Goal: Task Accomplishment & Management: Manage account settings

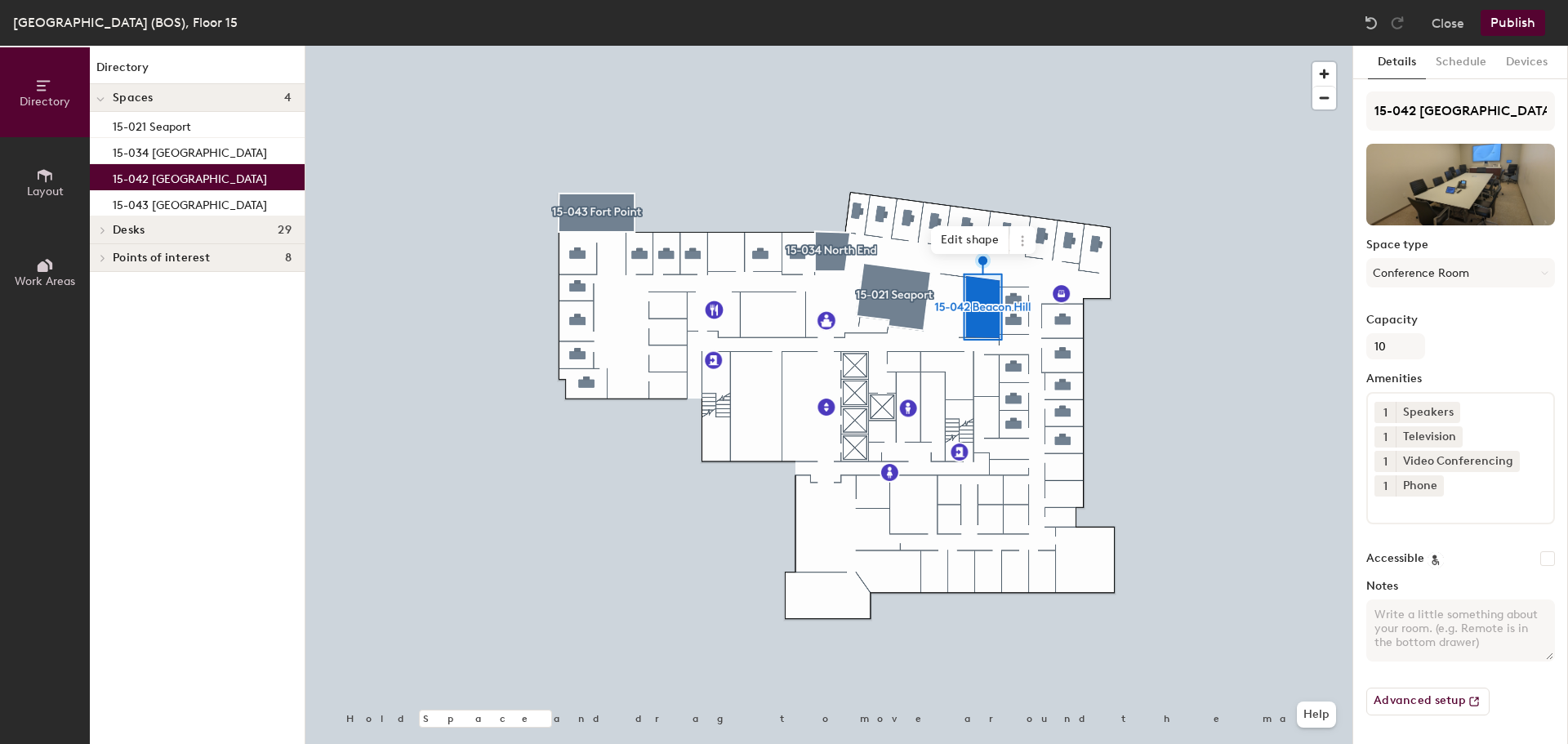
click at [1448, 26] on button "Close" at bounding box center [1447, 23] width 33 height 26
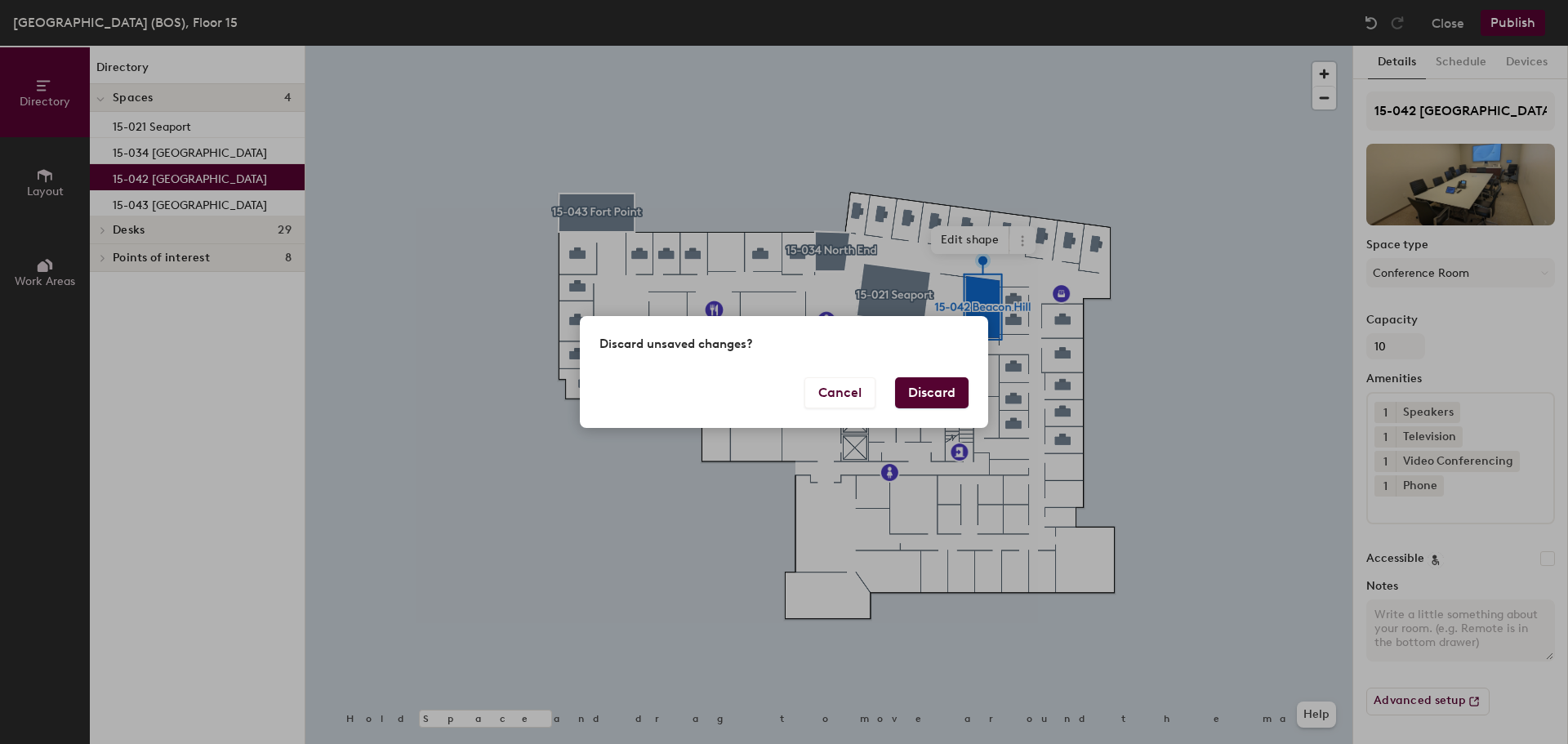
click at [900, 386] on button "Discard" at bounding box center [932, 393] width 74 height 31
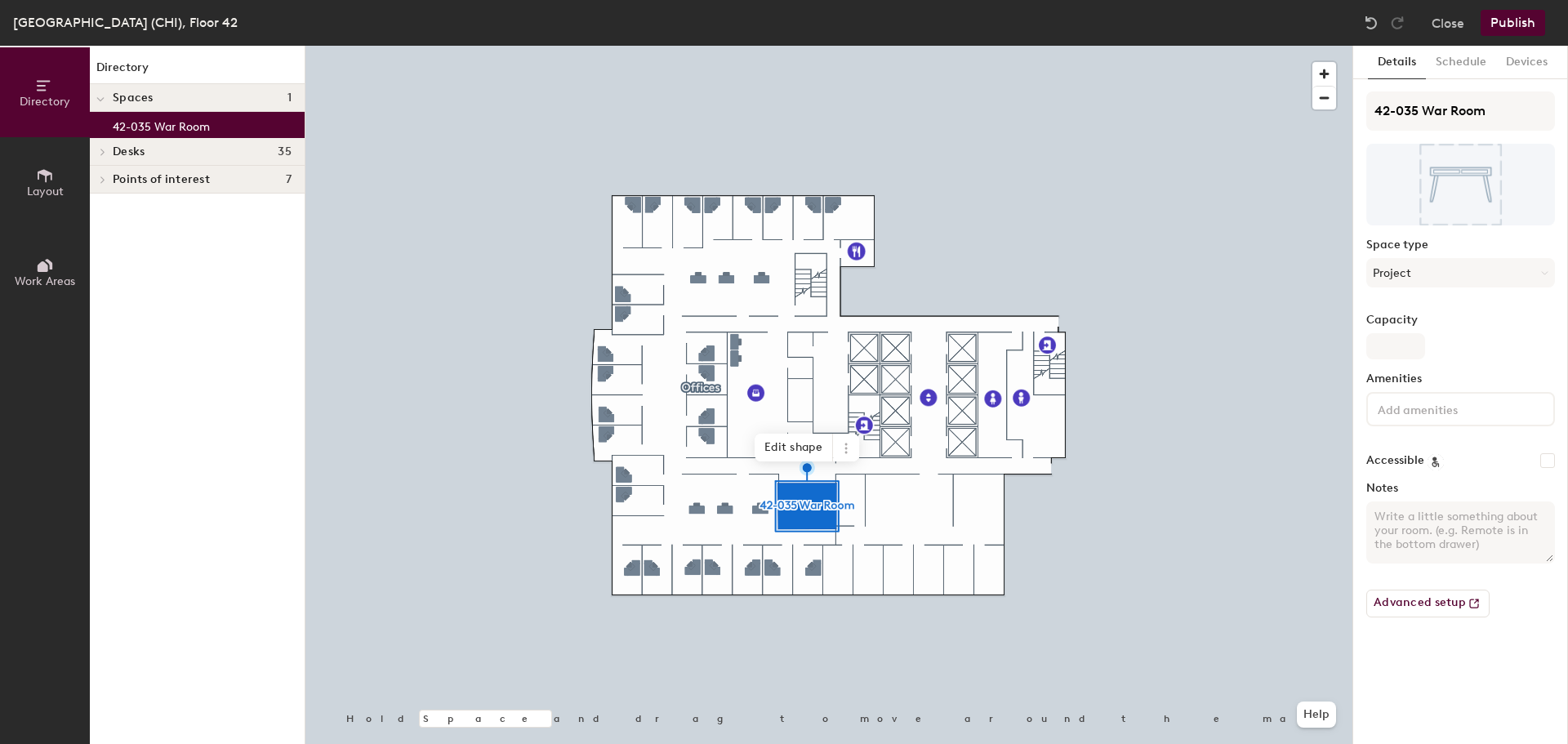
click at [1456, 19] on button "Close" at bounding box center [1447, 23] width 33 height 26
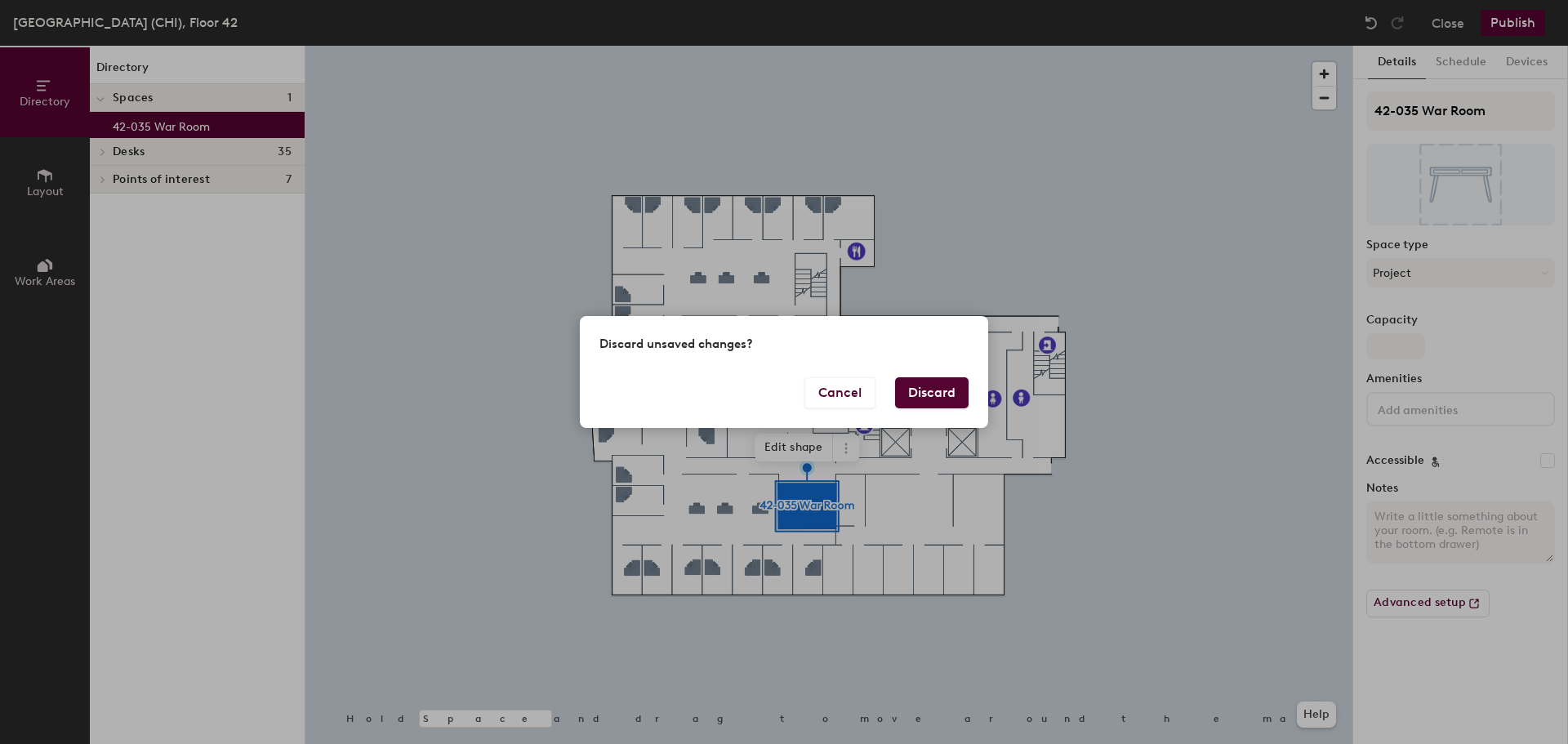
click at [933, 395] on button "Discard" at bounding box center [932, 393] width 74 height 31
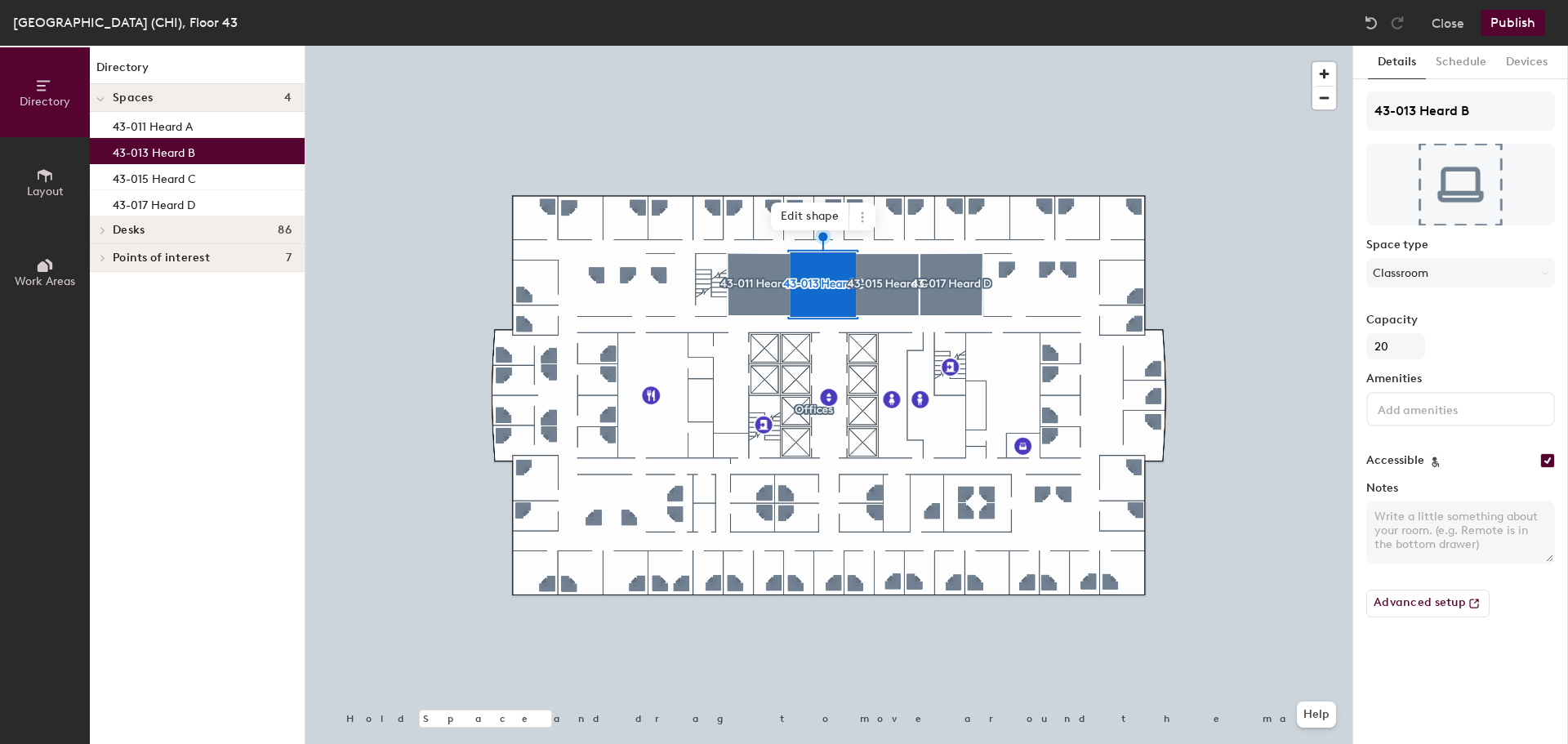
click at [1400, 409] on input at bounding box center [1448, 408] width 147 height 20
click at [1419, 446] on div "Apple TV" at bounding box center [1460, 448] width 184 height 25
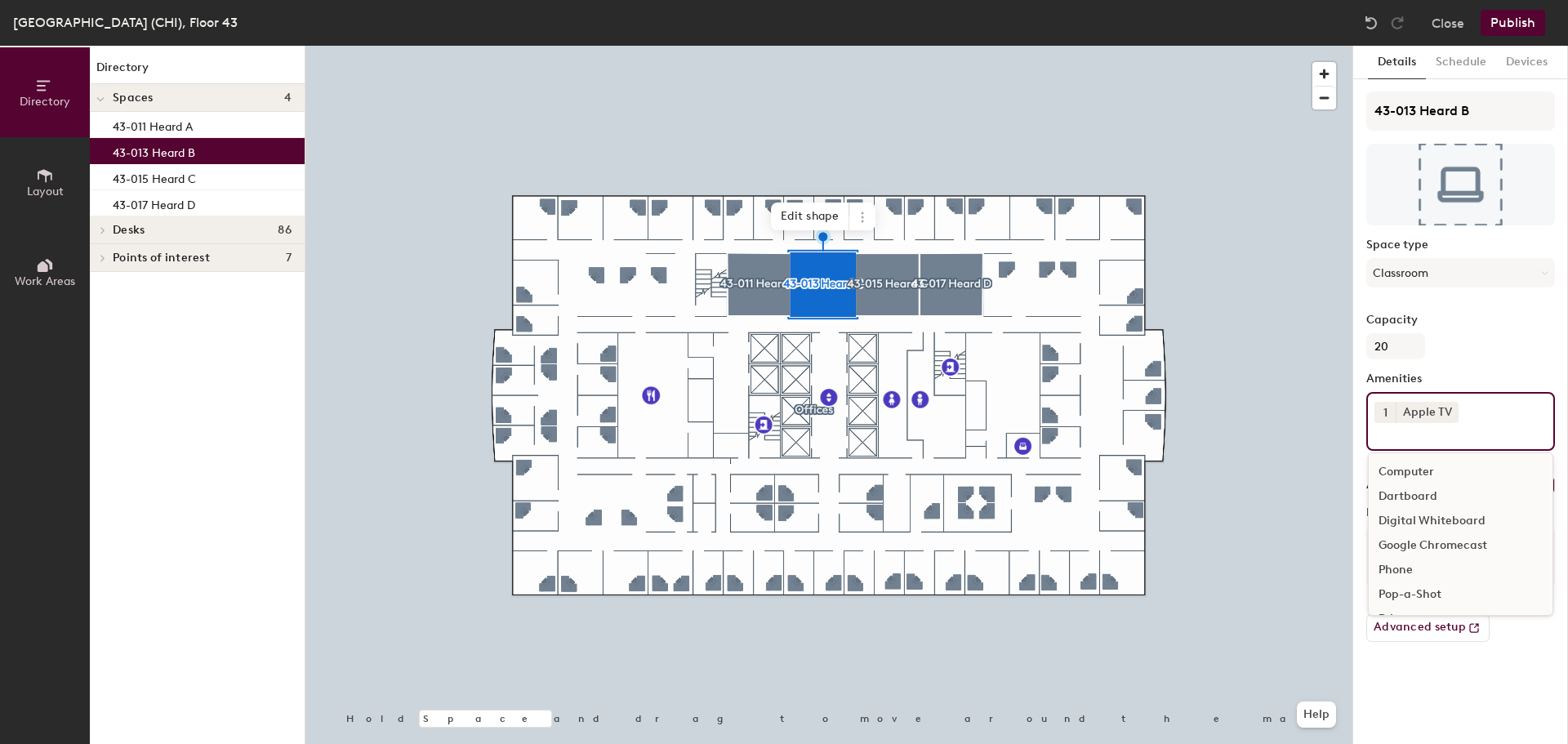
click at [1412, 566] on div "Phone" at bounding box center [1460, 570] width 184 height 25
click at [1412, 499] on div "Television" at bounding box center [1460, 505] width 184 height 25
click at [1425, 539] on div "Video Conferencing" at bounding box center [1460, 548] width 184 height 25
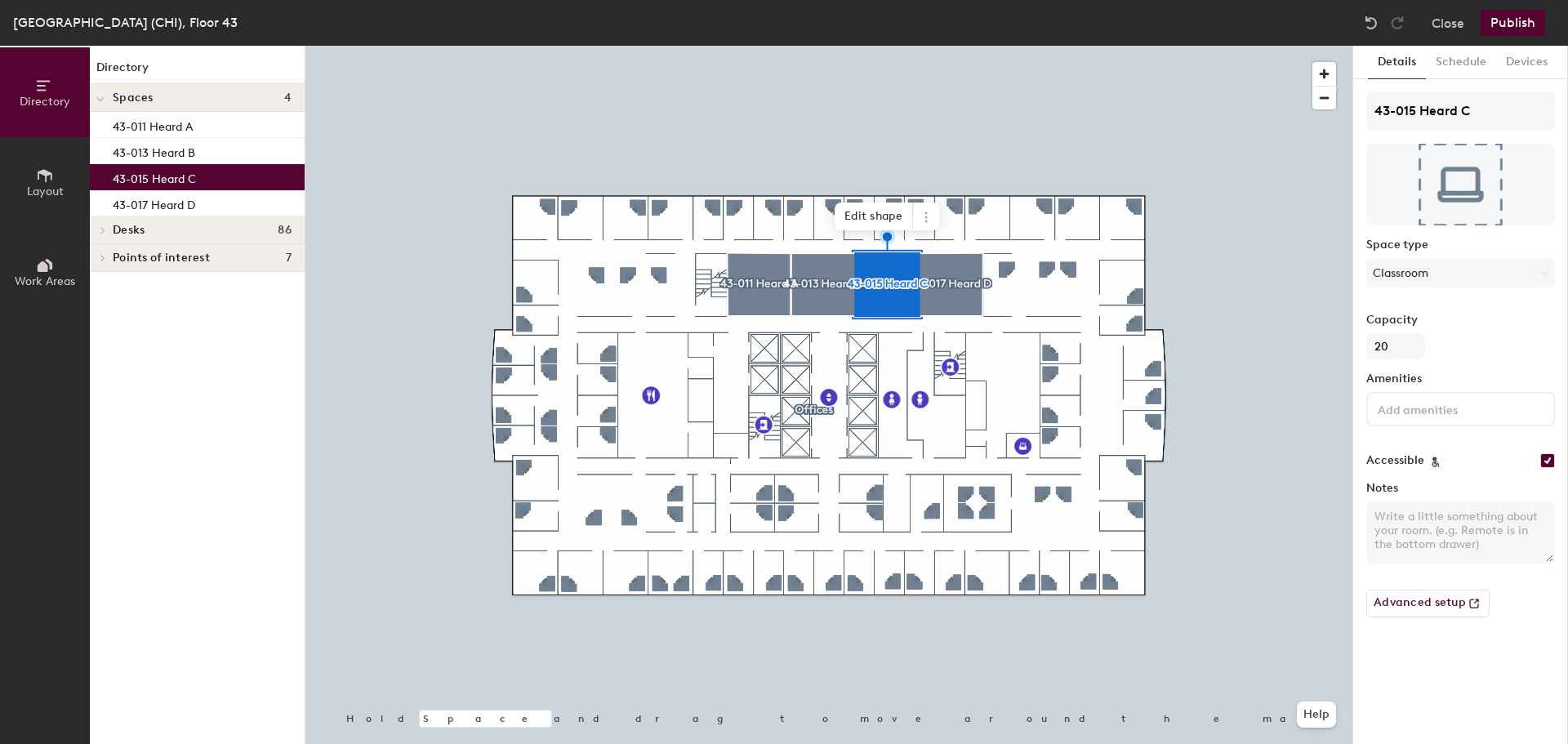
click at [1451, 408] on input at bounding box center [1448, 408] width 147 height 20
click at [1430, 446] on div "Apple TV" at bounding box center [1460, 448] width 184 height 25
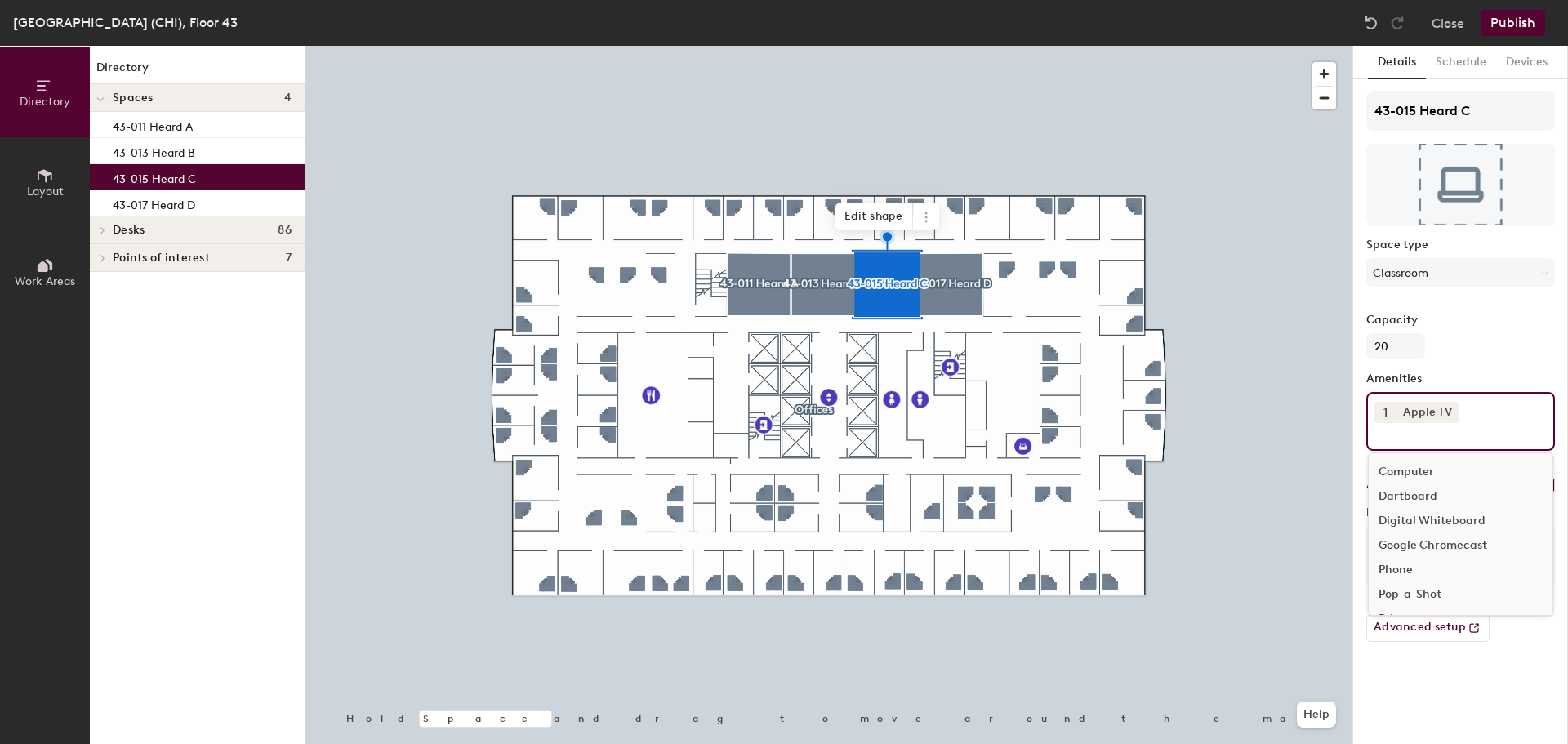
click at [1413, 568] on div "Phone" at bounding box center [1460, 570] width 184 height 25
click at [1424, 505] on div "Television" at bounding box center [1460, 505] width 184 height 25
click at [1431, 541] on div "Video Conferencing" at bounding box center [1460, 548] width 184 height 25
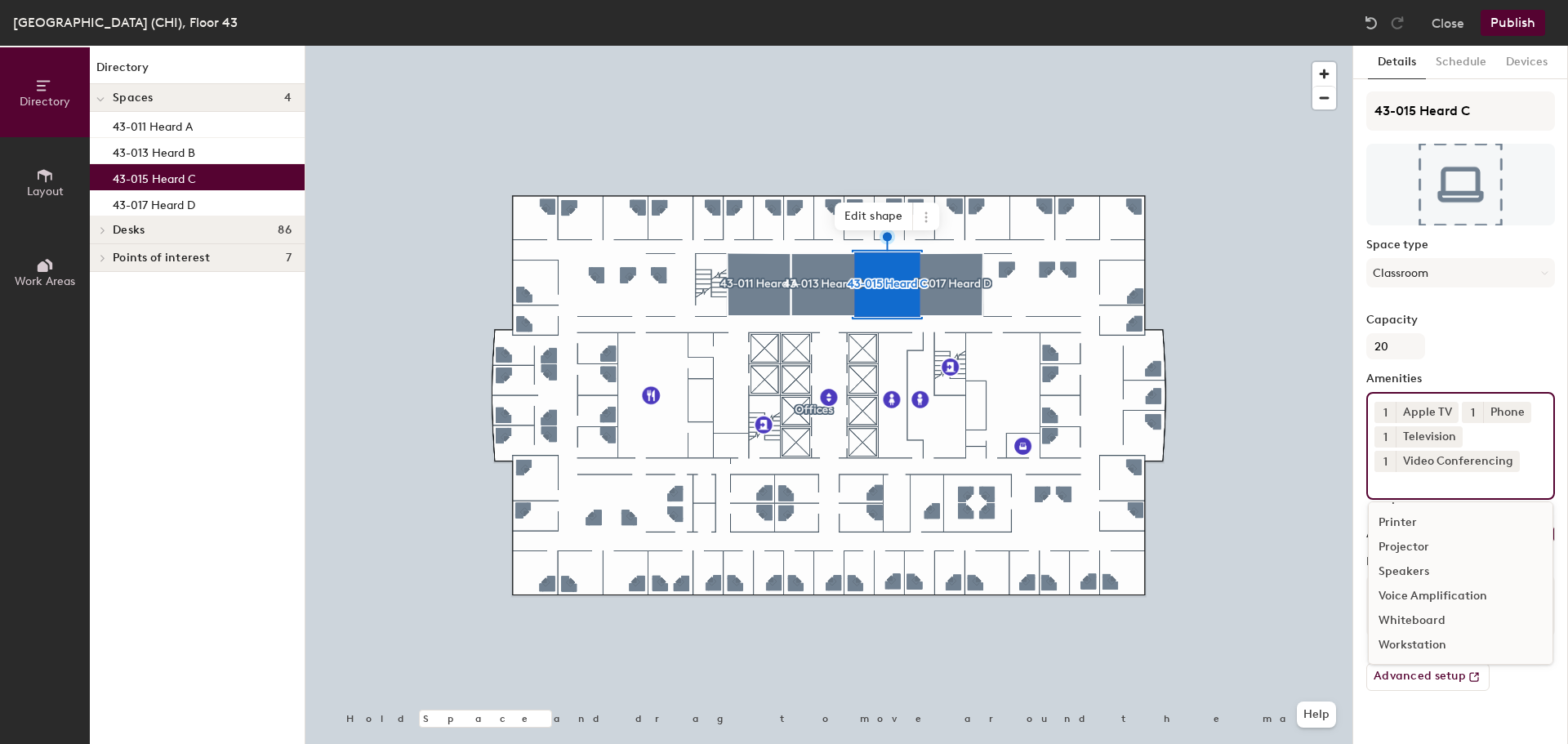
scroll to position [121, 0]
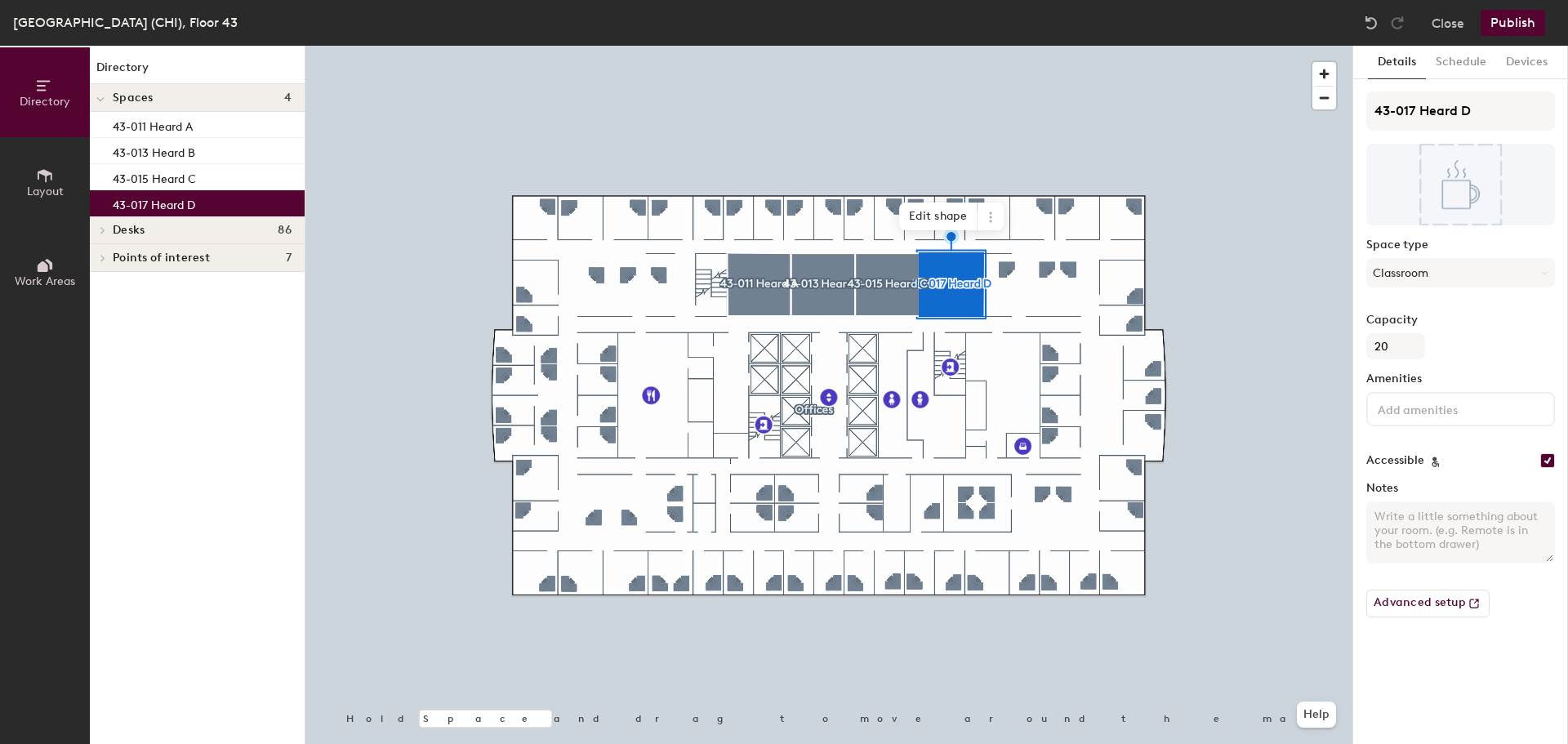
click at [1425, 414] on input at bounding box center [1448, 408] width 147 height 20
click at [1430, 449] on div "Apple TV" at bounding box center [1460, 448] width 184 height 25
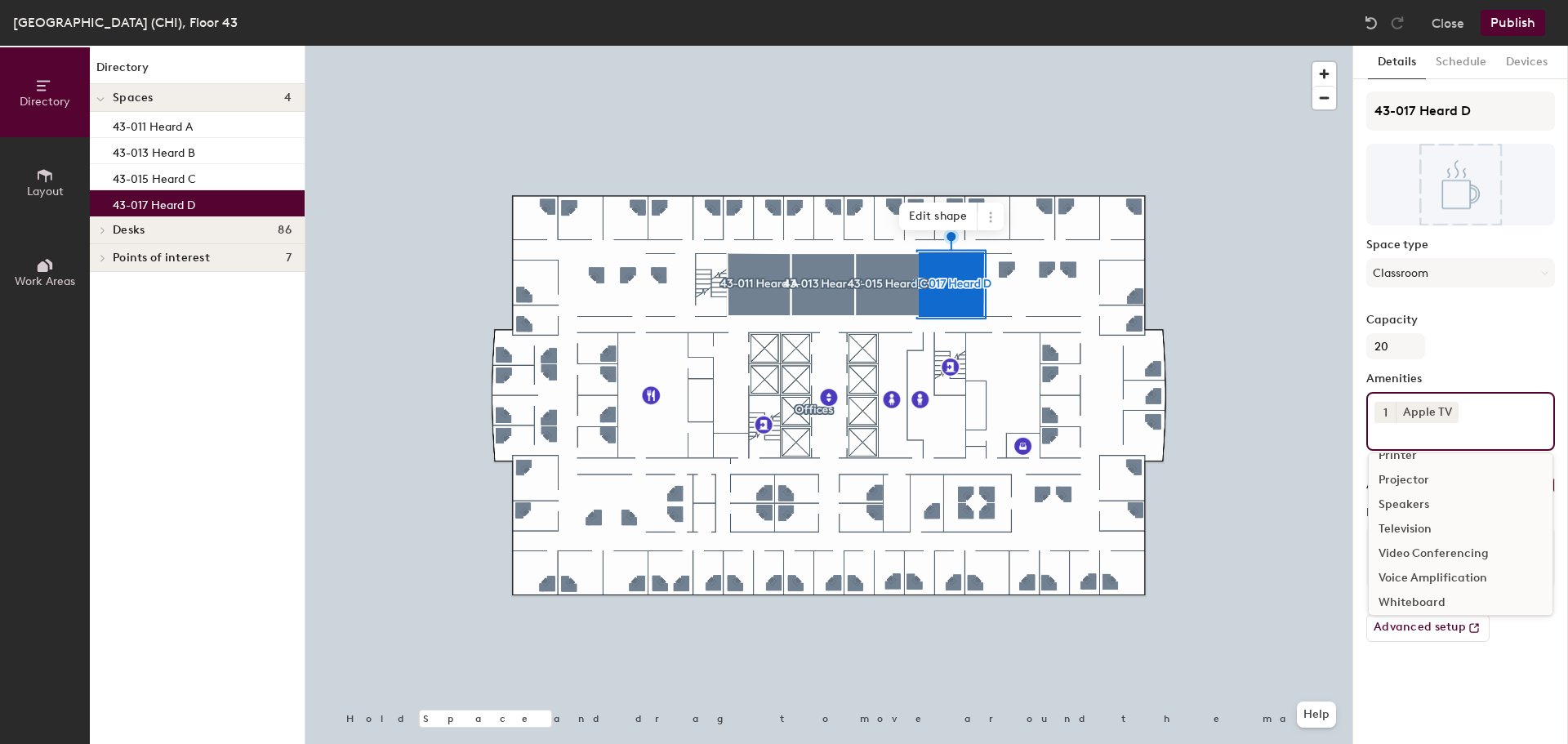
scroll to position [81, 0]
click at [1408, 488] on div "Phone" at bounding box center [1460, 488] width 184 height 25
click at [1416, 585] on div "Television" at bounding box center [1460, 586] width 184 height 25
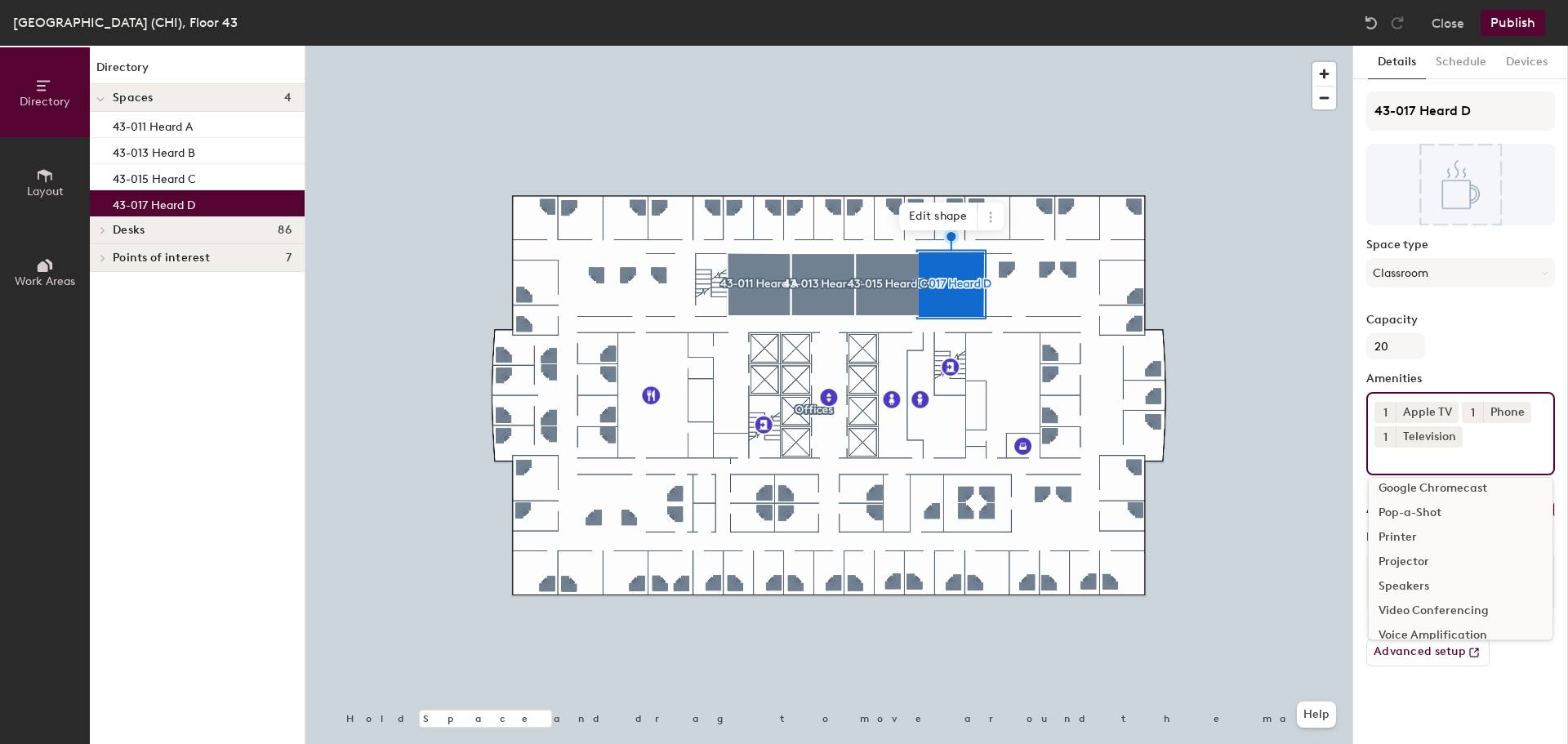
click at [1425, 606] on div "Video Conferencing" at bounding box center [1460, 611] width 184 height 25
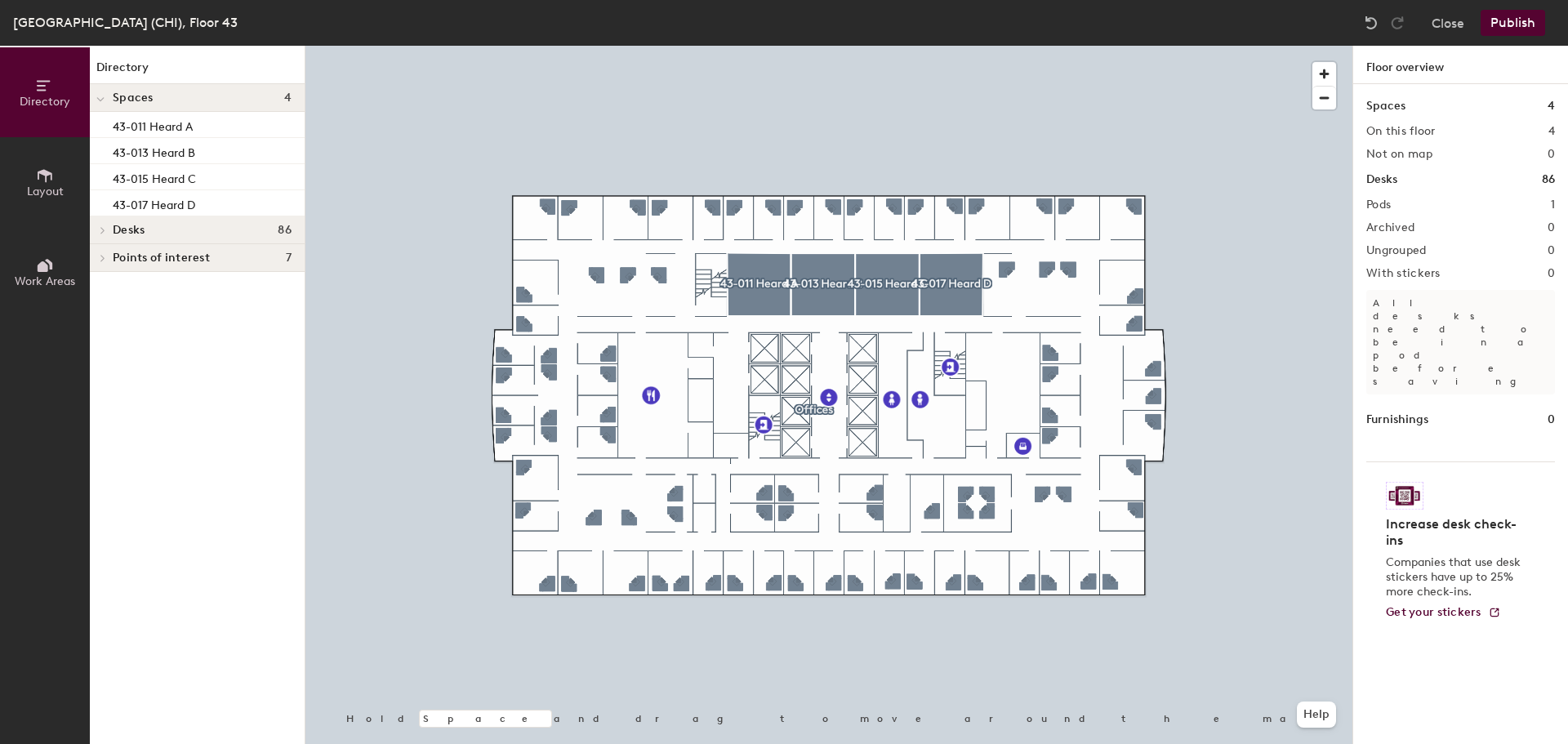
click at [1512, 20] on button "Publish" at bounding box center [1512, 23] width 64 height 26
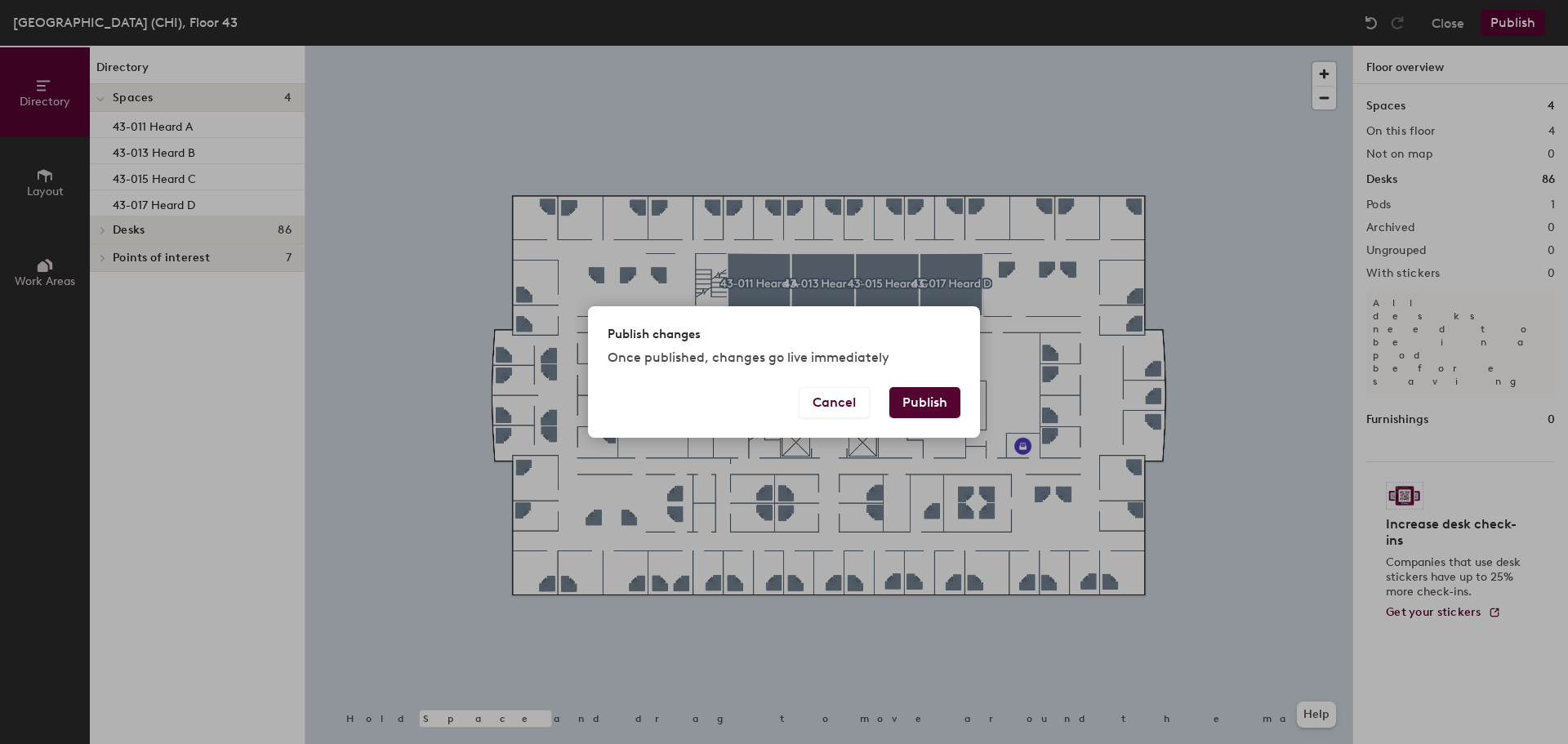
click at [910, 402] on button "Publish" at bounding box center [924, 402] width 71 height 31
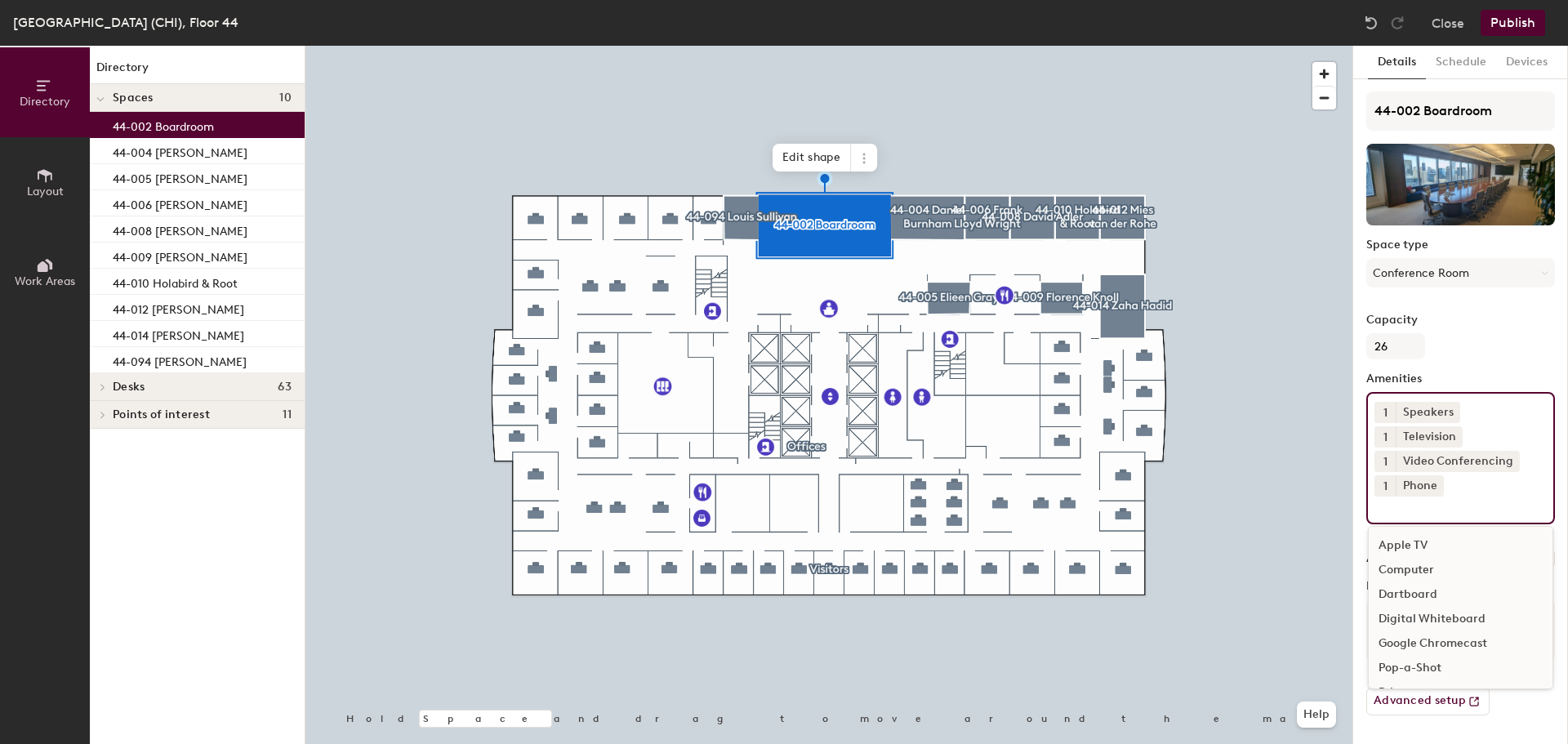
click at [1451, 511] on input at bounding box center [1448, 506] width 147 height 20
click at [1419, 547] on div "Apple TV" at bounding box center [1460, 546] width 184 height 25
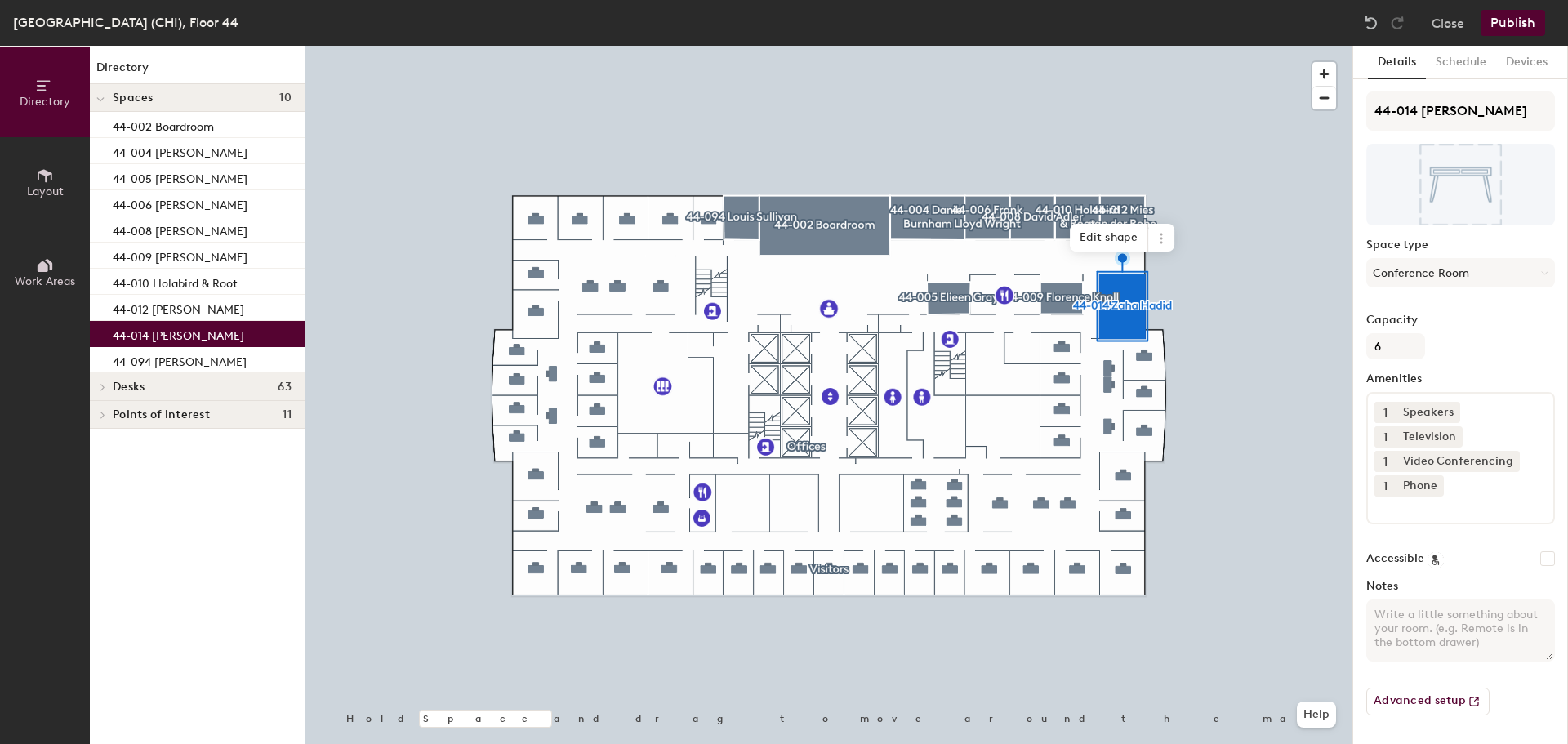
click at [1431, 511] on input at bounding box center [1448, 506] width 147 height 20
click at [1423, 540] on div "Apple TV" at bounding box center [1460, 546] width 184 height 25
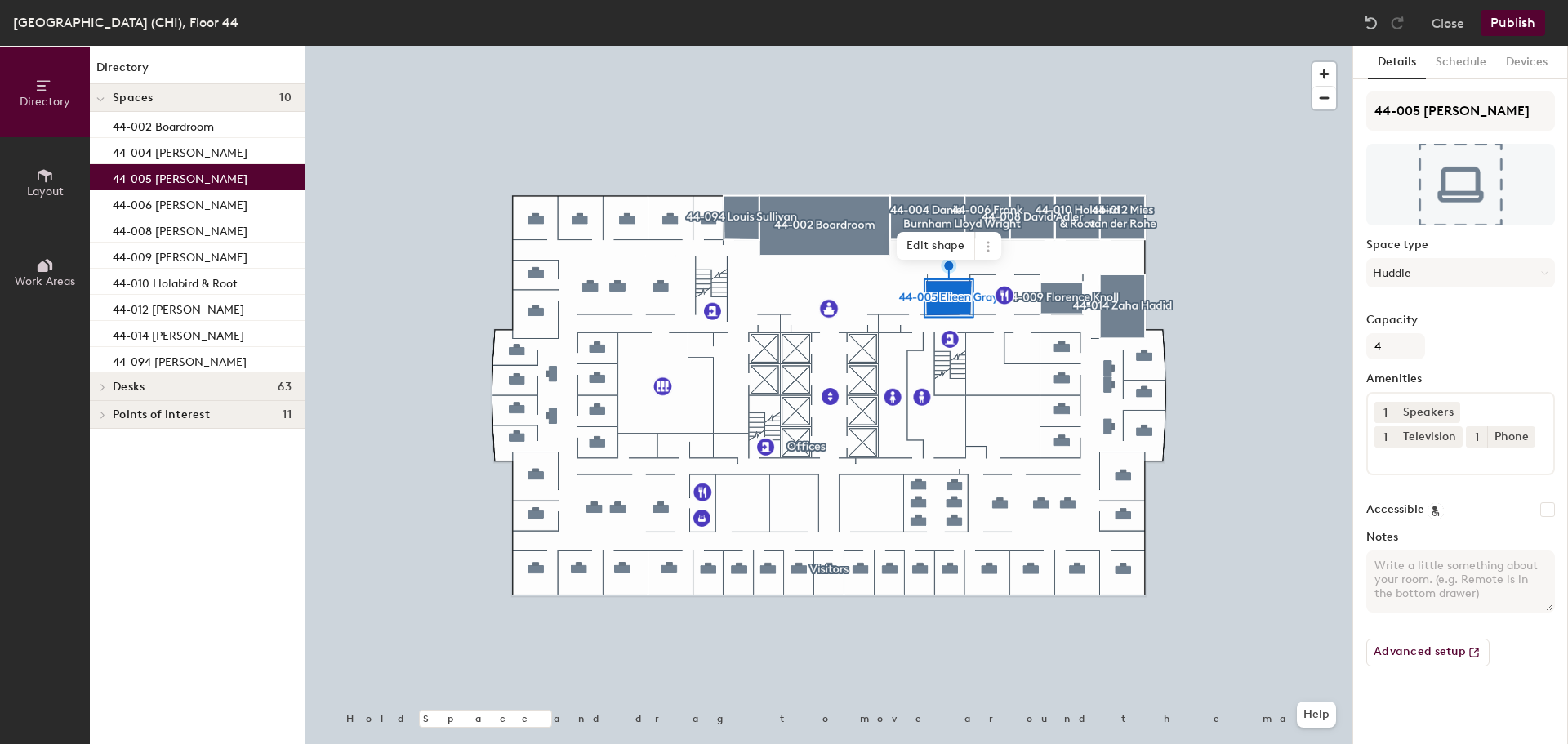
click at [1512, 22] on button "Publish" at bounding box center [1512, 23] width 64 height 26
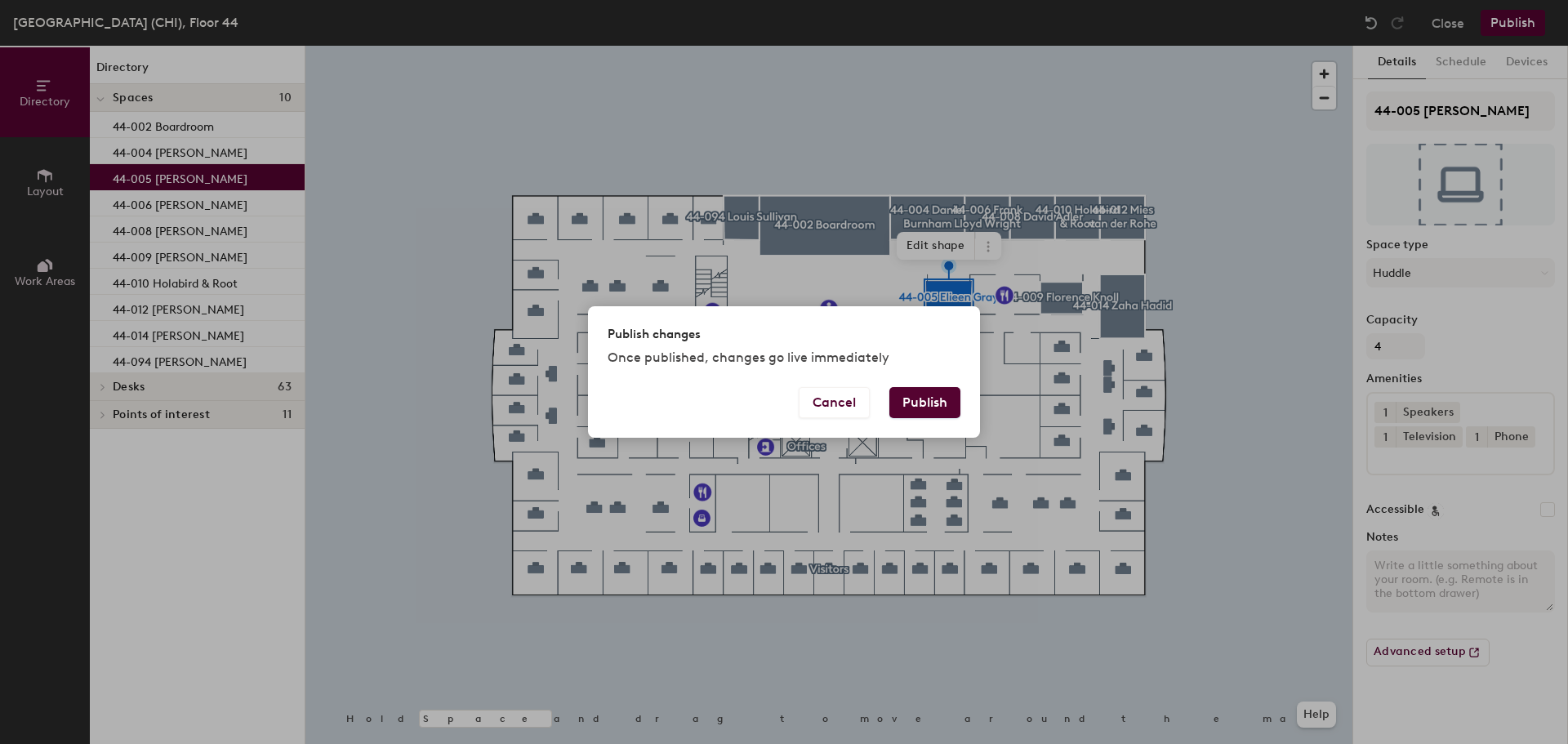
click at [941, 406] on button "Publish" at bounding box center [924, 402] width 71 height 31
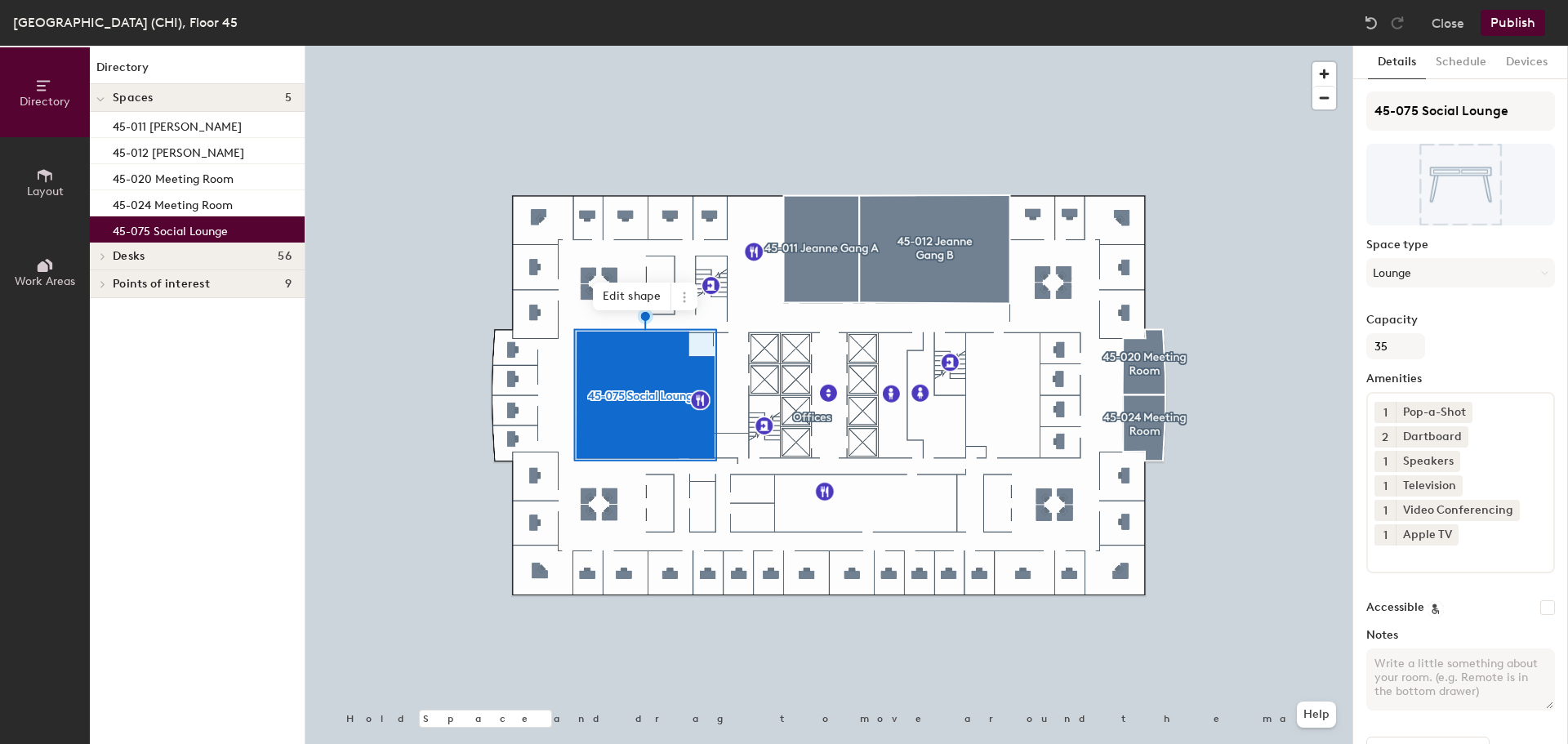
click at [1447, 534] on icon at bounding box center [1449, 534] width 11 height 11
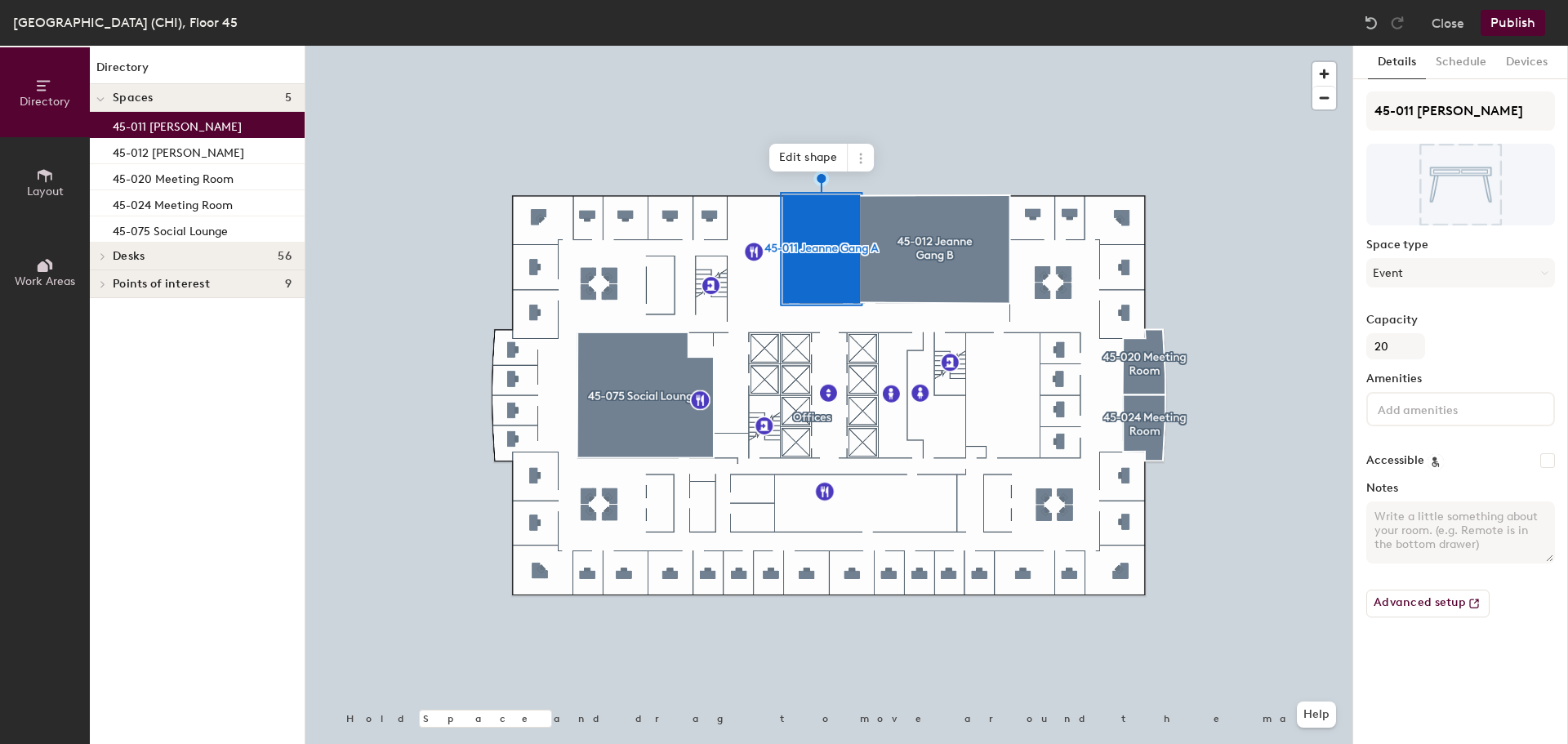
click at [1403, 405] on input at bounding box center [1448, 408] width 147 height 20
click at [1413, 446] on div "Apple TV" at bounding box center [1460, 448] width 184 height 25
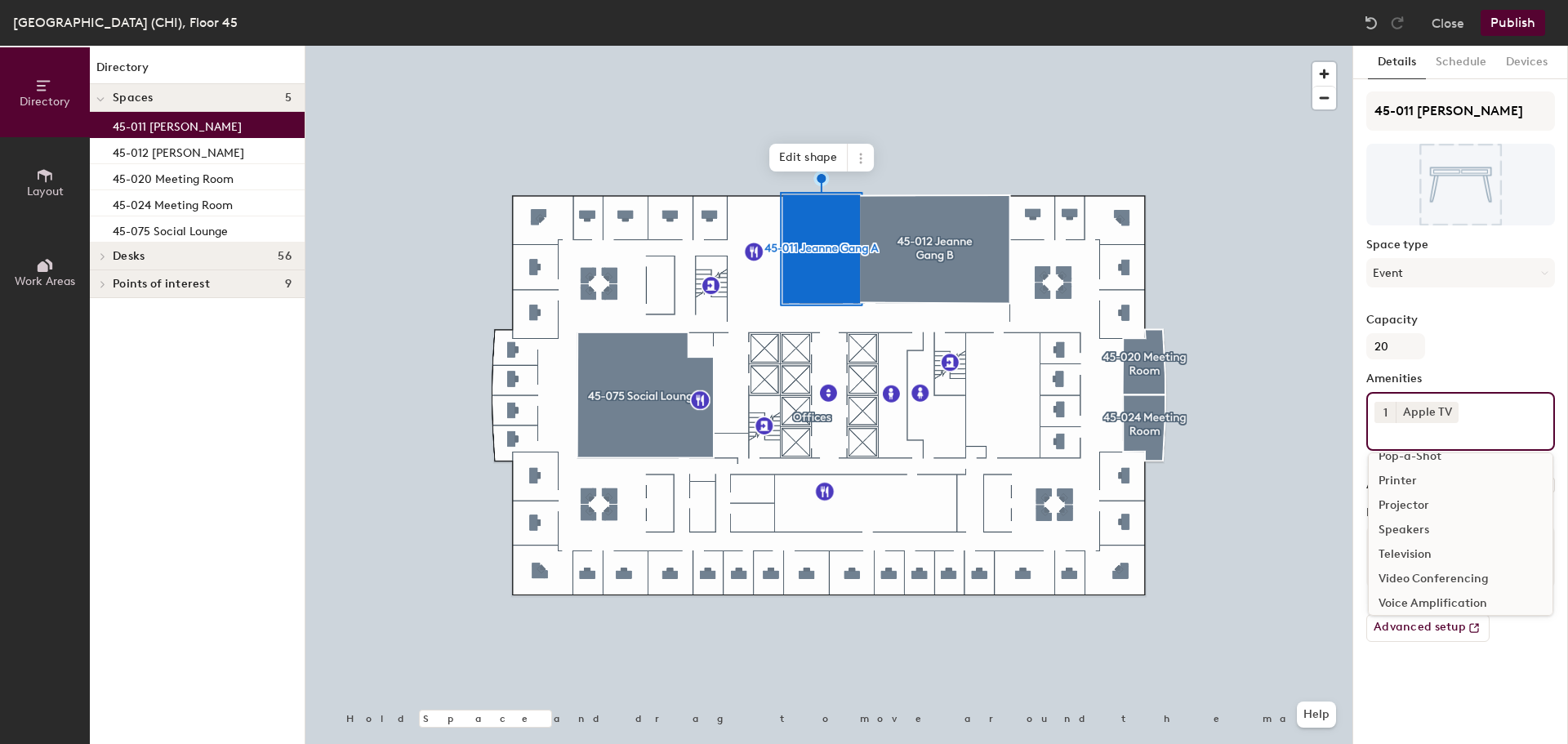
scroll to position [163, 0]
click at [1432, 531] on div "Television" at bounding box center [1460, 530] width 184 height 25
click at [1445, 550] on div "Video Conferencing" at bounding box center [1460, 553] width 184 height 25
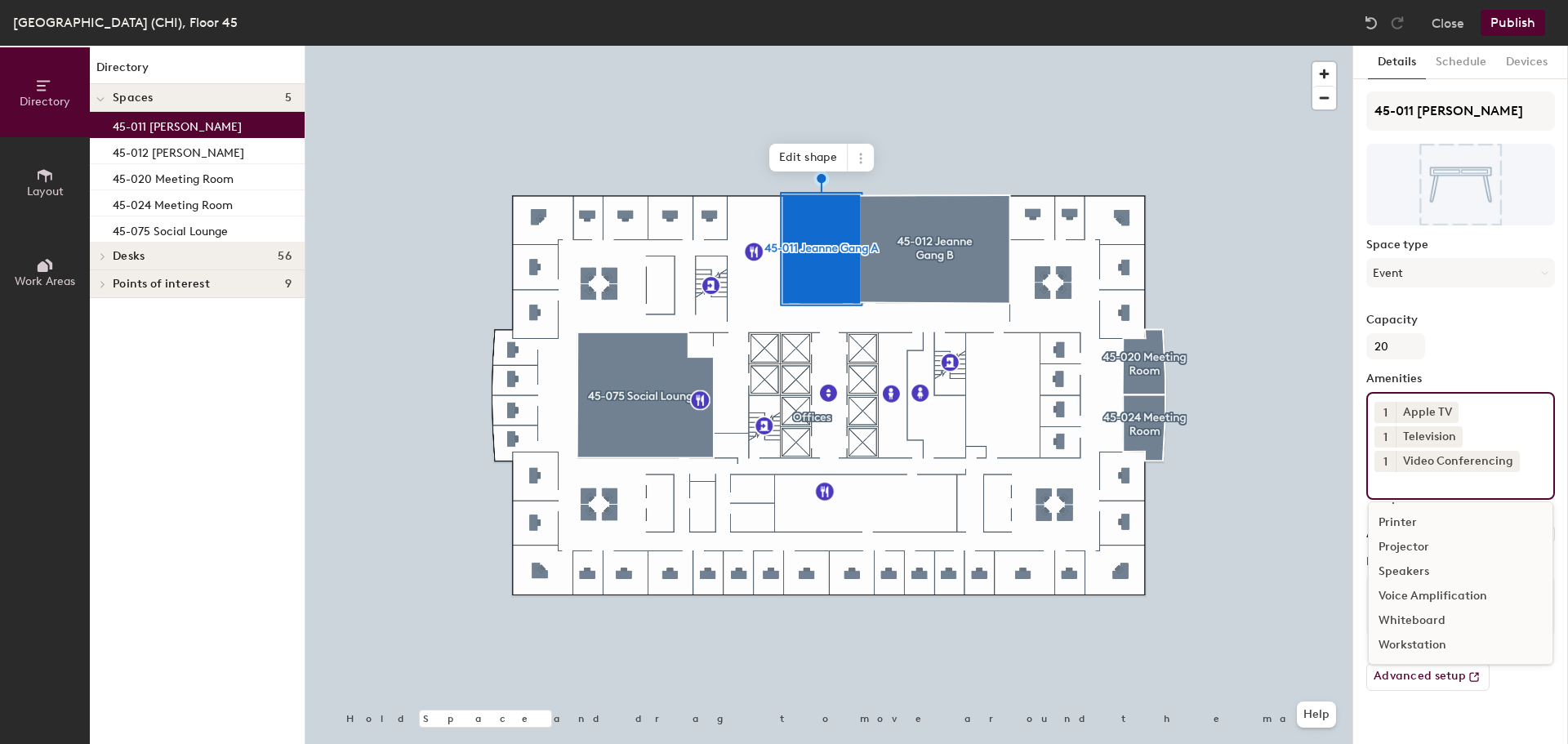
scroll to position [145, 0]
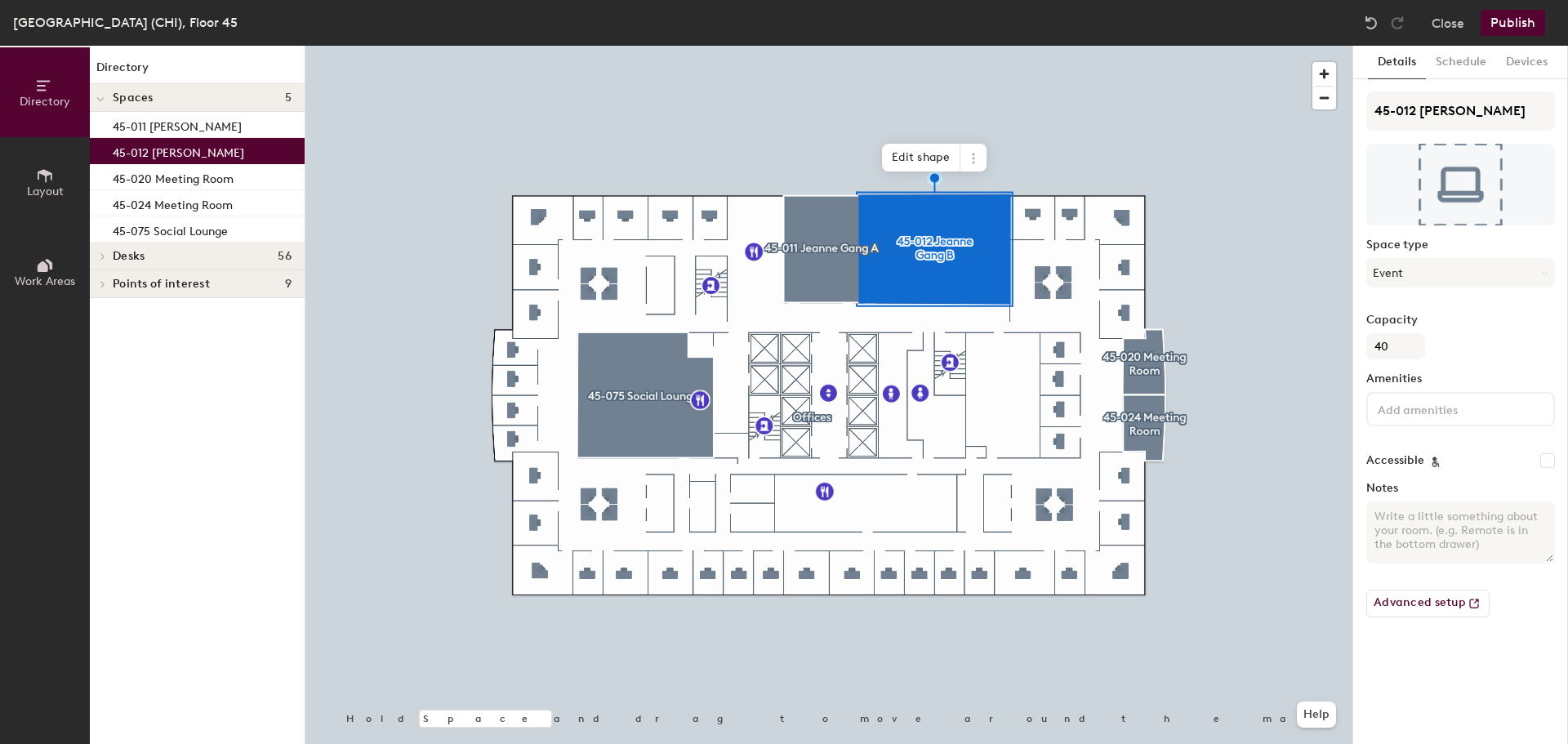
click at [1412, 399] on input at bounding box center [1448, 408] width 147 height 20
click at [1411, 440] on div "Apple TV" at bounding box center [1460, 448] width 184 height 25
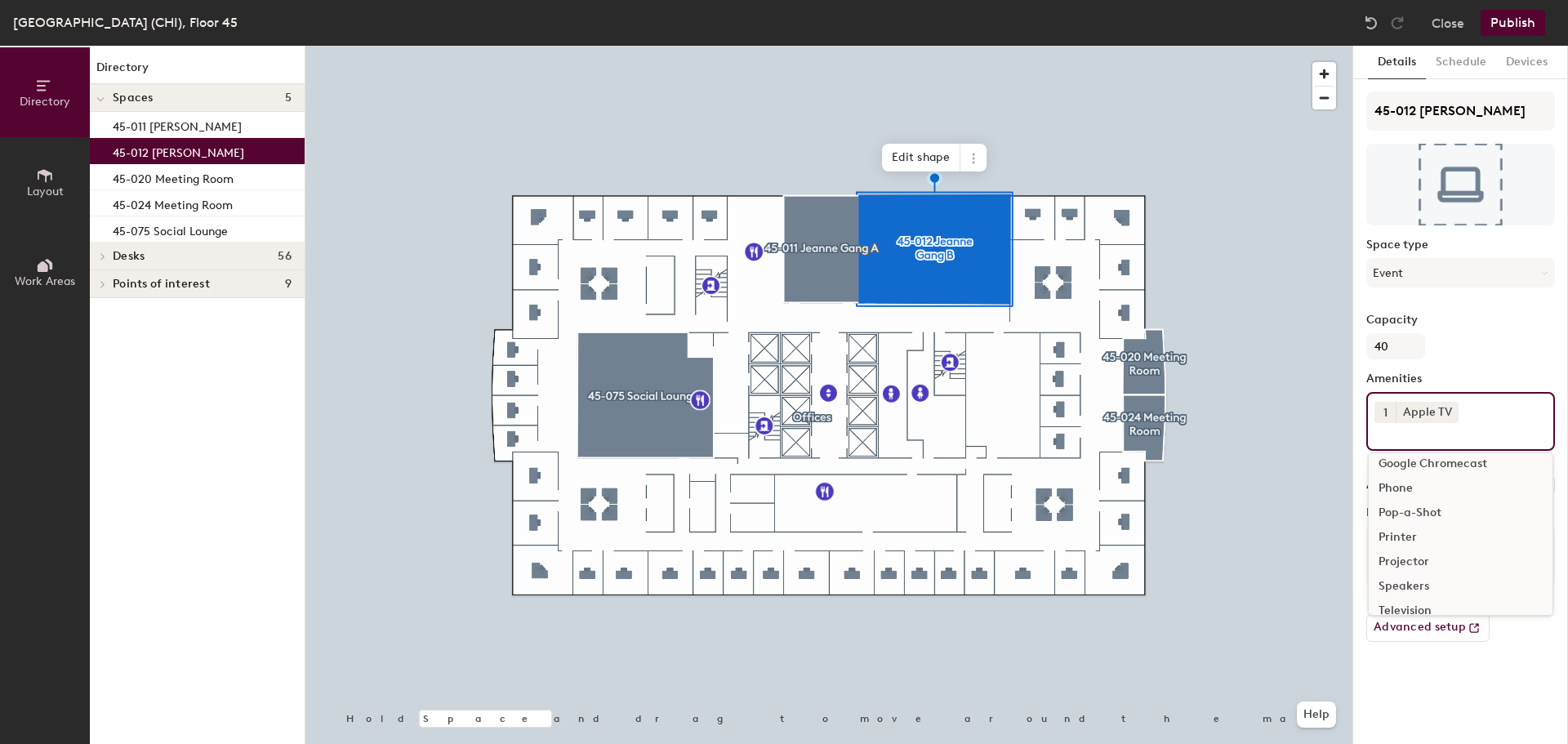
scroll to position [163, 0]
click at [1423, 524] on div "Television" at bounding box center [1460, 530] width 184 height 25
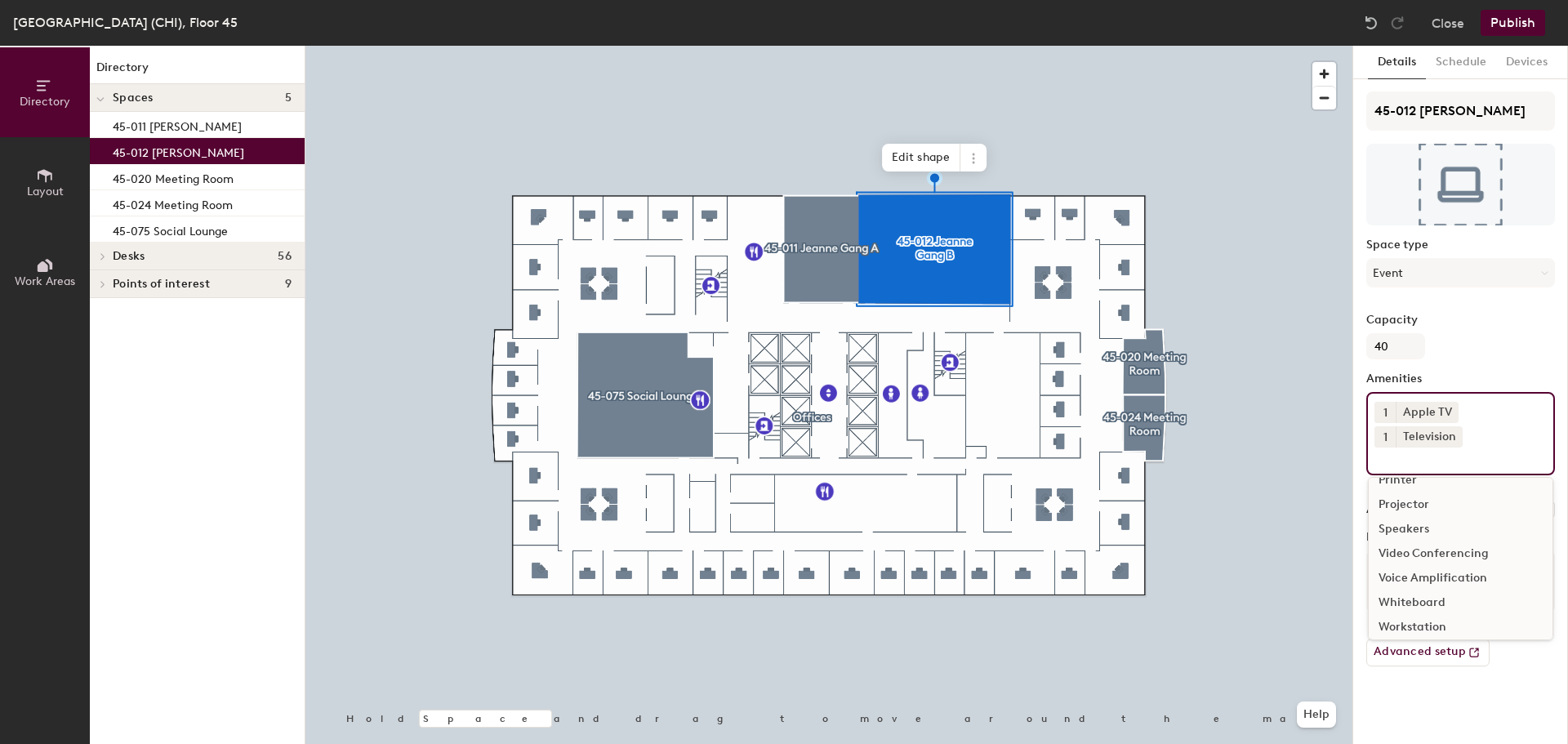
click at [1437, 553] on div "Video Conferencing" at bounding box center [1460, 553] width 184 height 25
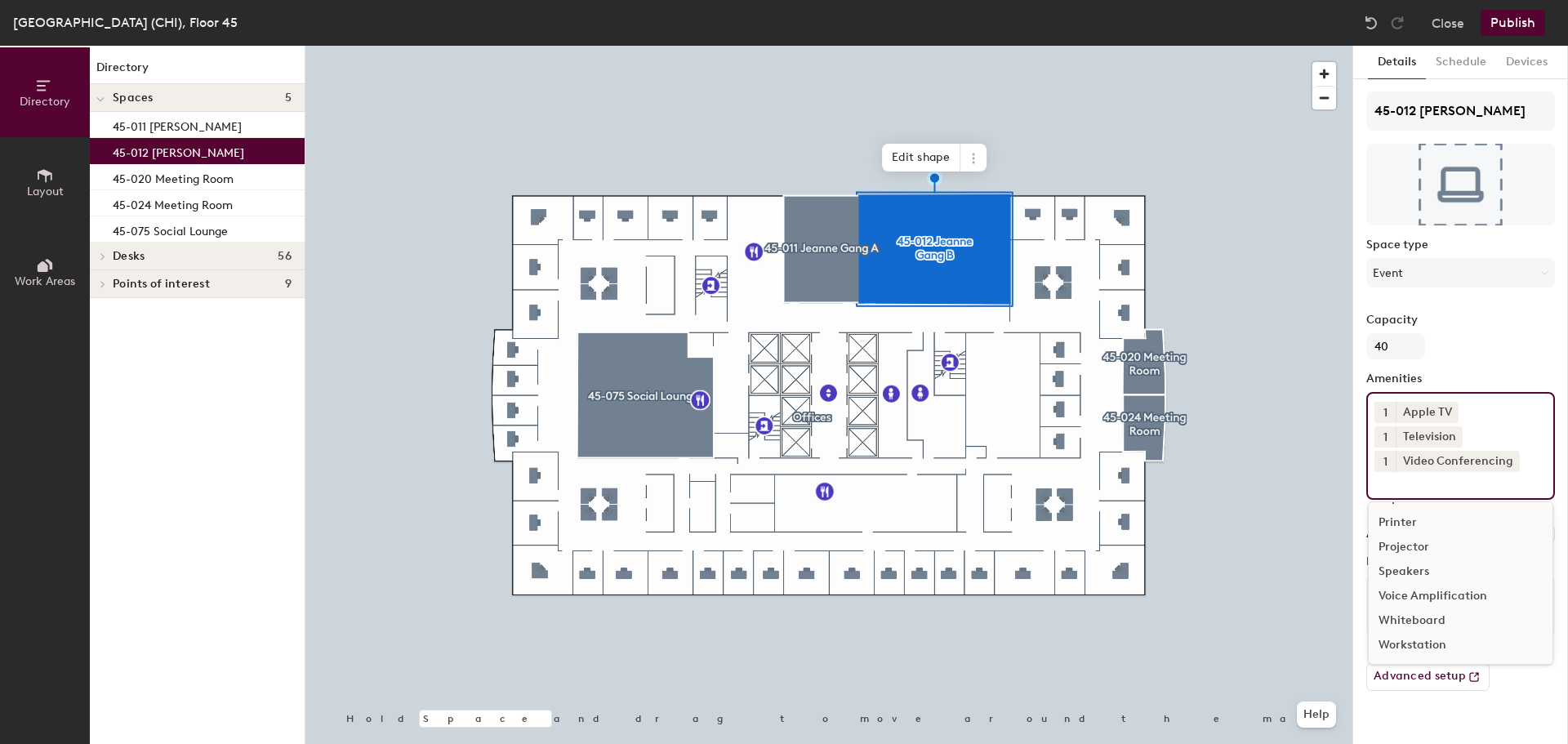
scroll to position [145, 0]
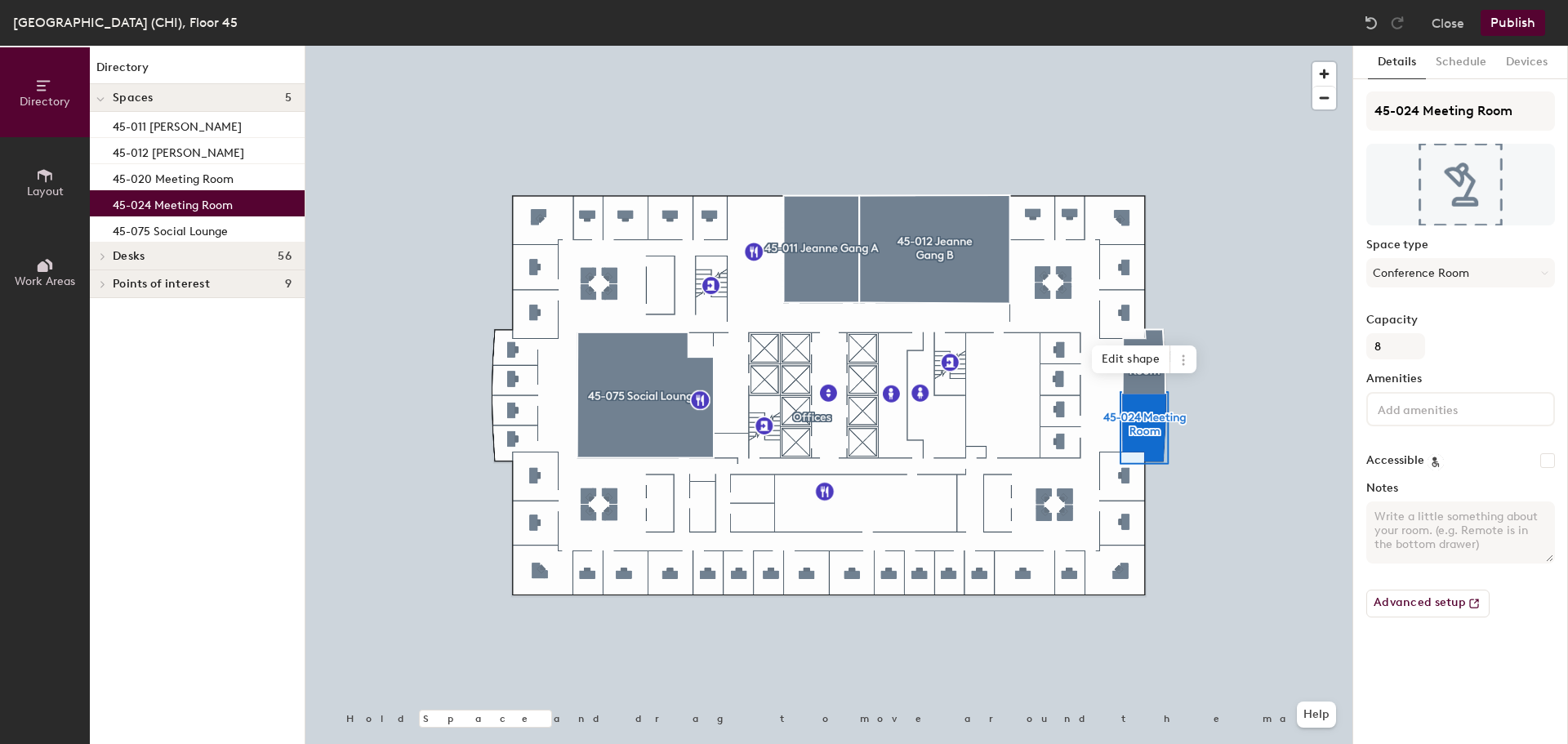
click at [1524, 22] on button "Publish" at bounding box center [1512, 23] width 64 height 26
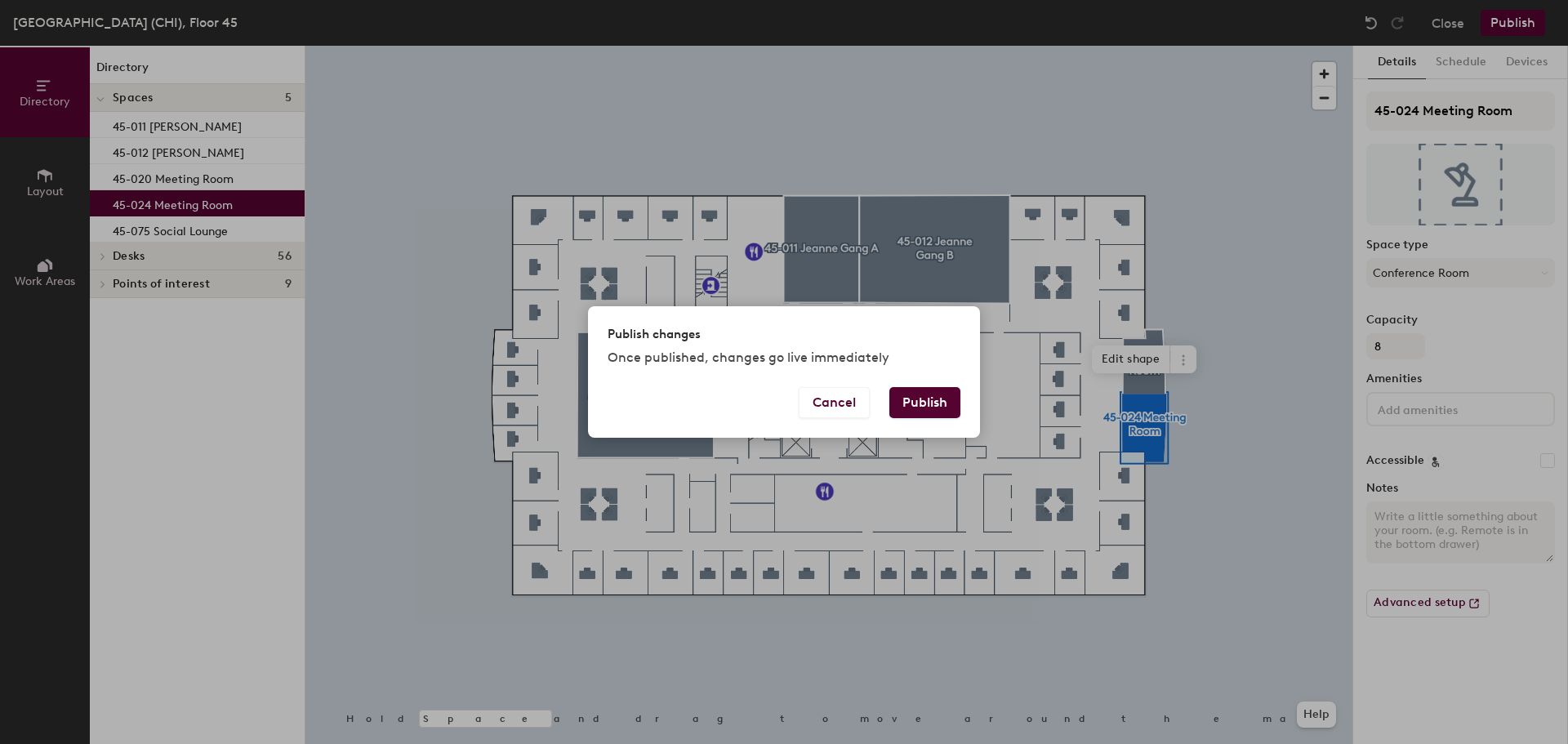
click at [944, 401] on button "Publish" at bounding box center [924, 402] width 71 height 31
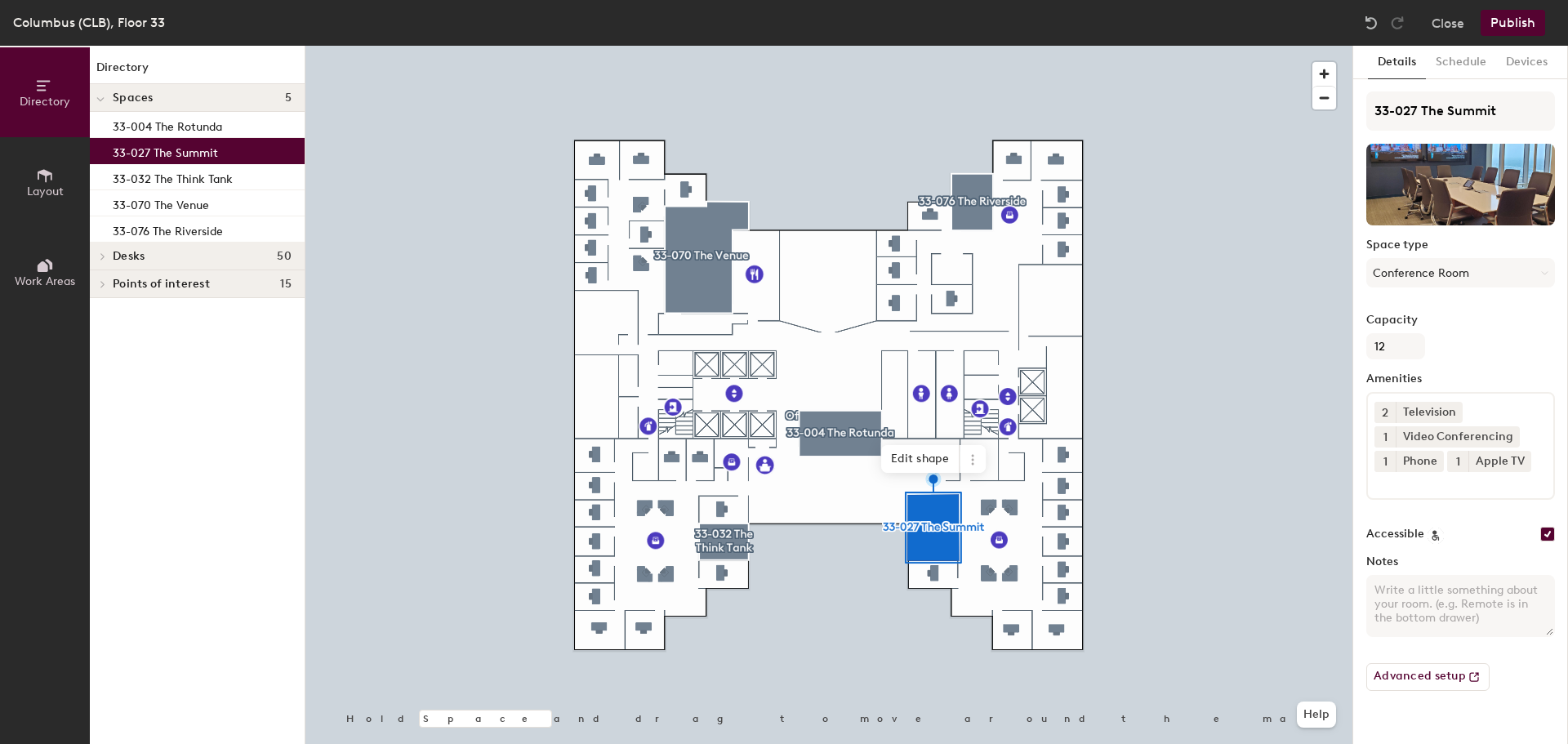
click at [1454, 14] on button "Close" at bounding box center [1447, 23] width 33 height 26
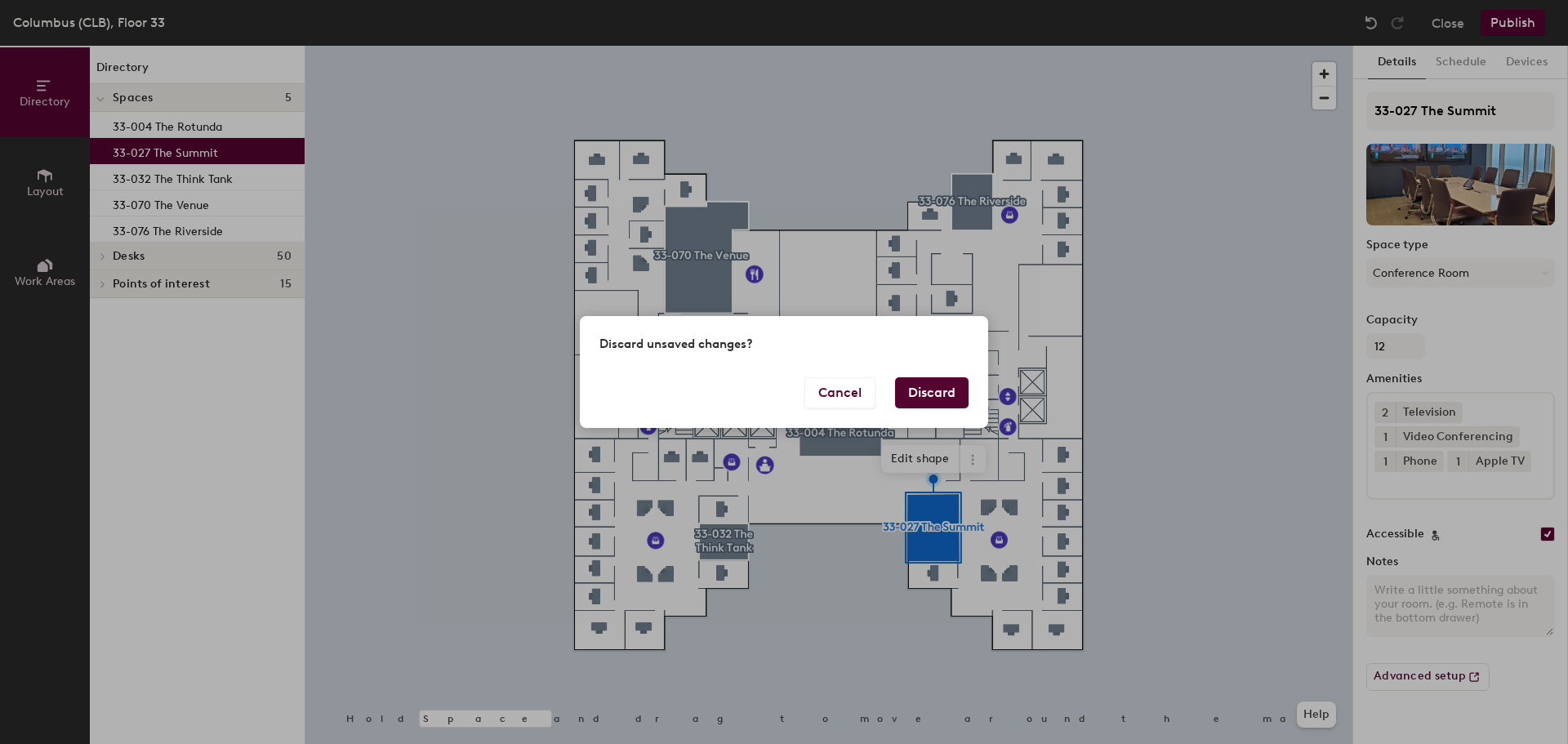
click at [957, 384] on button "Discard" at bounding box center [932, 393] width 74 height 31
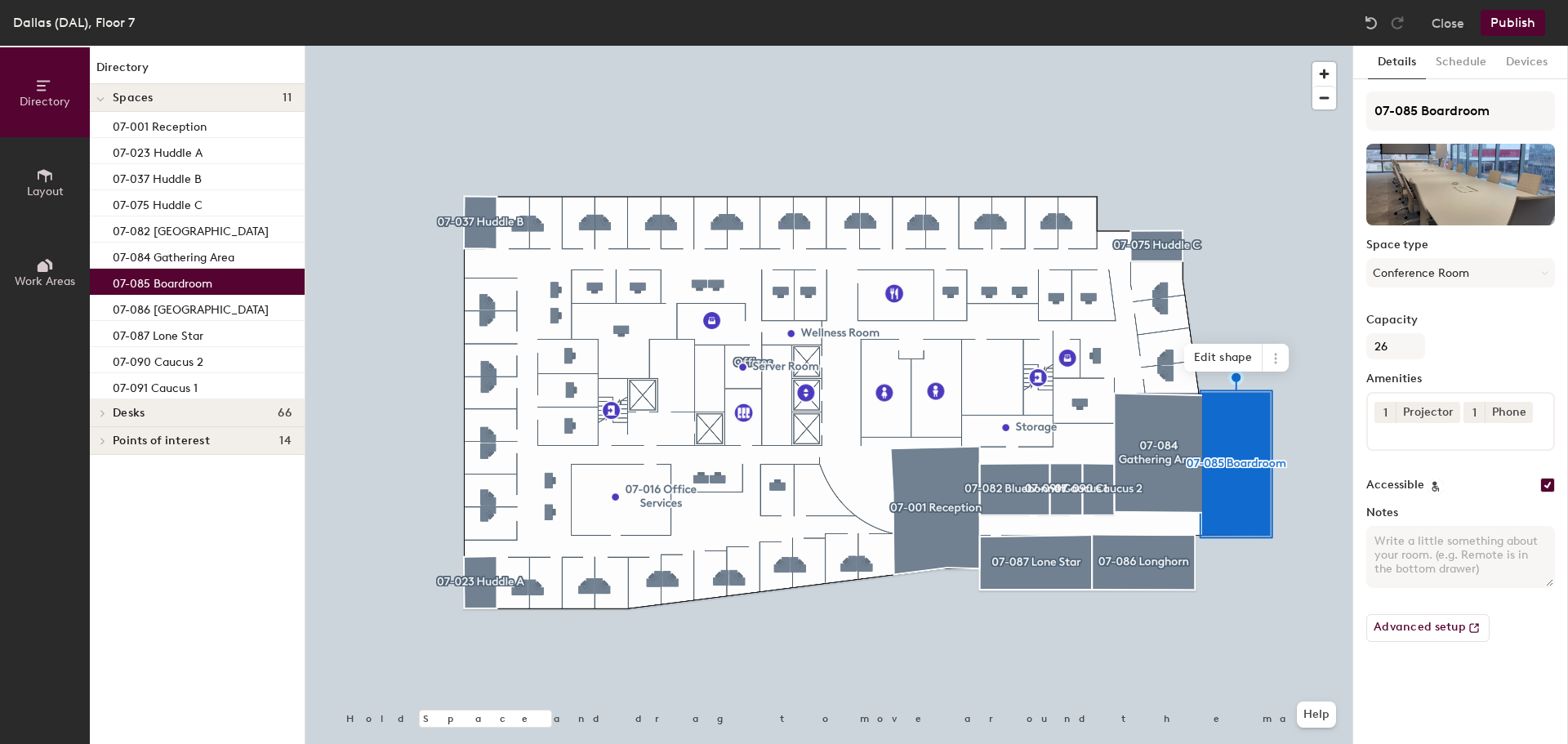
click at [1424, 439] on input at bounding box center [1448, 432] width 147 height 20
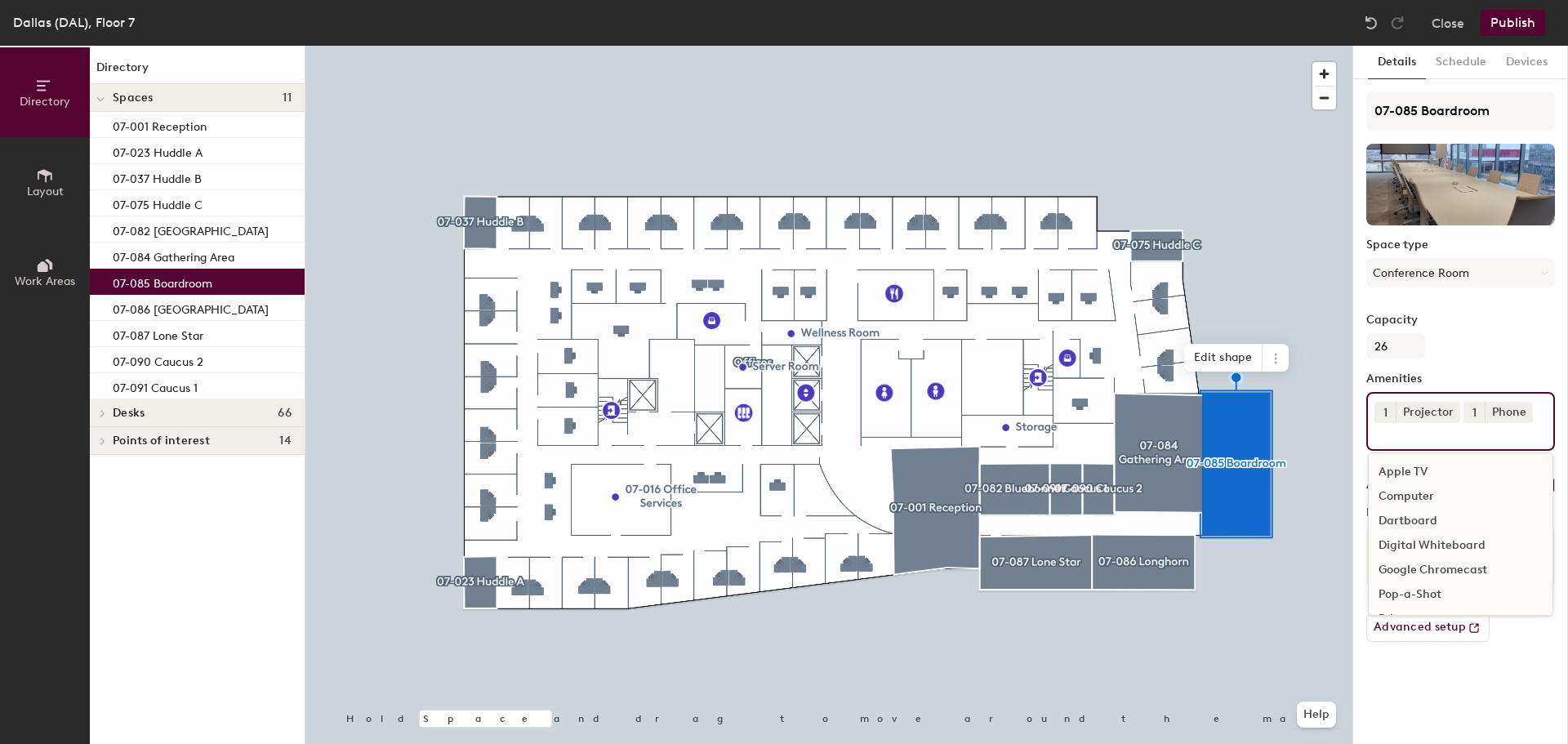
click at [1430, 469] on div "Apple TV" at bounding box center [1460, 472] width 184 height 25
click at [1430, 469] on div "1 Projector 1 Phone 1 Apple TV Computer Dartboard Digital Whiteboard Google Chr…" at bounding box center [1460, 433] width 189 height 83
click at [1430, 520] on div "Television" at bounding box center [1460, 523] width 184 height 25
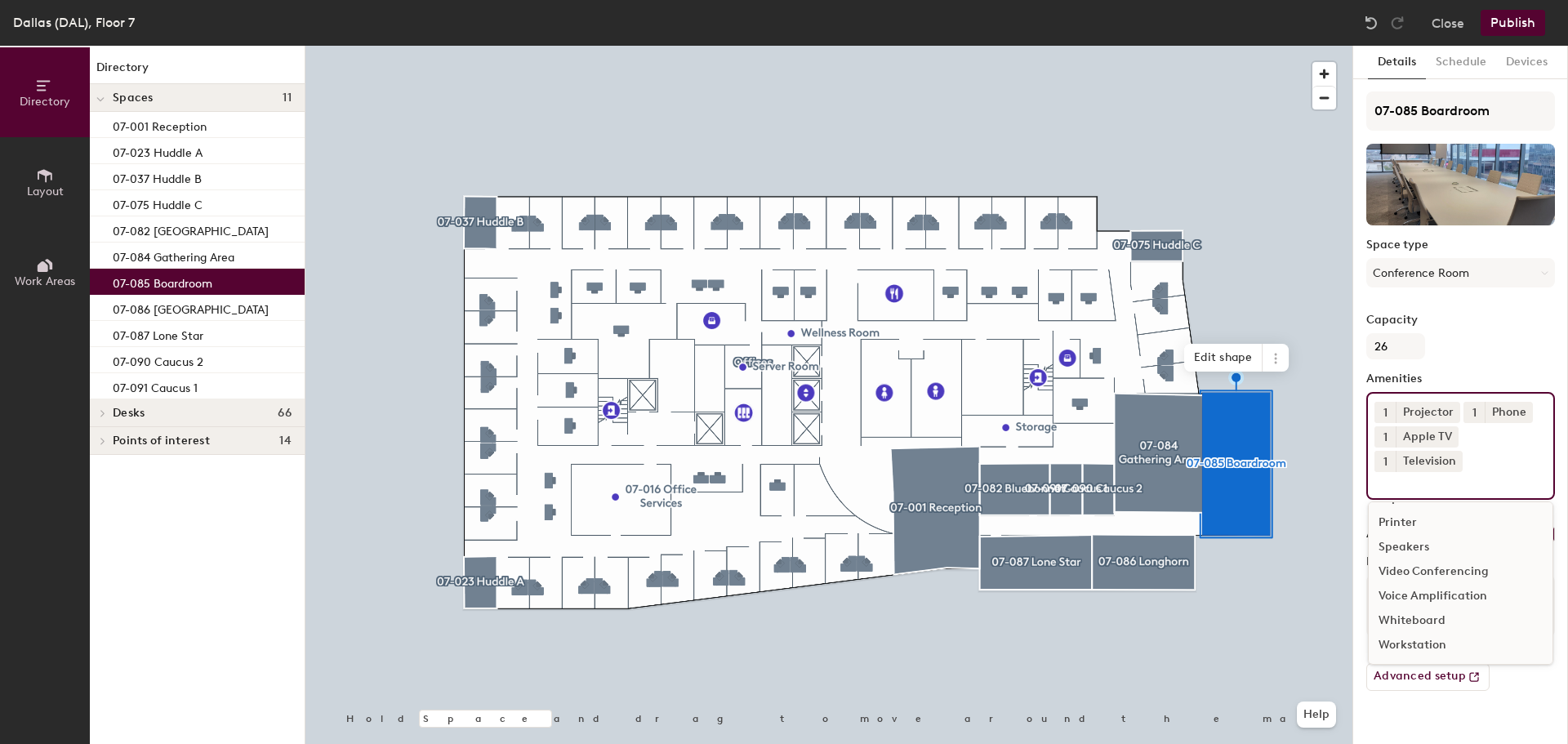
click at [1441, 571] on div "Video Conferencing" at bounding box center [1460, 572] width 184 height 25
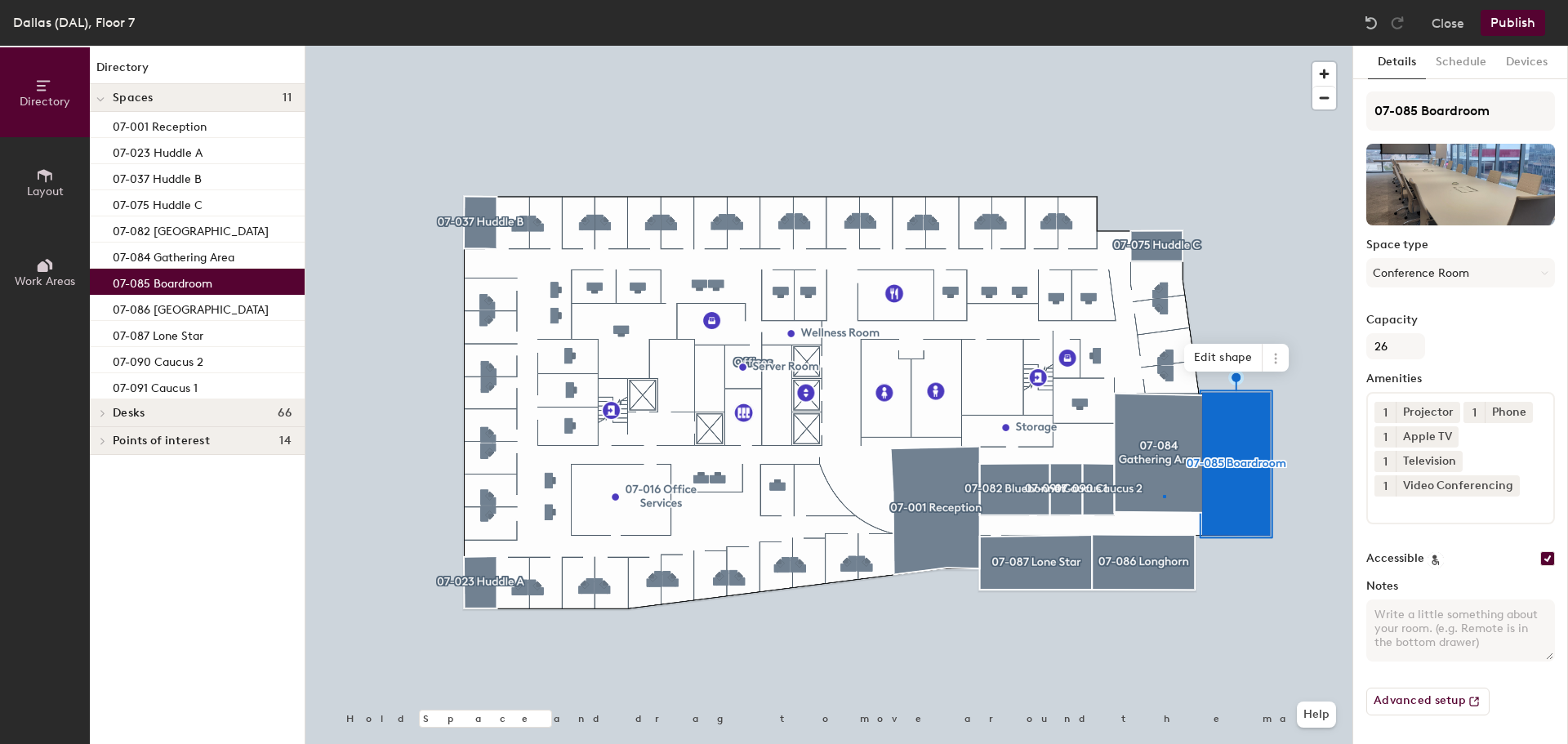
click at [1163, 45] on div at bounding box center [829, 45] width 1047 height 0
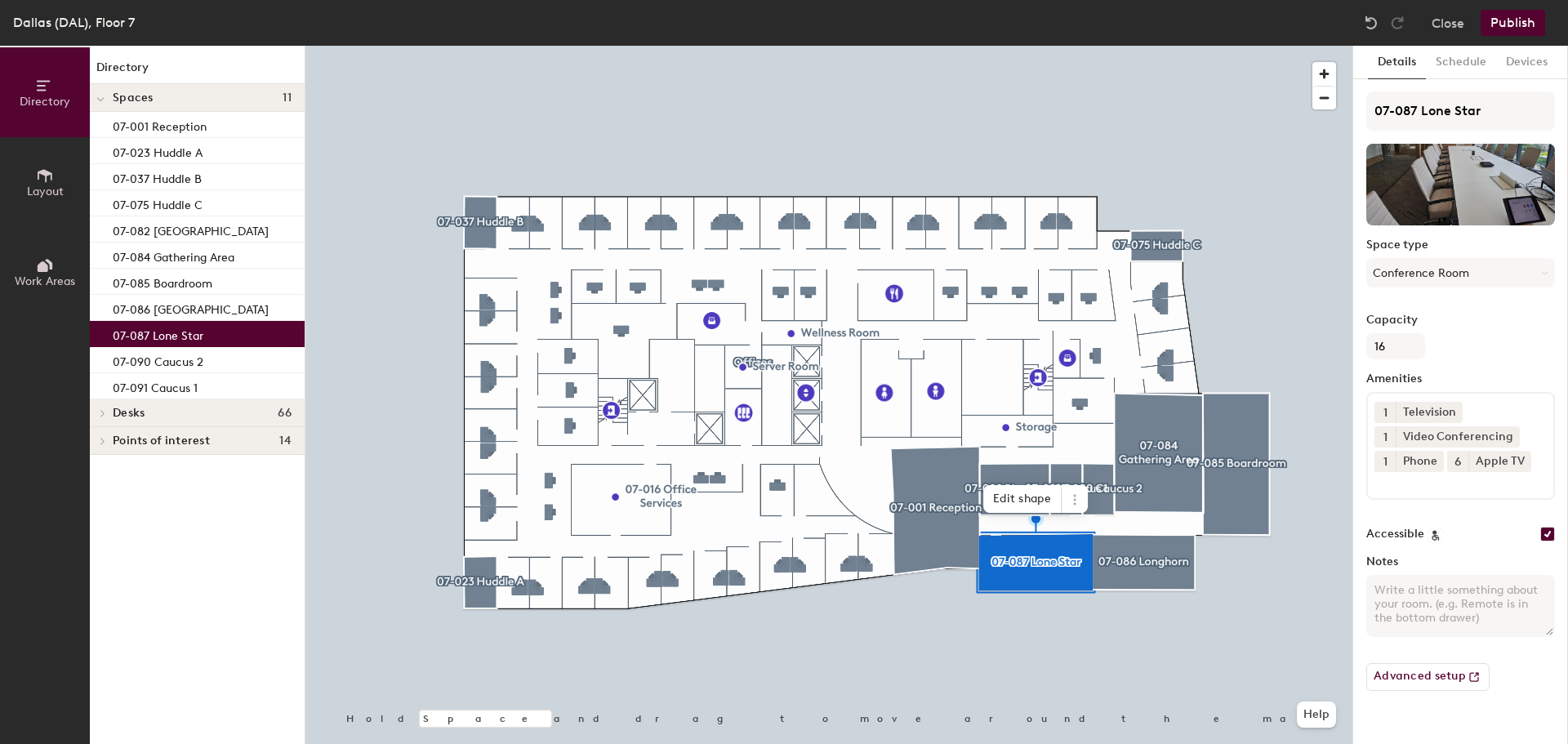
click at [1481, 464] on div "Apple TV" at bounding box center [1499, 461] width 63 height 21
click at [1517, 459] on icon at bounding box center [1522, 461] width 11 height 11
click at [1476, 463] on div "1 Television 1 Video Conferencing 1 Phone" at bounding box center [1460, 446] width 189 height 108
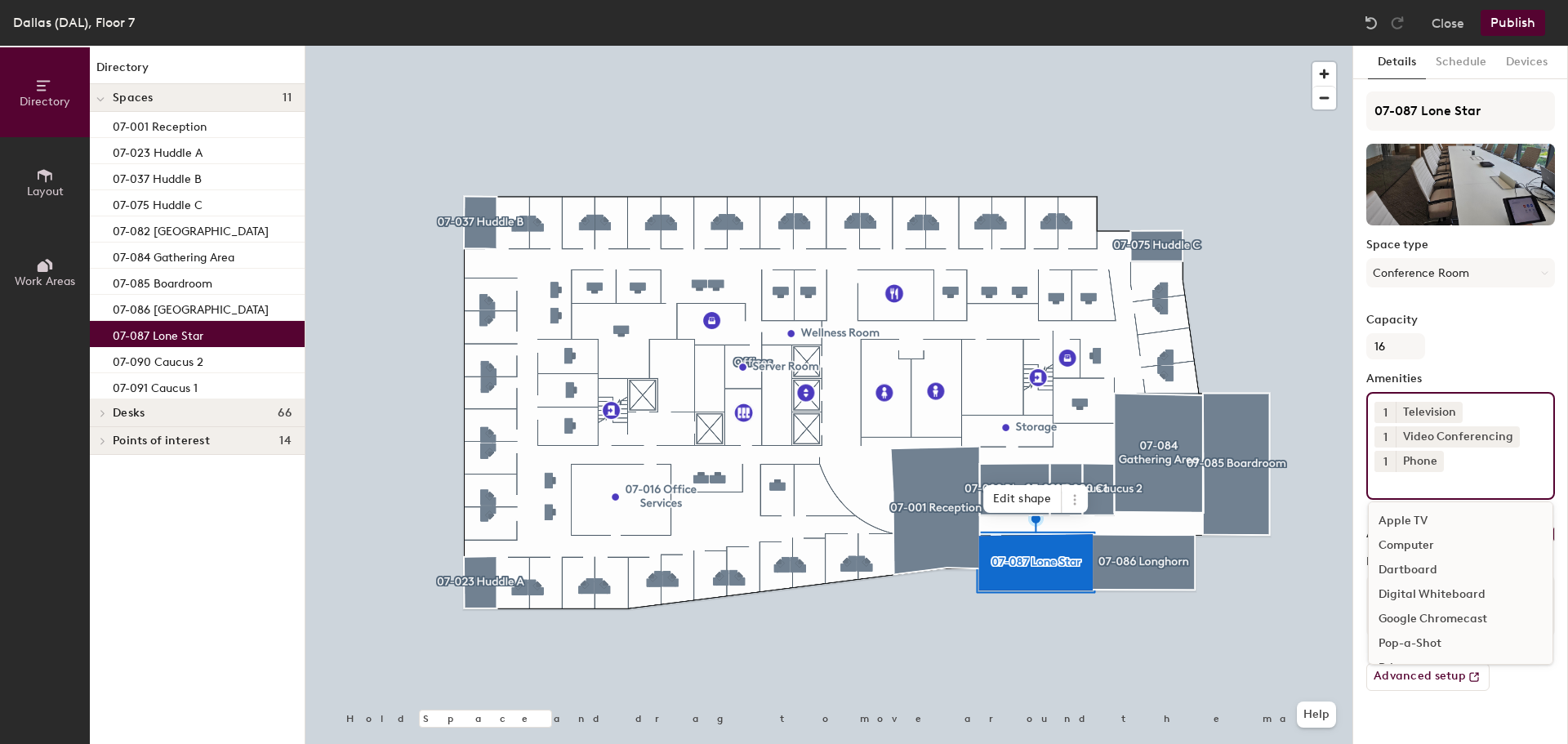
click at [1441, 518] on div "Apple TV" at bounding box center [1460, 521] width 184 height 25
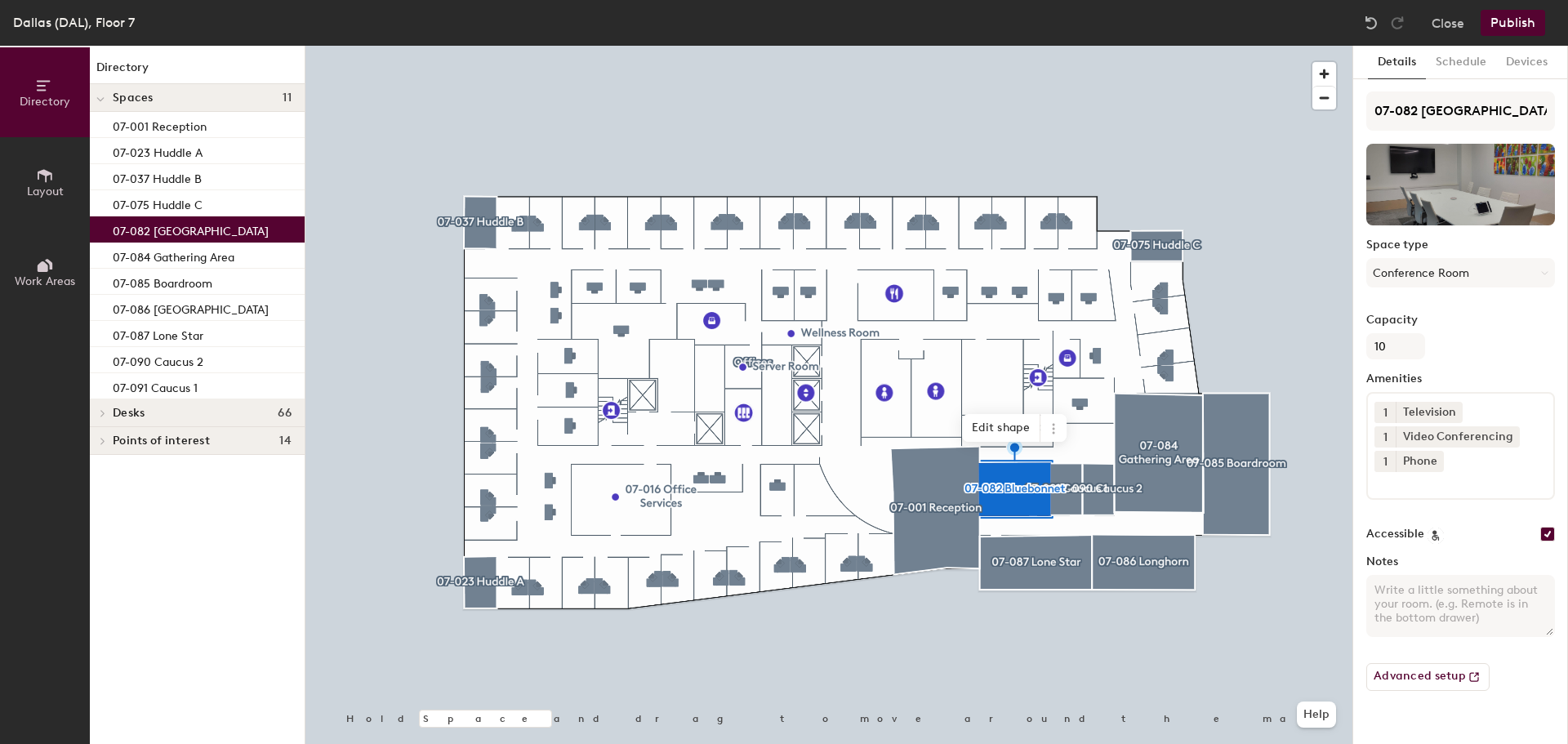
click at [1444, 484] on input at bounding box center [1448, 482] width 147 height 20
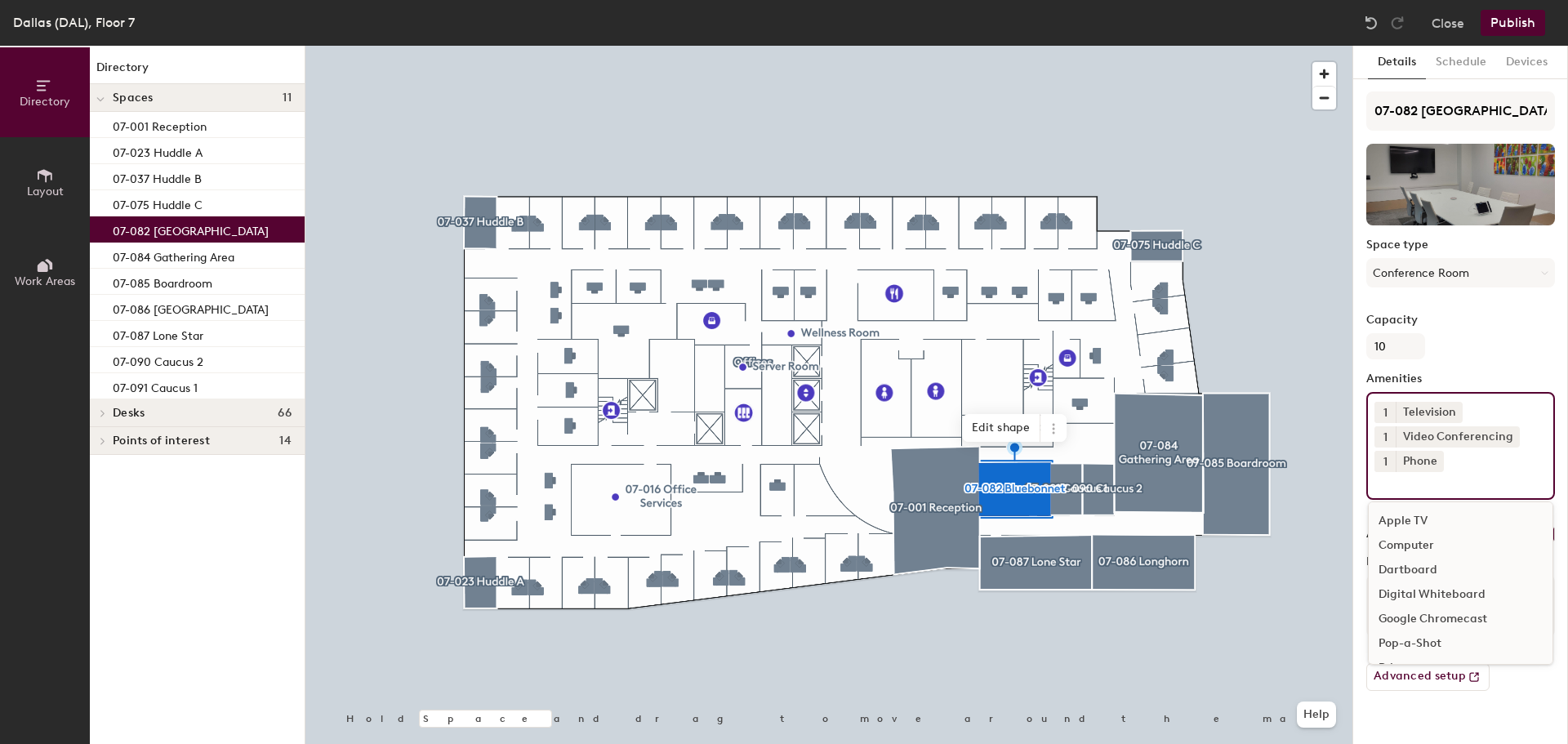
click at [1437, 515] on div "Apple TV" at bounding box center [1460, 521] width 184 height 25
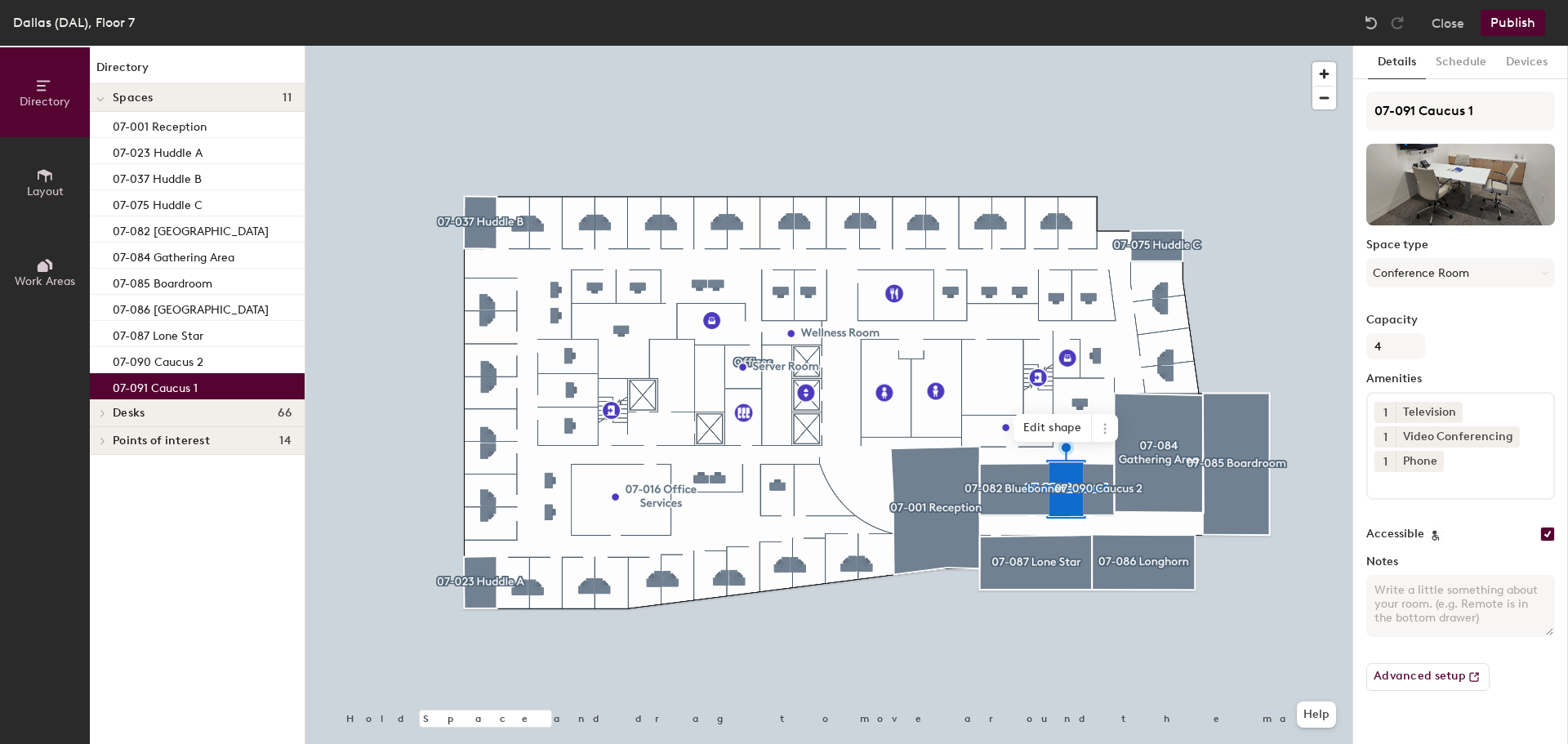
click at [1408, 488] on input at bounding box center [1448, 482] width 147 height 20
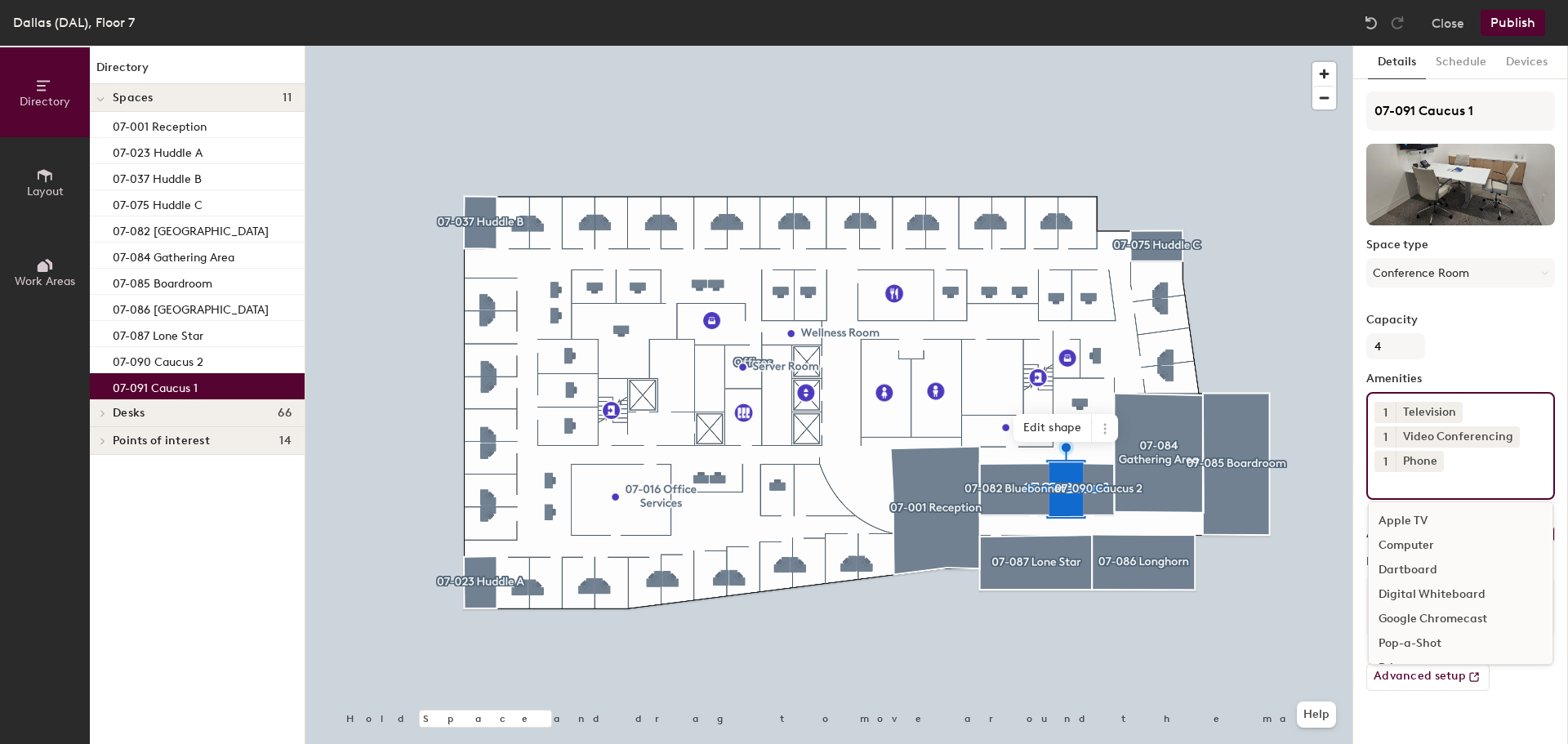
click at [1412, 520] on div "Apple TV" at bounding box center [1460, 521] width 184 height 25
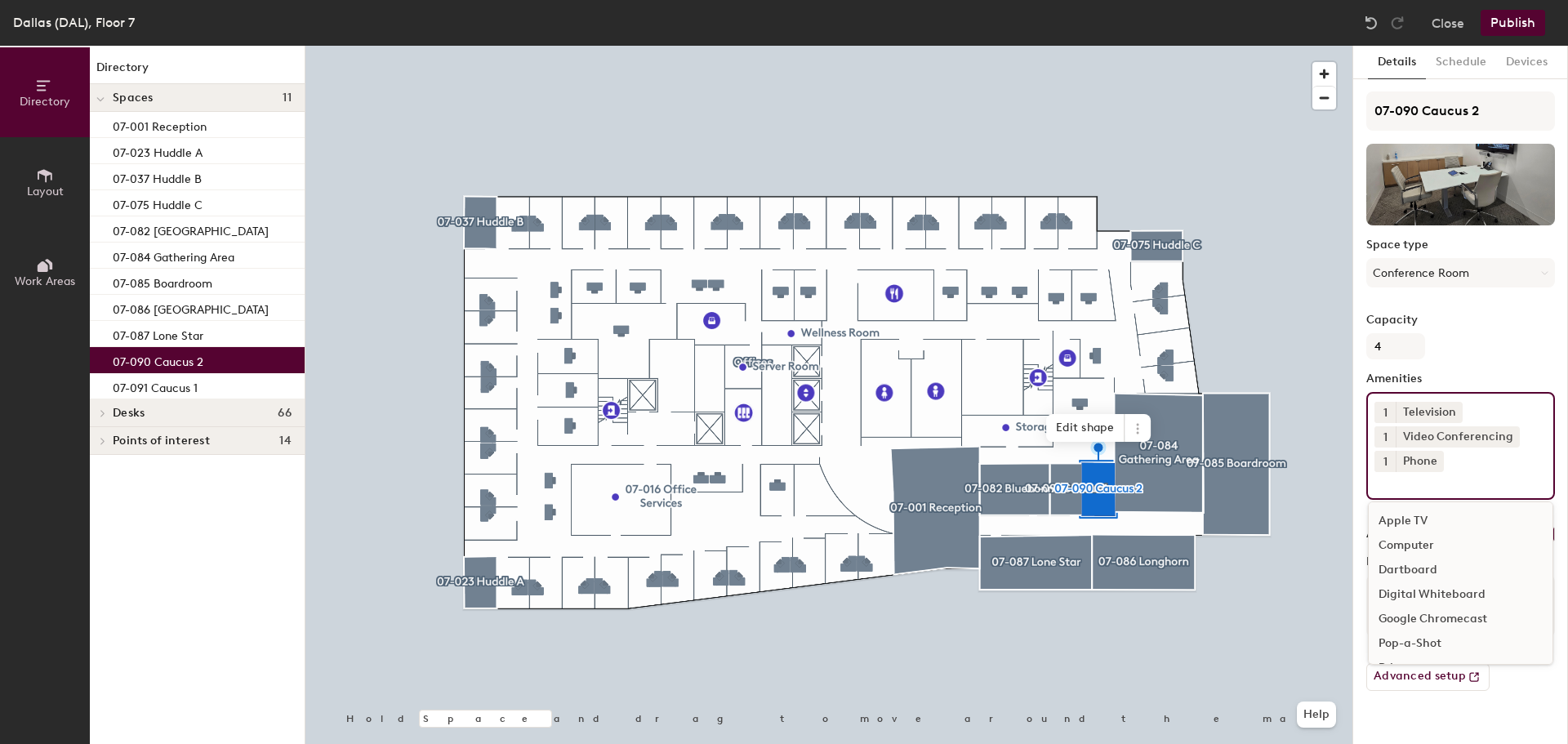
click at [1400, 487] on input at bounding box center [1448, 482] width 147 height 20
click at [1413, 511] on div "Apple TV" at bounding box center [1460, 521] width 184 height 25
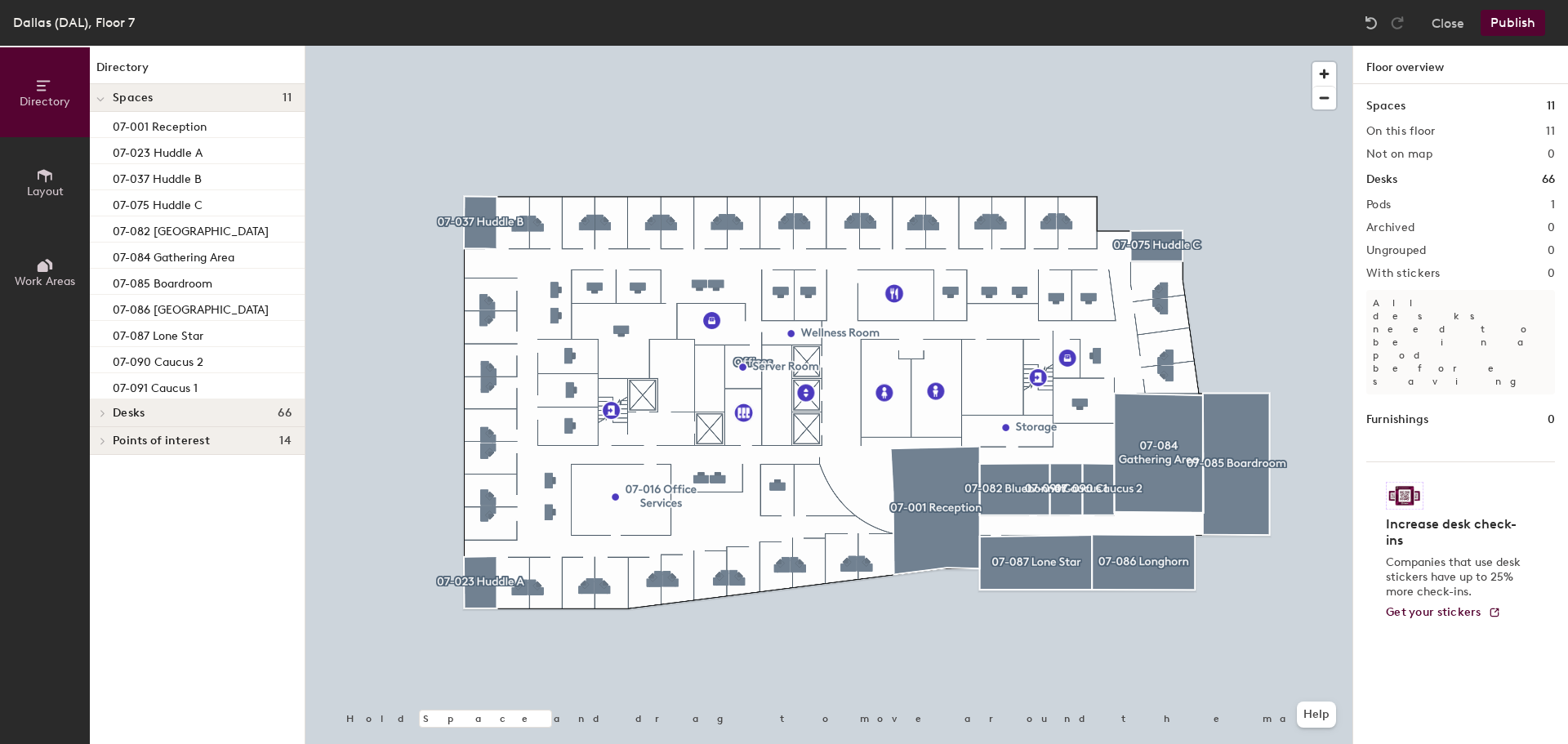
click at [1510, 20] on button "Publish" at bounding box center [1512, 23] width 64 height 26
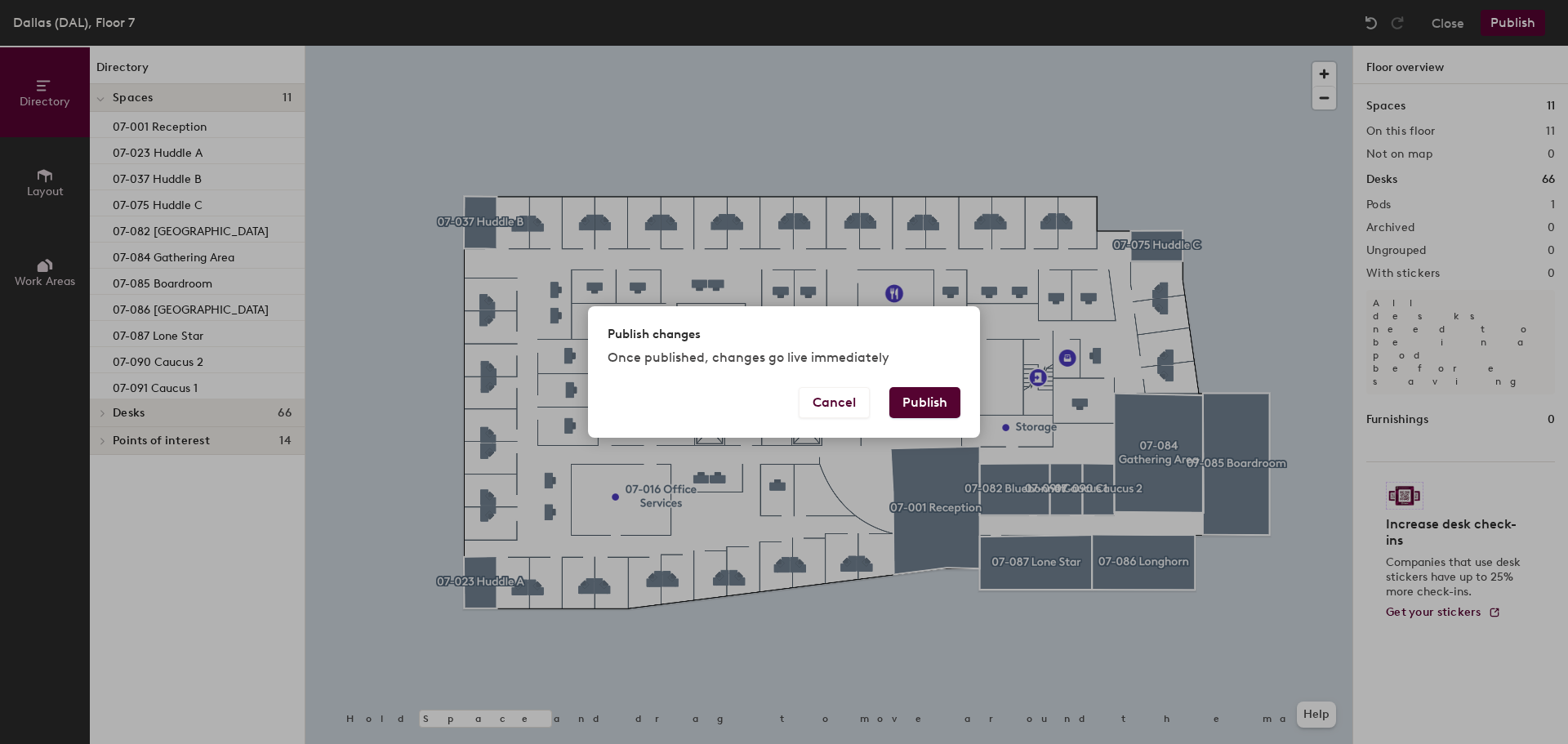
click at [953, 398] on button "Publish" at bounding box center [924, 402] width 71 height 31
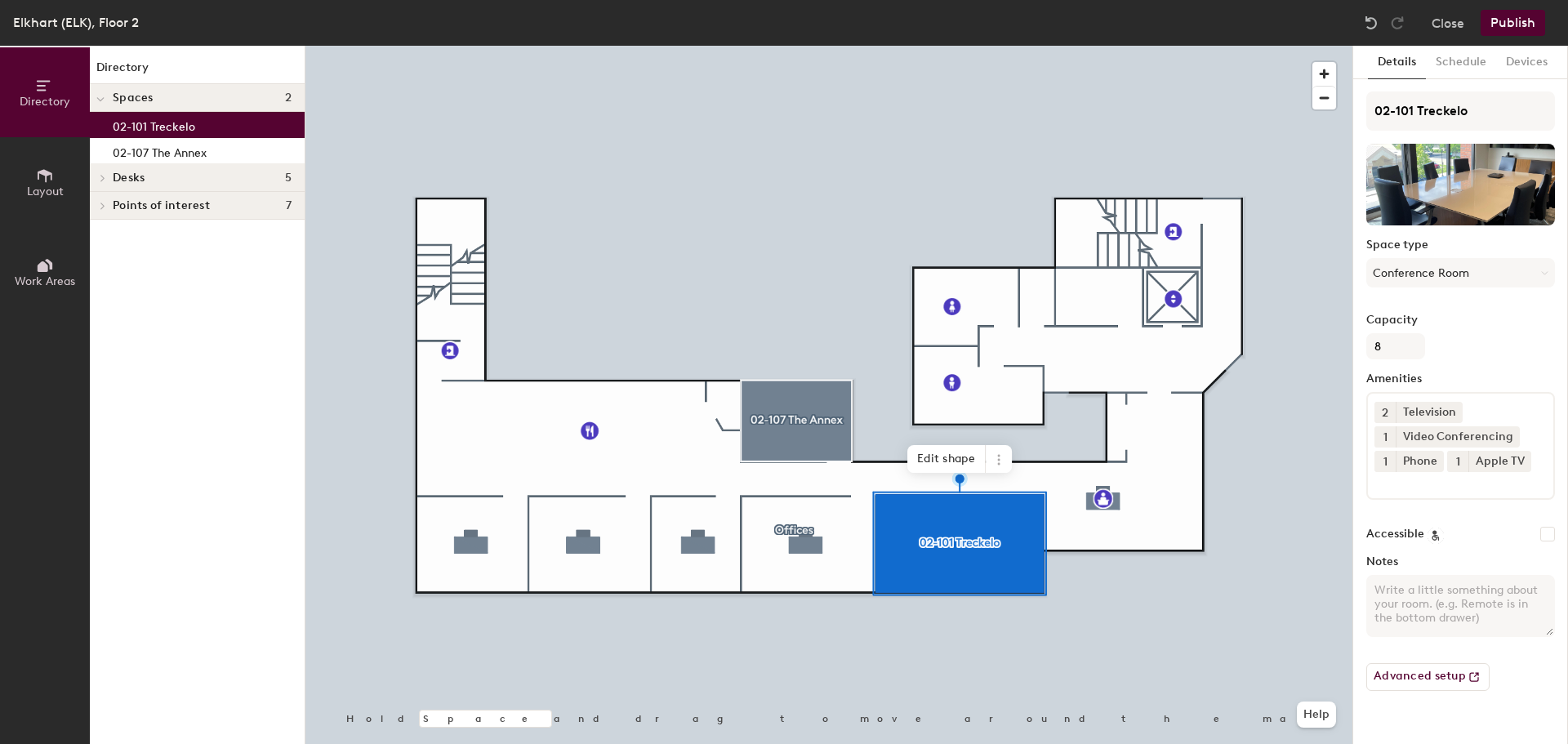
click at [1466, 28] on div "Close Publish" at bounding box center [1456, 23] width 196 height 26
click at [1455, 27] on button "Close" at bounding box center [1447, 23] width 33 height 26
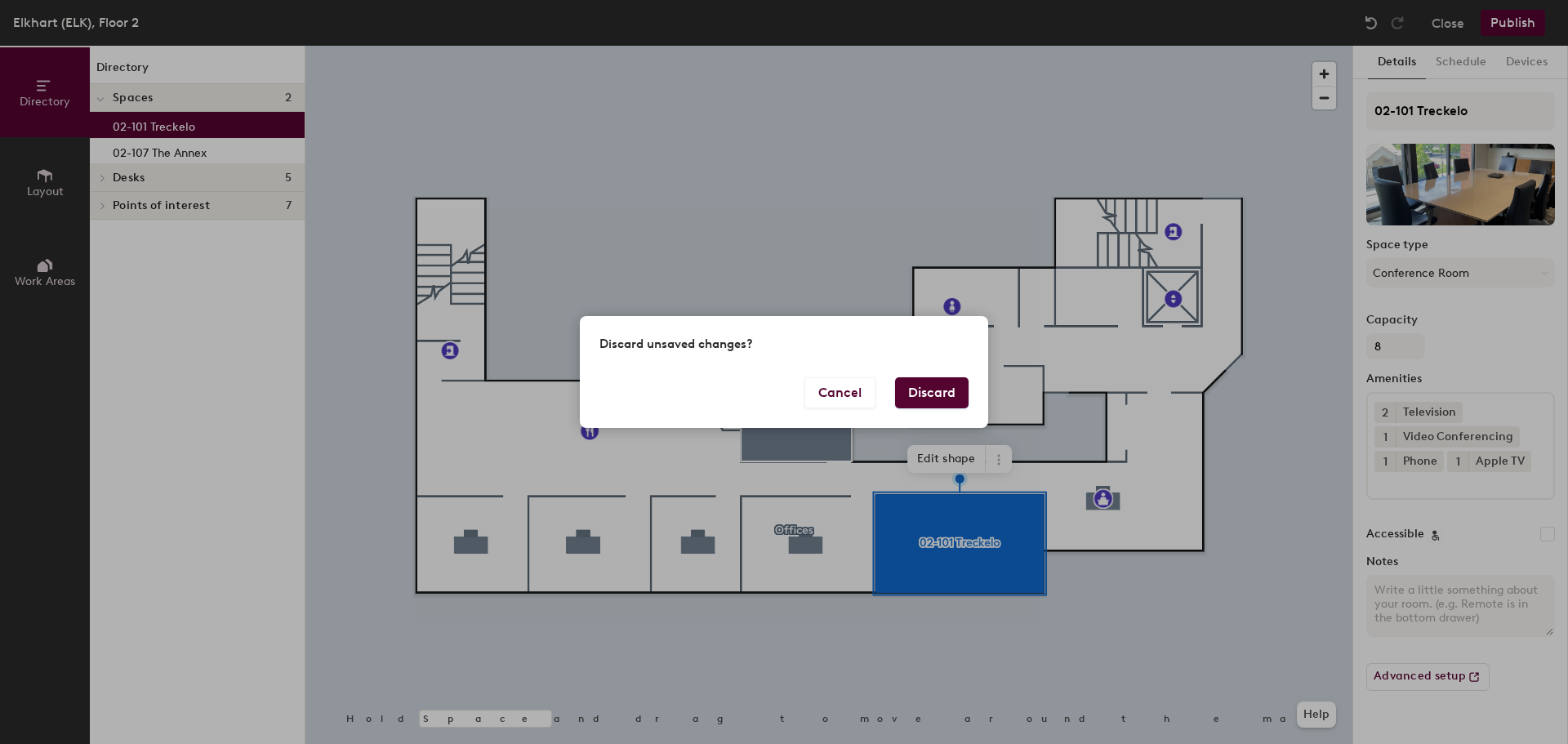
click at [930, 390] on button "Discard" at bounding box center [932, 393] width 74 height 31
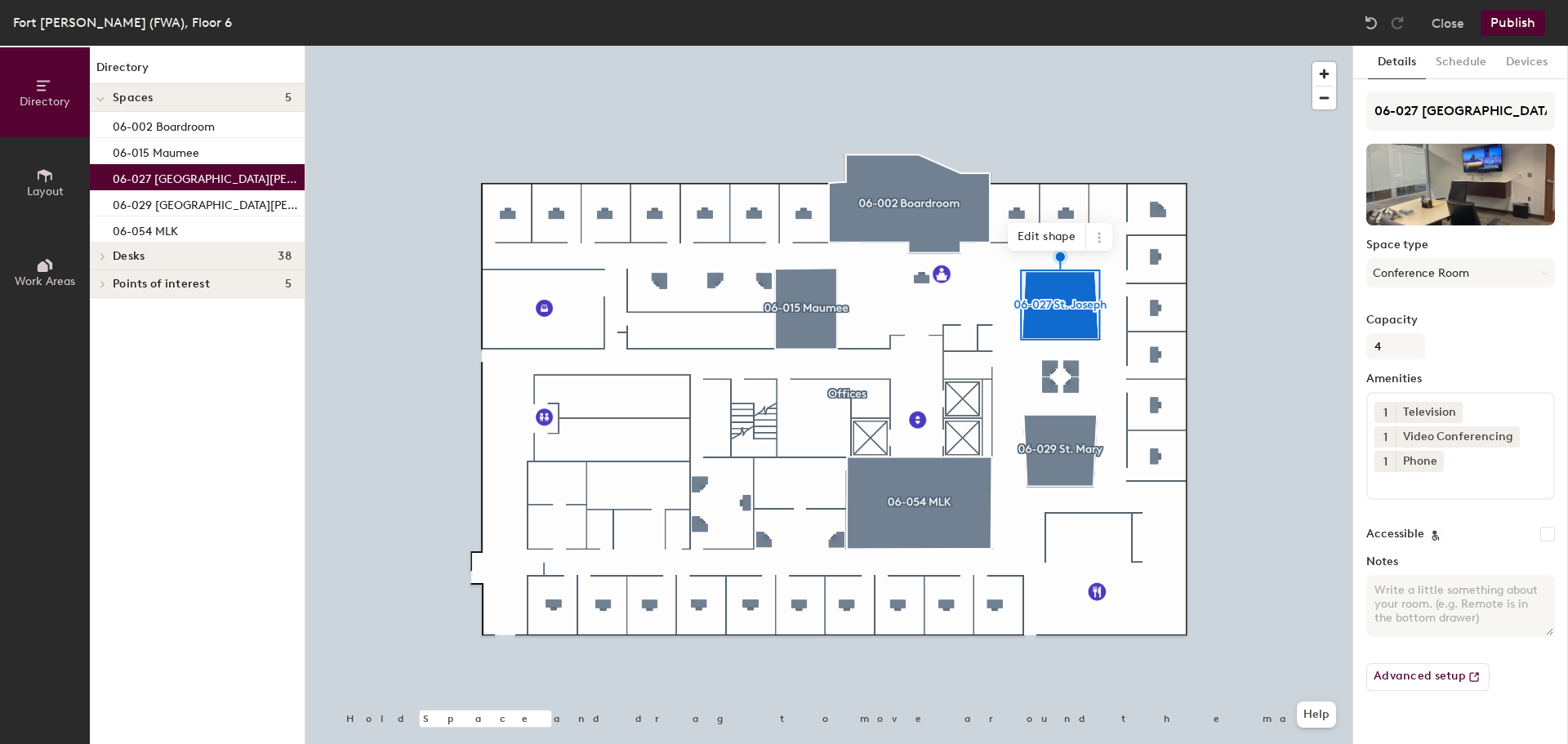
click at [806, 45] on div at bounding box center [829, 45] width 1047 height 0
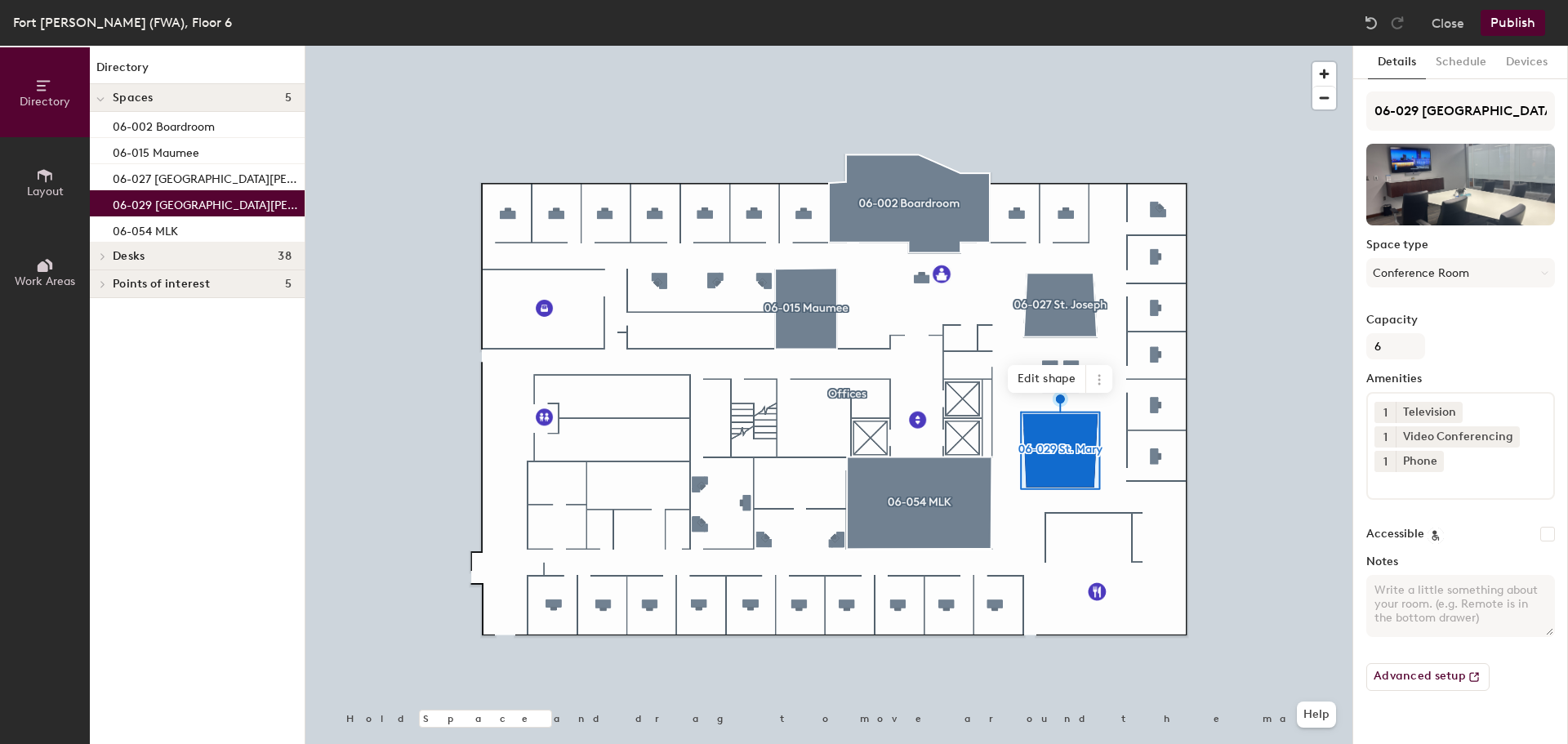
click at [930, 45] on div at bounding box center [829, 45] width 1047 height 0
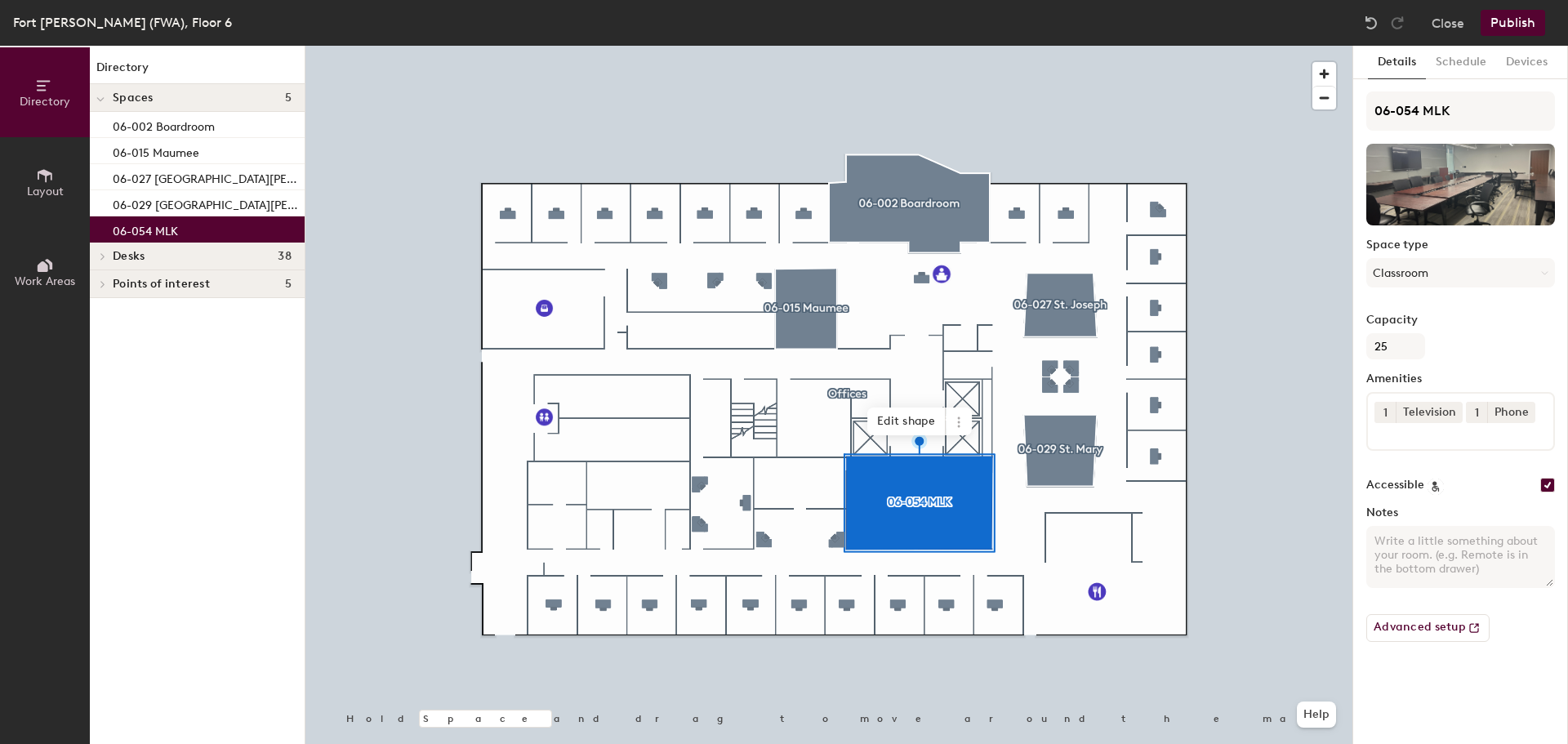
click at [1455, 22] on button "Close" at bounding box center [1447, 23] width 33 height 26
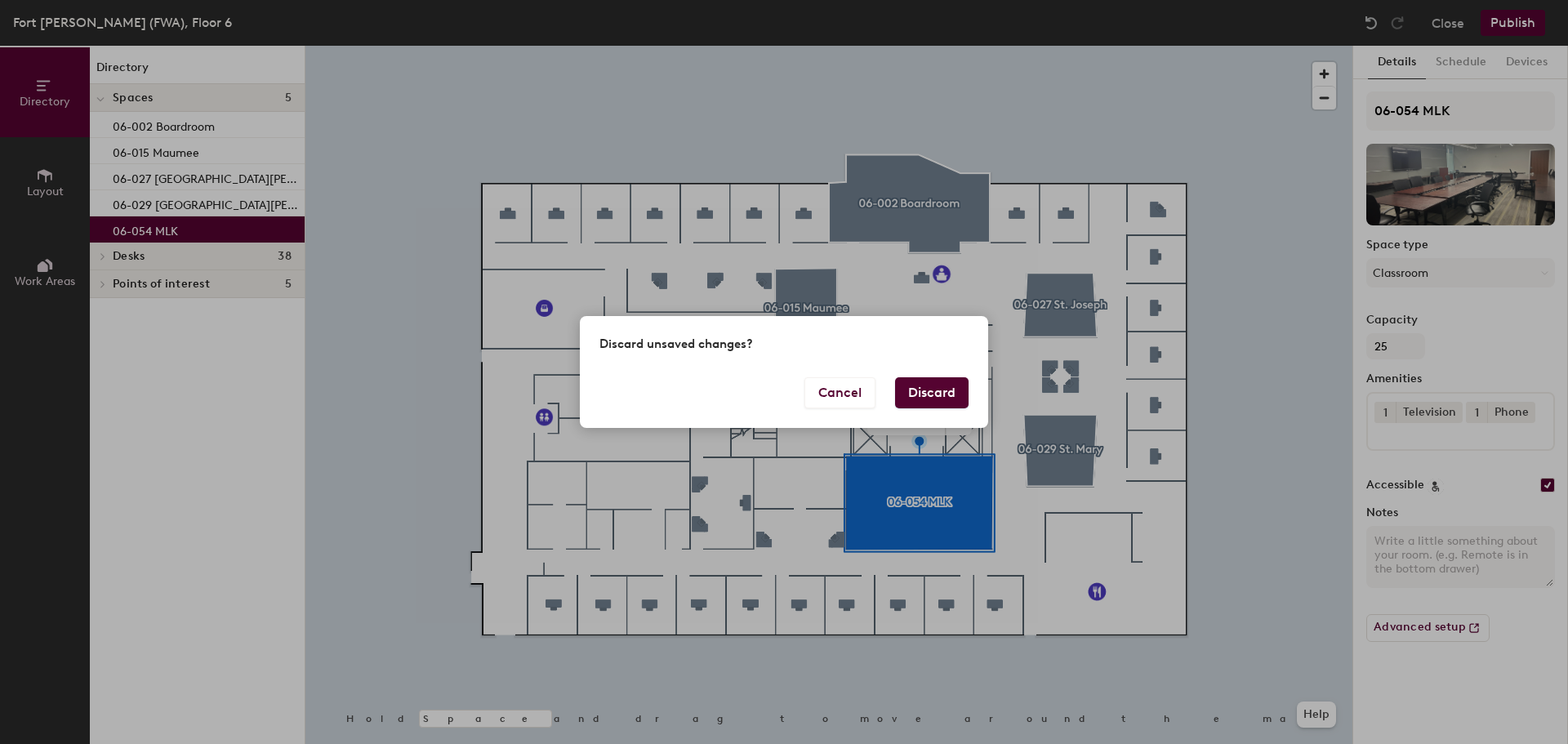
click at [929, 392] on button "Discard" at bounding box center [932, 393] width 74 height 31
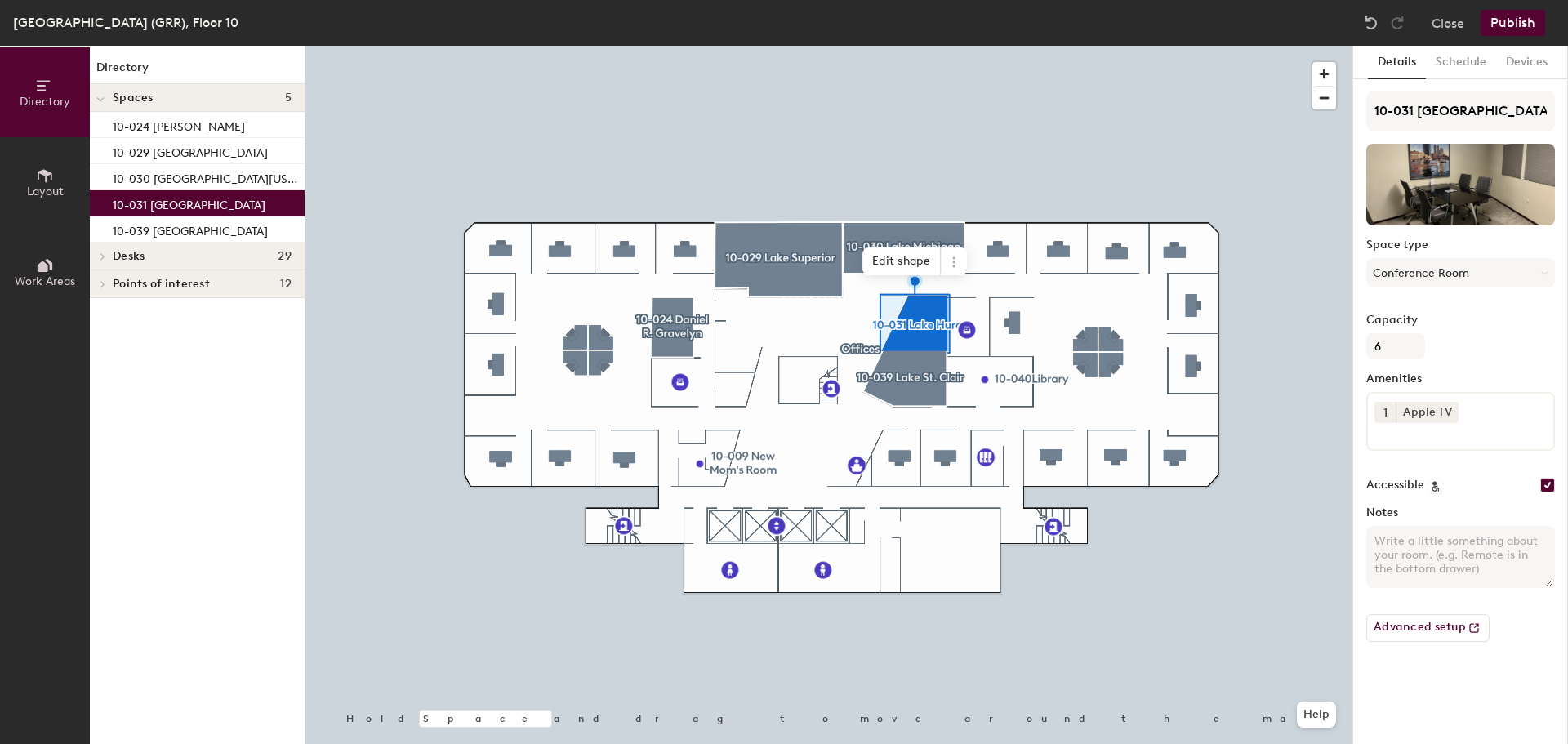
click at [1448, 411] on icon at bounding box center [1449, 411] width 7 height 7
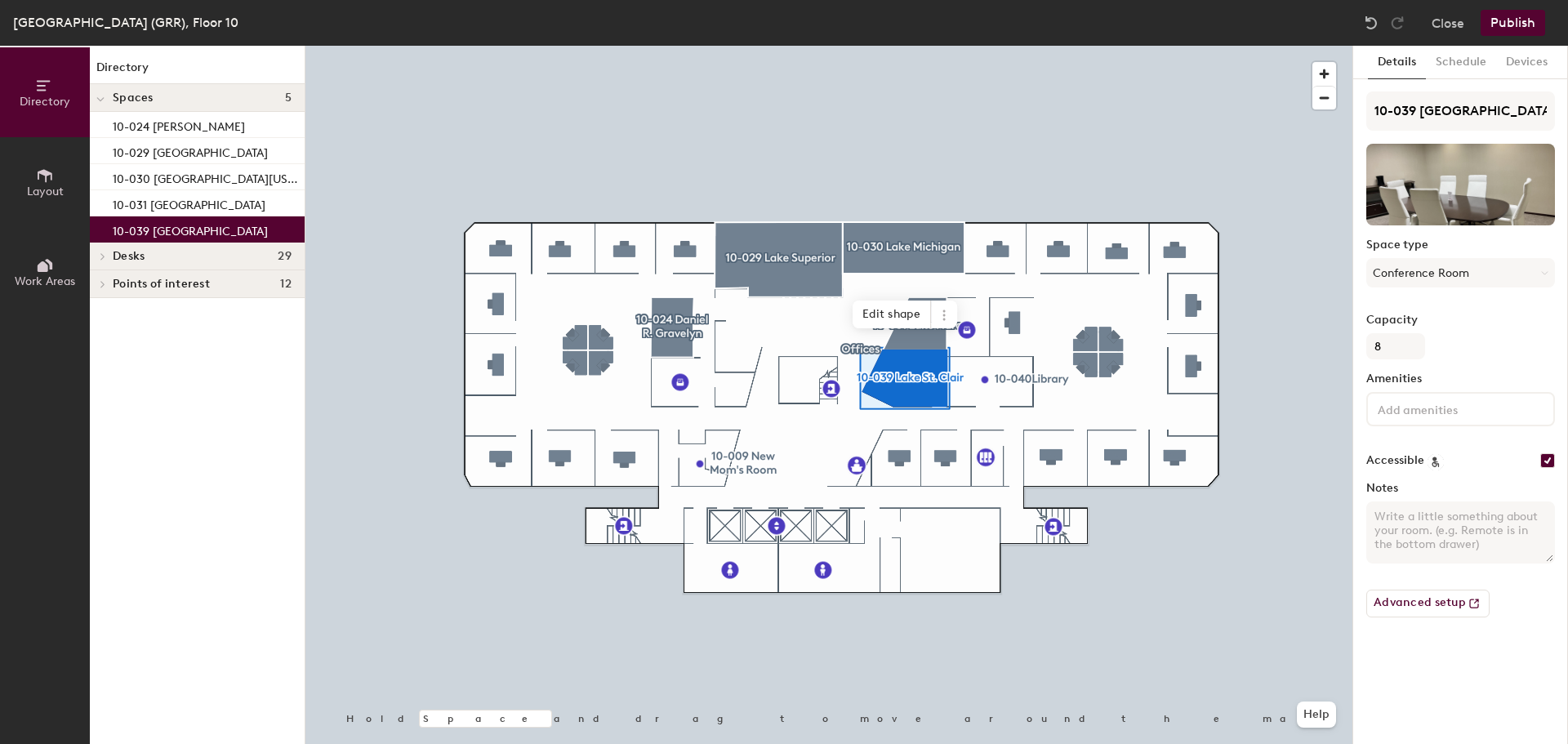
click at [1511, 15] on button "Publish" at bounding box center [1512, 23] width 64 height 26
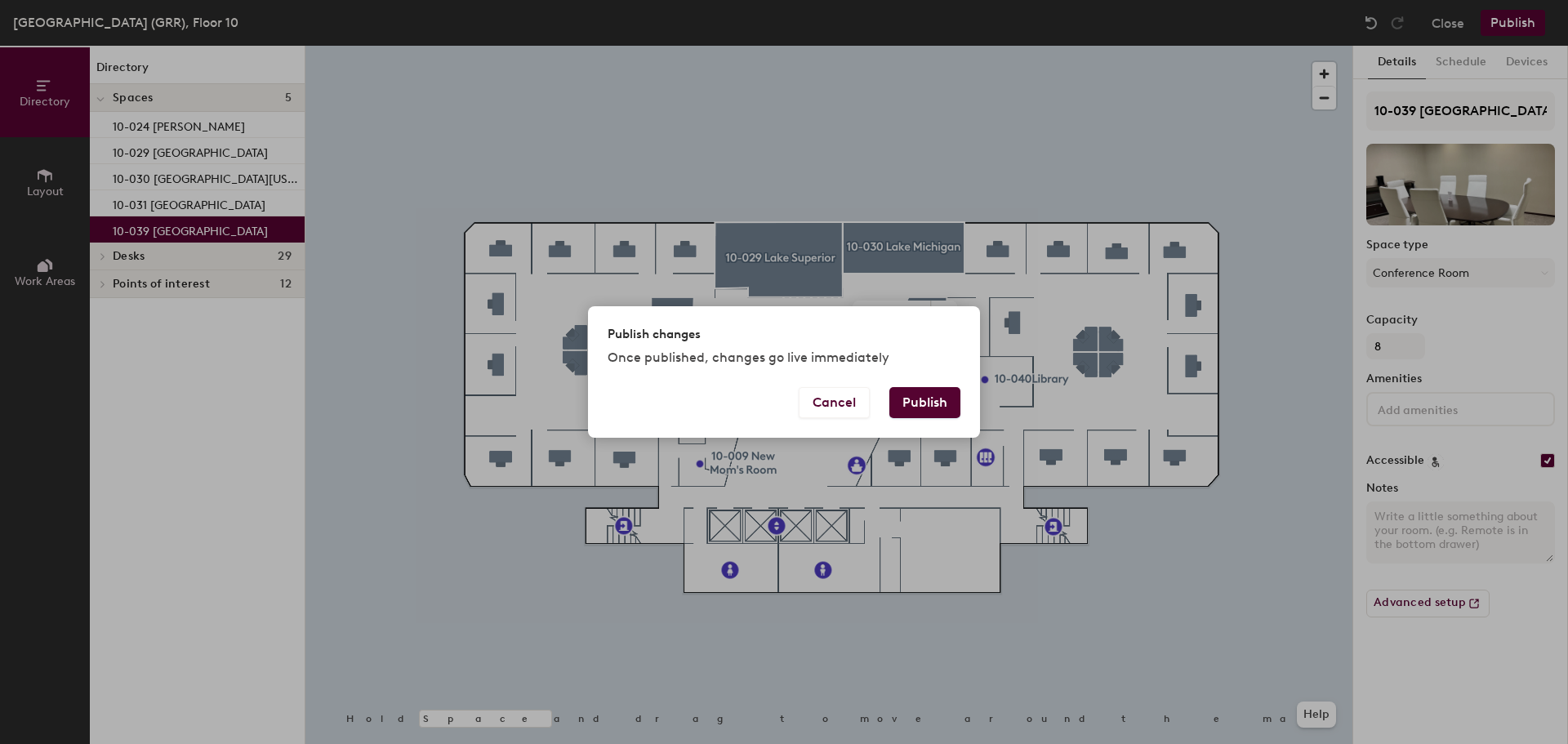
click at [935, 404] on button "Publish" at bounding box center [924, 402] width 71 height 31
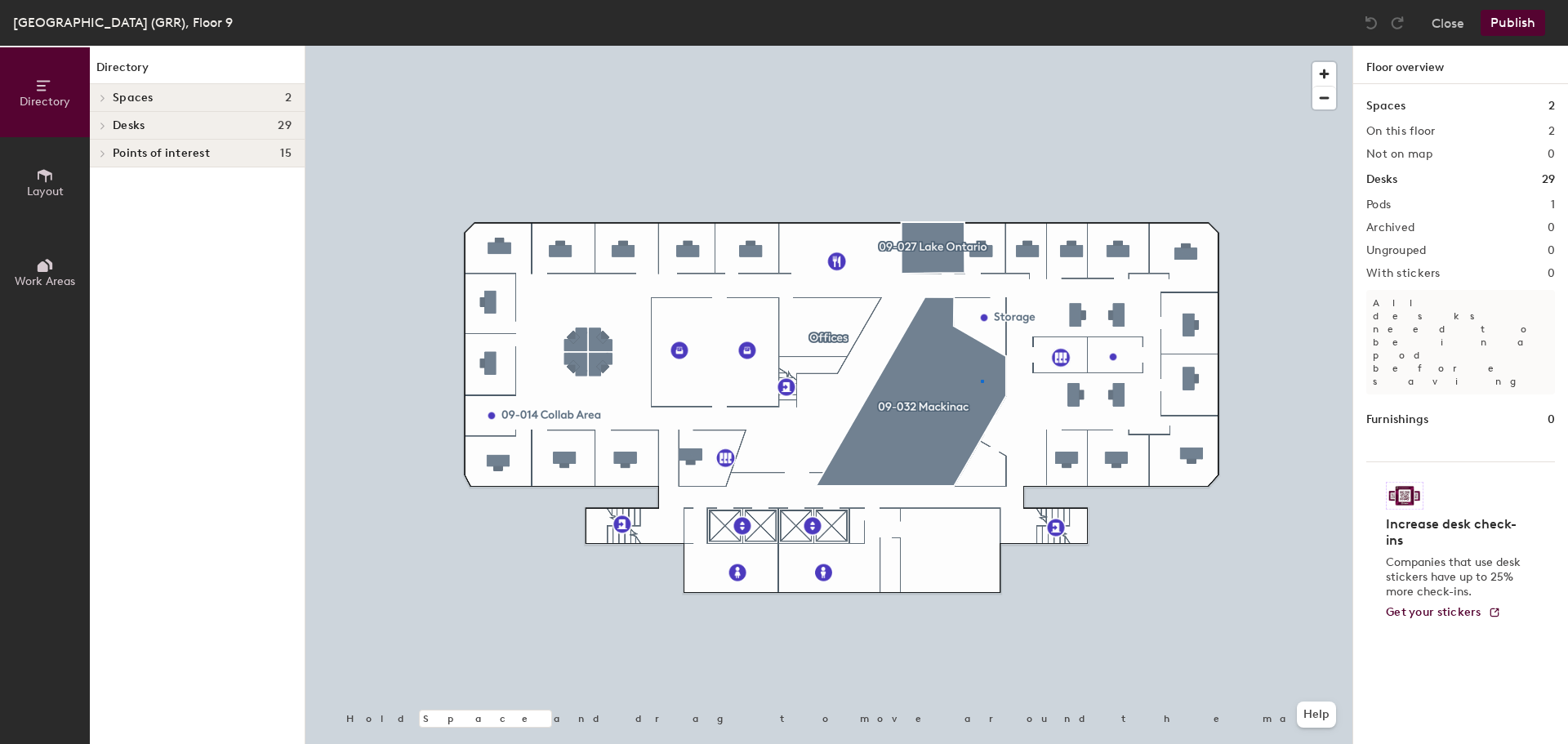
click at [981, 45] on div at bounding box center [829, 45] width 1047 height 0
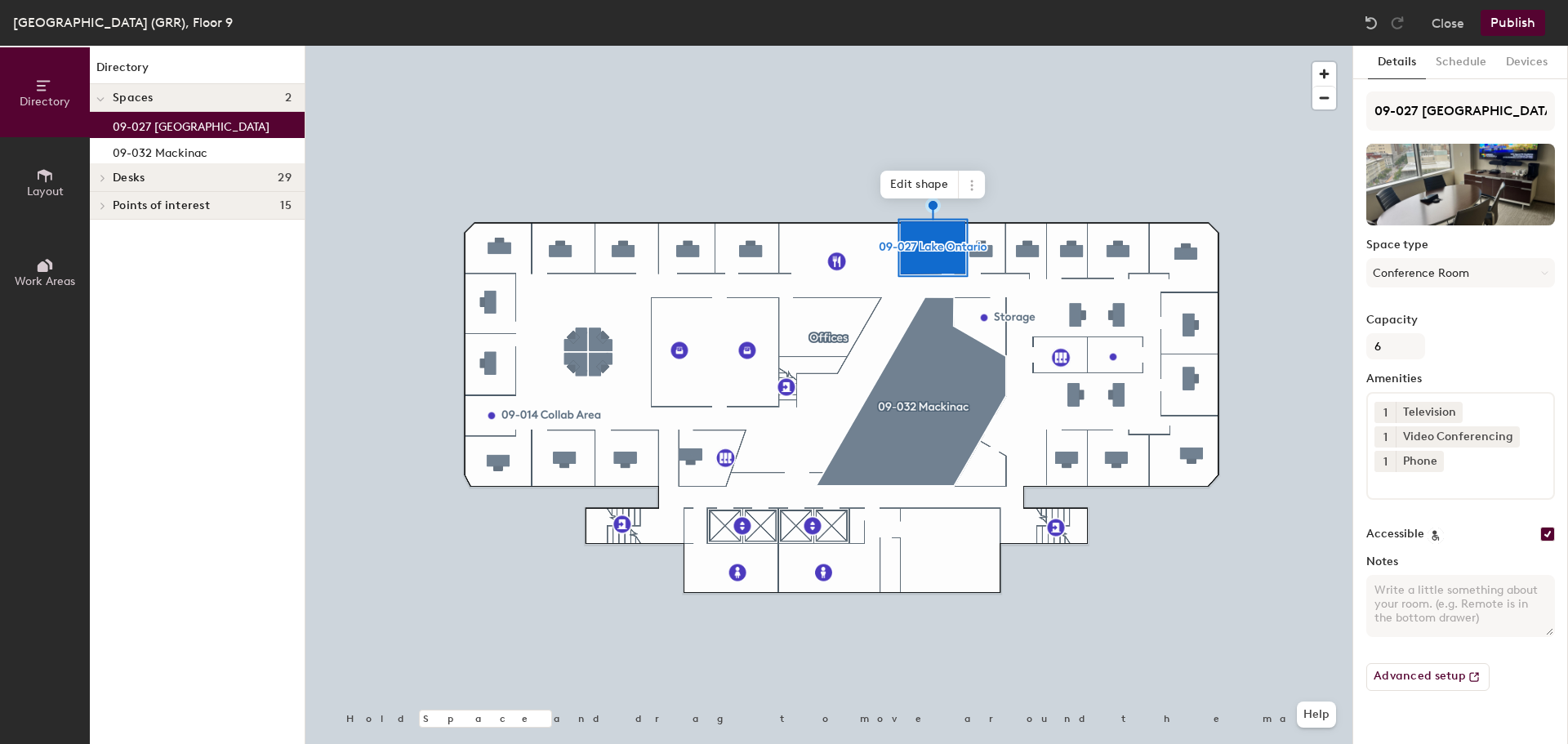
click at [1449, 20] on button "Close" at bounding box center [1447, 23] width 33 height 26
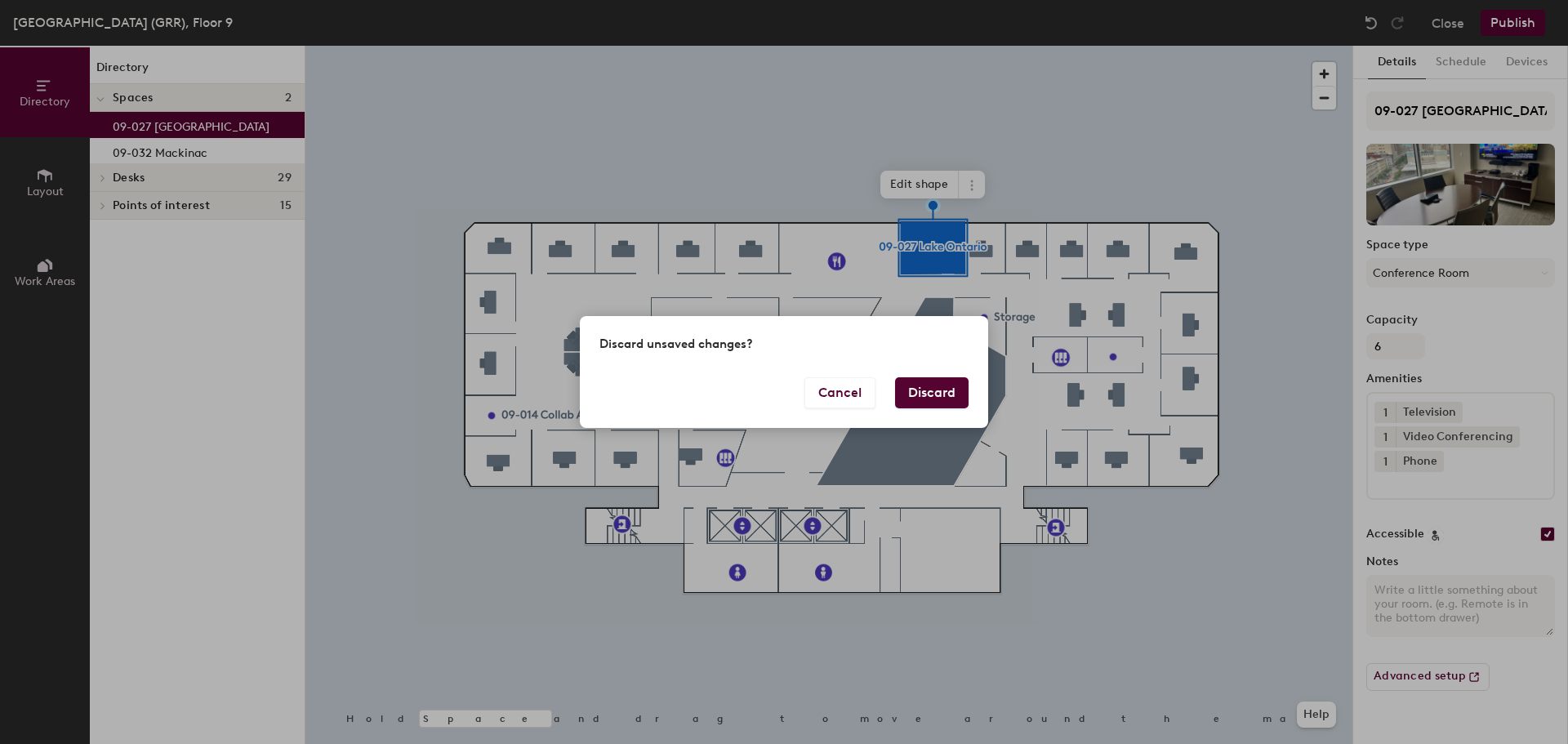
click at [927, 397] on button "Discard" at bounding box center [932, 393] width 74 height 31
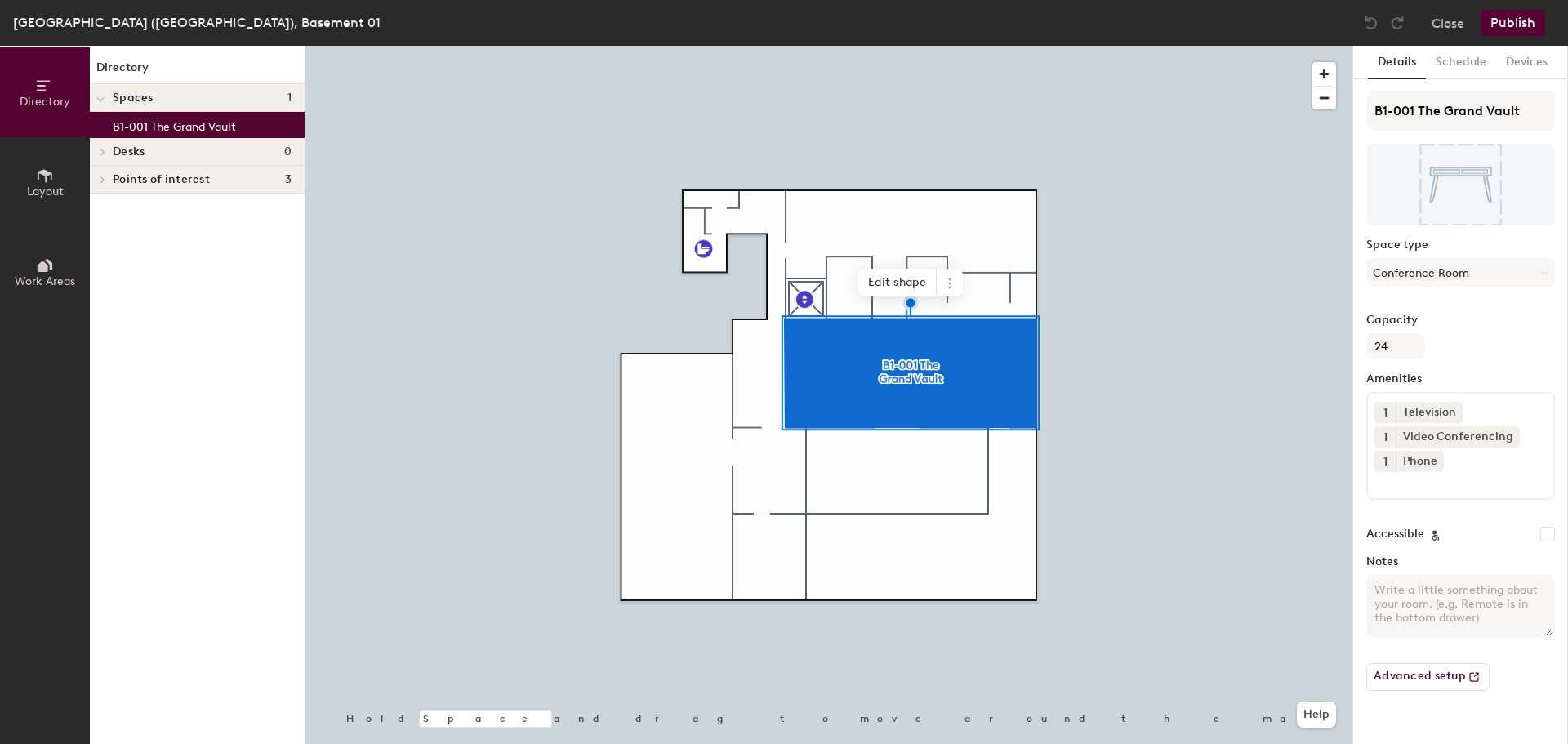
click at [1420, 491] on input at bounding box center [1448, 482] width 147 height 20
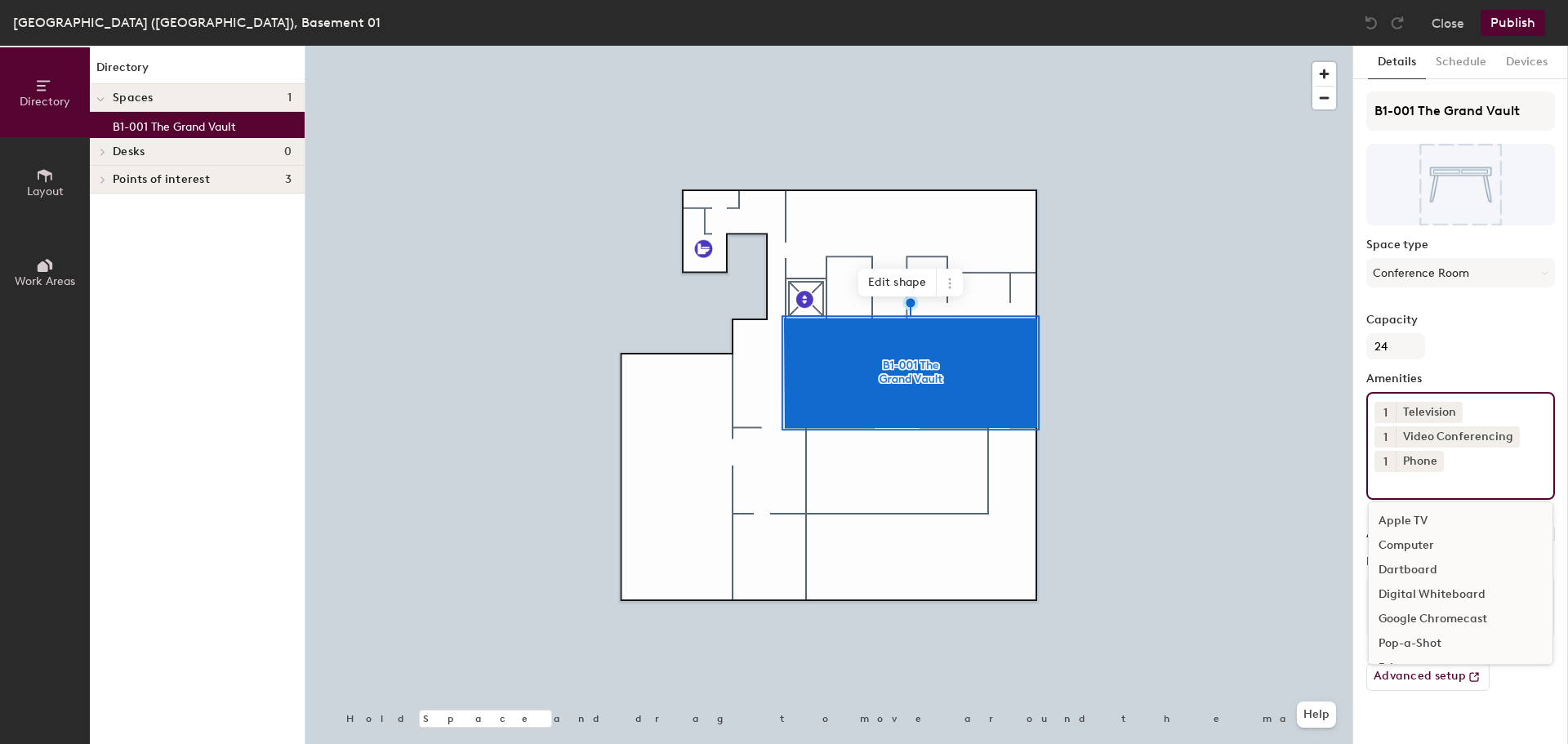
click at [1417, 517] on div "Apple TV" at bounding box center [1460, 521] width 184 height 25
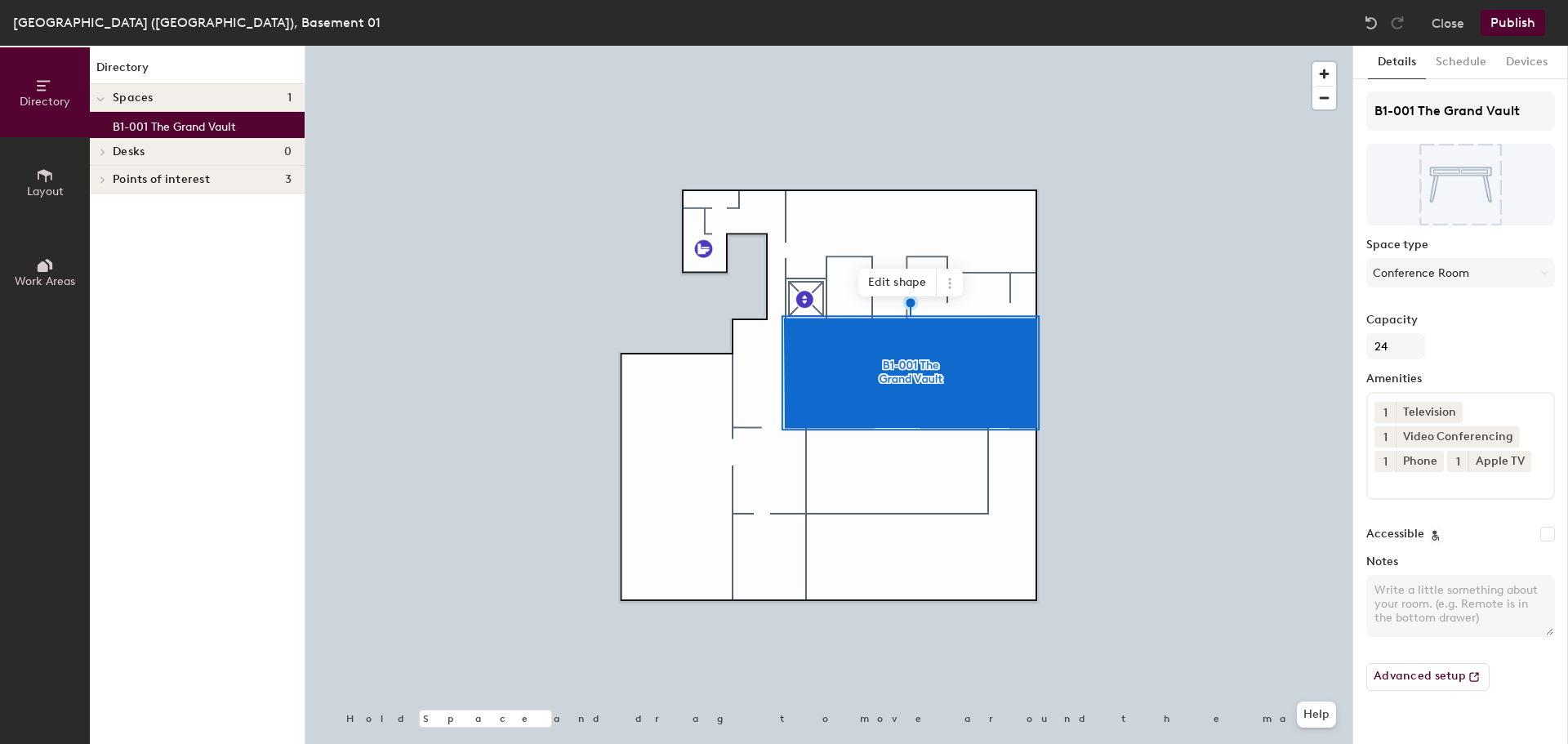
click at [1521, 24] on button "Publish" at bounding box center [1512, 23] width 64 height 26
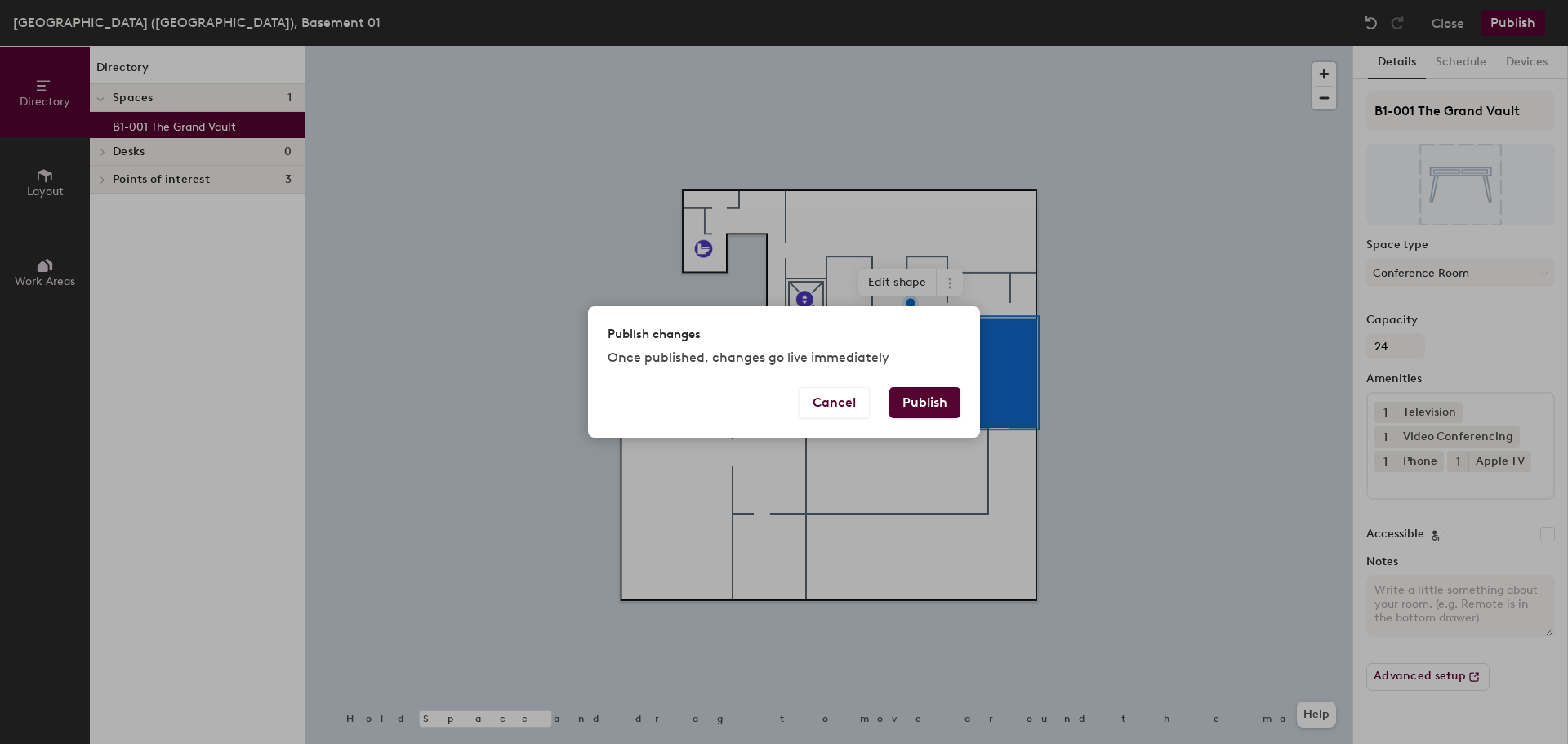
click at [936, 403] on button "Publish" at bounding box center [924, 402] width 71 height 31
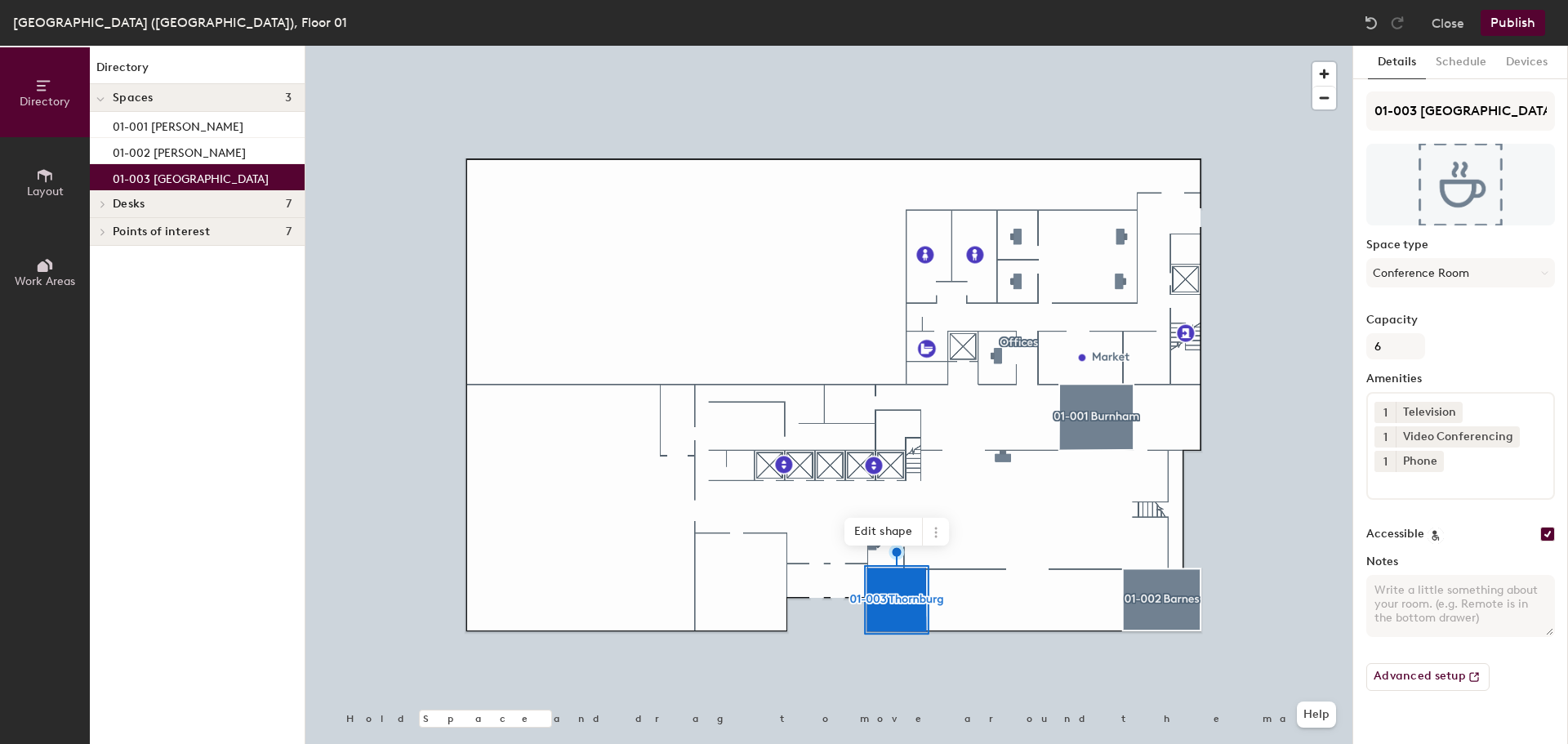
click at [1442, 30] on button "Close" at bounding box center [1447, 23] width 33 height 26
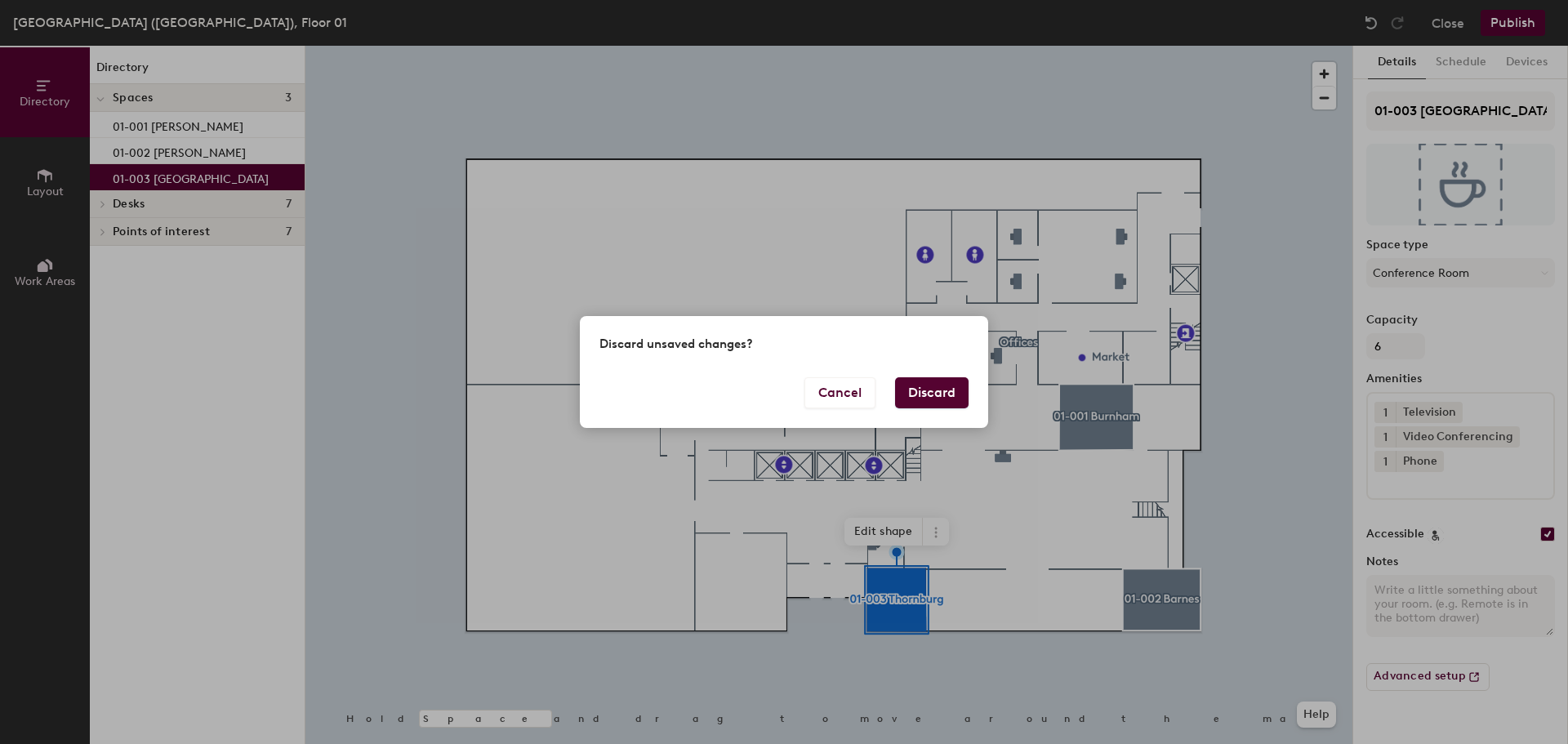
click at [916, 394] on button "Discard" at bounding box center [932, 393] width 74 height 31
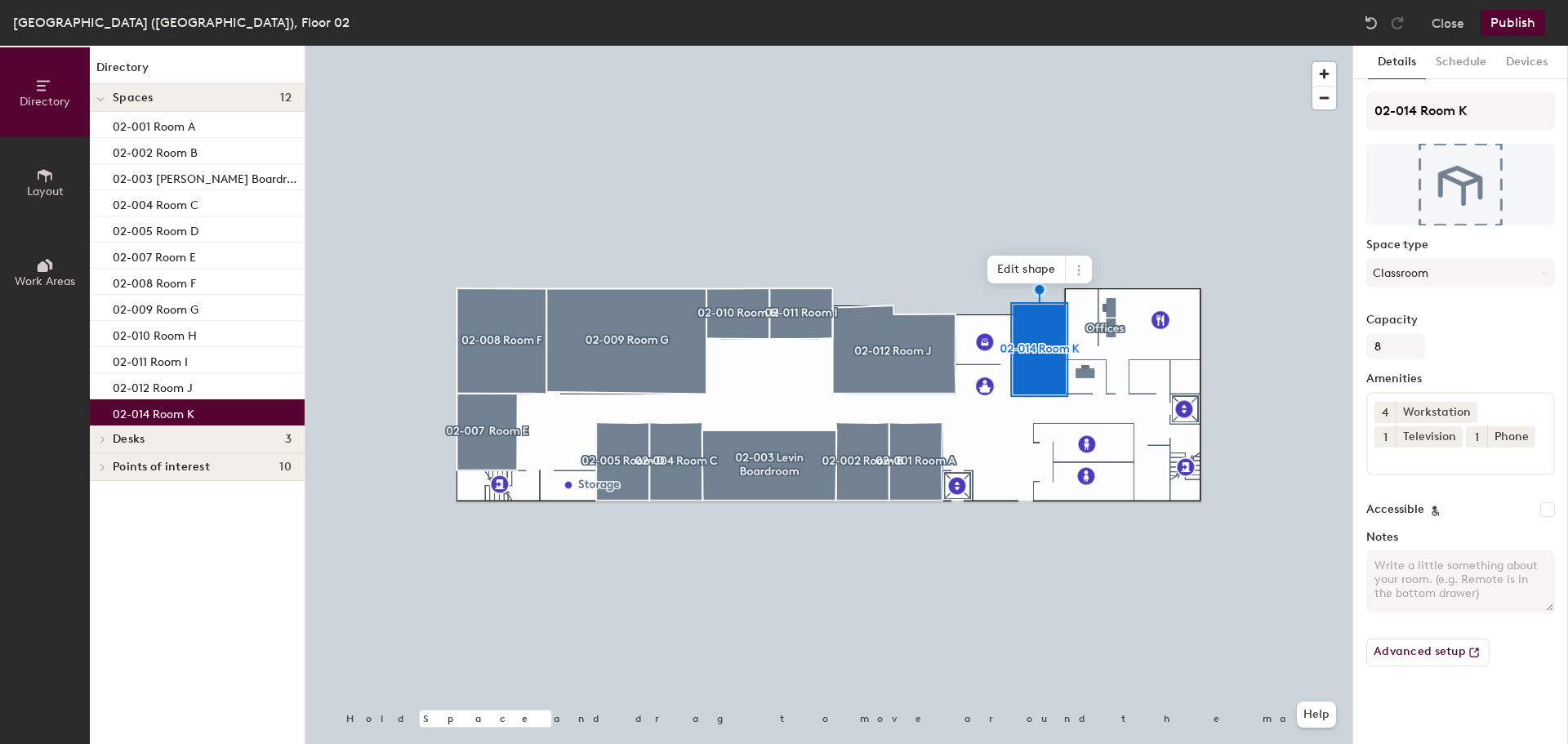
click at [1460, 25] on button "Close" at bounding box center [1447, 23] width 33 height 26
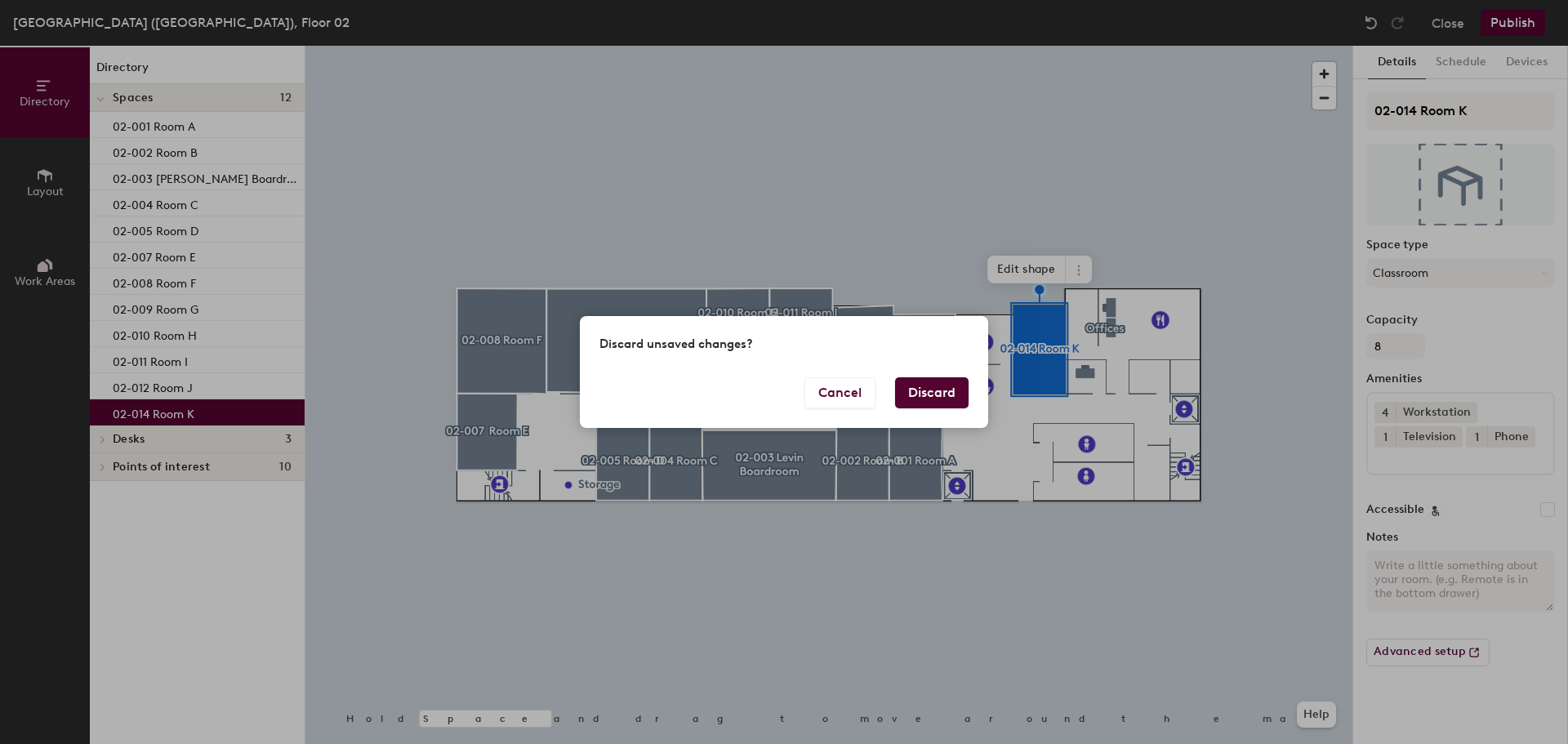
click at [948, 387] on button "Discard" at bounding box center [932, 393] width 74 height 31
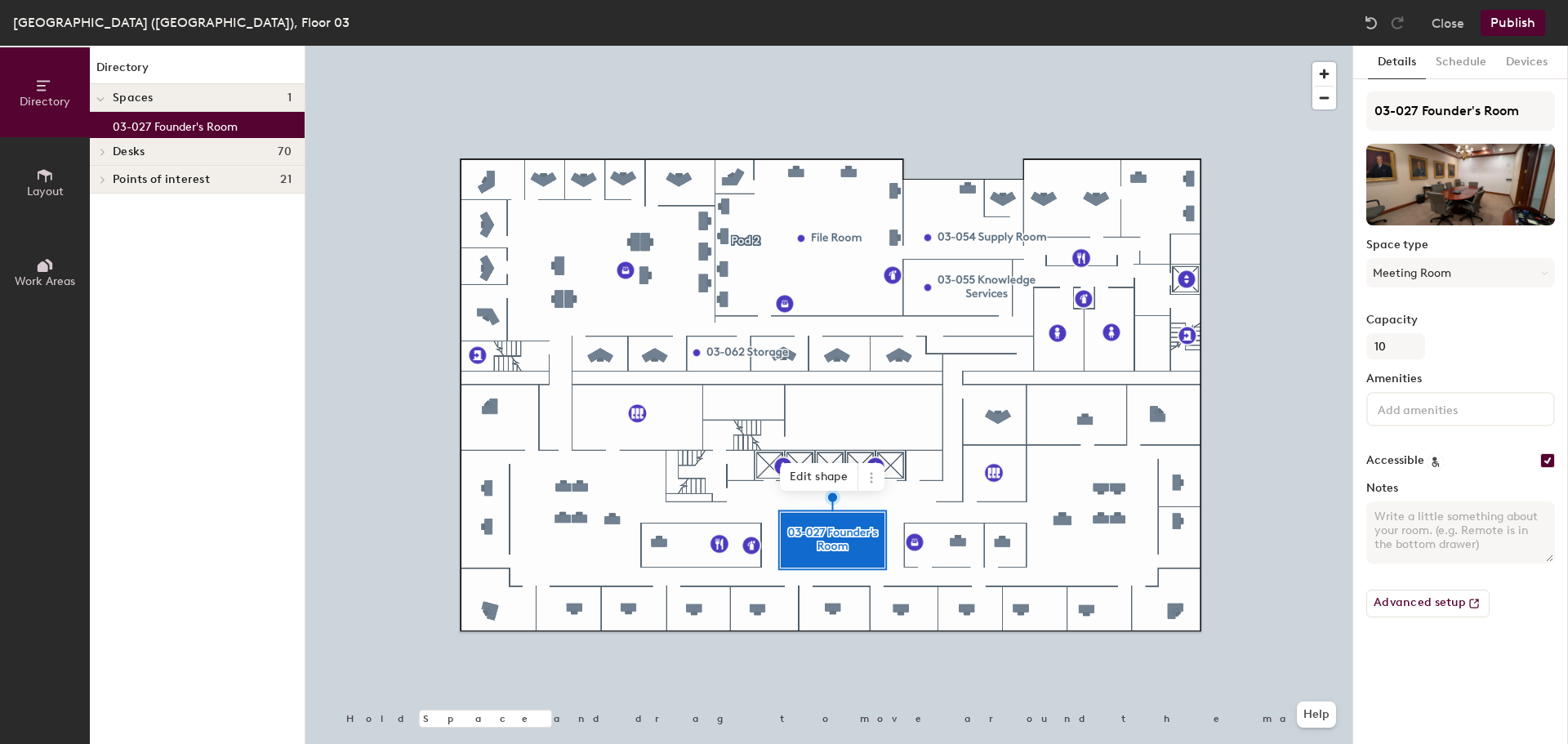
click at [1448, 21] on button "Close" at bounding box center [1447, 23] width 33 height 26
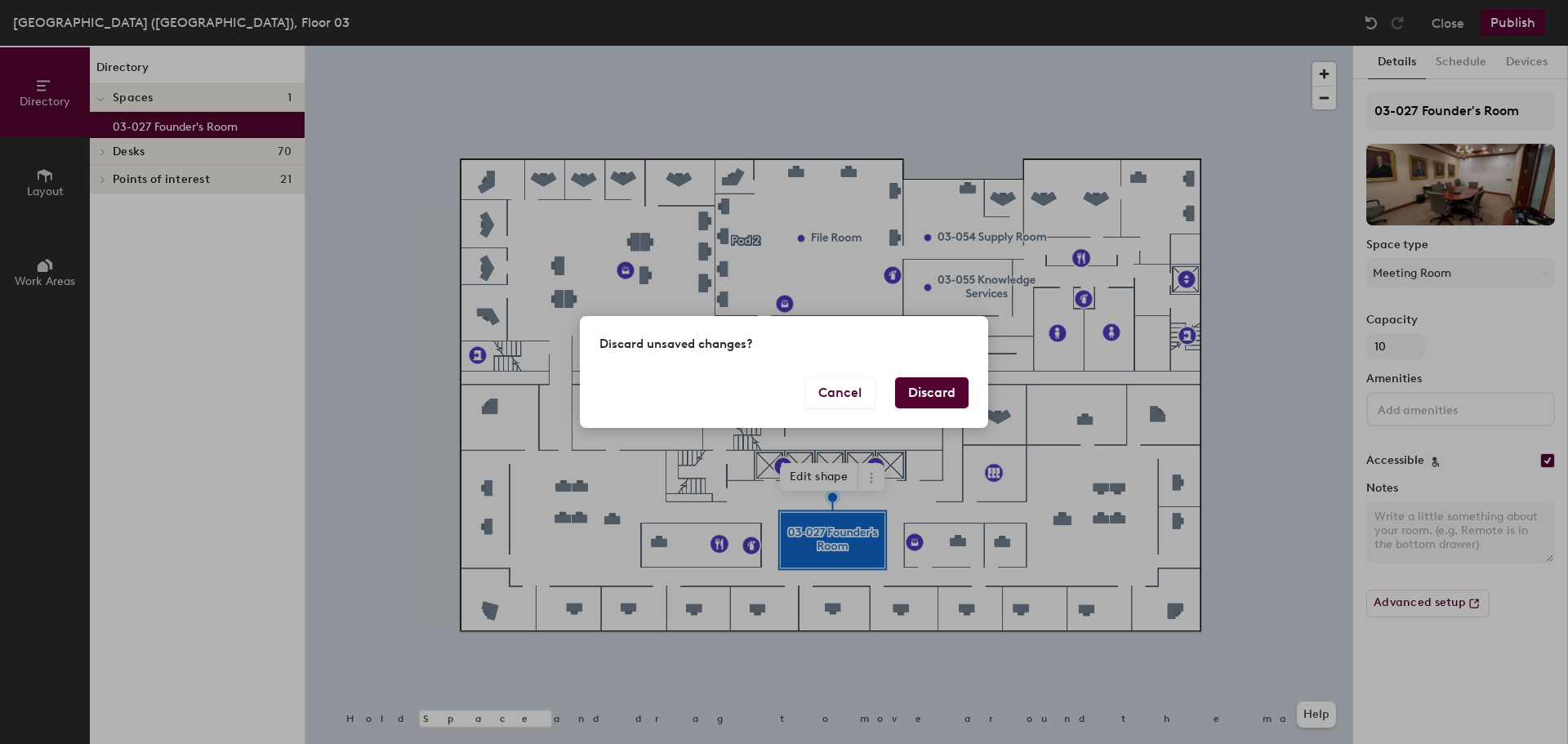
click at [934, 391] on button "Discard" at bounding box center [932, 393] width 74 height 31
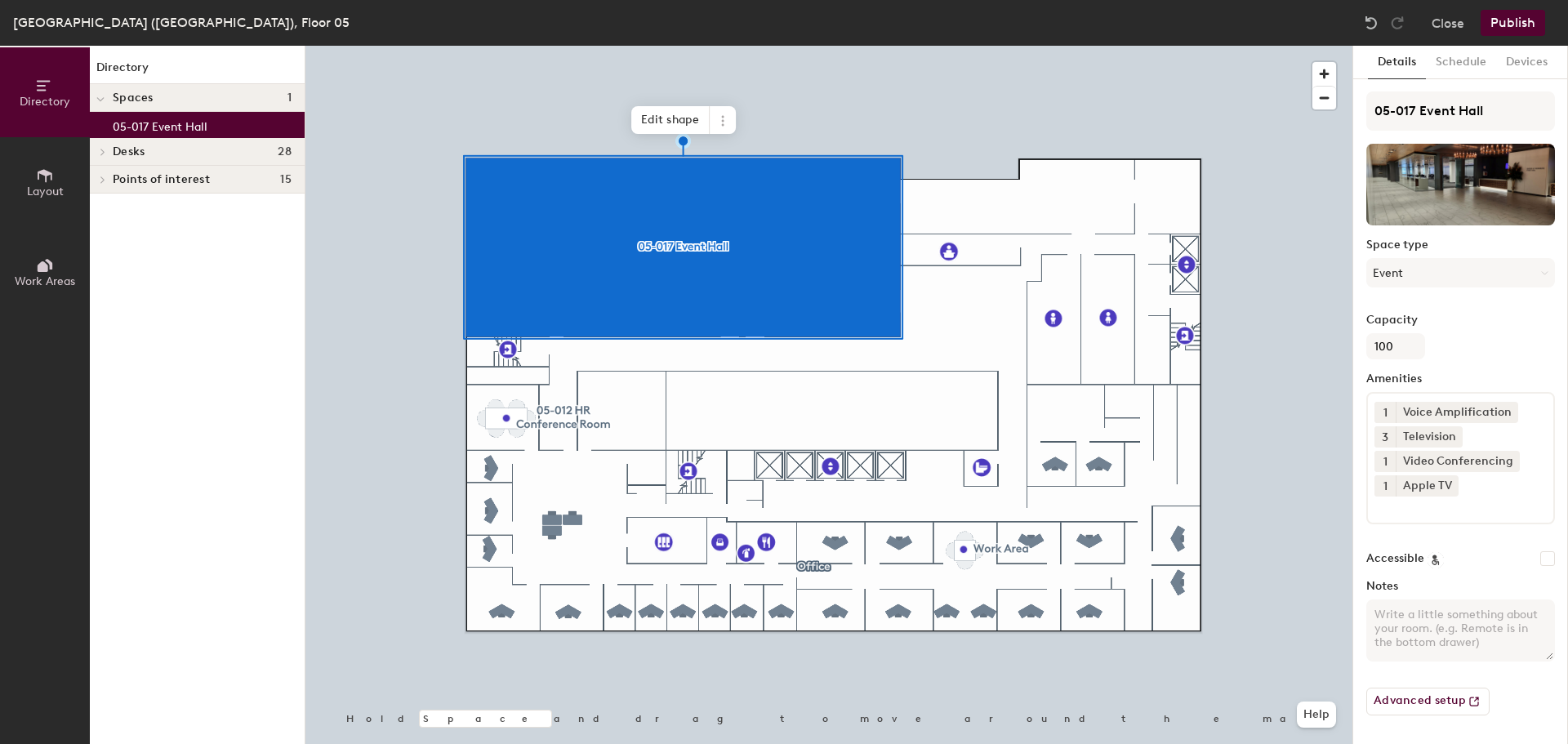
click at [1447, 19] on button "Close" at bounding box center [1447, 23] width 33 height 26
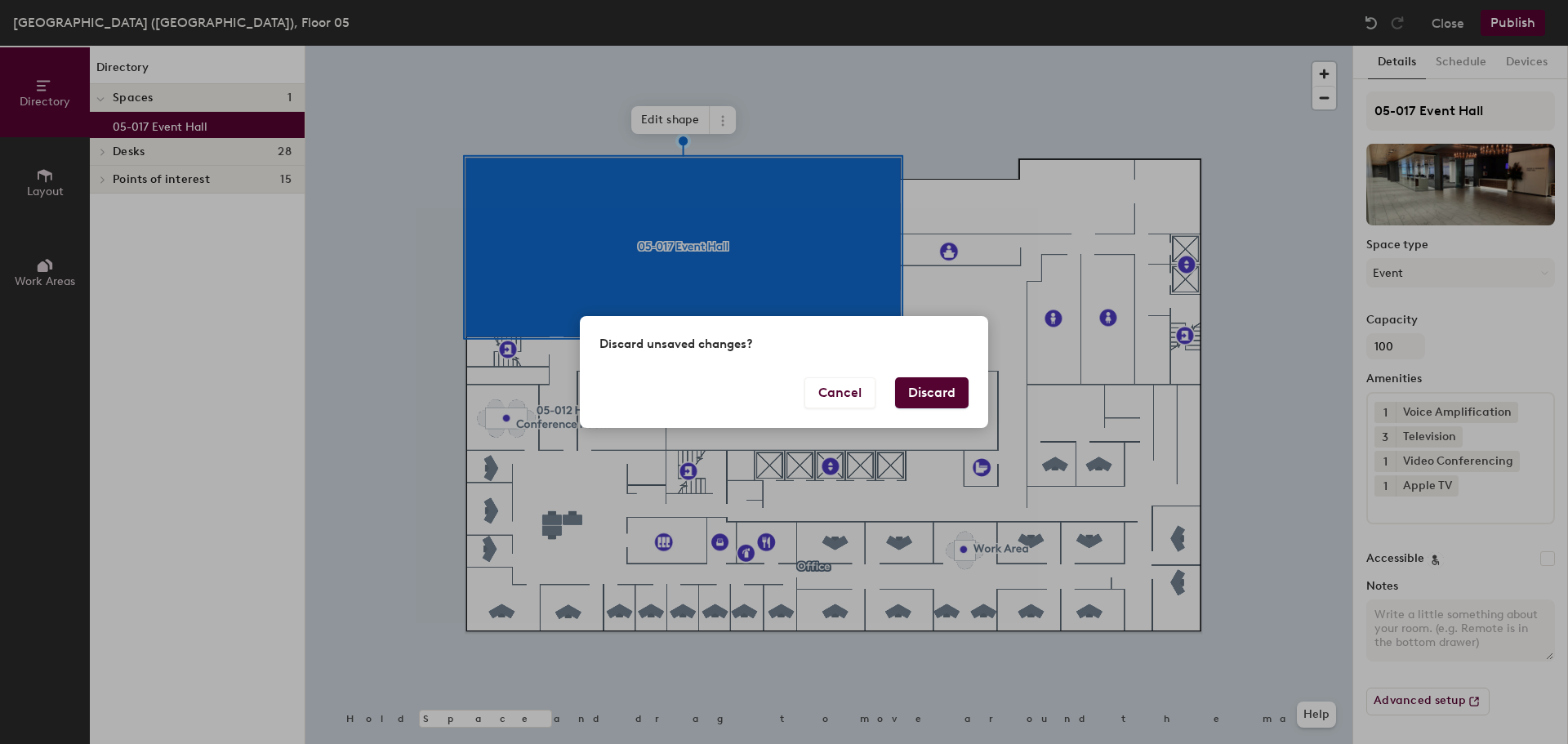
click at [933, 392] on button "Discard" at bounding box center [932, 393] width 74 height 31
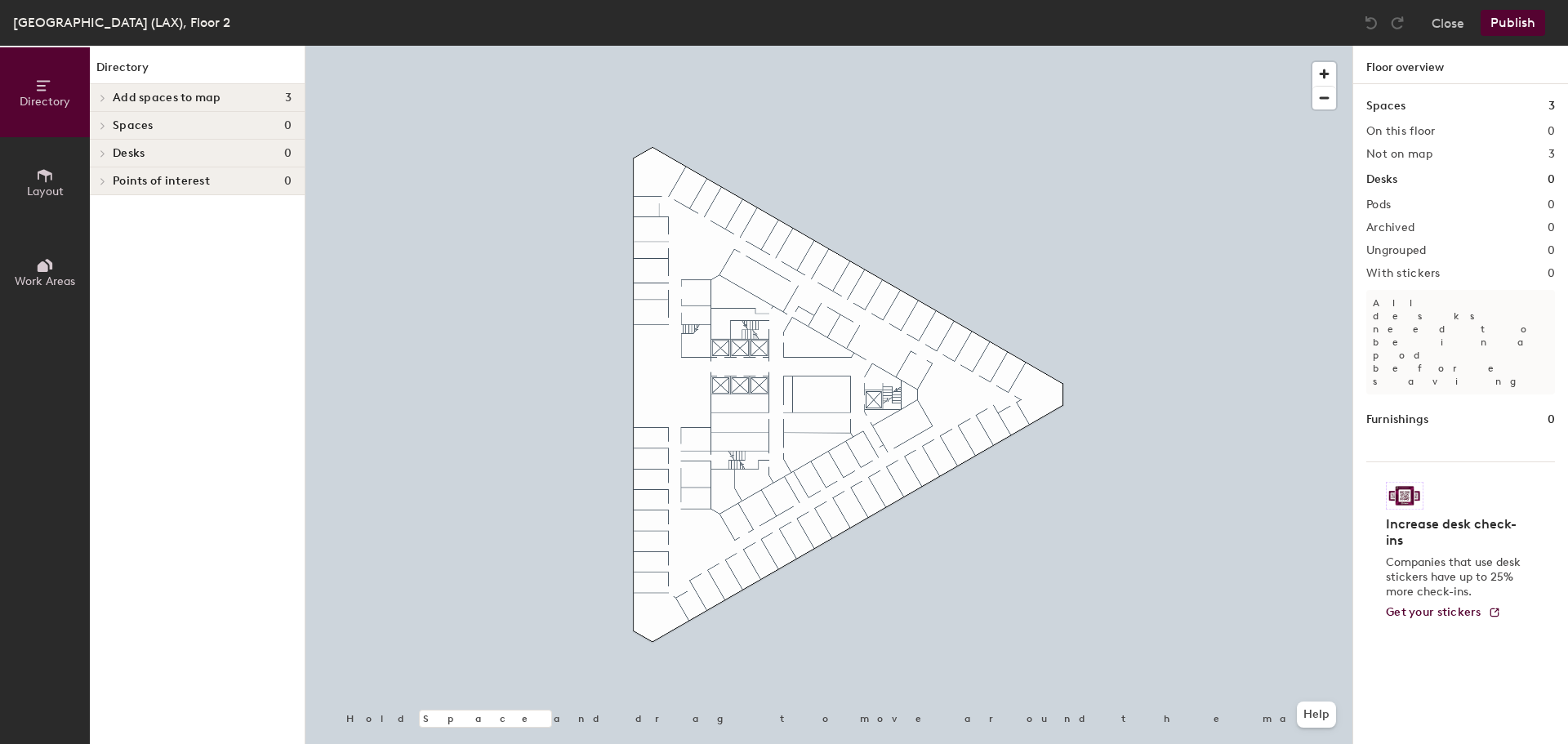
click at [43, 189] on span "Layout" at bounding box center [45, 191] width 37 height 14
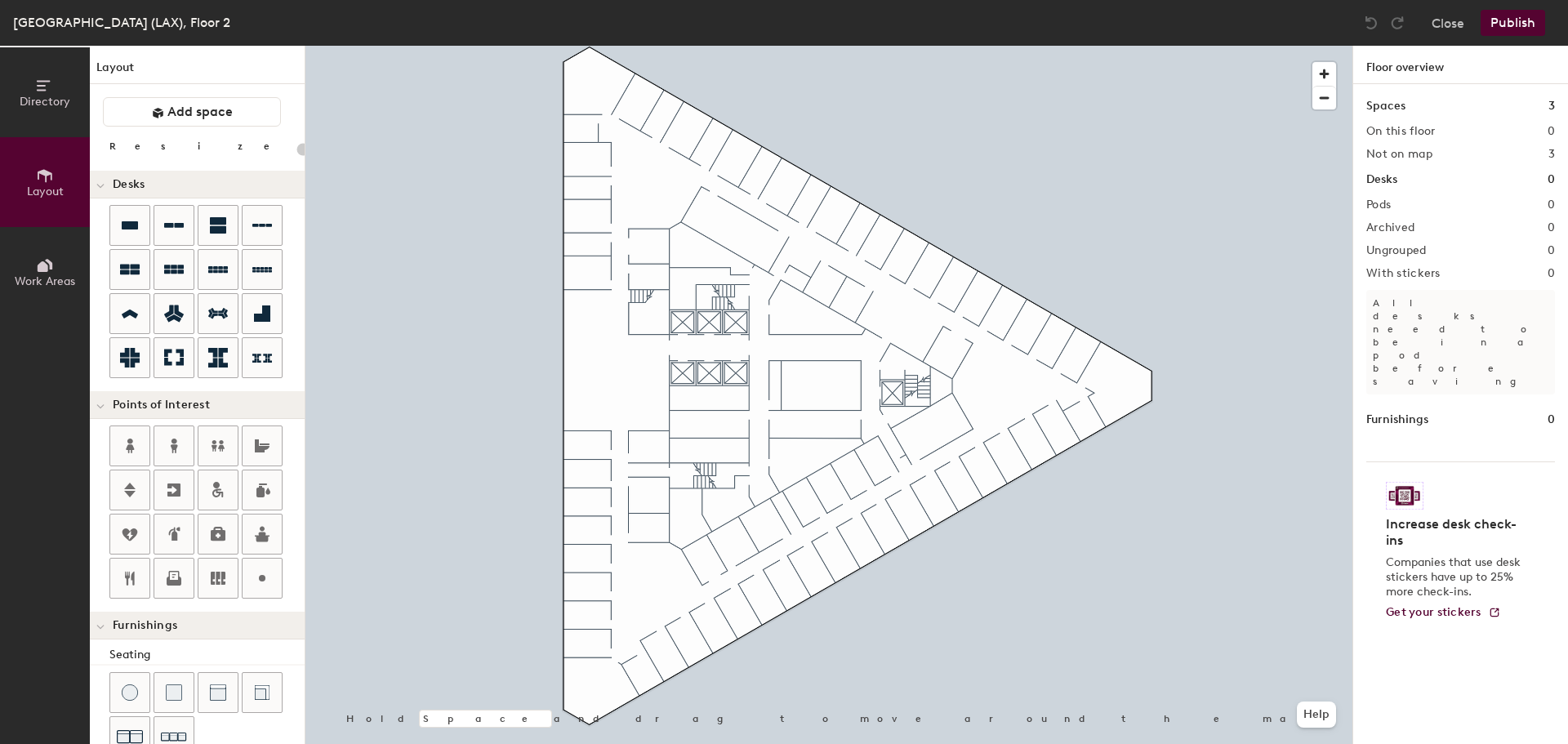
click at [1464, 15] on button "Close" at bounding box center [1447, 23] width 33 height 26
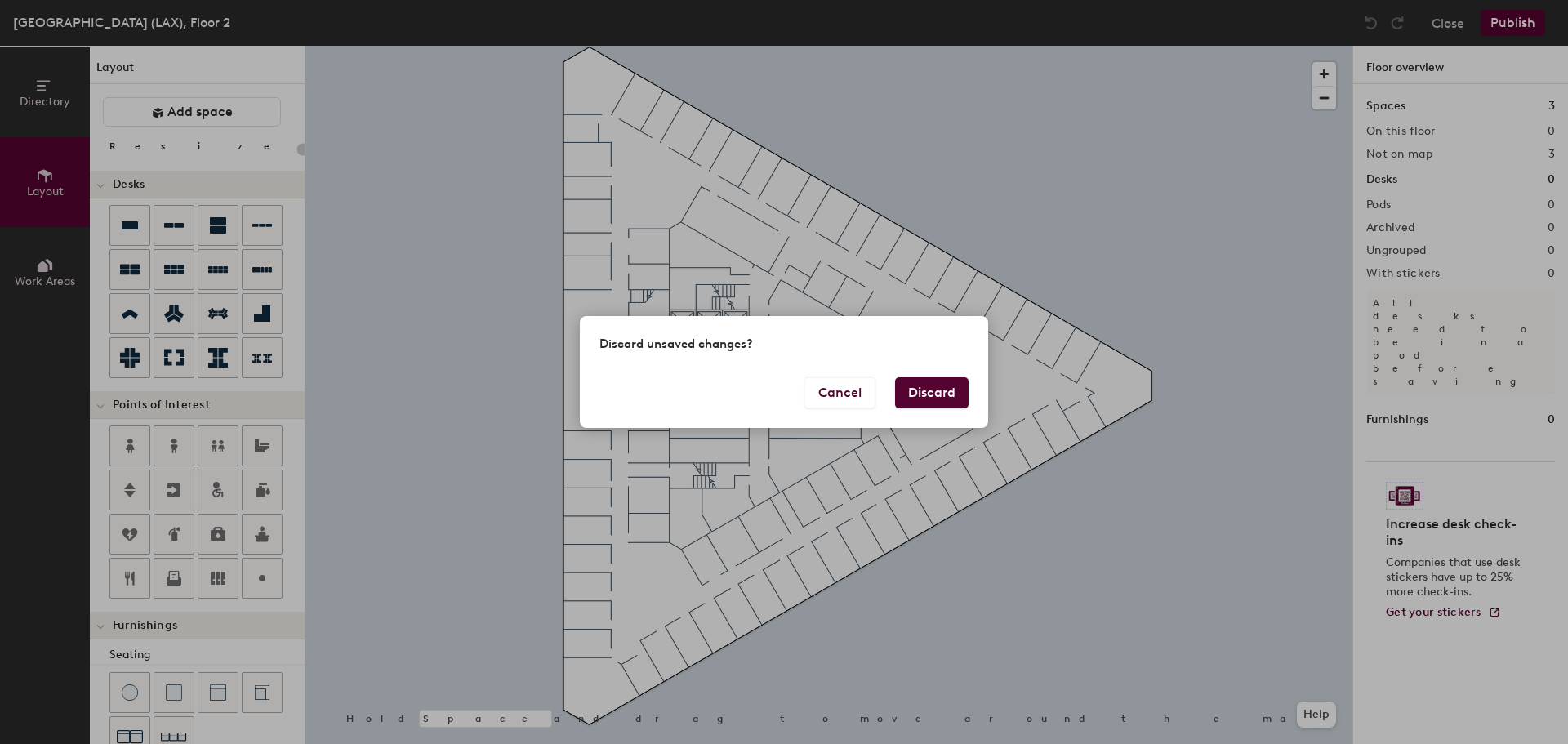
click at [932, 397] on button "Discard" at bounding box center [932, 393] width 74 height 31
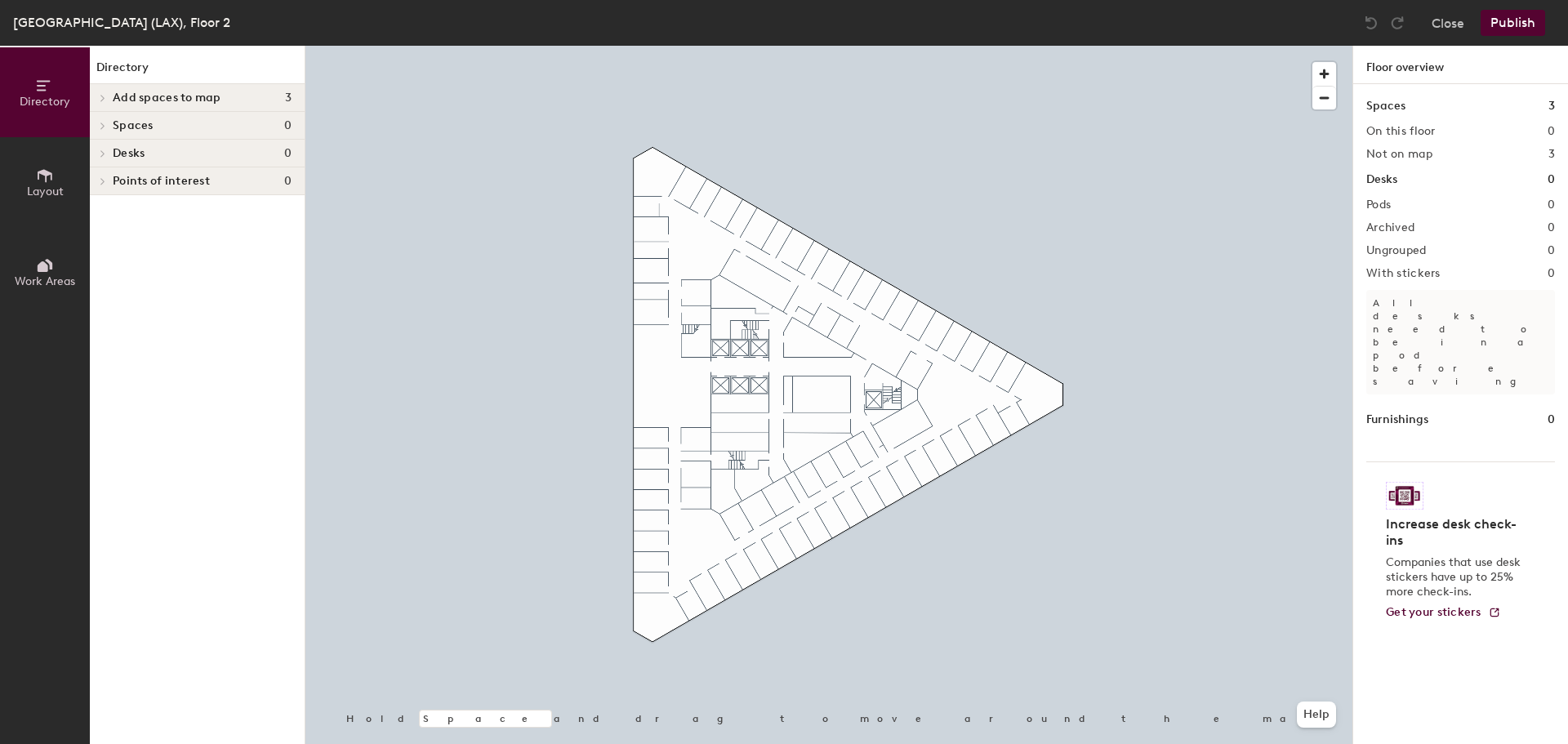
click at [41, 192] on span "Layout" at bounding box center [45, 191] width 37 height 14
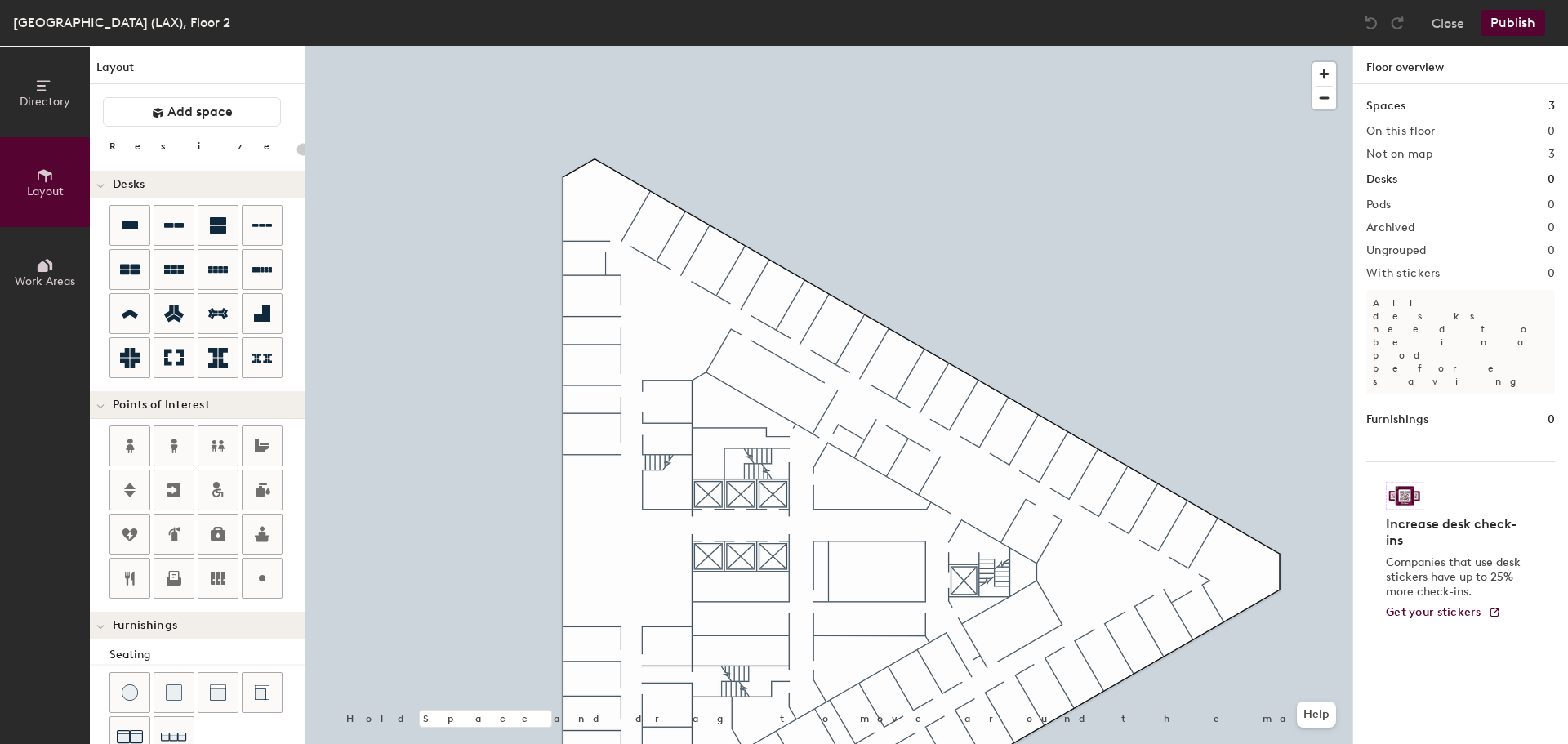
click at [49, 198] on button "Layout" at bounding box center [44, 181] width 90 height 90
click at [40, 185] on span "Layout" at bounding box center [45, 191] width 37 height 14
click at [53, 83] on icon at bounding box center [44, 85] width 18 height 18
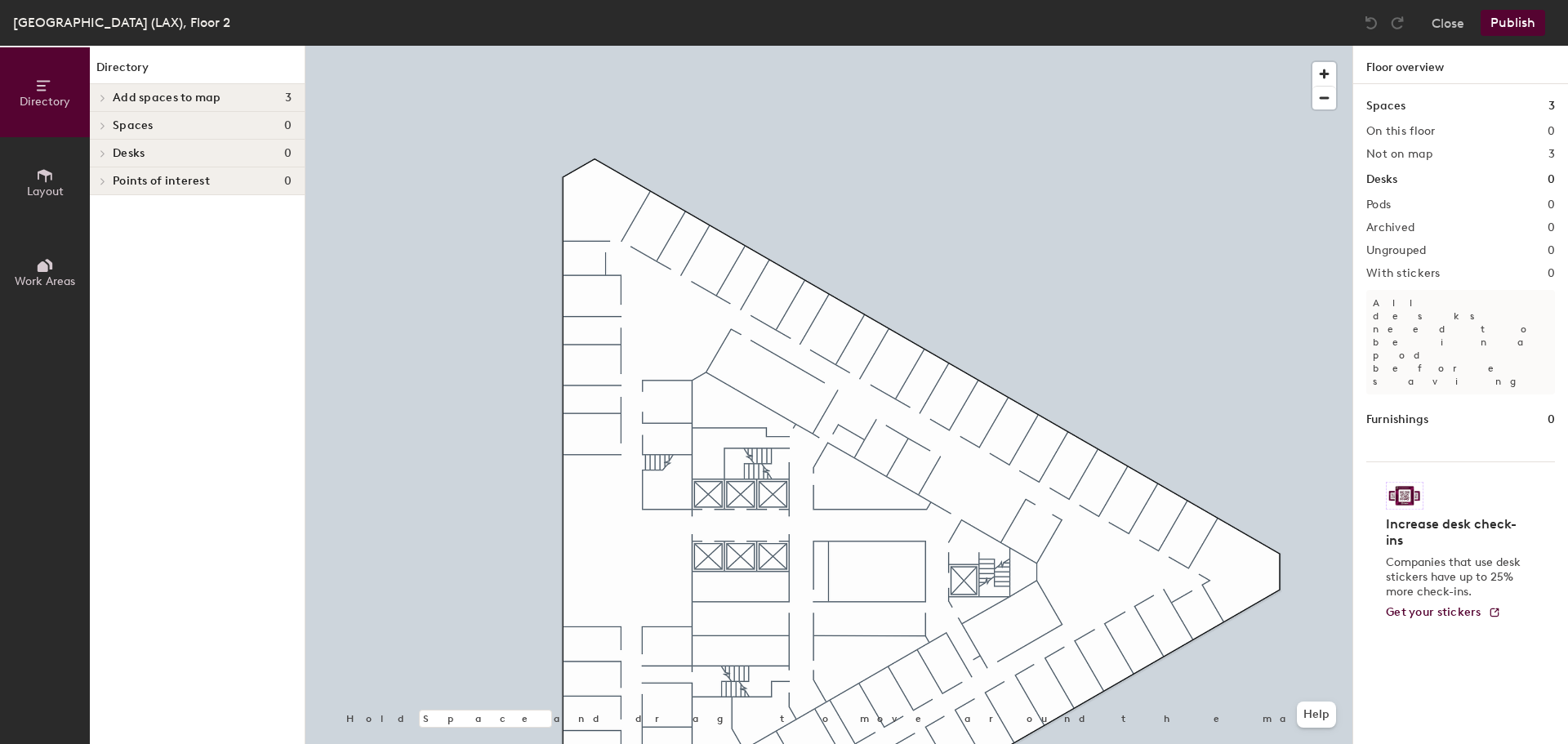
click at [107, 94] on span at bounding box center [101, 97] width 14 height 8
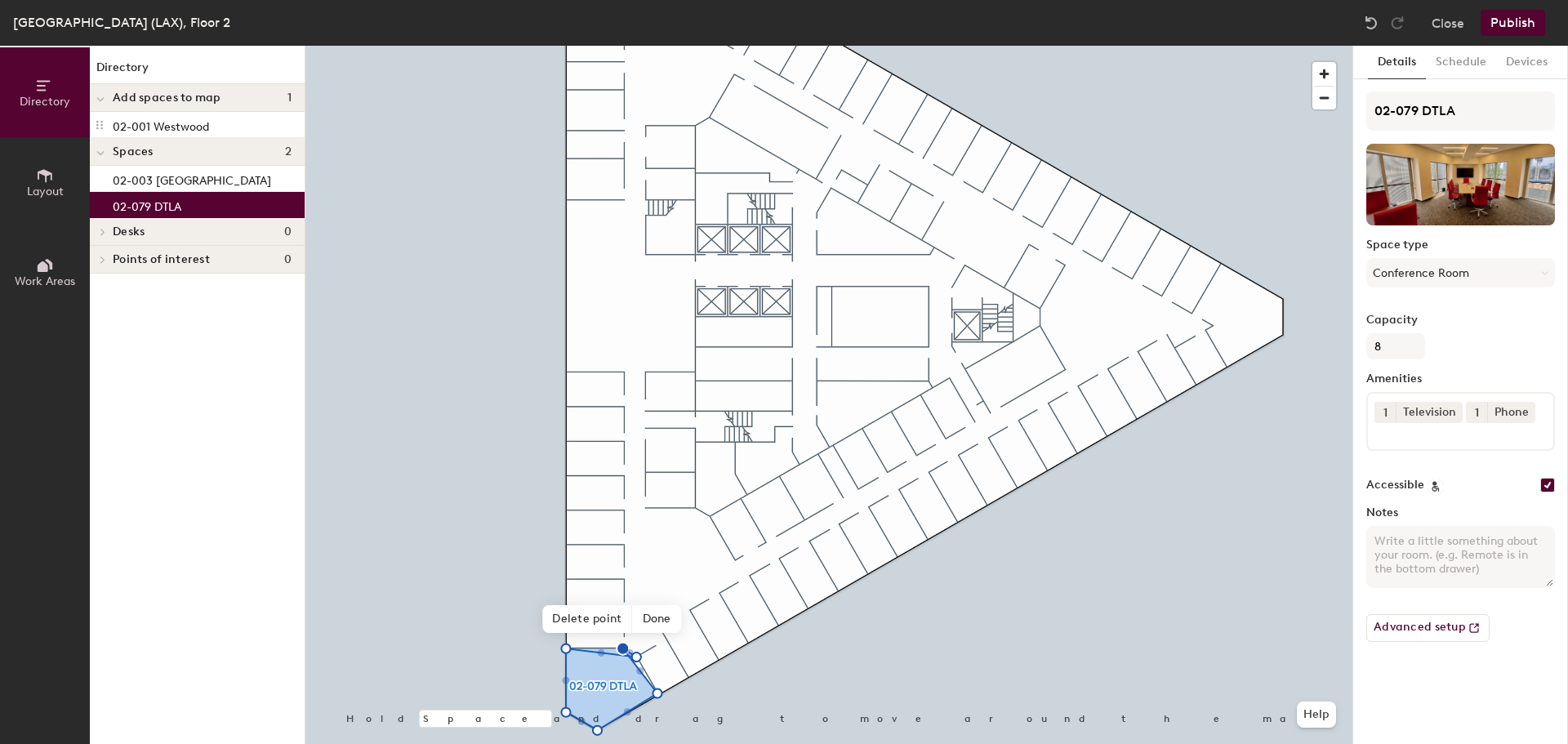
click at [601, 620] on span "Delete point" at bounding box center [586, 618] width 90 height 27
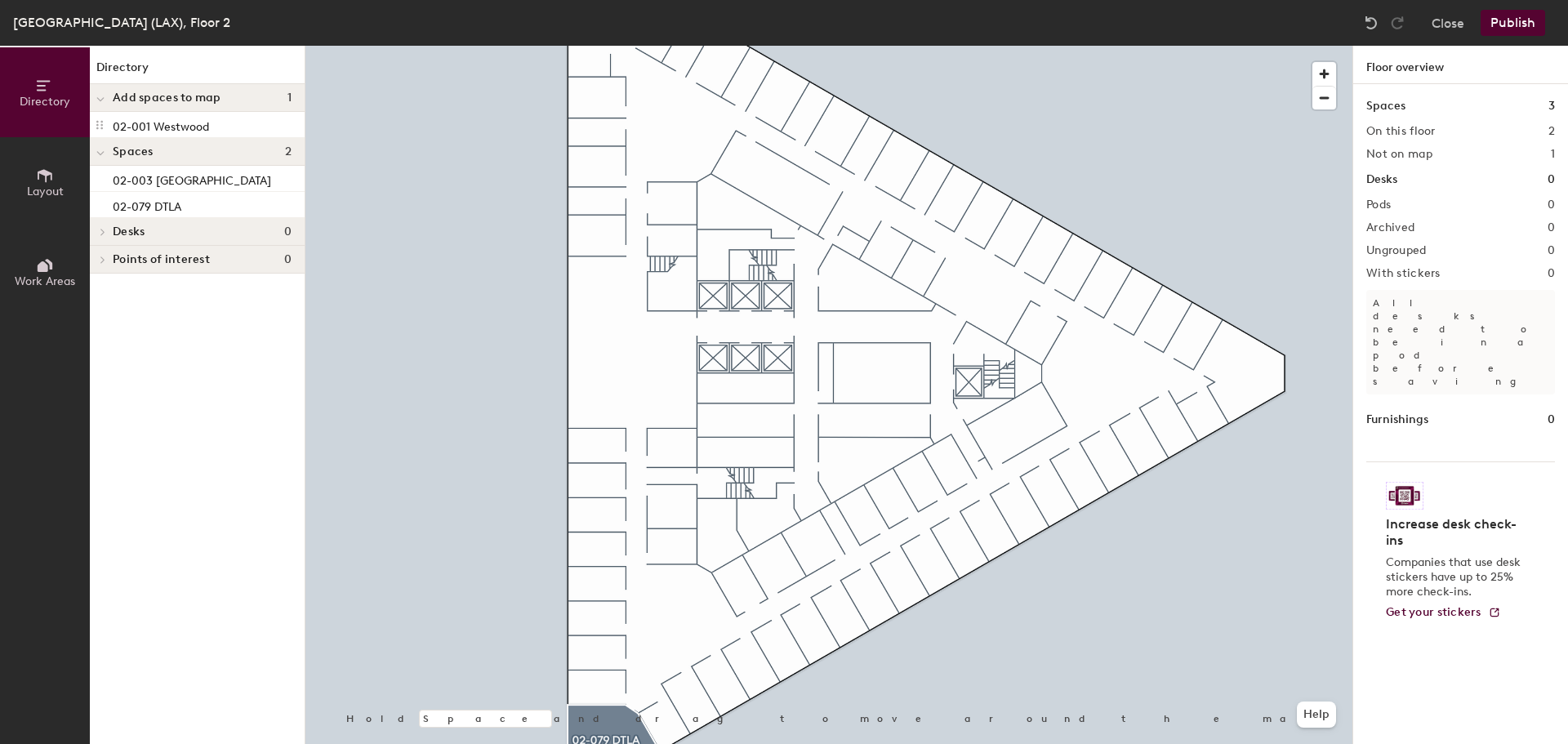
click at [49, 194] on span "Layout" at bounding box center [45, 191] width 37 height 14
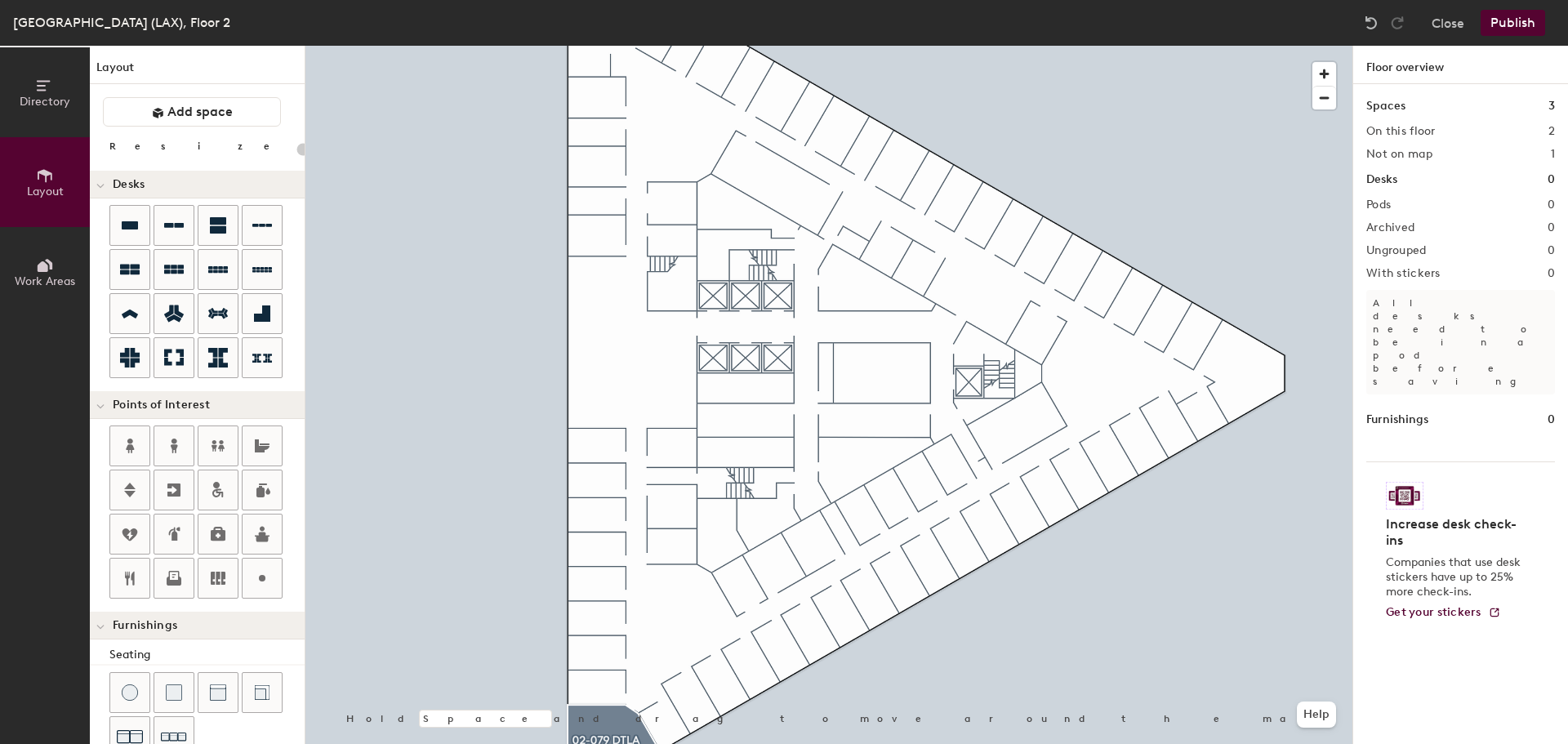
click at [747, 296] on div "Directory Layout Work Areas Layout Add space Resize Desks Points of Interest Fu…" at bounding box center [784, 395] width 1568 height 699
click at [126, 488] on icon at bounding box center [129, 490] width 11 height 15
type input "20"
click at [46, 164] on button "Layout" at bounding box center [44, 181] width 90 height 90
click at [58, 102] on span "Directory" at bounding box center [45, 101] width 51 height 14
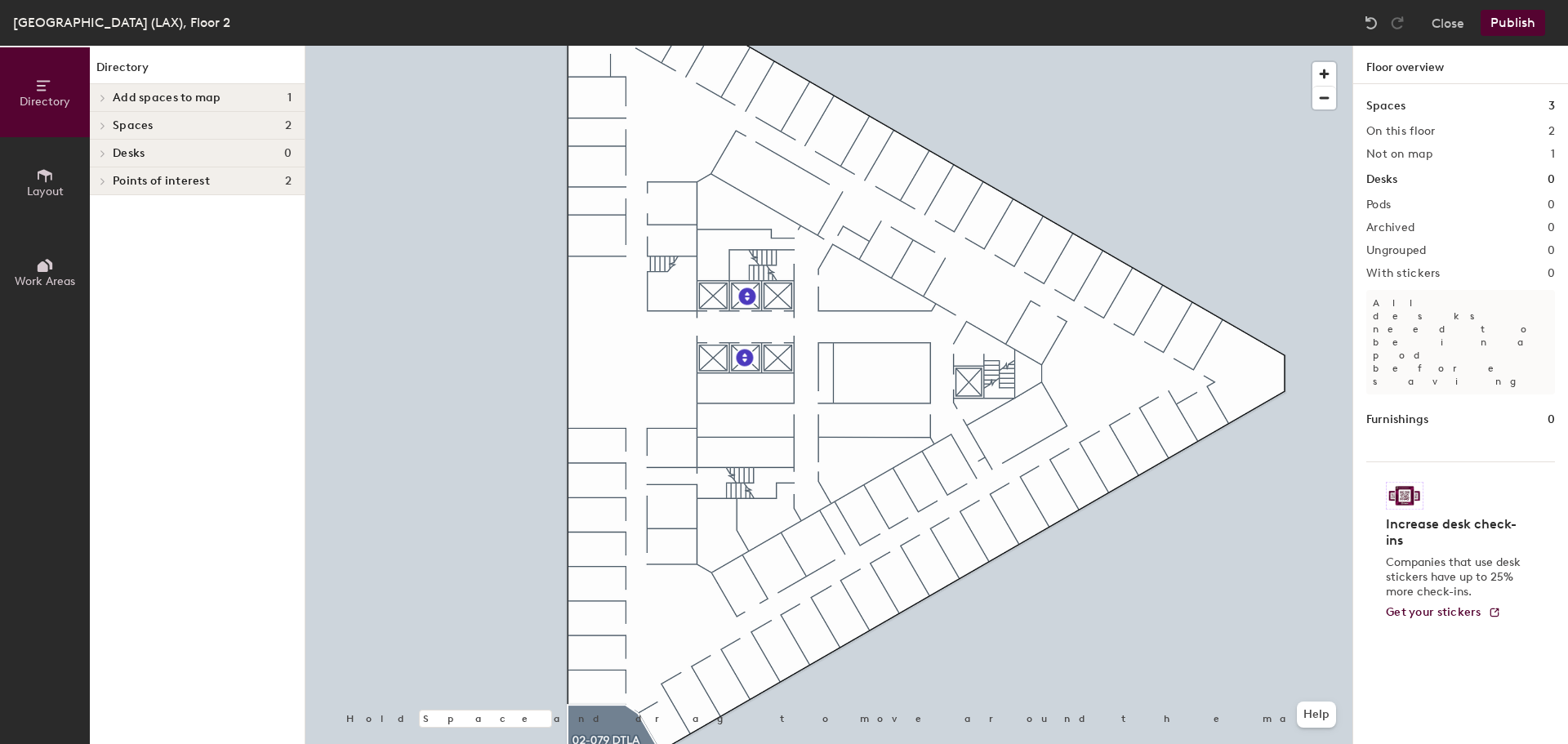
click at [124, 93] on span "Add spaces to map" at bounding box center [166, 98] width 109 height 13
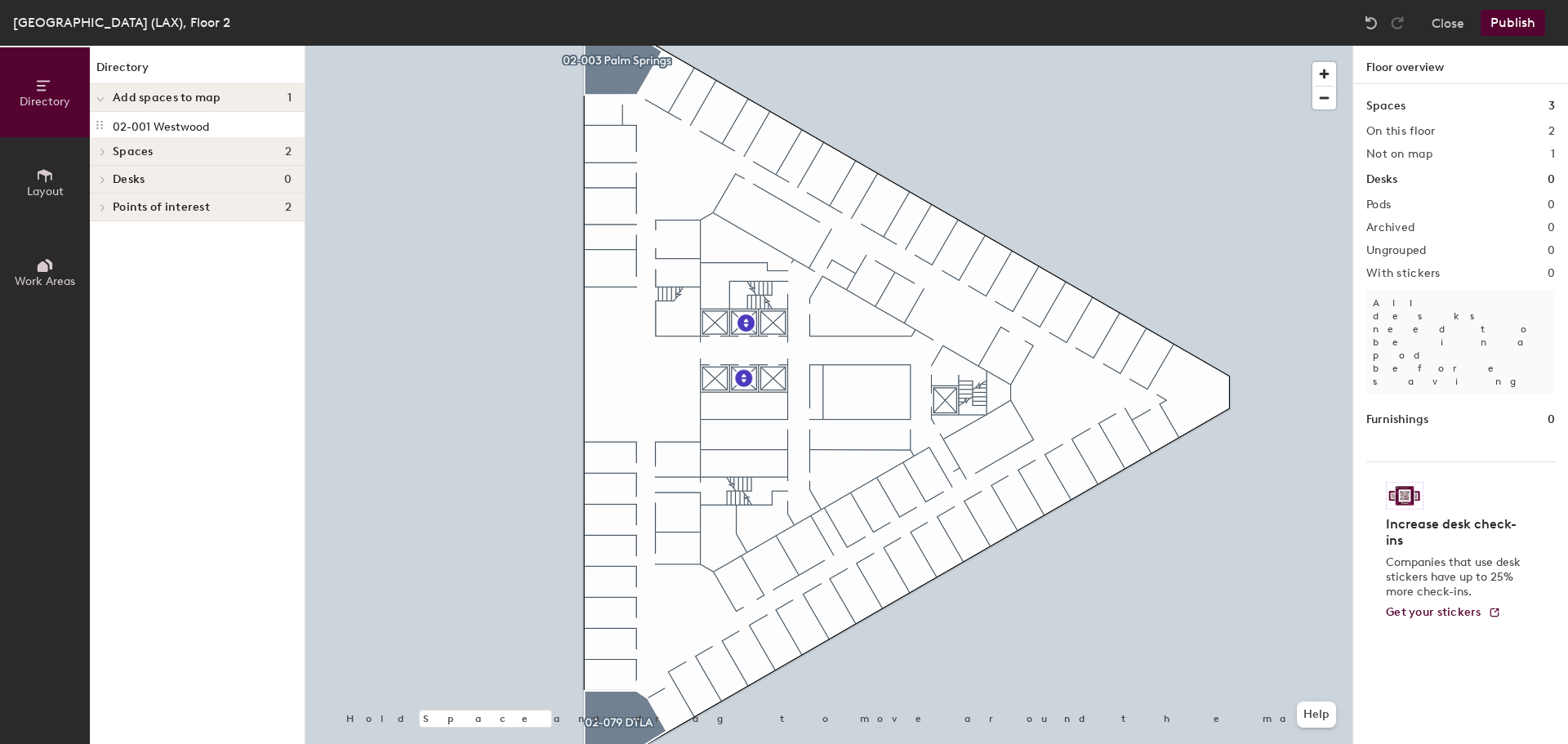
click at [120, 101] on span "Add spaces to map" at bounding box center [166, 98] width 109 height 13
click at [112, 88] on div "Add spaces to map 1" at bounding box center [196, 97] width 214 height 27
click at [141, 120] on p "02-001 Westwood" at bounding box center [160, 125] width 96 height 19
click at [100, 124] on icon at bounding box center [100, 125] width 13 height 13
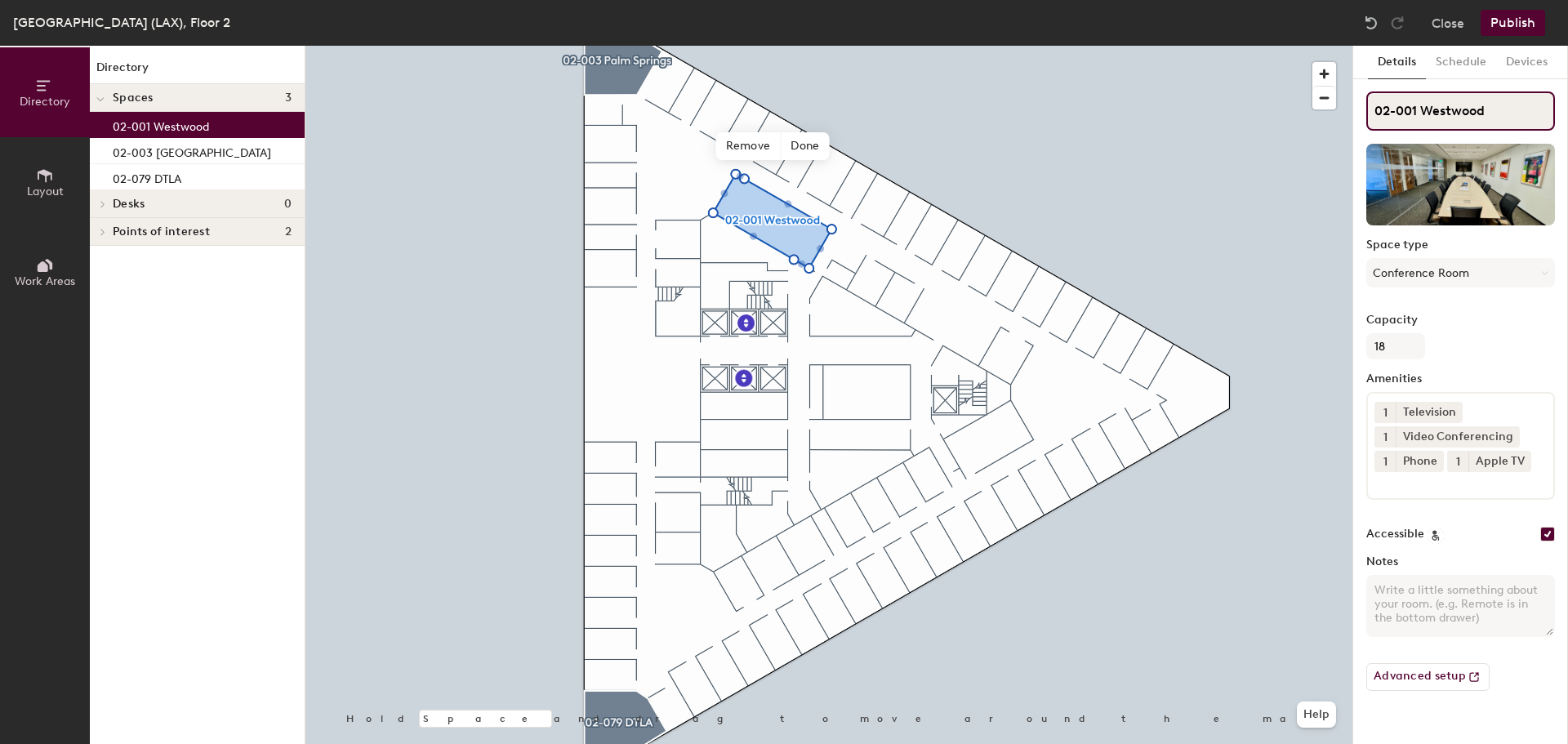
click at [1415, 110] on input "02-001 Westwood" at bounding box center [1460, 111] width 189 height 40
type input "02-039 Westwood"
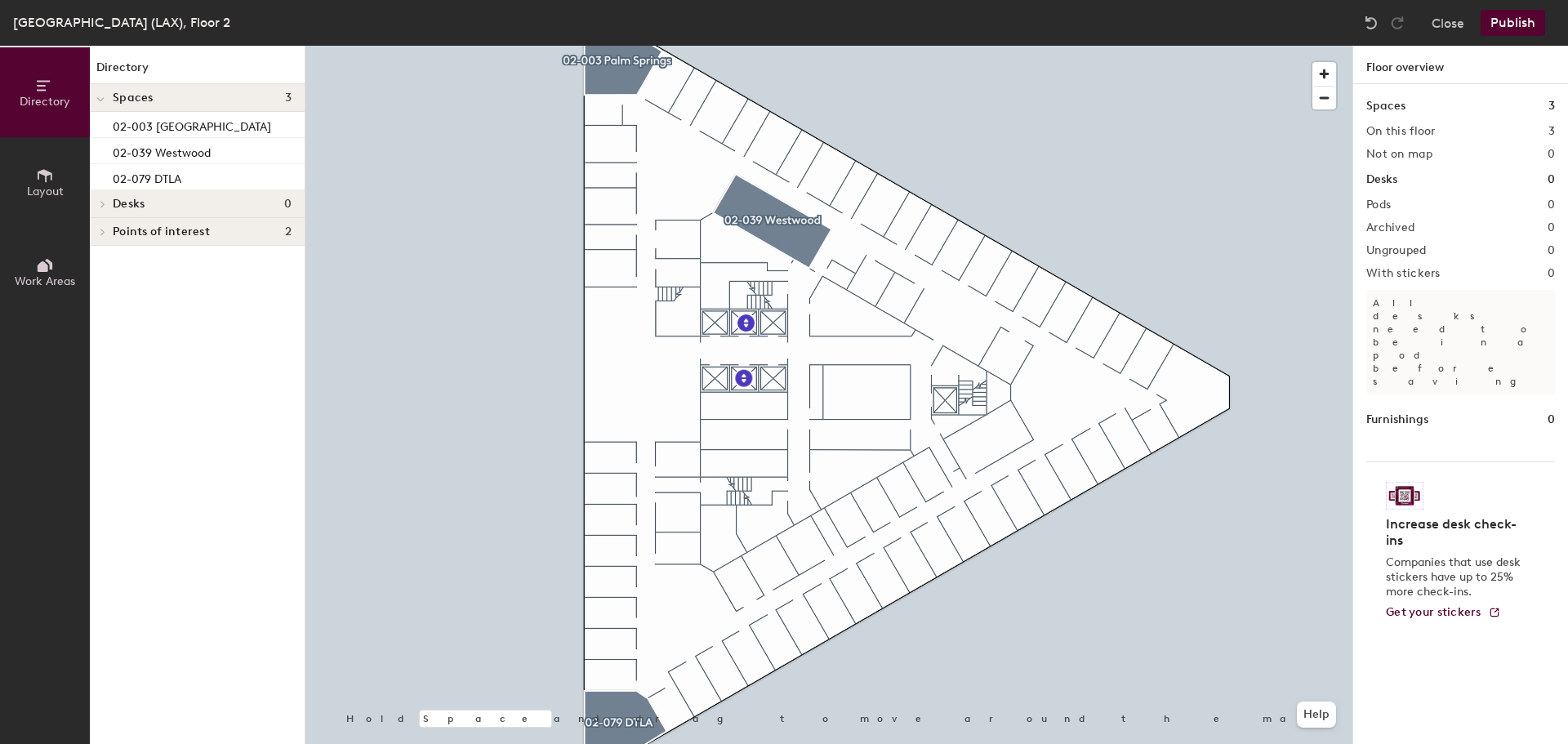
click at [26, 176] on button "Layout" at bounding box center [44, 181] width 90 height 90
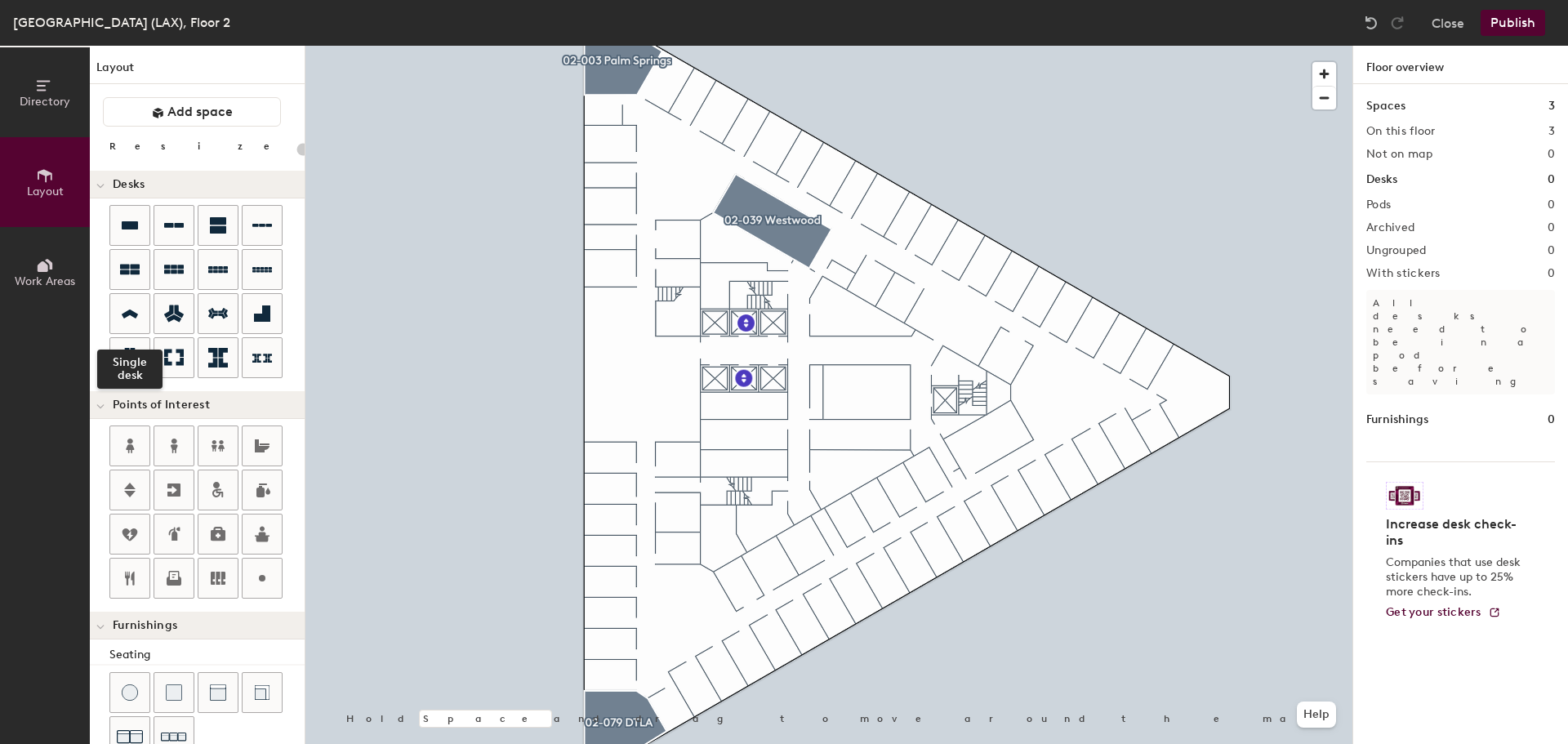
click at [121, 322] on icon at bounding box center [129, 314] width 20 height 19
click at [125, 306] on icon at bounding box center [129, 314] width 20 height 19
click at [262, 307] on icon at bounding box center [261, 313] width 16 height 16
type input "100"
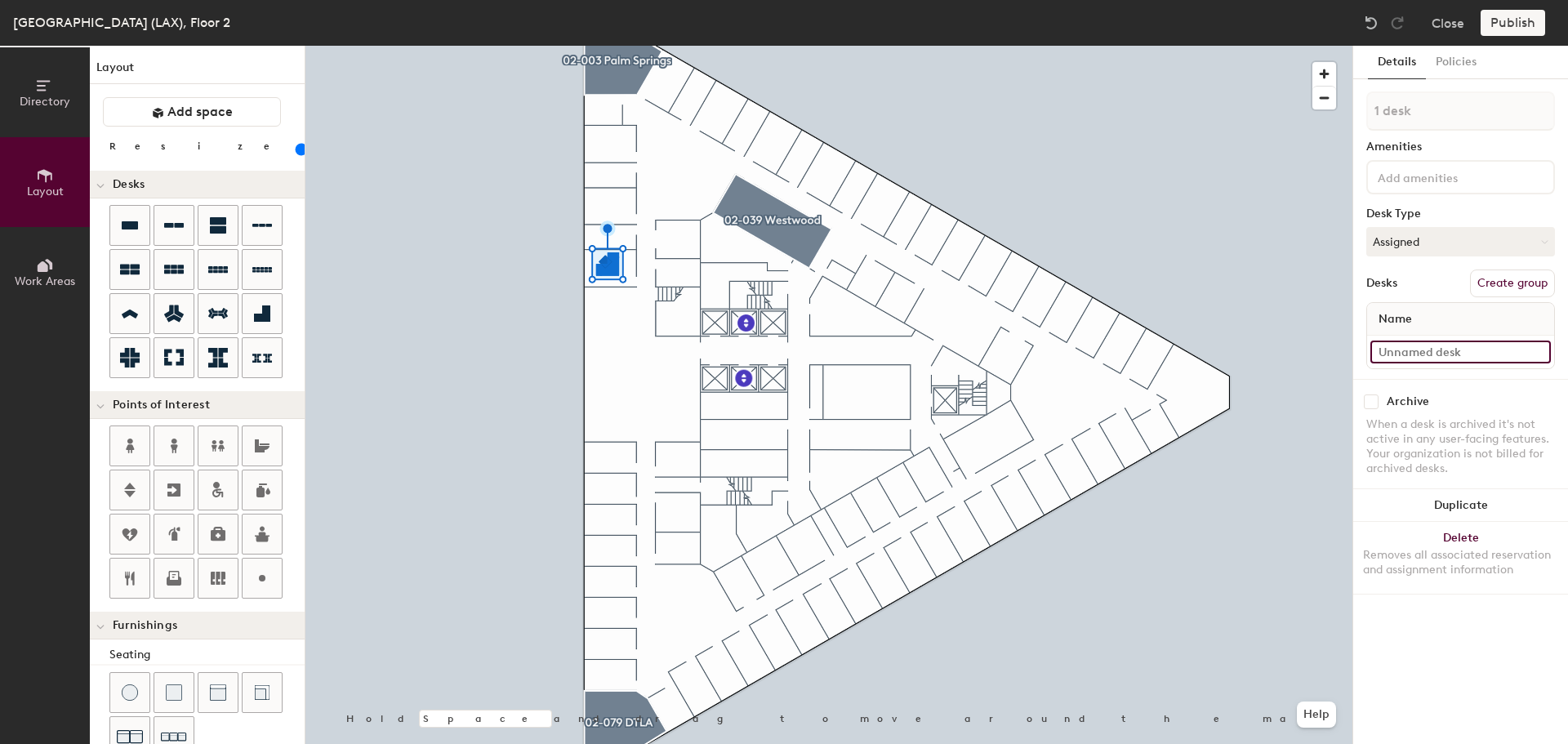
click at [1437, 353] on input at bounding box center [1459, 352] width 180 height 23
type input "02-004"
click at [1461, 499] on button "Duplicate" at bounding box center [1459, 505] width 214 height 33
click at [1463, 503] on button "Duplicate" at bounding box center [1459, 505] width 214 height 33
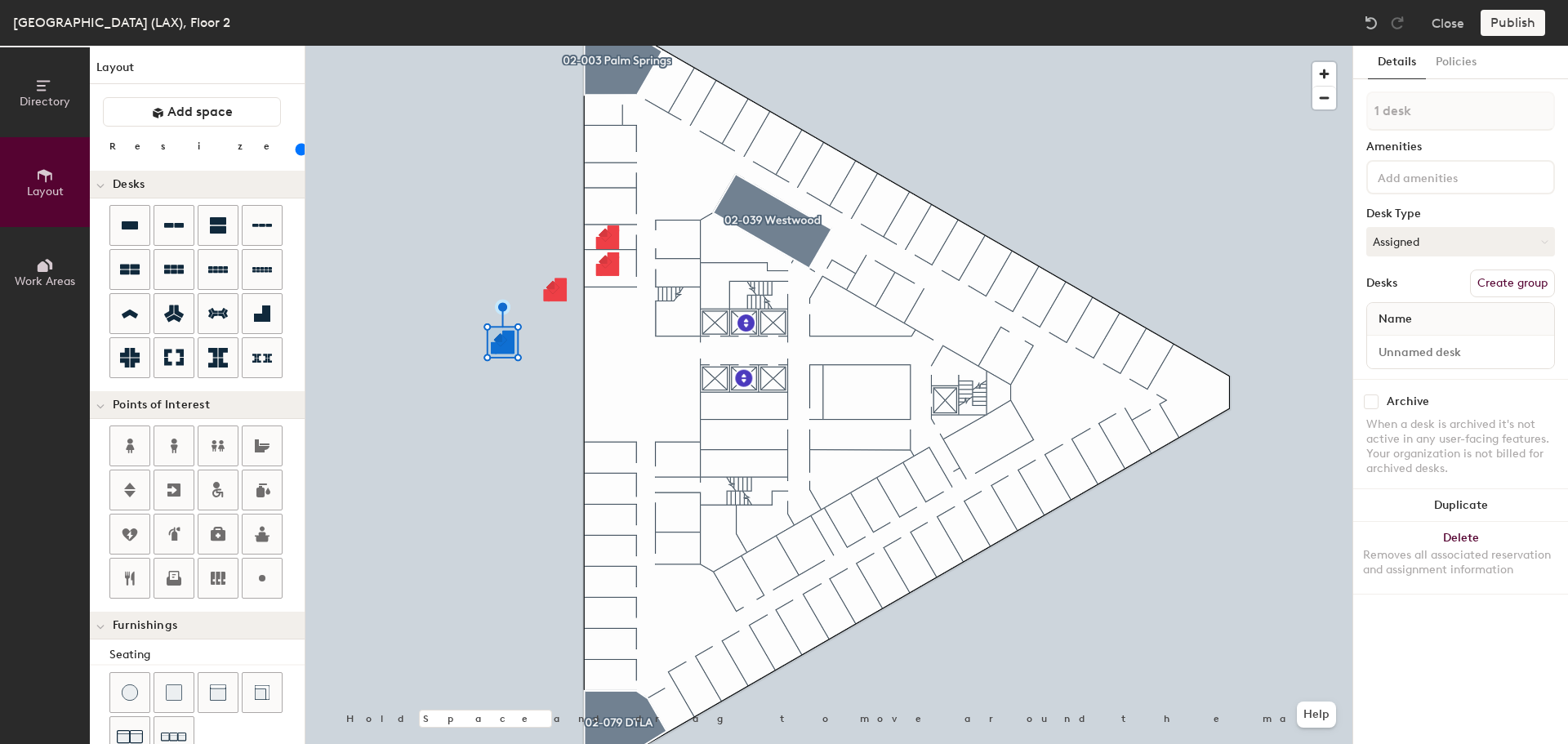
click at [1460, 502] on button "Duplicate" at bounding box center [1459, 505] width 214 height 33
type input "3 desks"
click at [1478, 500] on button "Duplicate" at bounding box center [1459, 505] width 214 height 33
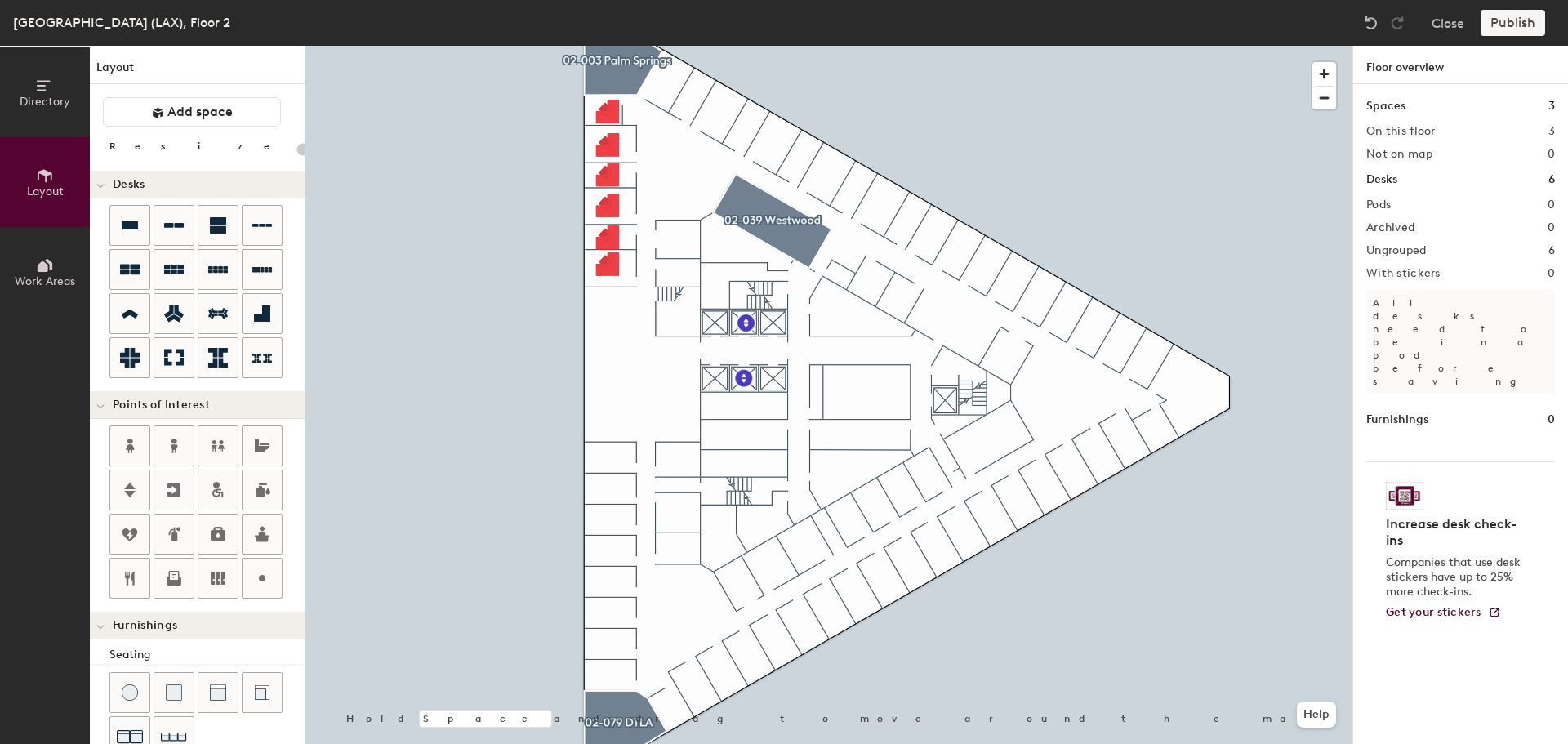
click at [173, 492] on icon at bounding box center [174, 490] width 20 height 20
type input "20"
type input "Stairs"
type input "100"
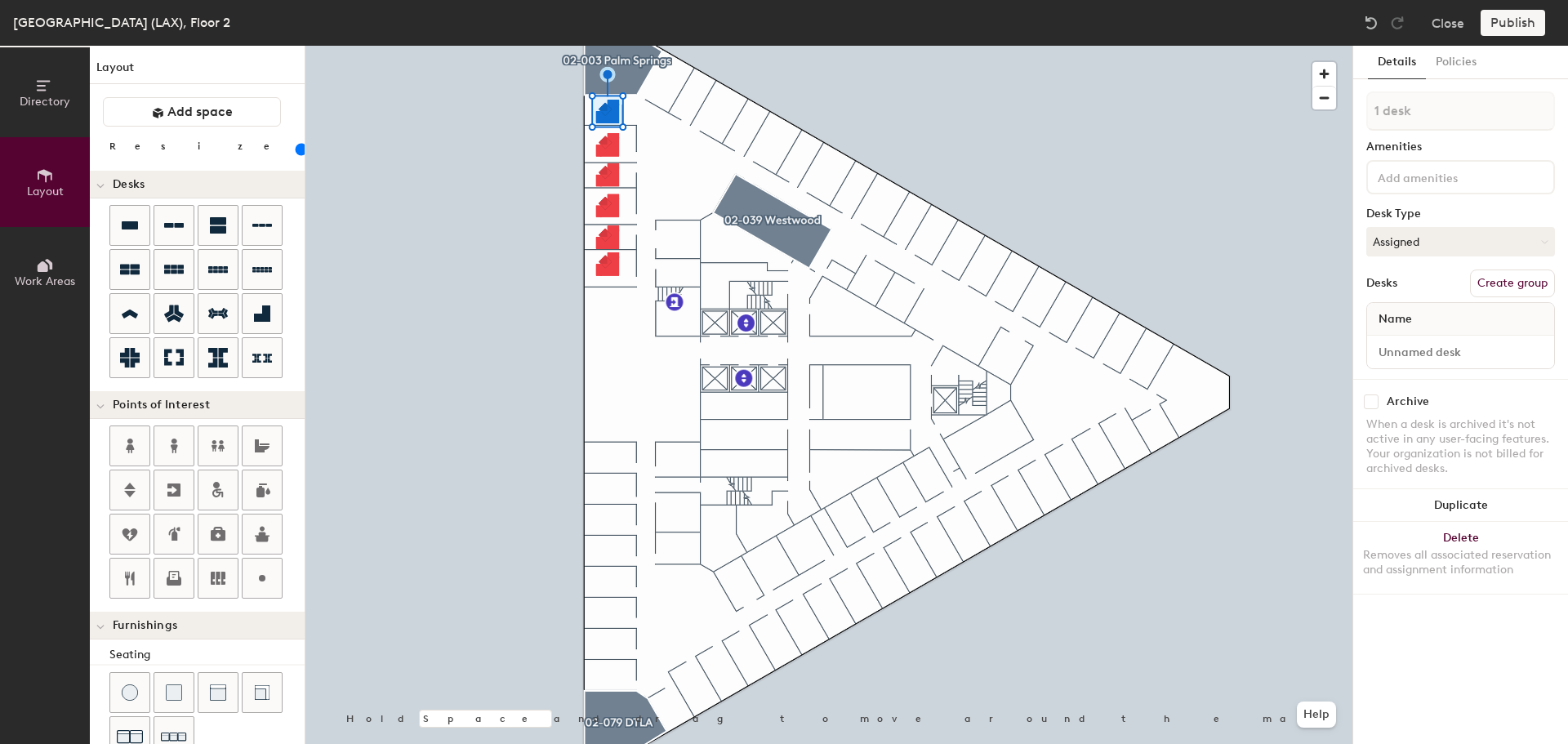
click at [1405, 499] on button "Duplicate" at bounding box center [1459, 505] width 214 height 33
click at [1165, 45] on div at bounding box center [829, 45] width 1047 height 0
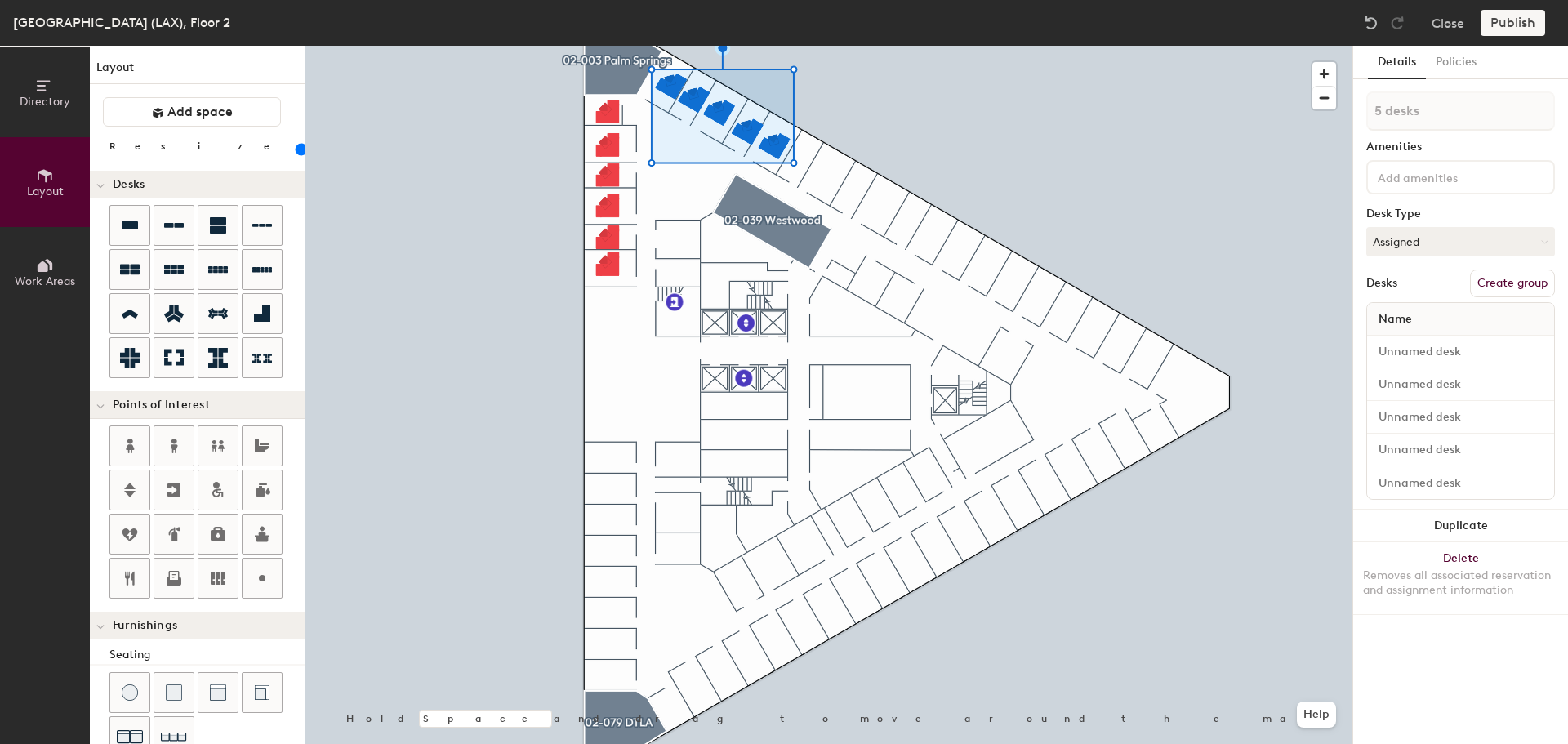
click at [1467, 519] on button "Duplicate" at bounding box center [1459, 526] width 214 height 33
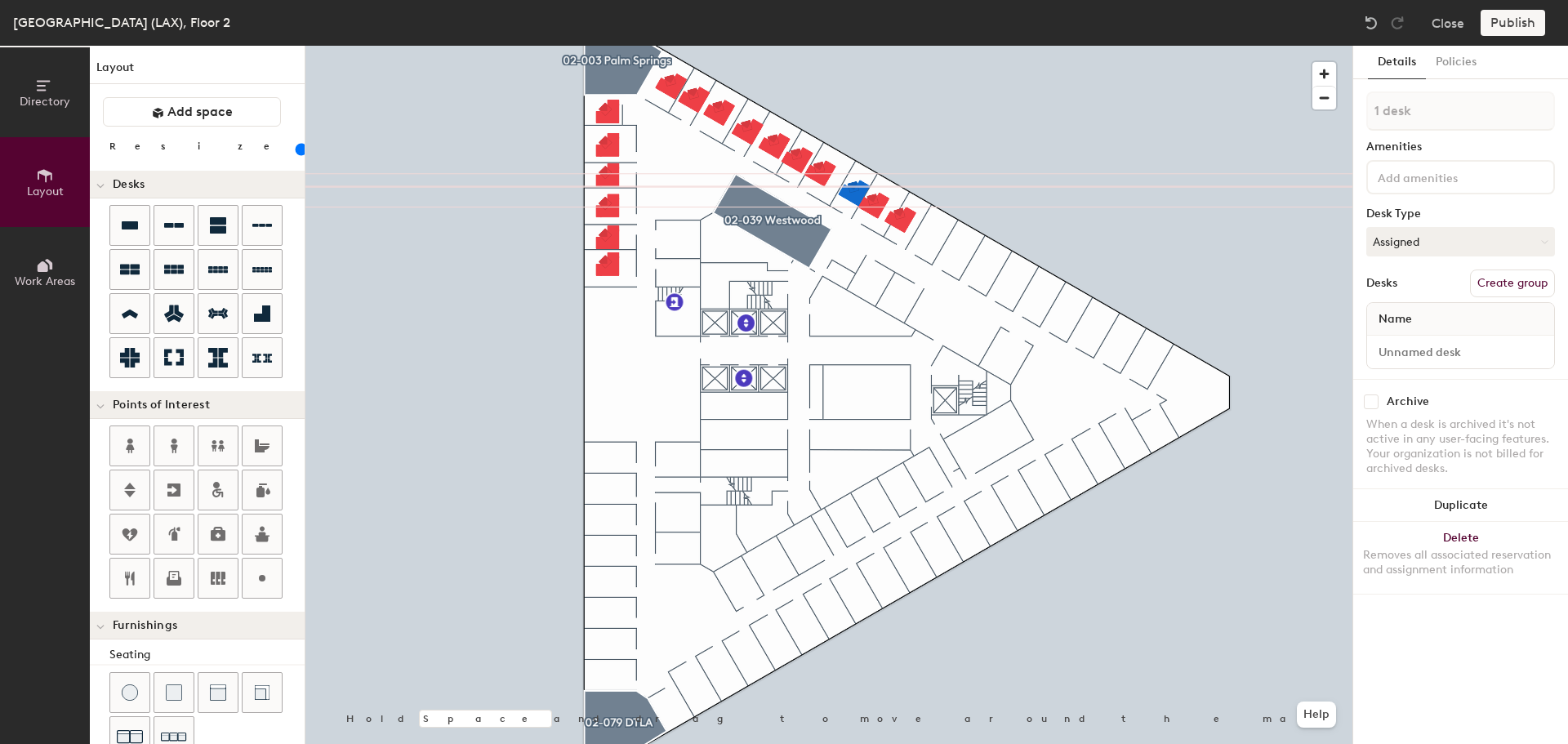
click at [821, 45] on div at bounding box center [829, 45] width 1047 height 0
click at [964, 45] on div at bounding box center [829, 45] width 1047 height 0
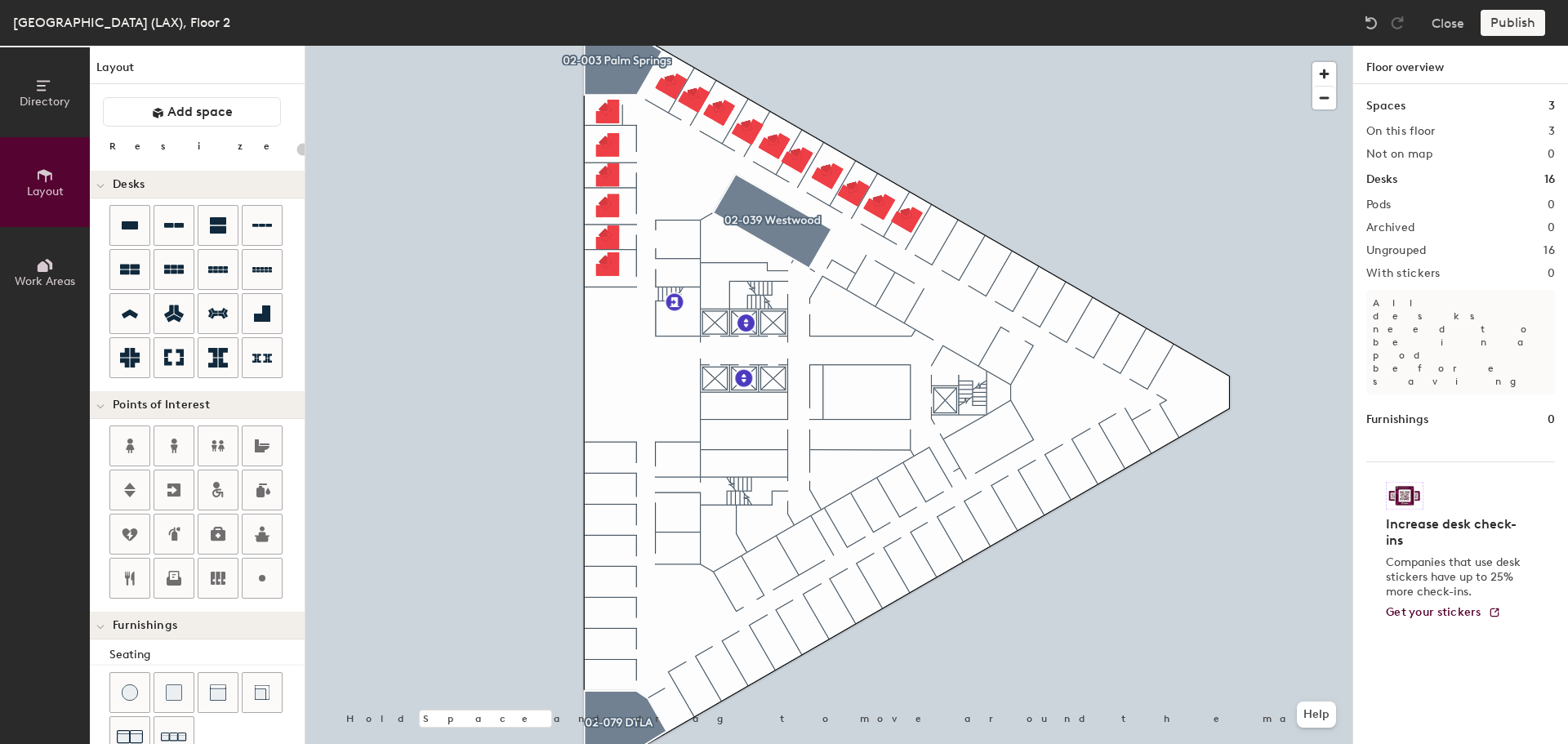
click at [663, 45] on div at bounding box center [829, 45] width 1047 height 0
type input "100"
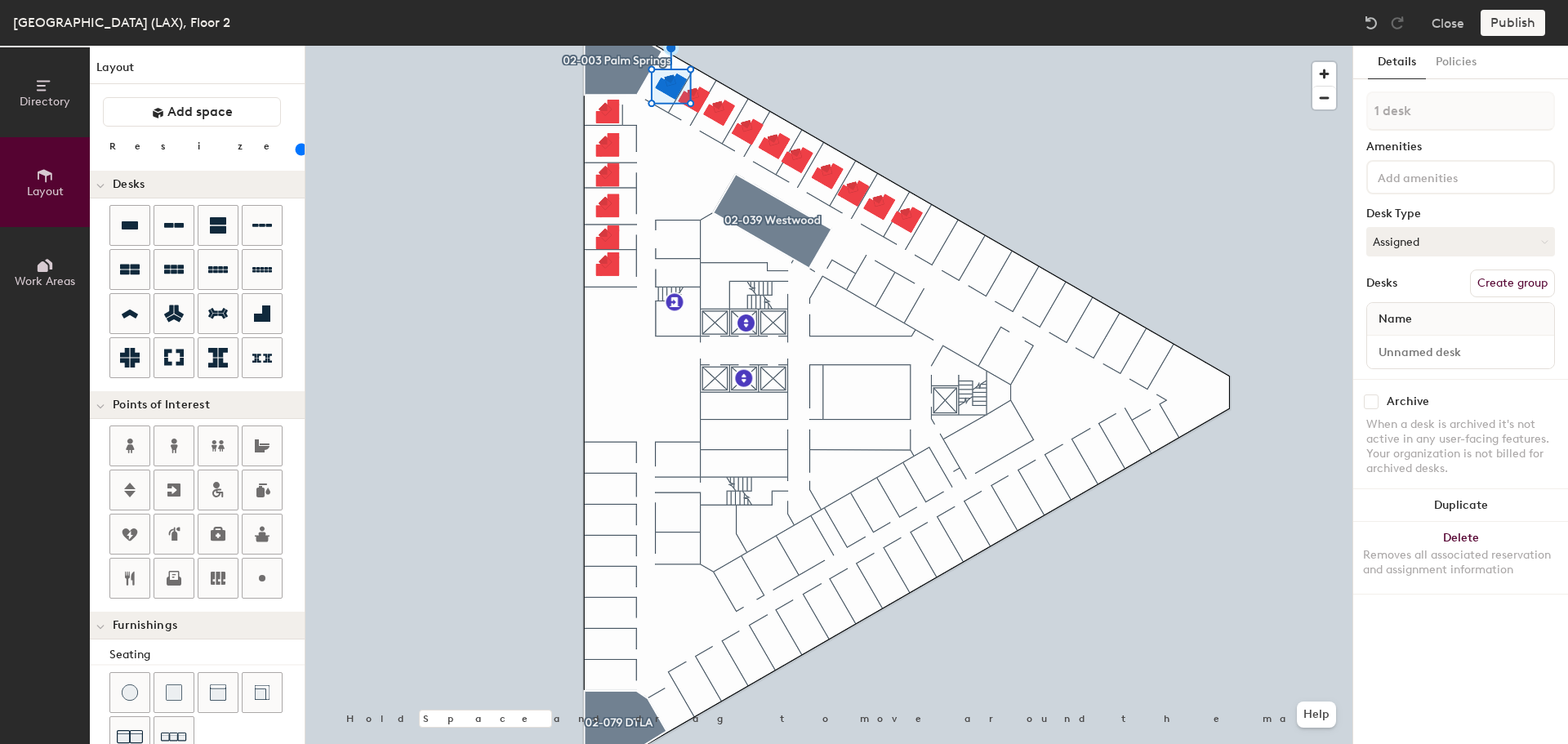
click at [1448, 365] on div at bounding box center [1460, 352] width 187 height 33
click at [1450, 354] on input at bounding box center [1459, 352] width 180 height 23
type input "02-011"
click at [1446, 352] on input at bounding box center [1459, 352] width 180 height 23
type input "02-012"
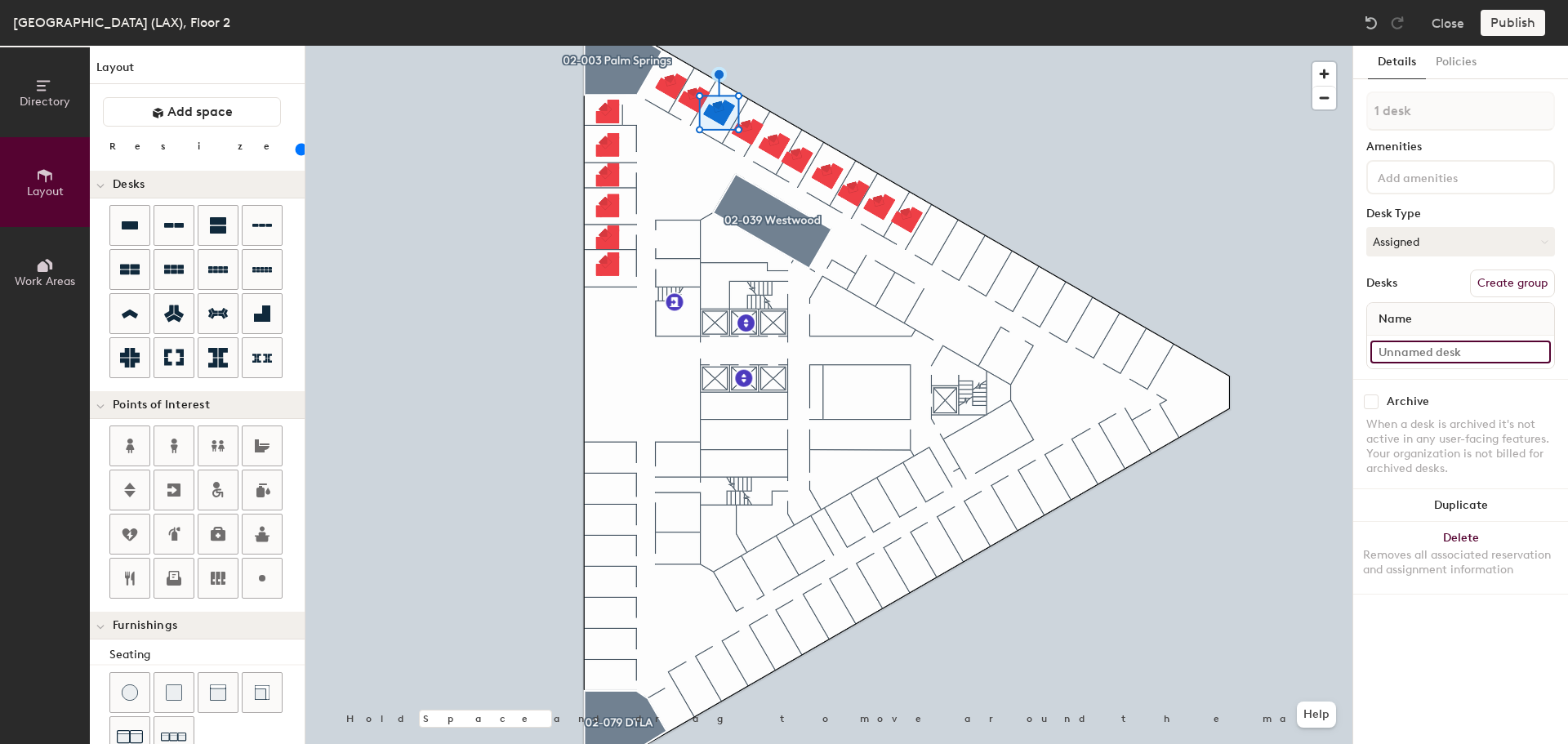
click at [1438, 346] on input at bounding box center [1459, 352] width 180 height 23
type input "02-013"
click at [1453, 348] on input at bounding box center [1459, 352] width 180 height 23
type input "02-014"
click at [1401, 345] on input at bounding box center [1459, 352] width 180 height 23
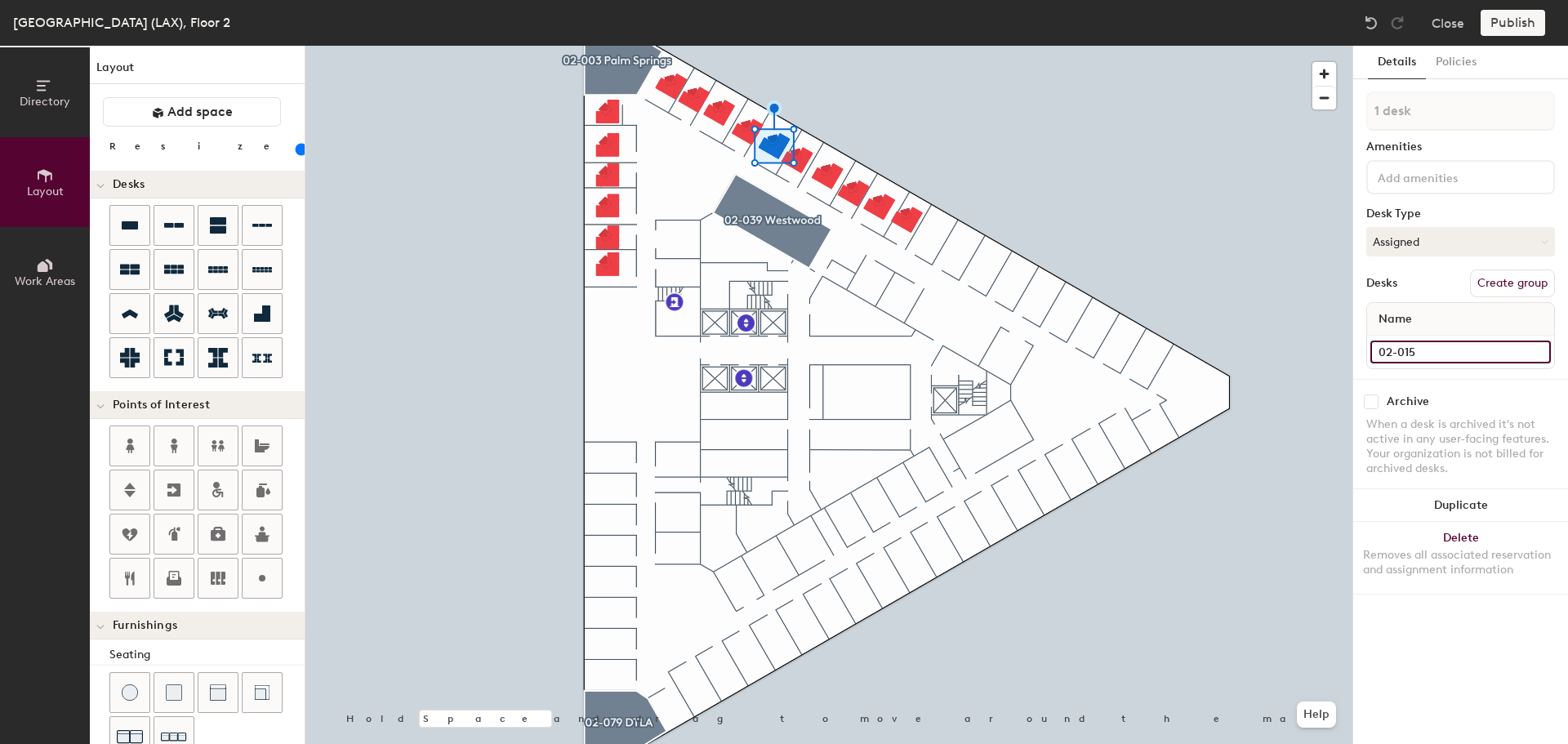
type input "02-015"
click at [1420, 344] on input at bounding box center [1459, 352] width 180 height 23
type input "02-016"
click at [1407, 356] on input at bounding box center [1459, 352] width 180 height 23
type input "02-017"
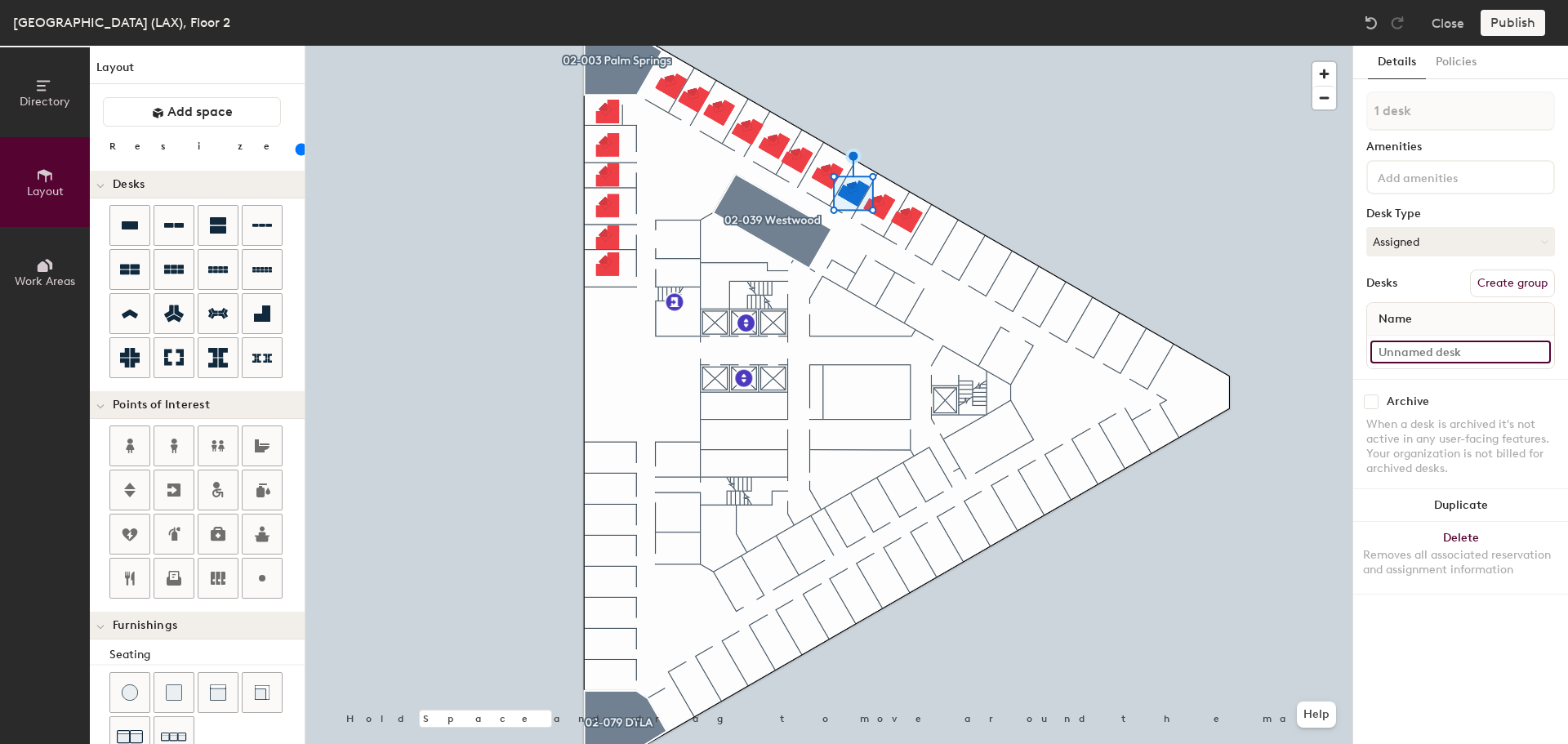
click at [1434, 355] on input at bounding box center [1459, 352] width 180 height 23
type input "02-018"
click at [1428, 351] on input at bounding box center [1459, 352] width 180 height 23
type input "02-019"
click at [1414, 347] on input at bounding box center [1459, 352] width 180 height 23
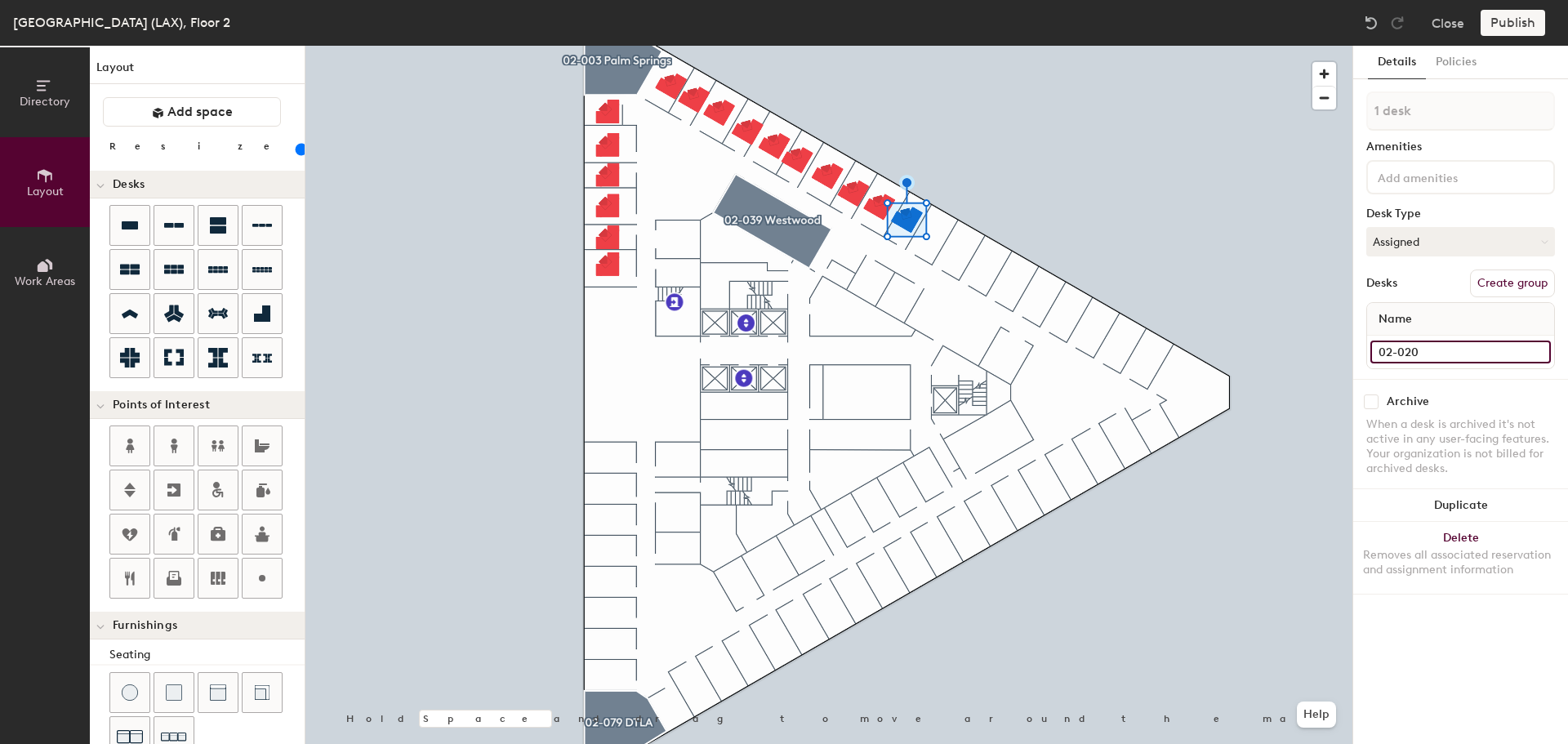
type input "02-020"
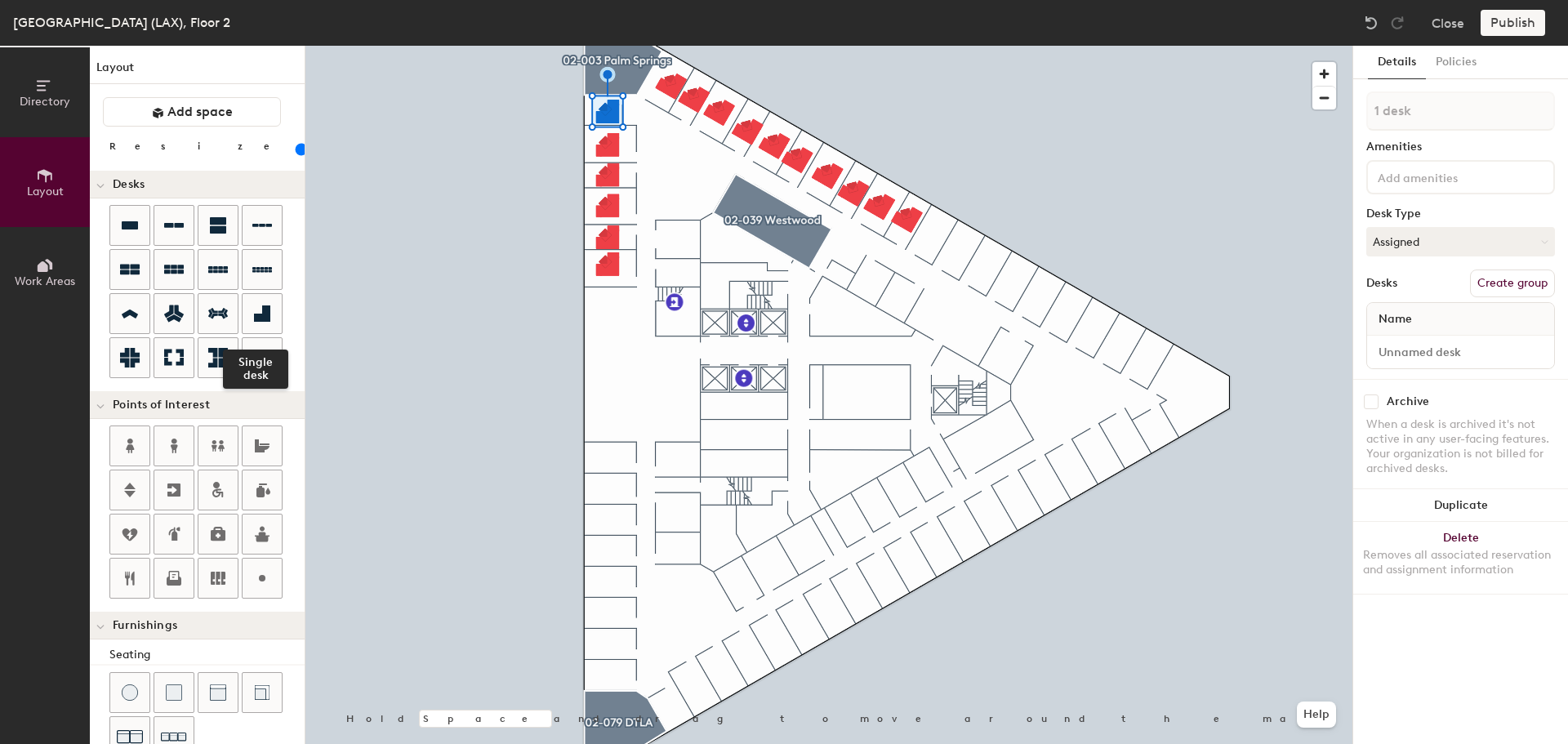
click at [253, 309] on icon at bounding box center [261, 313] width 20 height 20
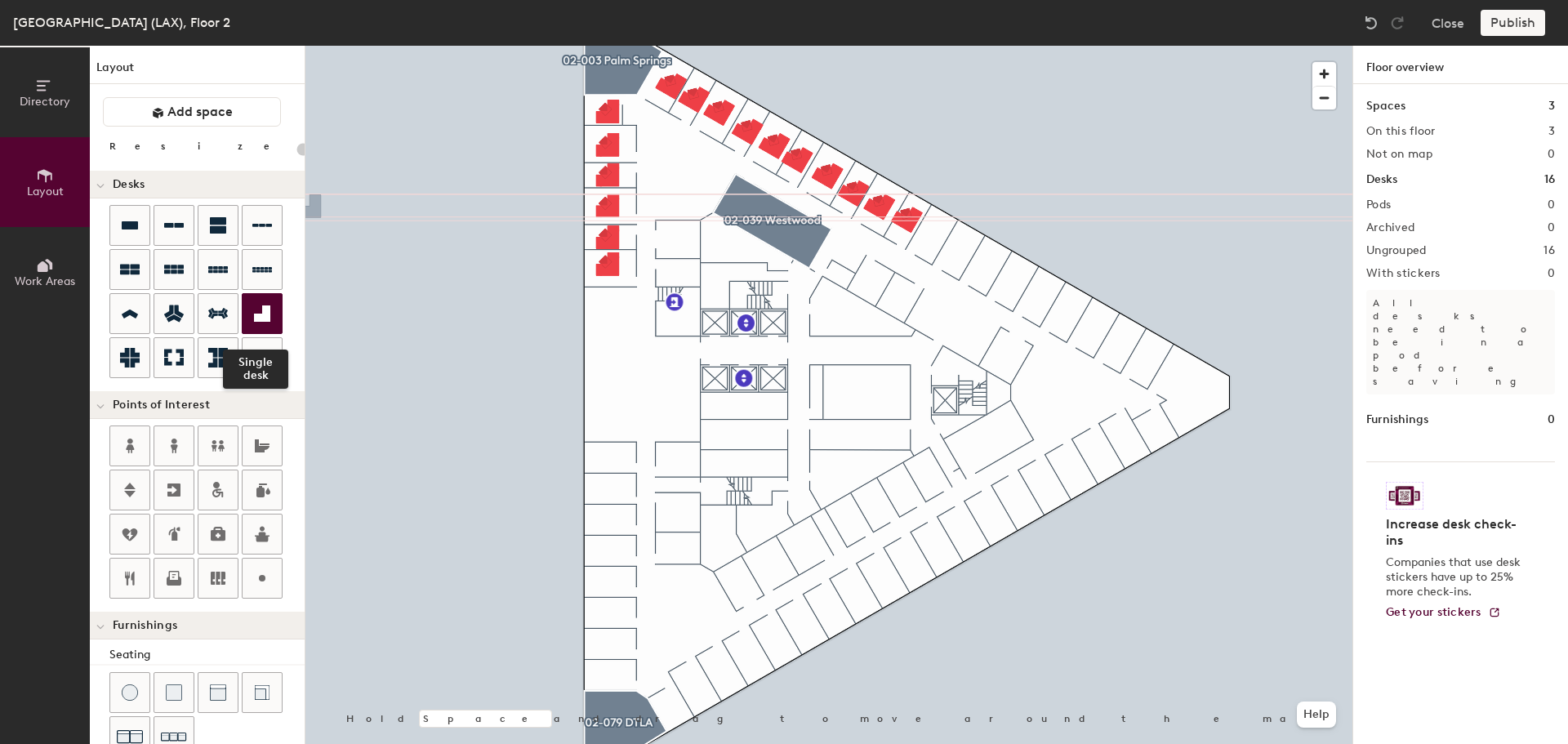
click at [263, 308] on icon at bounding box center [261, 313] width 16 height 16
click at [134, 218] on icon at bounding box center [129, 225] width 20 height 20
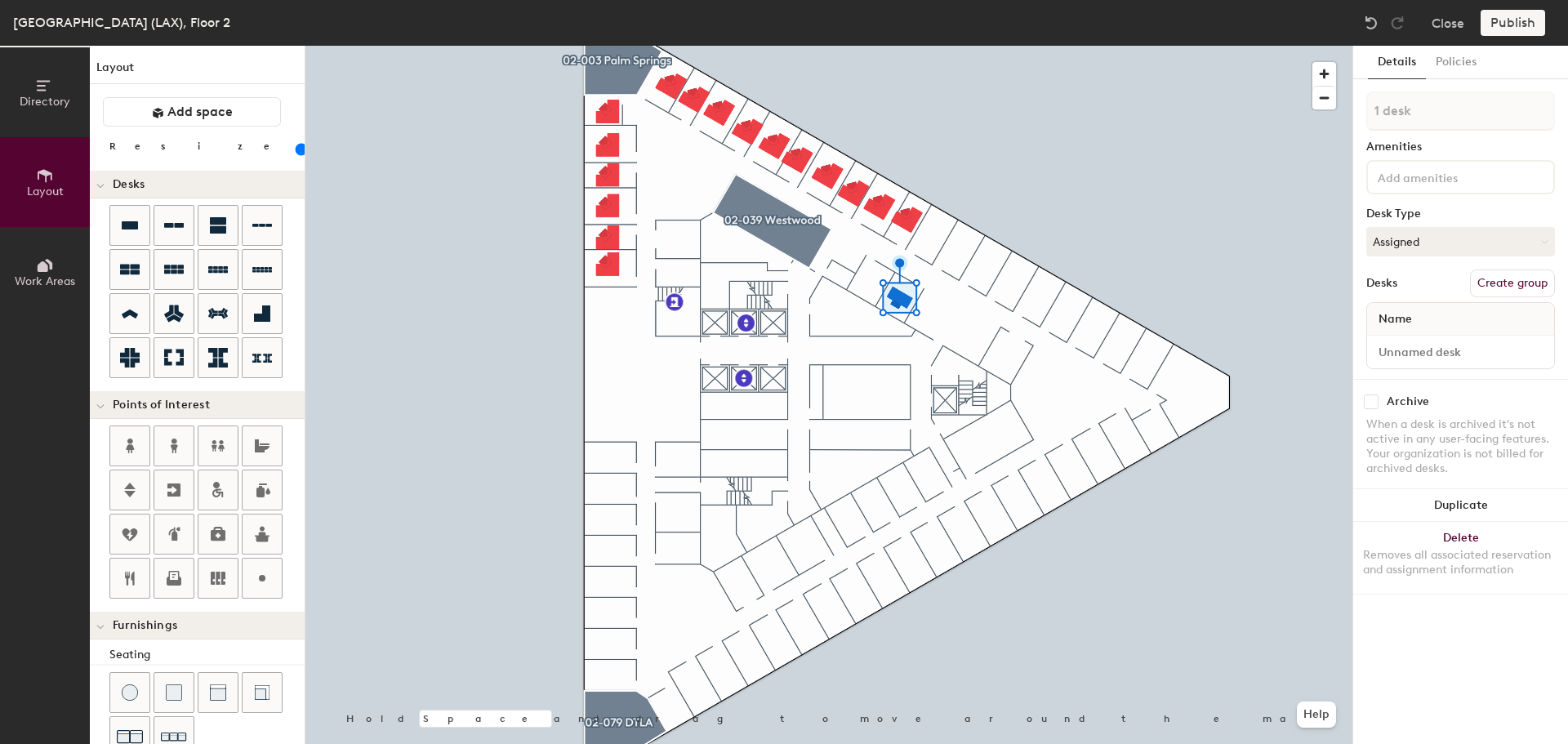
click at [1463, 501] on button "Duplicate" at bounding box center [1459, 505] width 214 height 33
click at [1483, 537] on button "Delete Removes all associated reservation and assignment information" at bounding box center [1459, 558] width 214 height 72
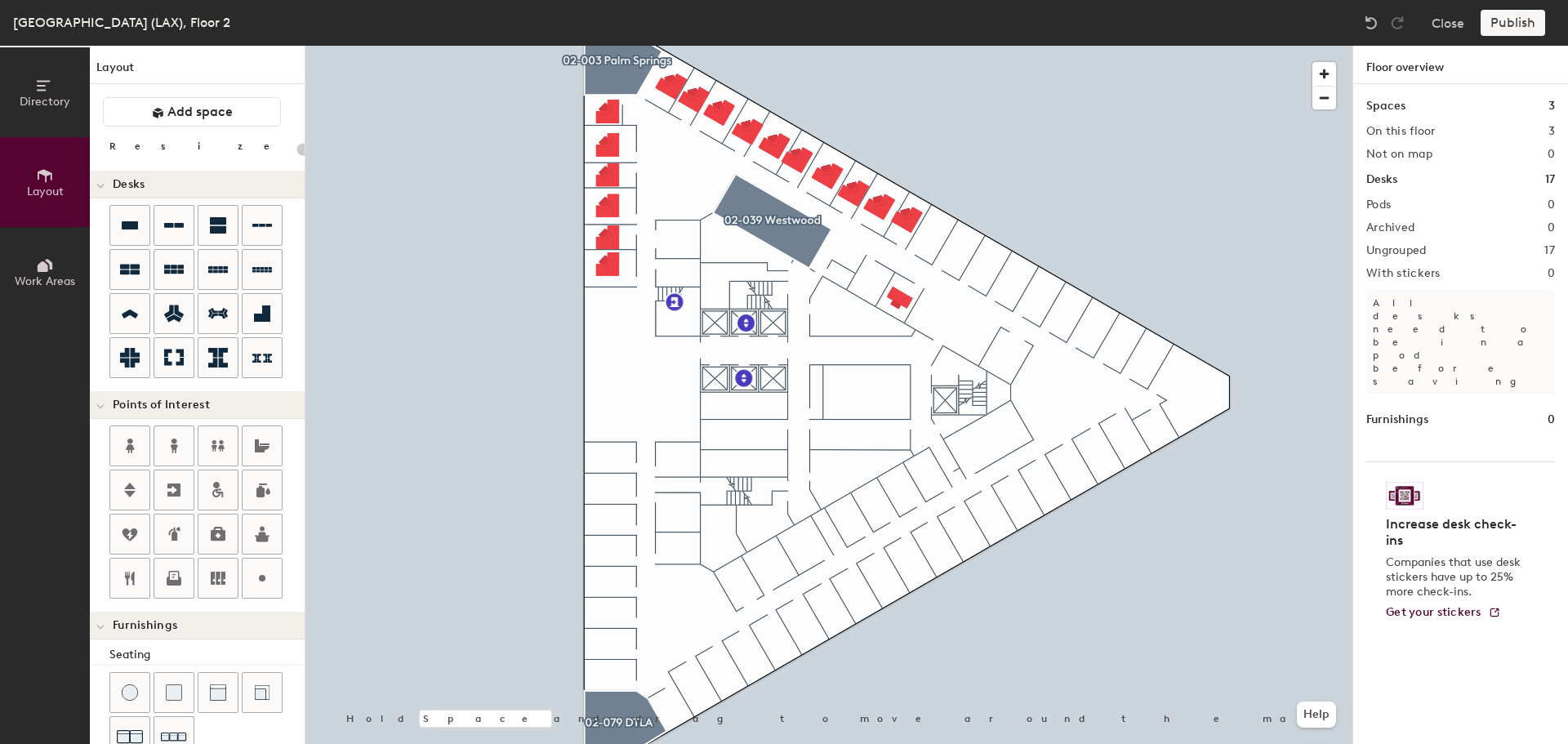
click at [206, 223] on div at bounding box center [218, 226] width 40 height 40
type input "100"
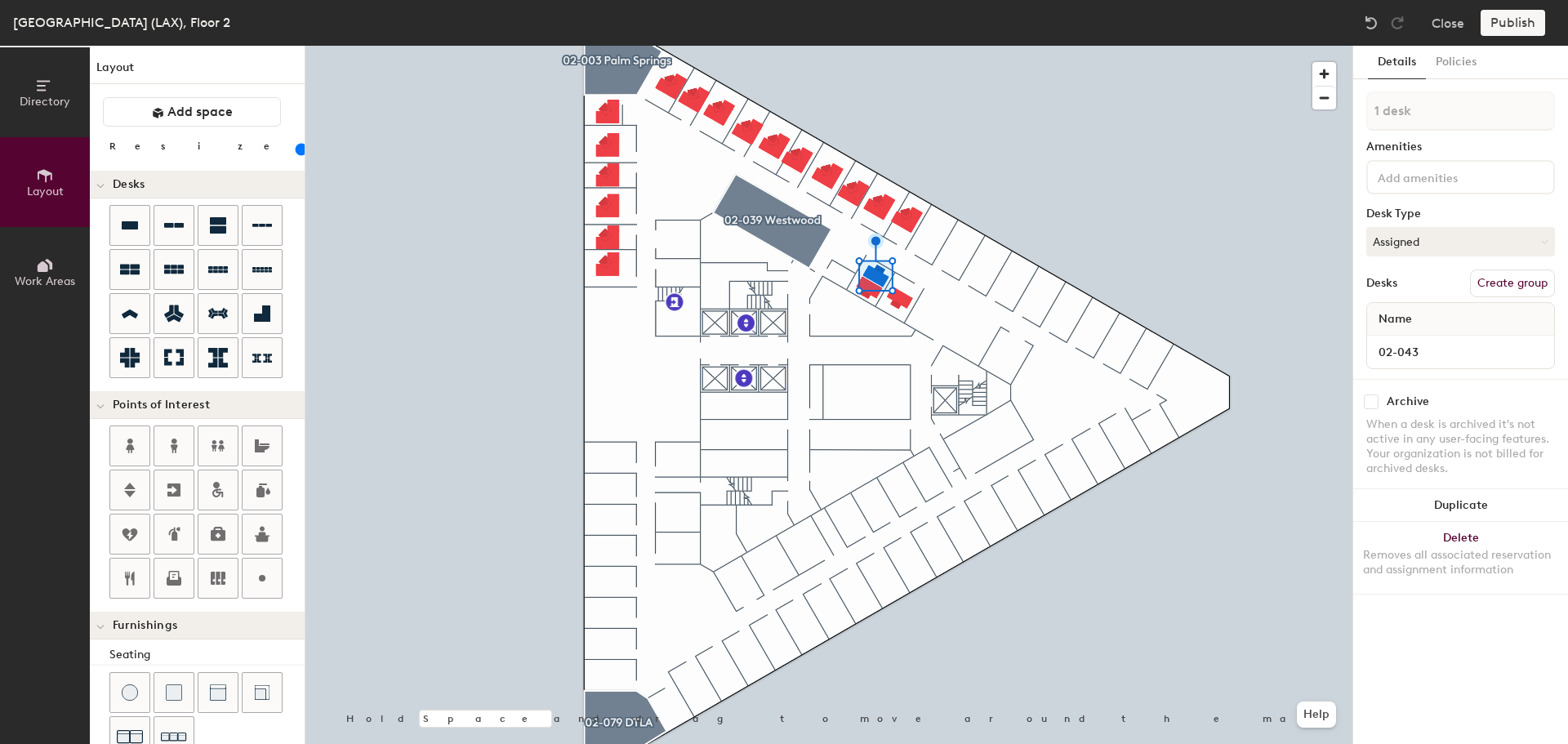
type input "02-043"
click at [608, 45] on div at bounding box center [829, 45] width 1047 height 0
click at [1437, 347] on input at bounding box center [1459, 352] width 180 height 23
type input "02-009"
drag, startPoint x: 1424, startPoint y: 350, endPoint x: 1421, endPoint y: 340, distance: 10.4
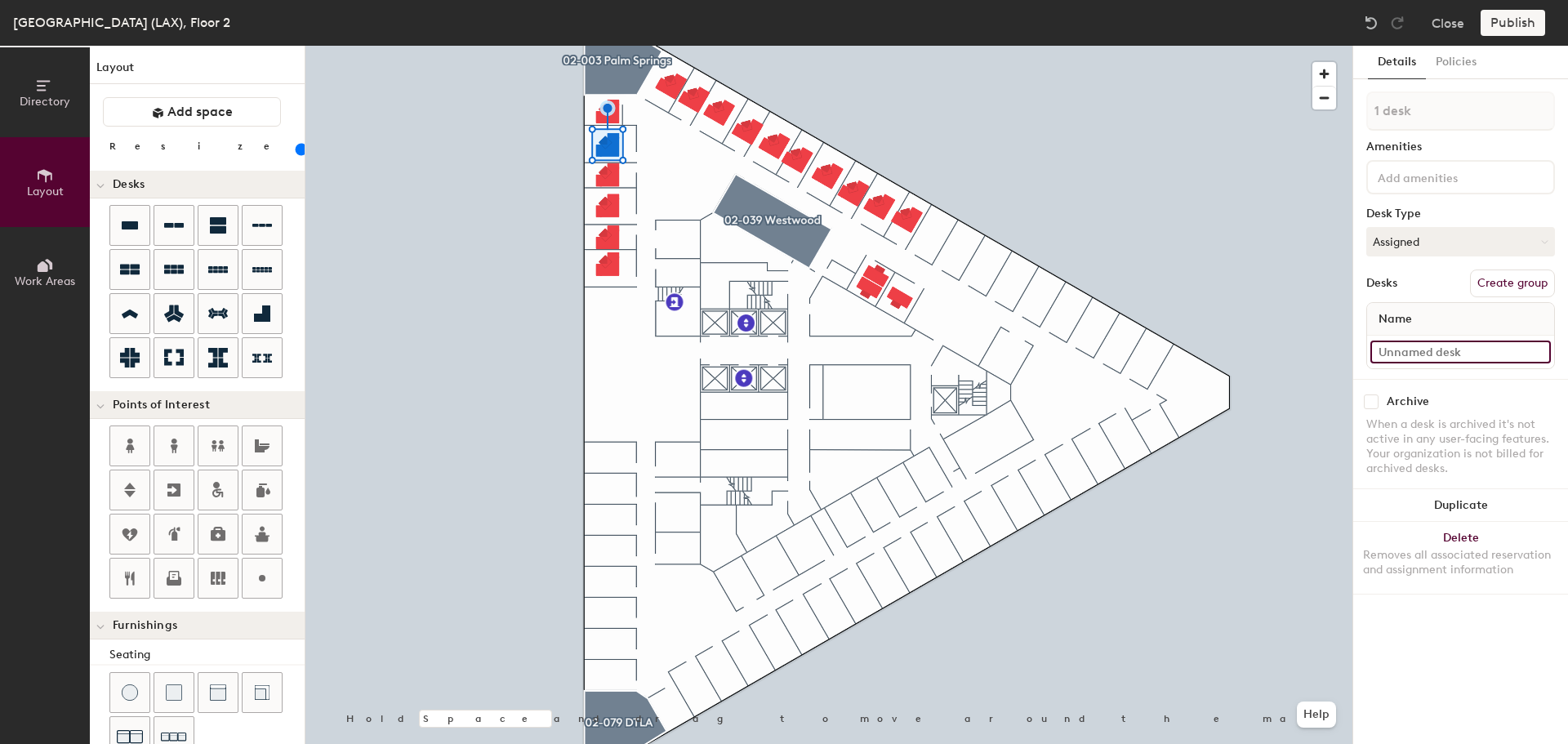
click at [1424, 348] on input at bounding box center [1459, 352] width 180 height 23
type input "02-008"
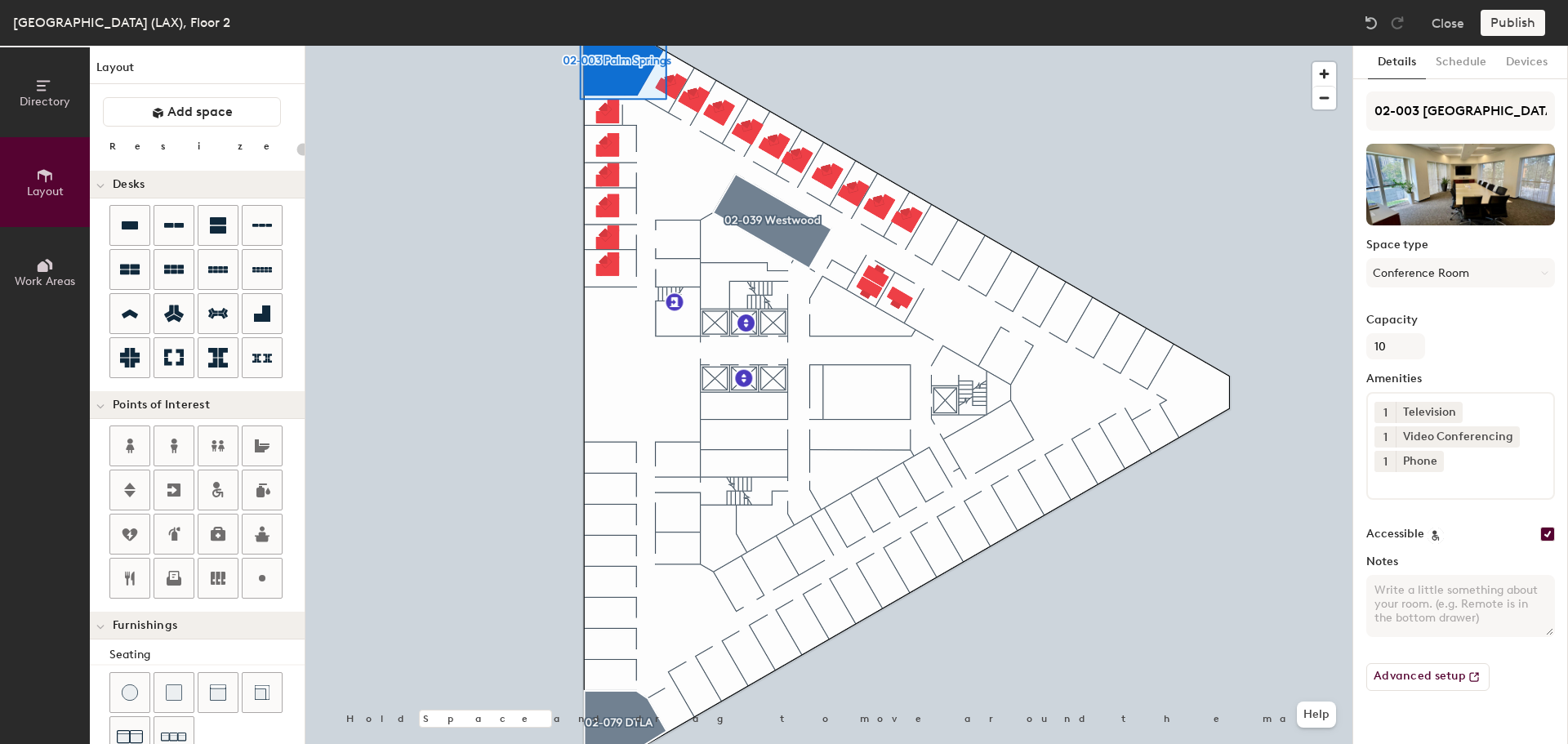
type input "20"
click at [1419, 110] on input "02-003 Palm Springs" at bounding box center [1460, 111] width 189 height 40
type input "02-00 Palm Springs"
type input "20"
type input "02- Palm Springs"
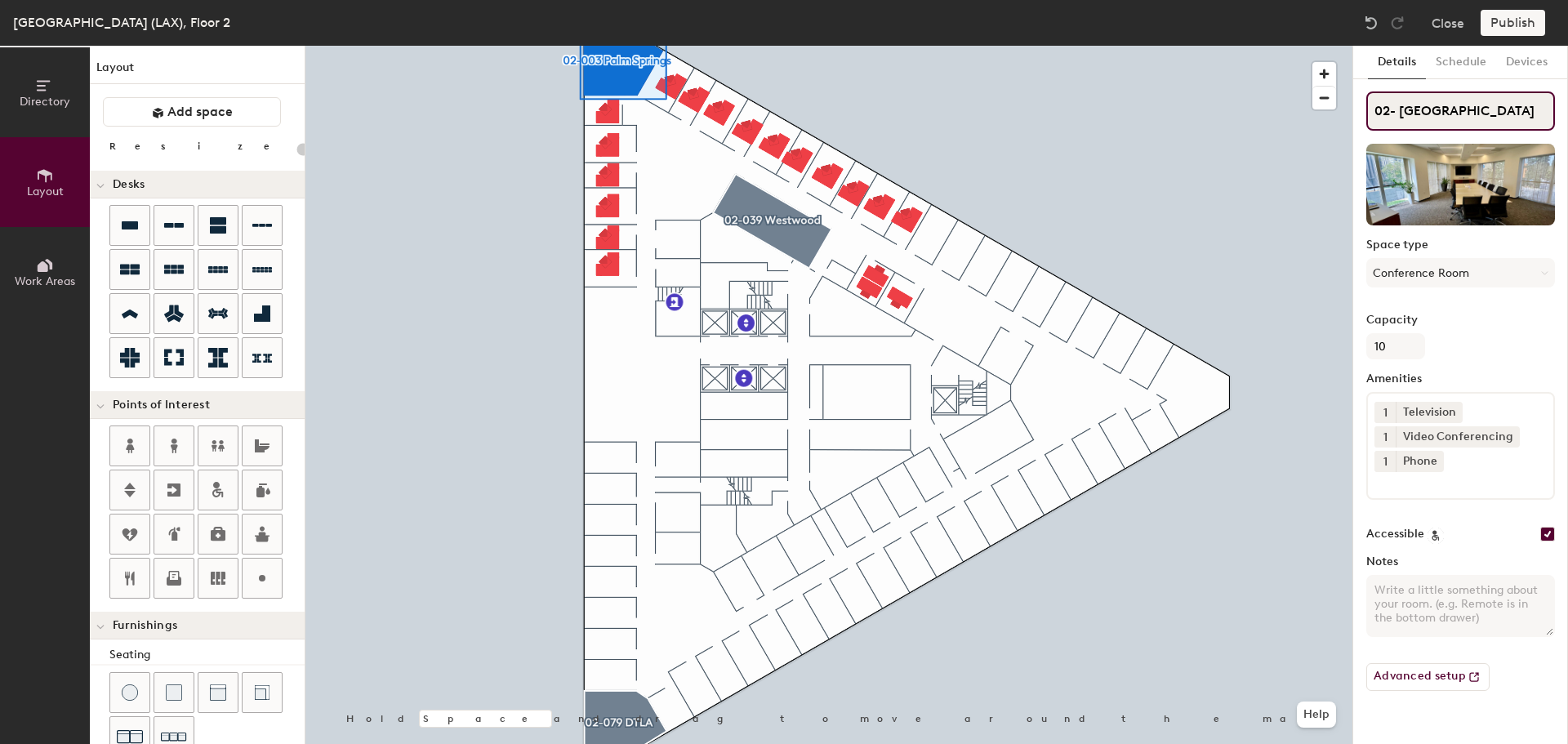
type input "20"
type input "02-0 Palm Springs"
type input "20"
type input "02-01 Palm Springs"
type input "20"
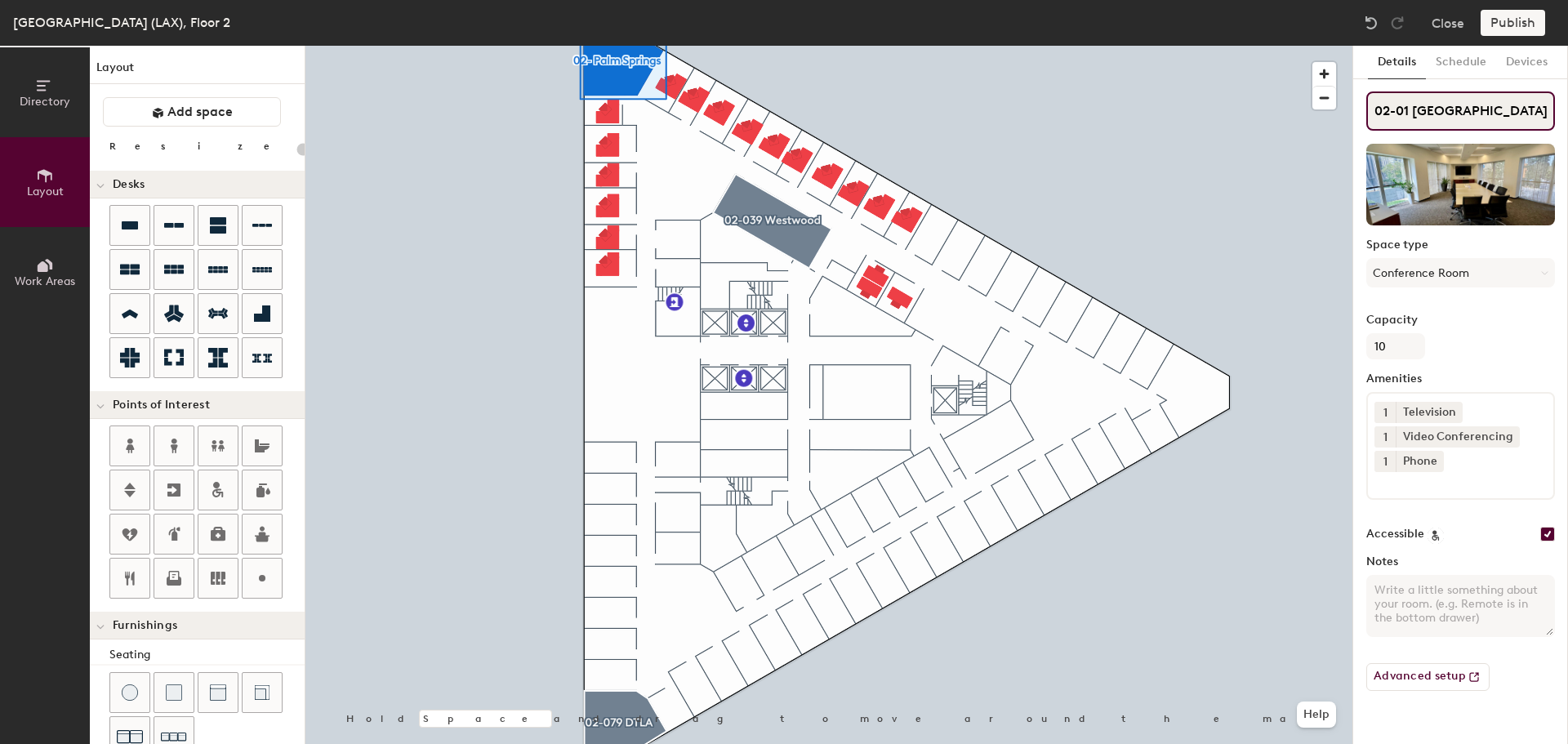
type input "02-010 Palm Springs"
type input "20"
type input "02-010 Palm Springs"
type input "100"
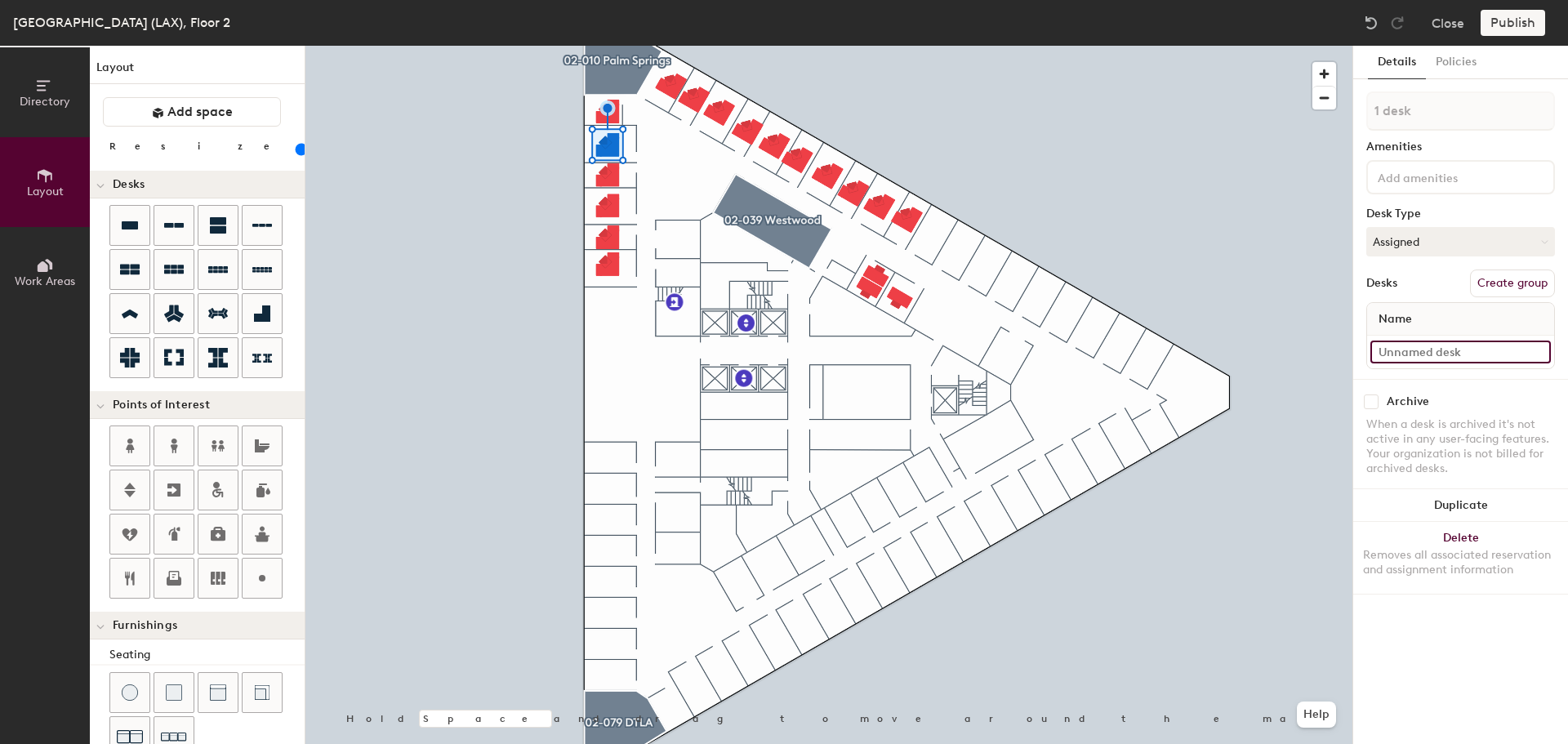
click at [1415, 356] on input at bounding box center [1459, 352] width 180 height 23
type input "02-007"
click at [1438, 359] on input at bounding box center [1459, 352] width 180 height 23
type input "02-007"
click at [614, 45] on div at bounding box center [829, 45] width 1047 height 0
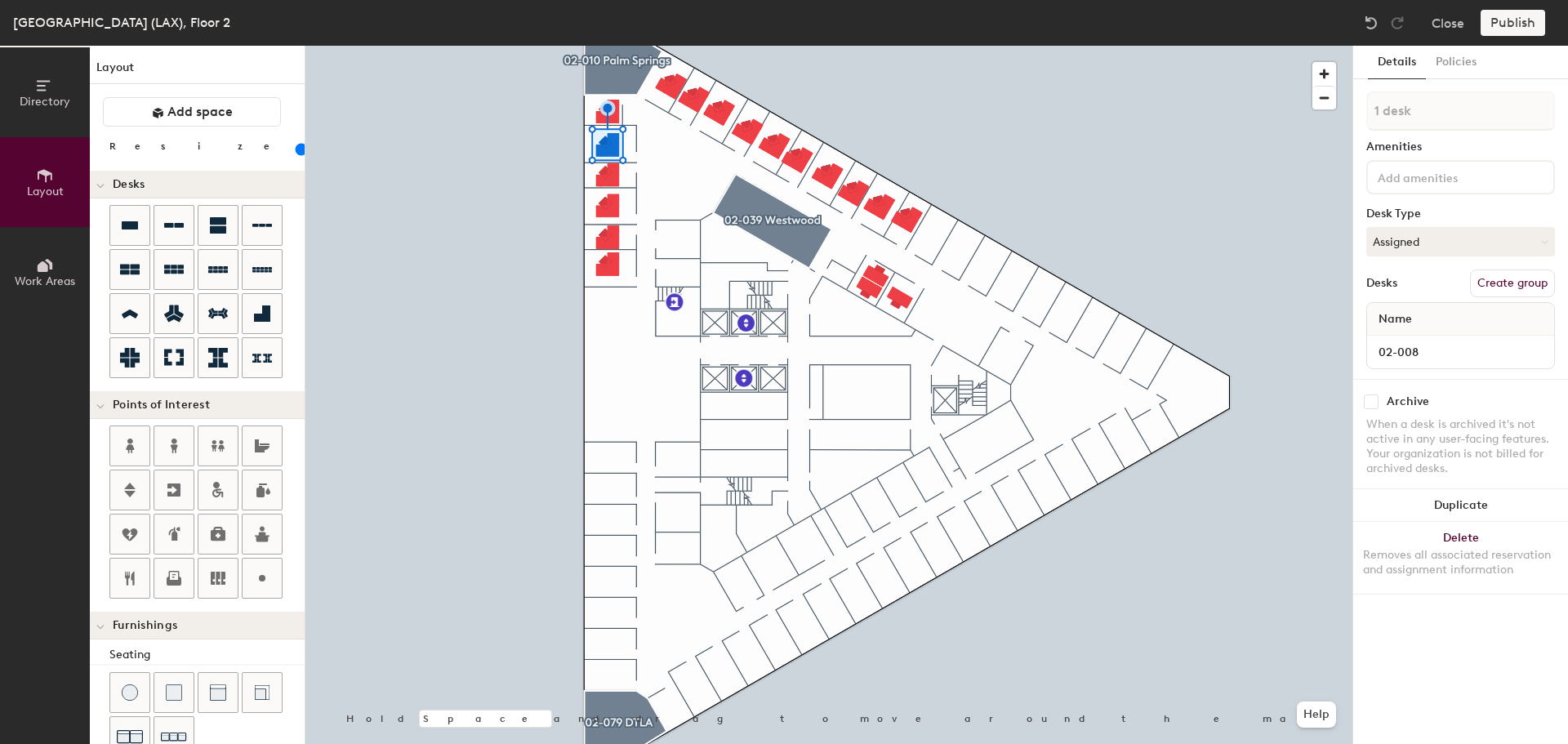
click at [608, 45] on div at bounding box center [829, 45] width 1047 height 0
click at [611, 45] on div at bounding box center [829, 45] width 1047 height 0
click at [1468, 347] on input at bounding box center [1459, 352] width 180 height 23
type input "02-006"
click at [1440, 347] on input "02-007" at bounding box center [1459, 352] width 180 height 23
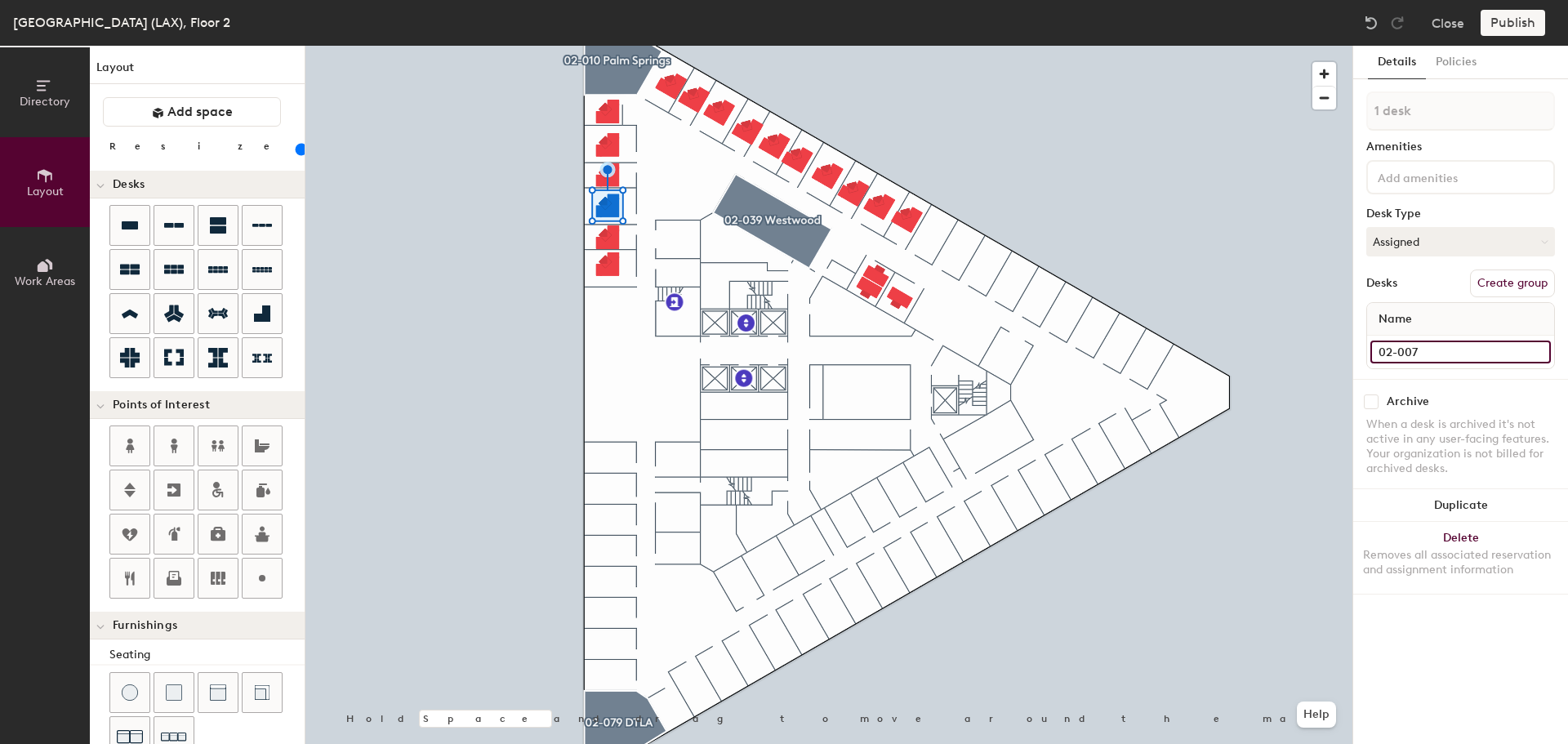
click at [1440, 347] on input "02-007" at bounding box center [1459, 352] width 180 height 23
type input "02-006"
click at [1425, 353] on input "02-006" at bounding box center [1459, 352] width 180 height 23
click at [1432, 353] on input "02-006" at bounding box center [1459, 352] width 180 height 23
type input "02-005"
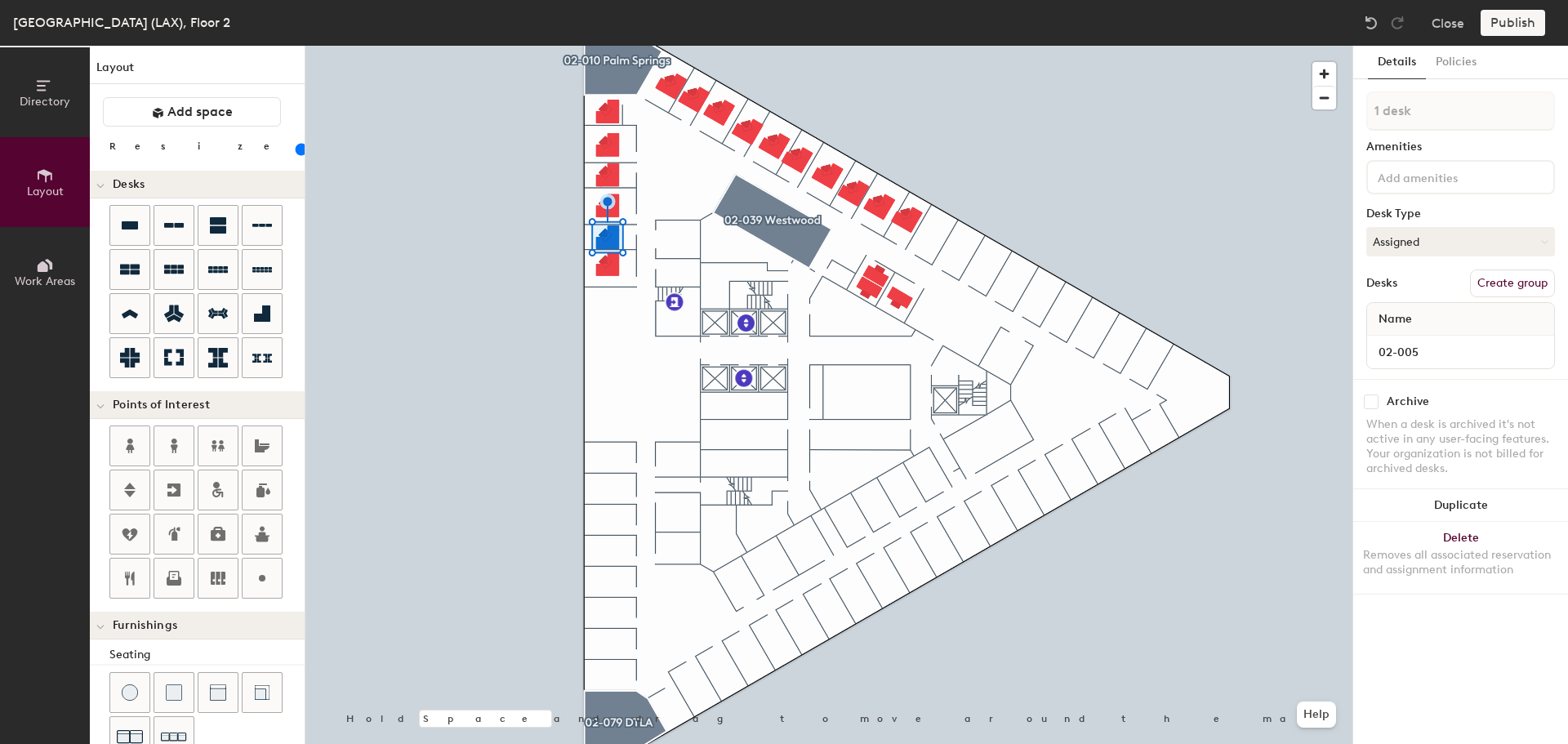
click at [604, 45] on div at bounding box center [829, 45] width 1047 height 0
click at [1428, 349] on input "02-004" at bounding box center [1459, 352] width 180 height 23
type input "02-002"
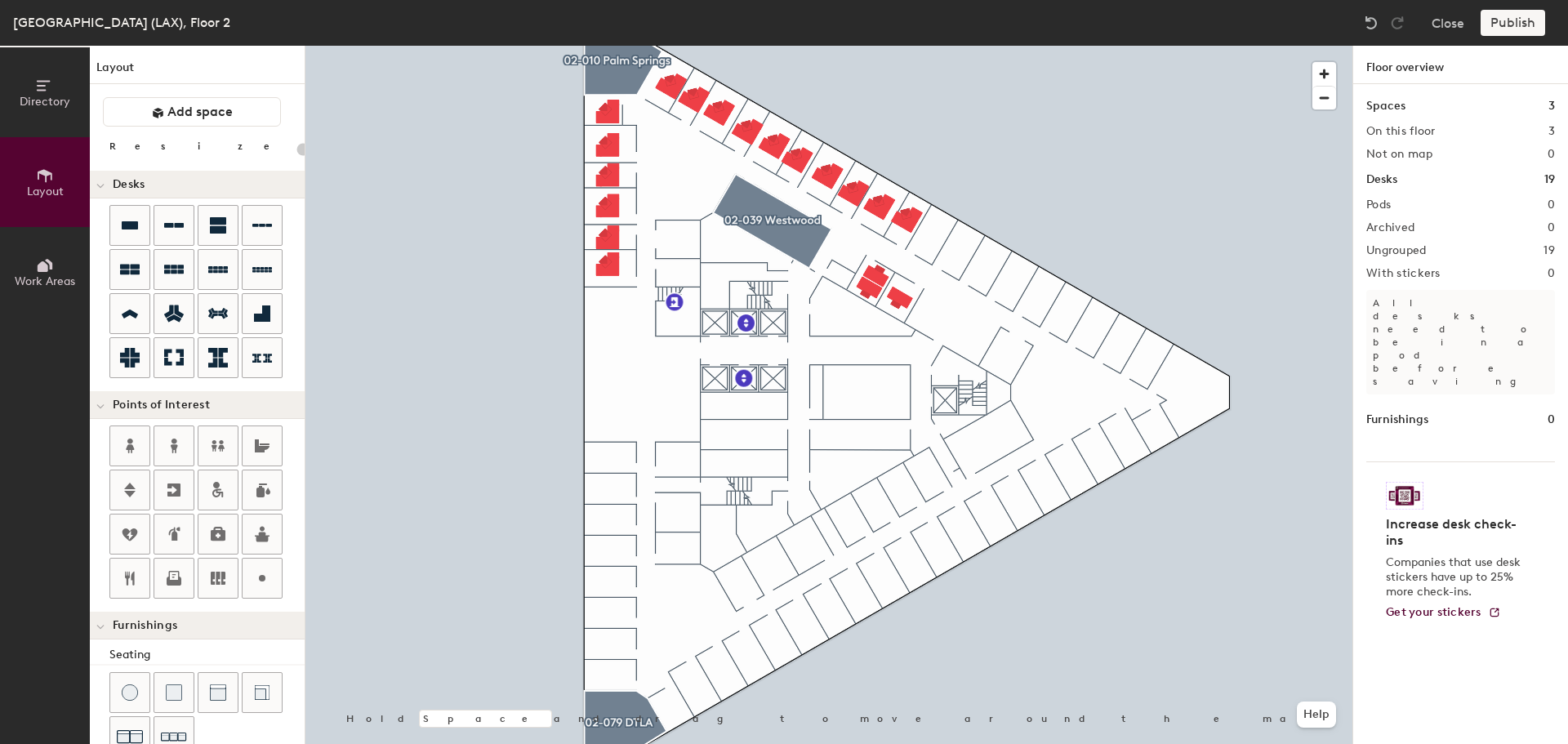
type input "100"
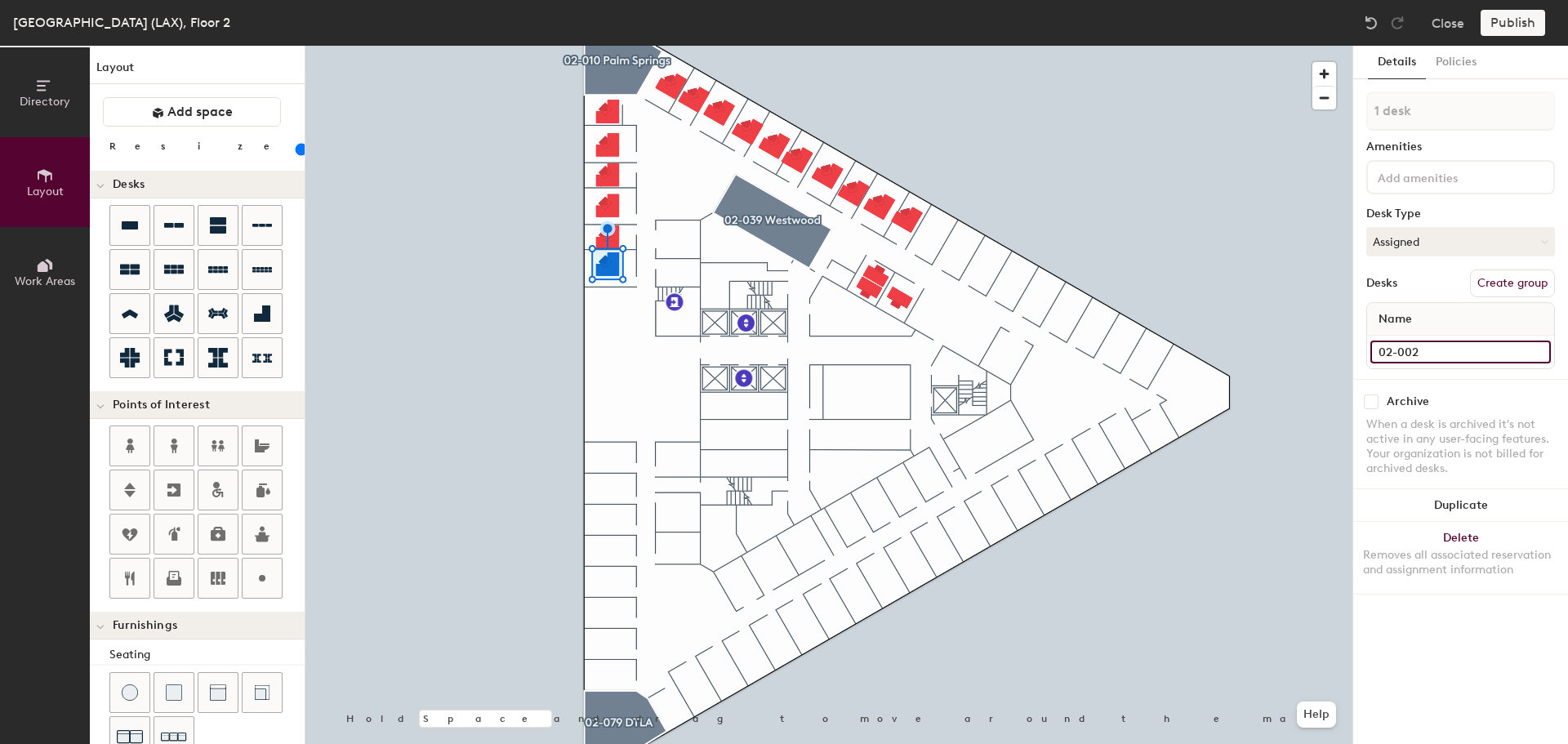
click at [1442, 348] on input "02-002" at bounding box center [1459, 352] width 180 height 23
click at [1438, 352] on input "02-002" at bounding box center [1459, 352] width 180 height 23
click at [1438, 353] on input "02-002" at bounding box center [1459, 352] width 180 height 23
type input "02-004"
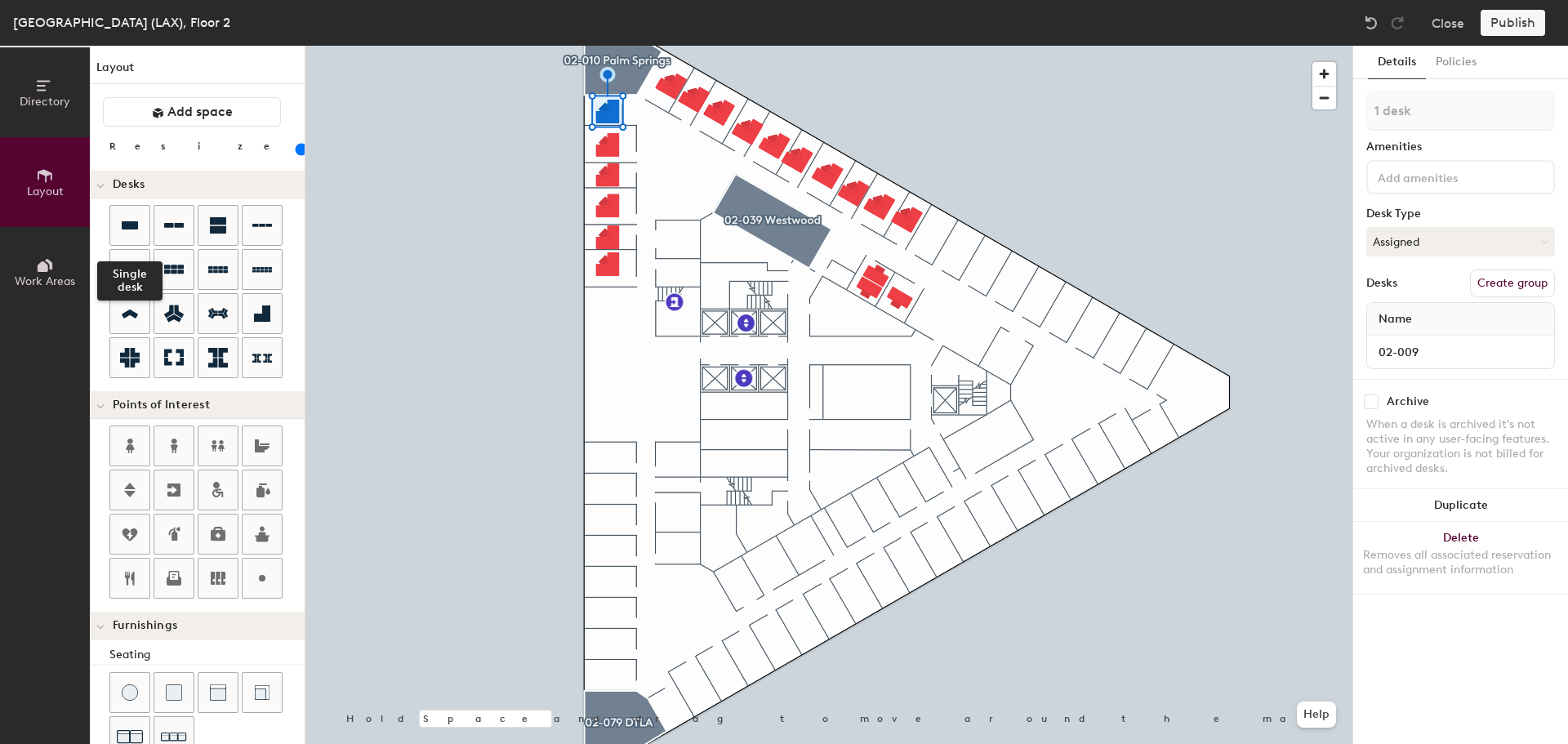
click at [138, 228] on icon at bounding box center [129, 225] width 20 height 20
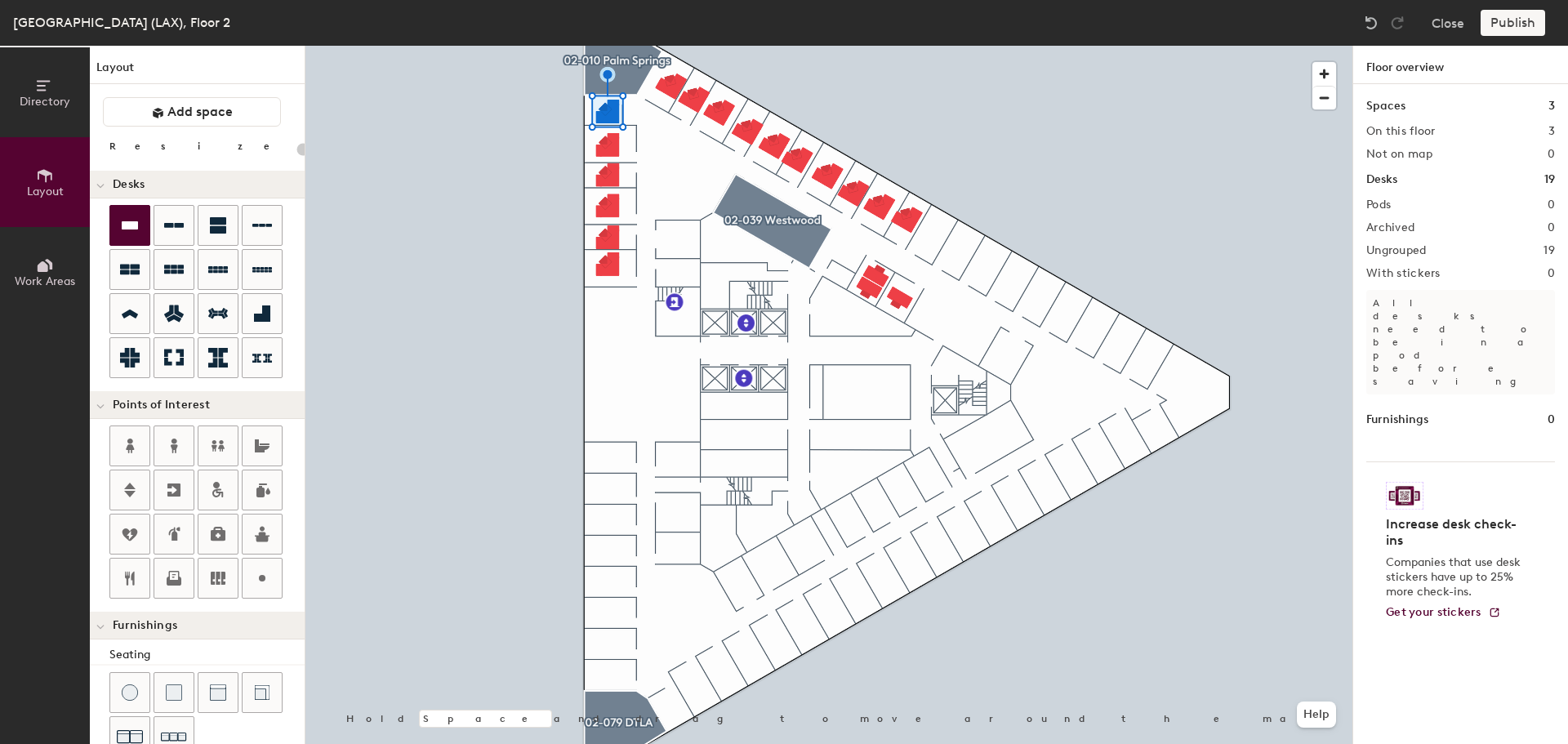
type input "100"
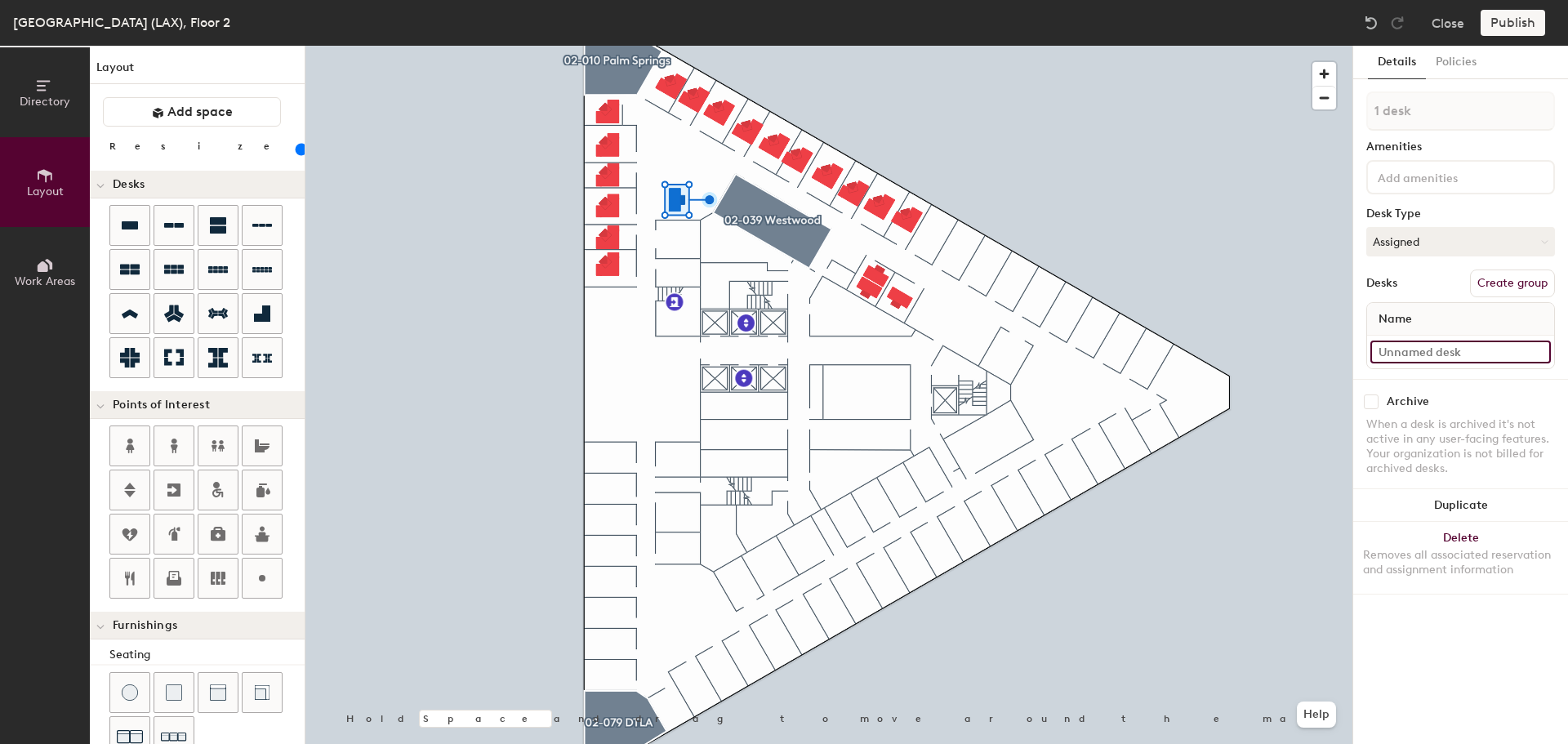
click at [1415, 354] on input at bounding box center [1459, 352] width 180 height 23
type input "02-042"
click at [260, 580] on circle at bounding box center [261, 578] width 7 height 7
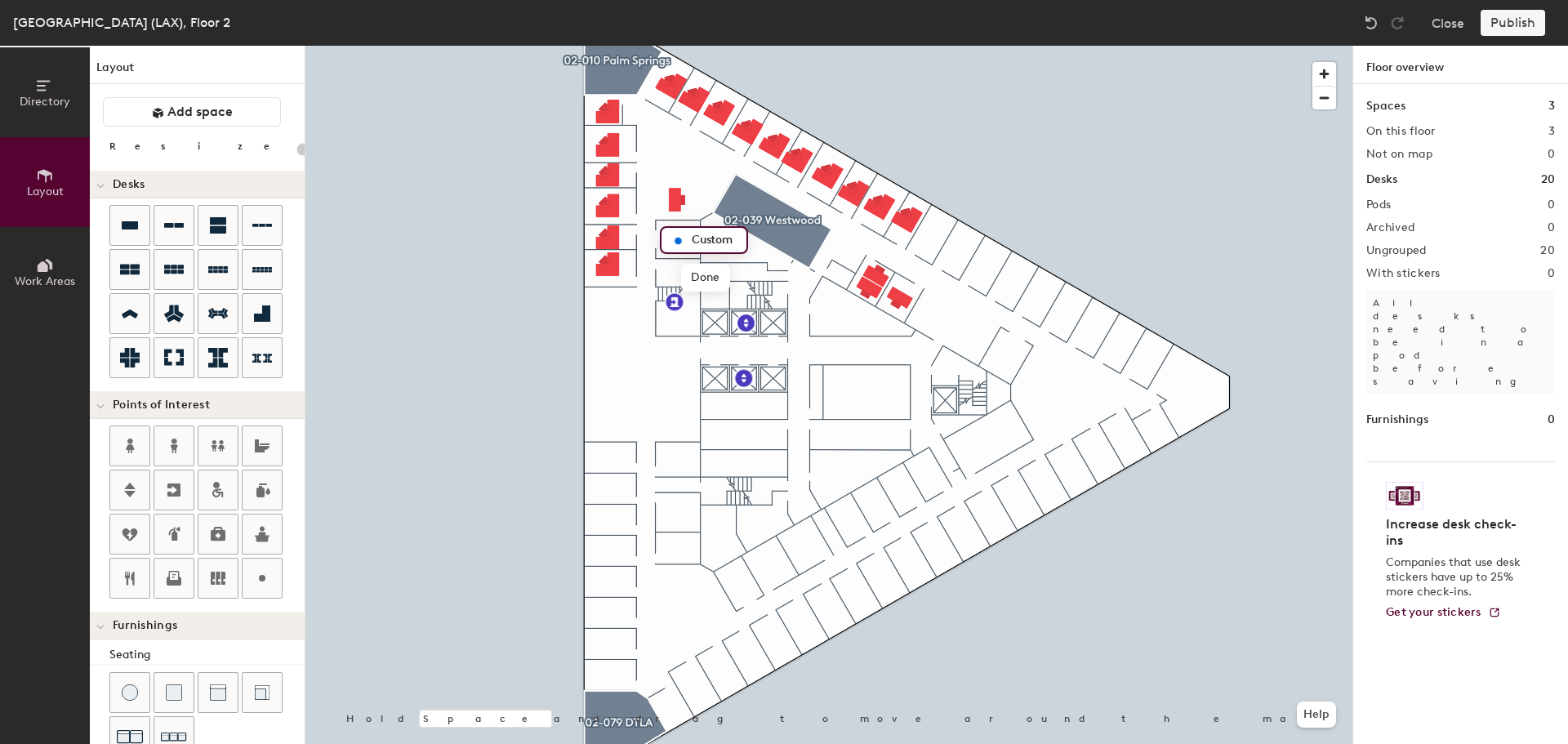
type input "20"
type input "02-040 Service Rm"
click at [177, 487] on icon at bounding box center [174, 490] width 13 height 13
type input "20"
type input "Stairs"
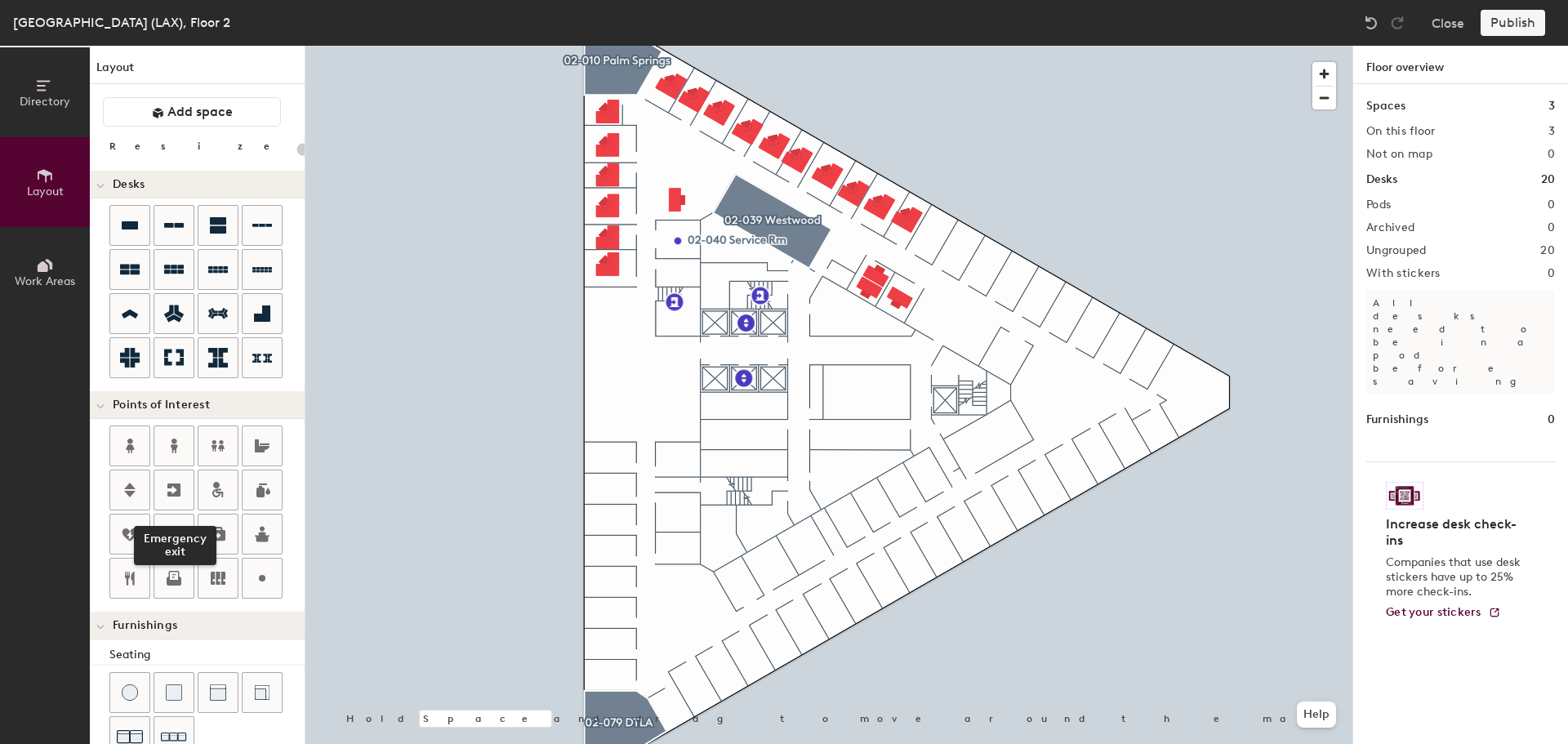
drag, startPoint x: 174, startPoint y: 487, endPoint x: 301, endPoint y: 487, distance: 127.0
click at [196, 486] on div "Emergency exit" at bounding box center [207, 514] width 195 height 177
click at [135, 487] on icon at bounding box center [129, 490] width 20 height 20
click at [738, 490] on div "Directory Layout Work Areas Layout Add space Resize Desks Points of Interest Fu…" at bounding box center [784, 395] width 1568 height 699
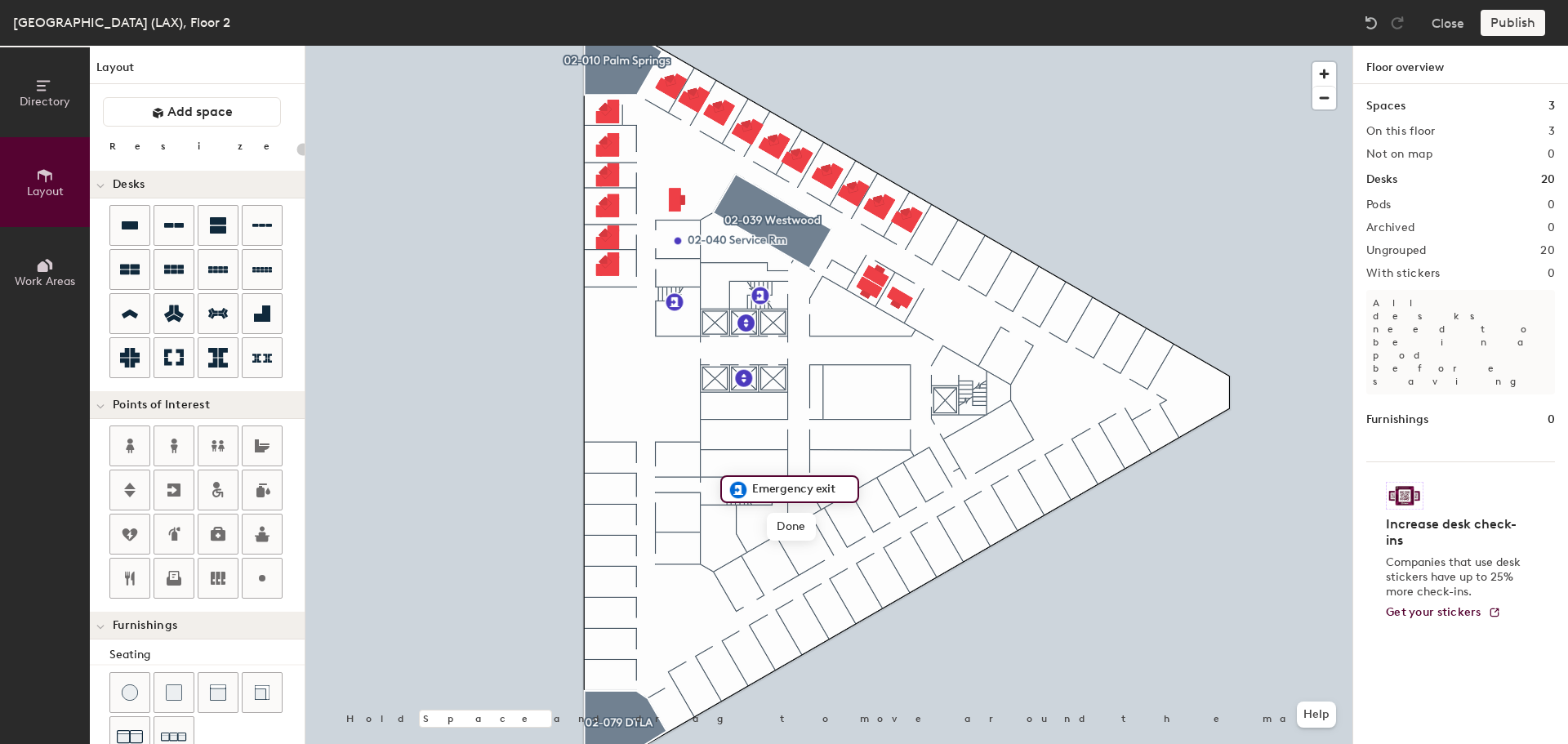
type input "20"
type input "Stairs"
type input "20"
click at [685, 336] on span "Edit" at bounding box center [681, 338] width 42 height 27
type input "Emergency Exit"
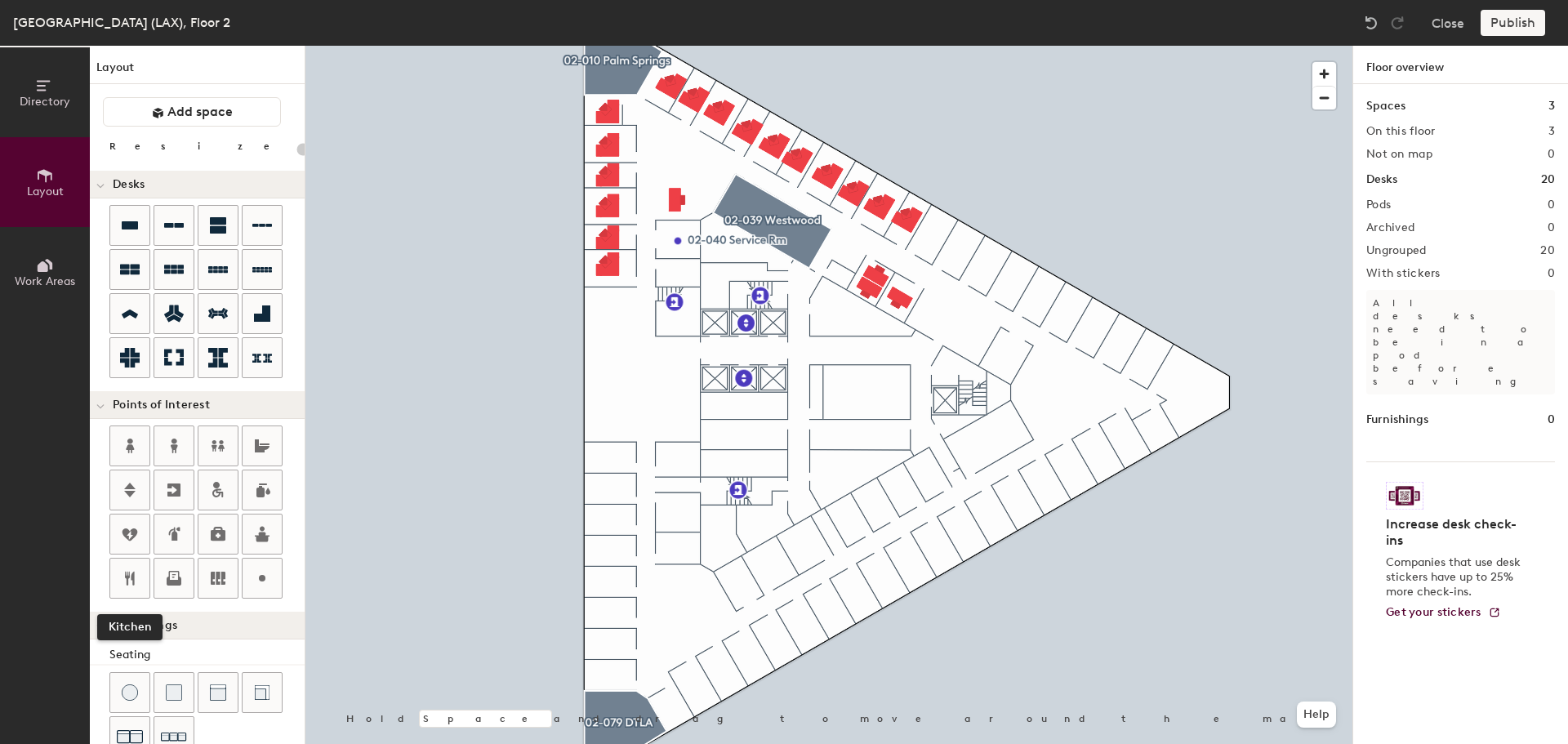
click at [126, 578] on icon at bounding box center [129, 578] width 9 height 14
type input "20"
type input "Common Area"
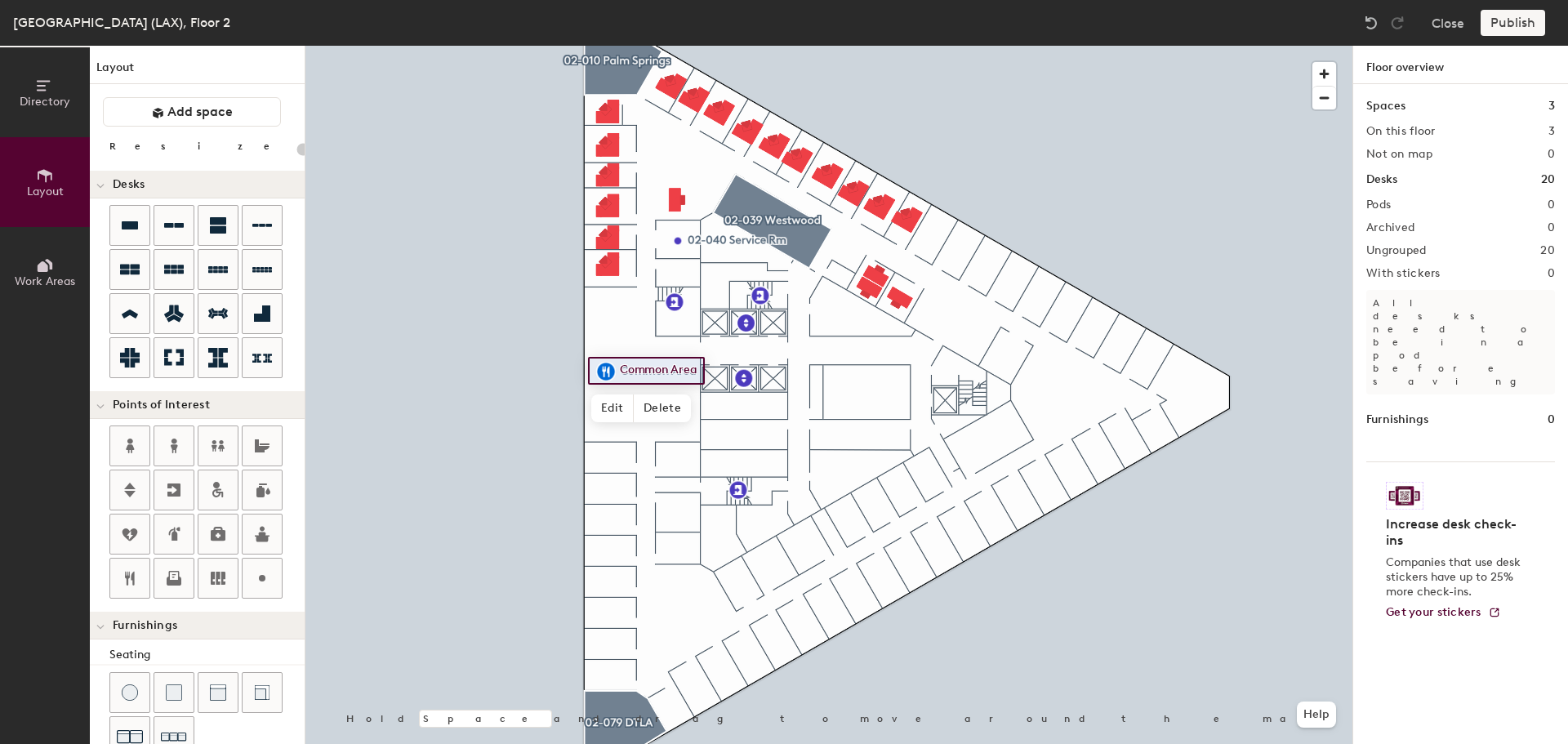
click at [615, 400] on span "Edit" at bounding box center [612, 408] width 42 height 27
type input "20"
click at [620, 372] on input "Common Area" at bounding box center [656, 371] width 81 height 23
type input "02-002 Common Area"
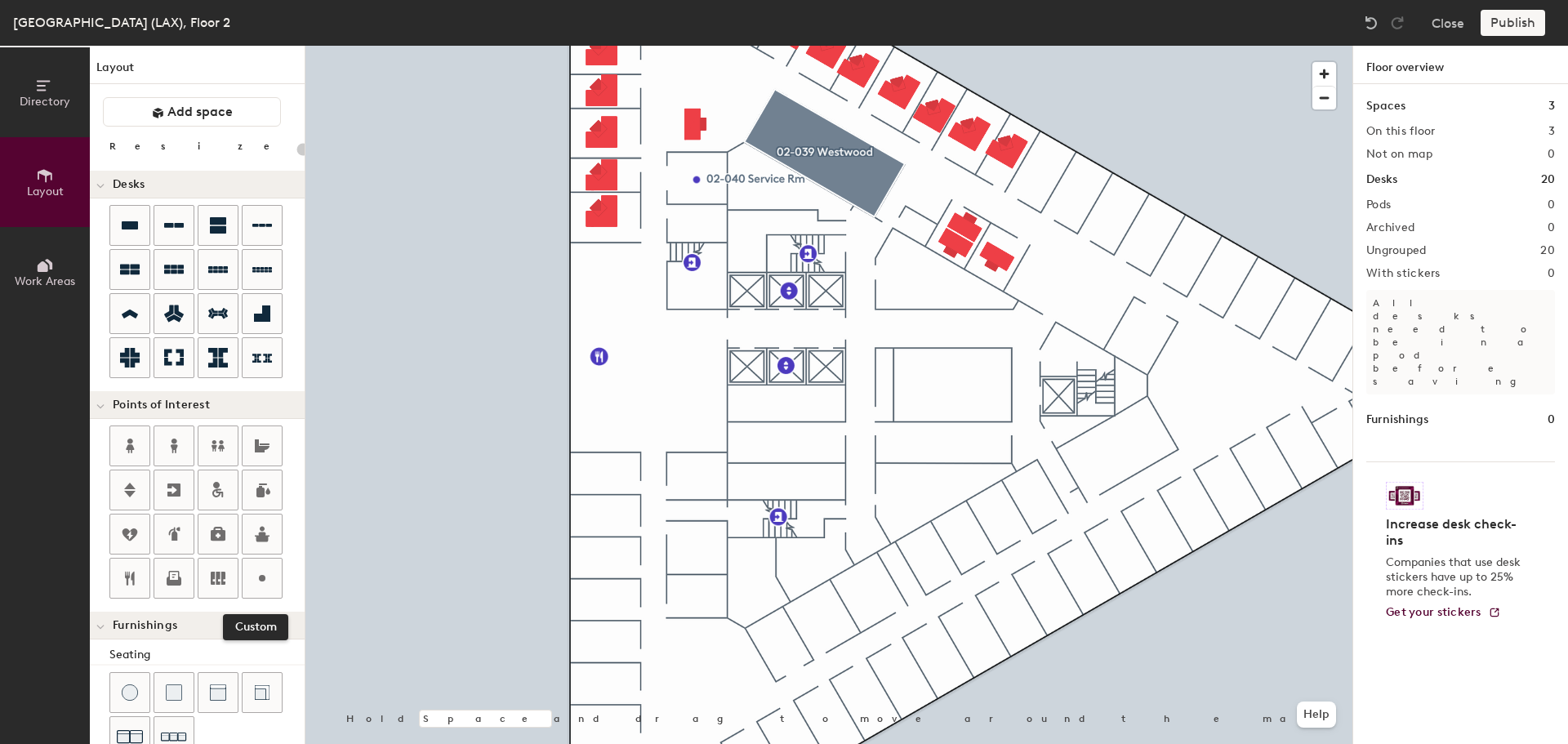
click at [261, 573] on icon at bounding box center [261, 578] width 20 height 20
type input "20"
type input "02-047 Office Services"
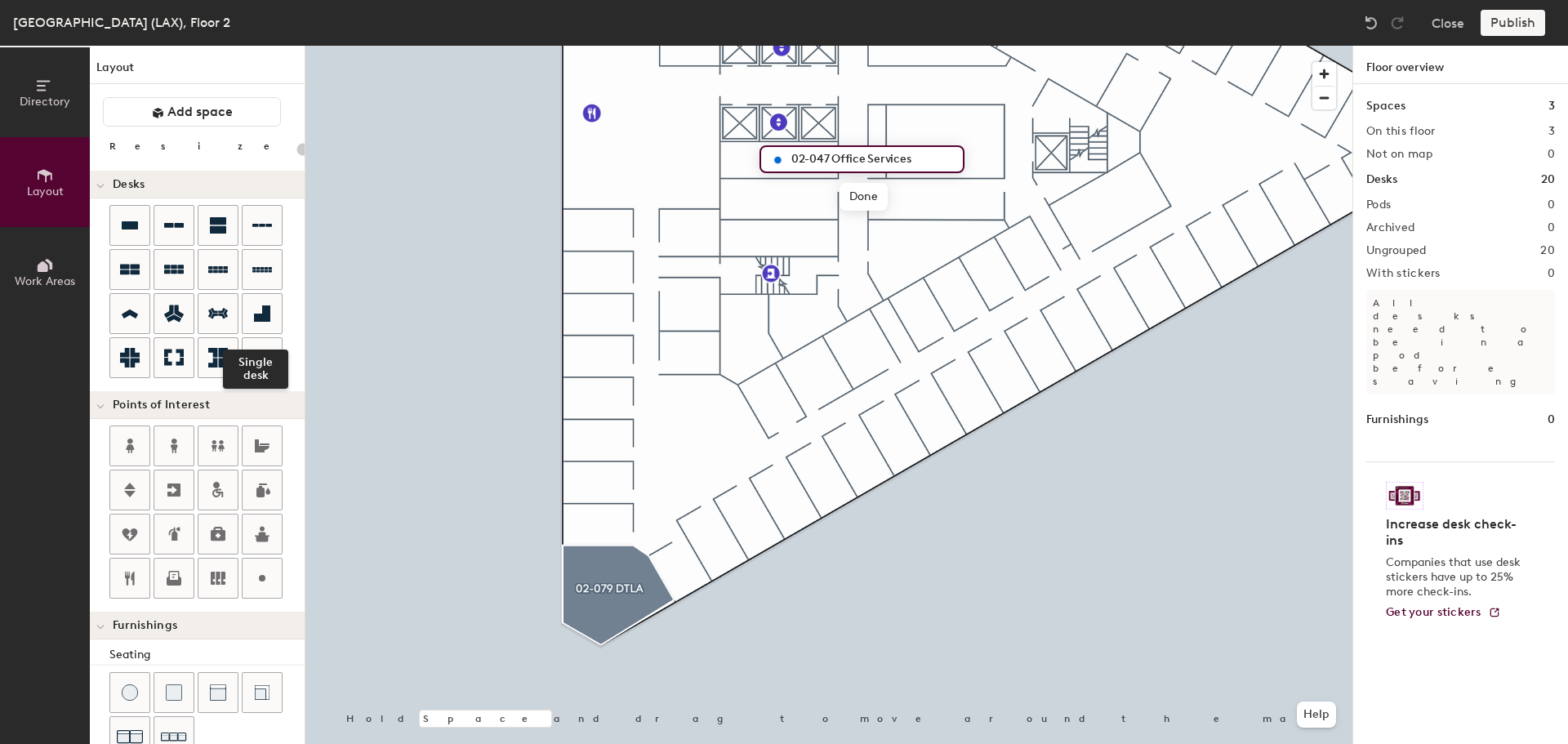
click at [259, 313] on icon at bounding box center [261, 313] width 20 height 20
type input "20"
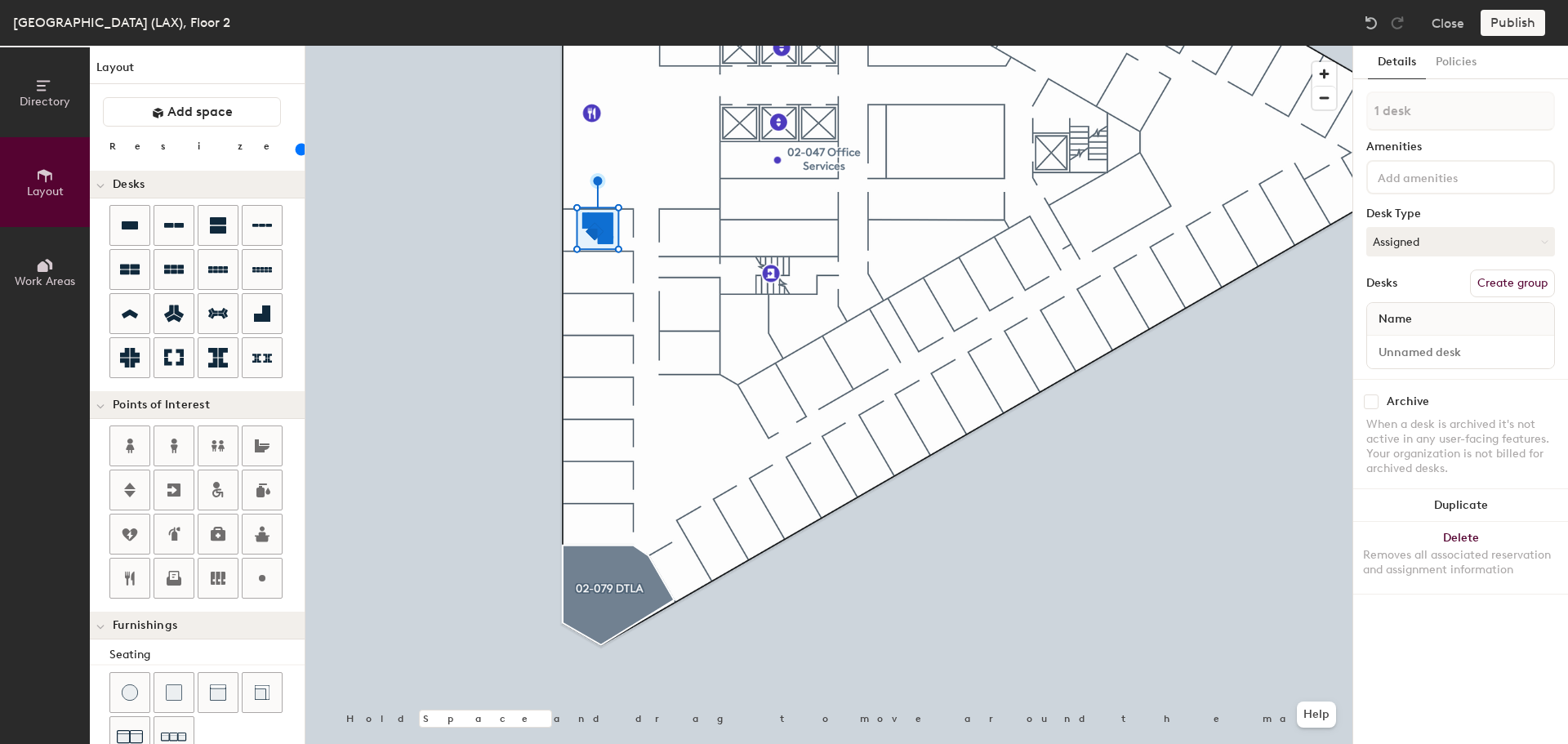
click at [1486, 511] on button "Duplicate" at bounding box center [1459, 505] width 214 height 33
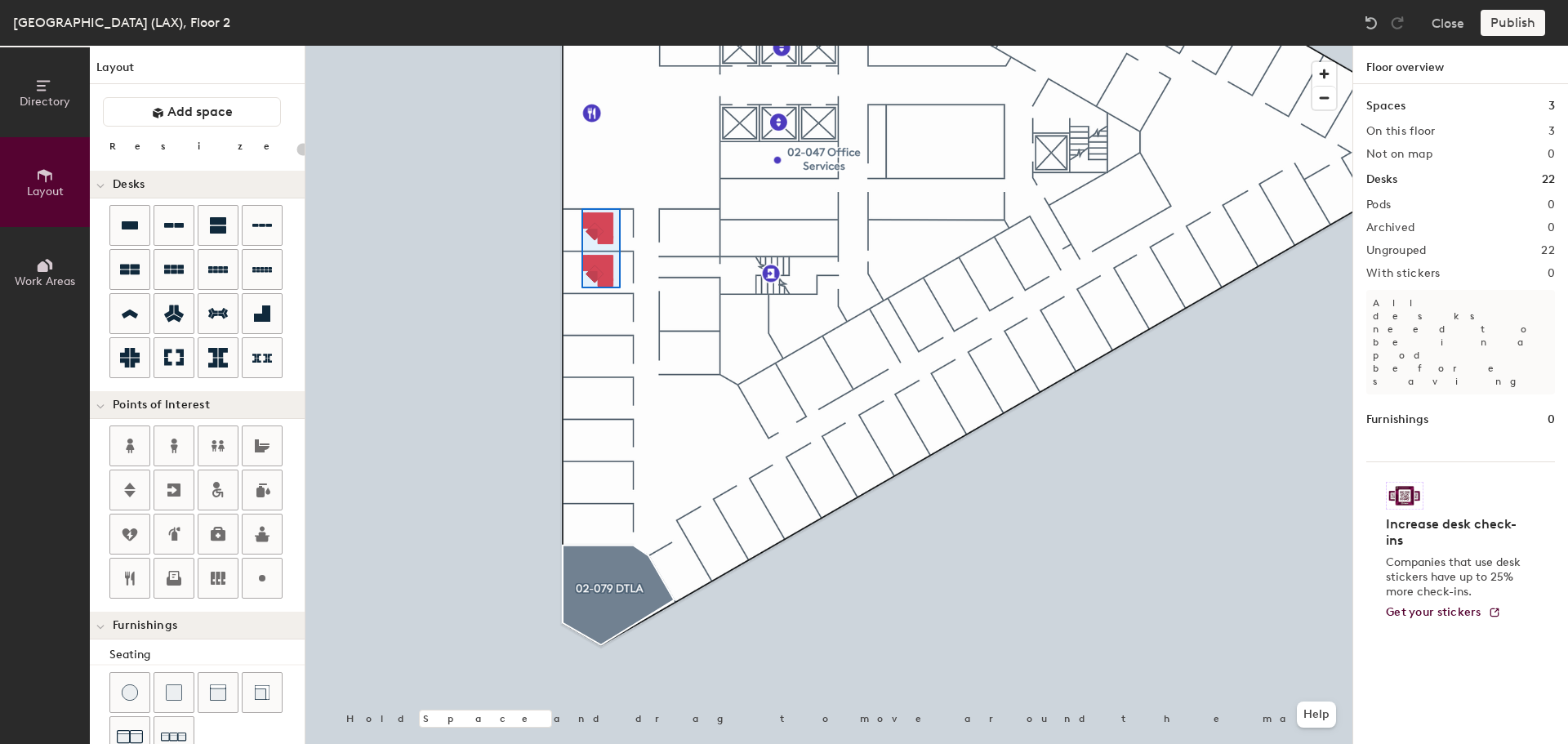
type input "100"
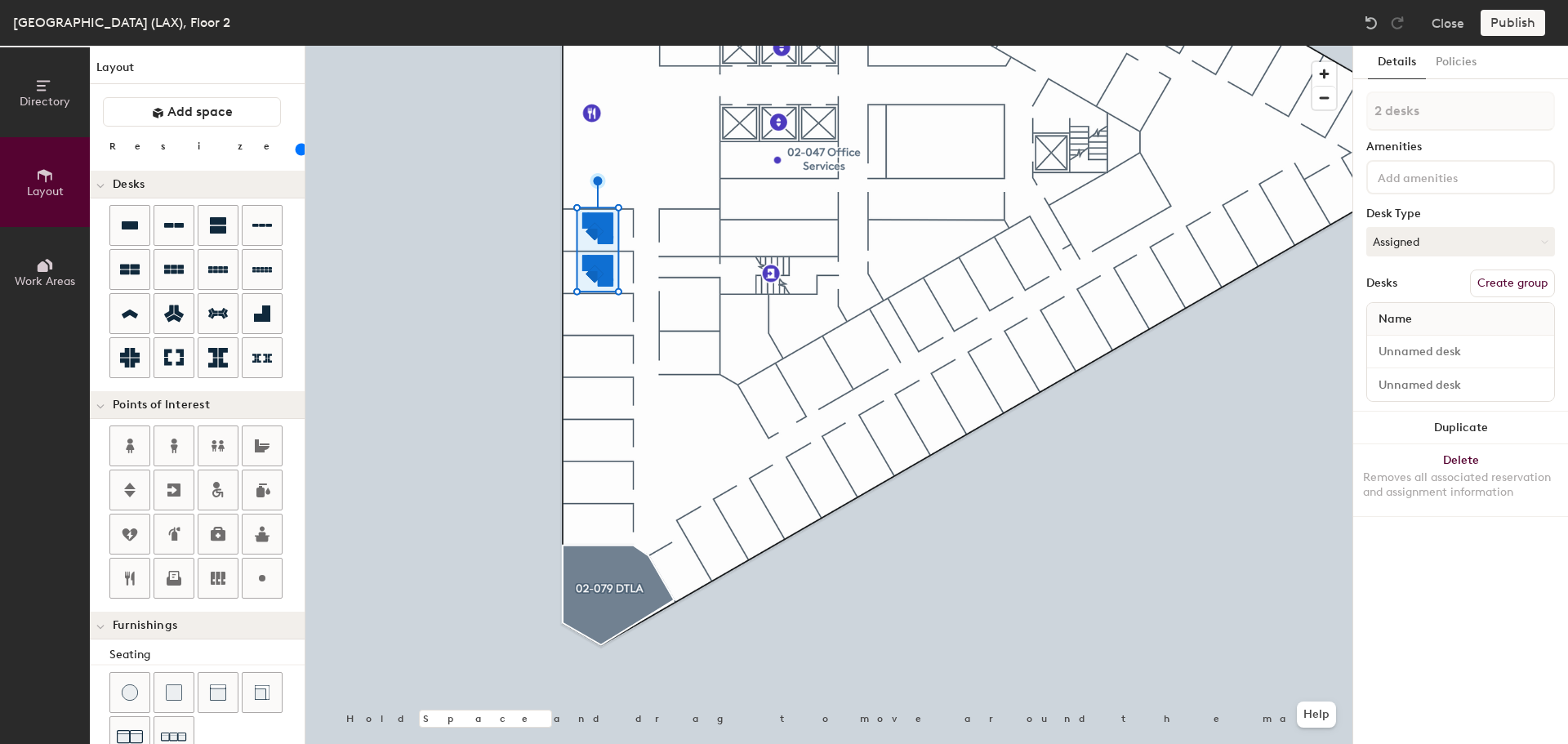
click at [1456, 423] on button "Duplicate" at bounding box center [1459, 428] width 214 height 33
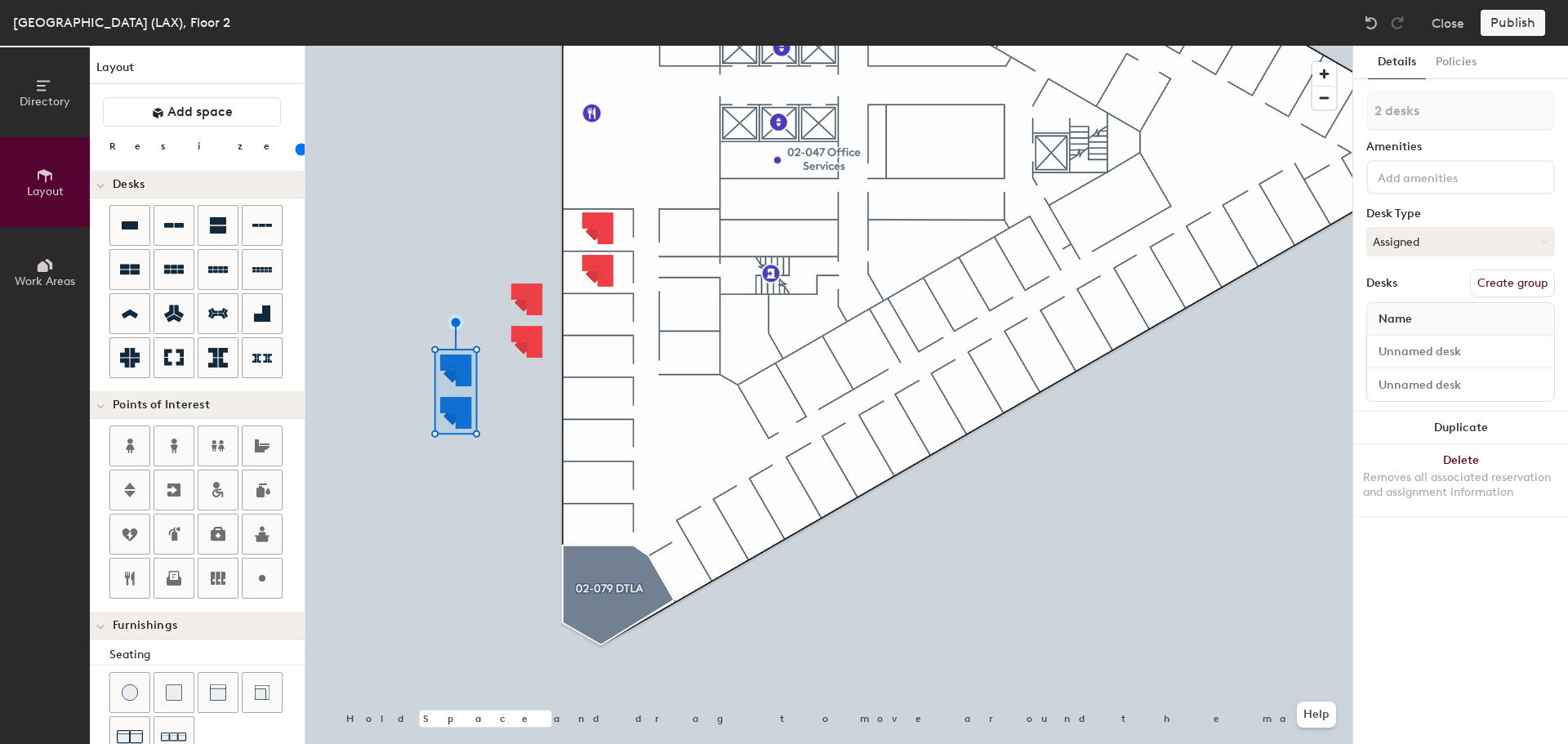
click at [1456, 423] on button "Duplicate" at bounding box center [1459, 428] width 214 height 33
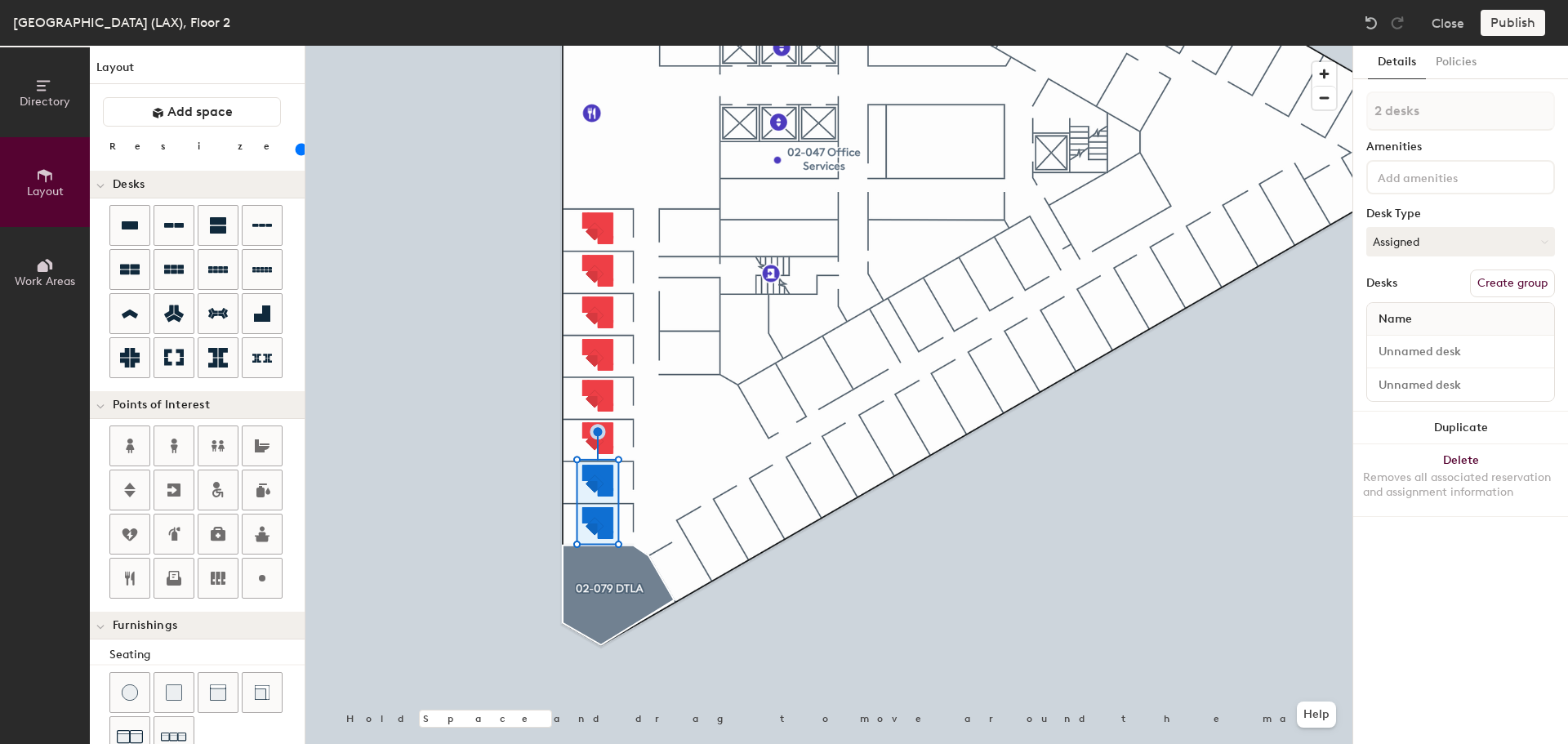
type input "1 desk"
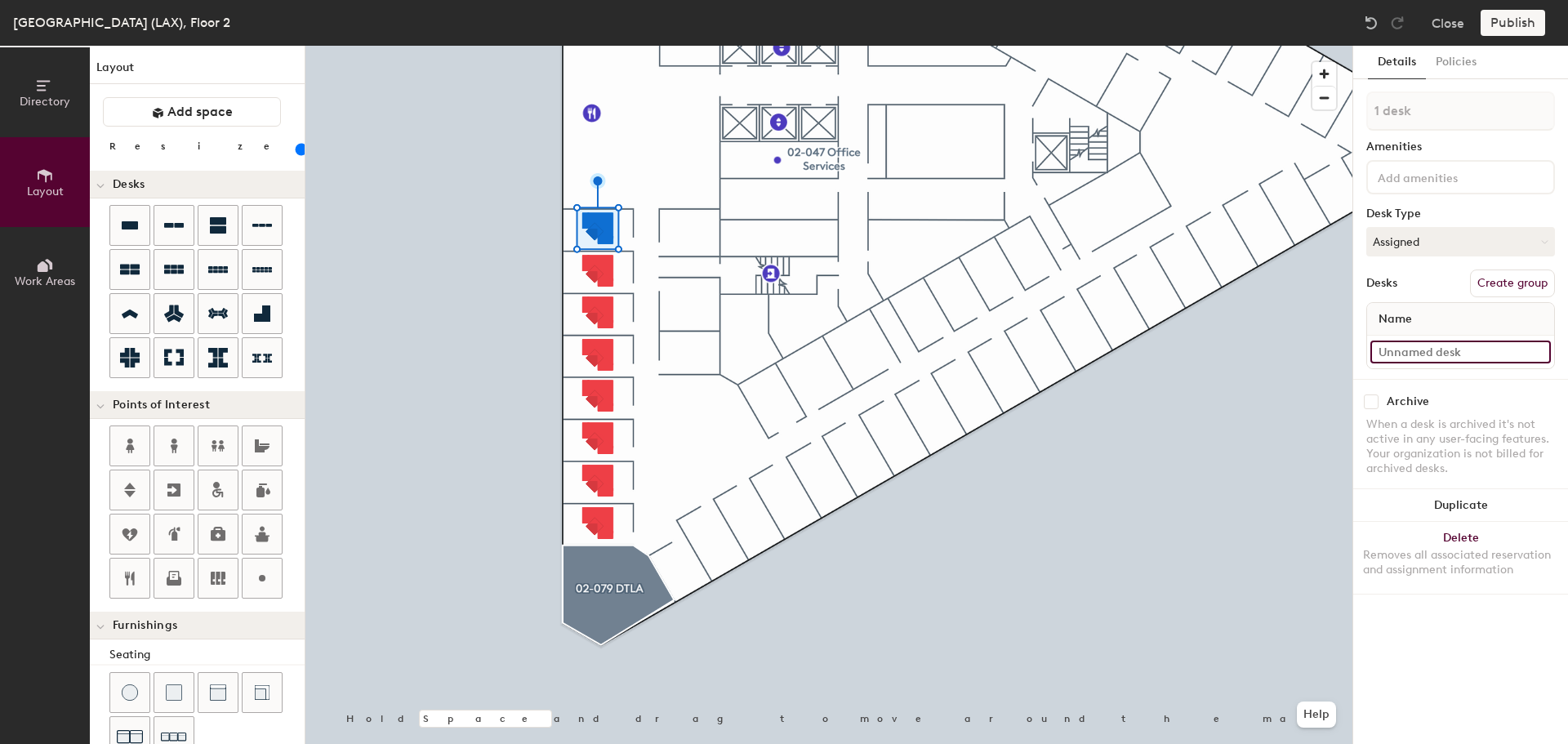
click at [1440, 358] on input at bounding box center [1459, 352] width 180 height 23
type input "02-088"
click at [1449, 353] on input at bounding box center [1459, 352] width 180 height 23
type input "02-087"
click at [1469, 349] on input at bounding box center [1459, 352] width 180 height 23
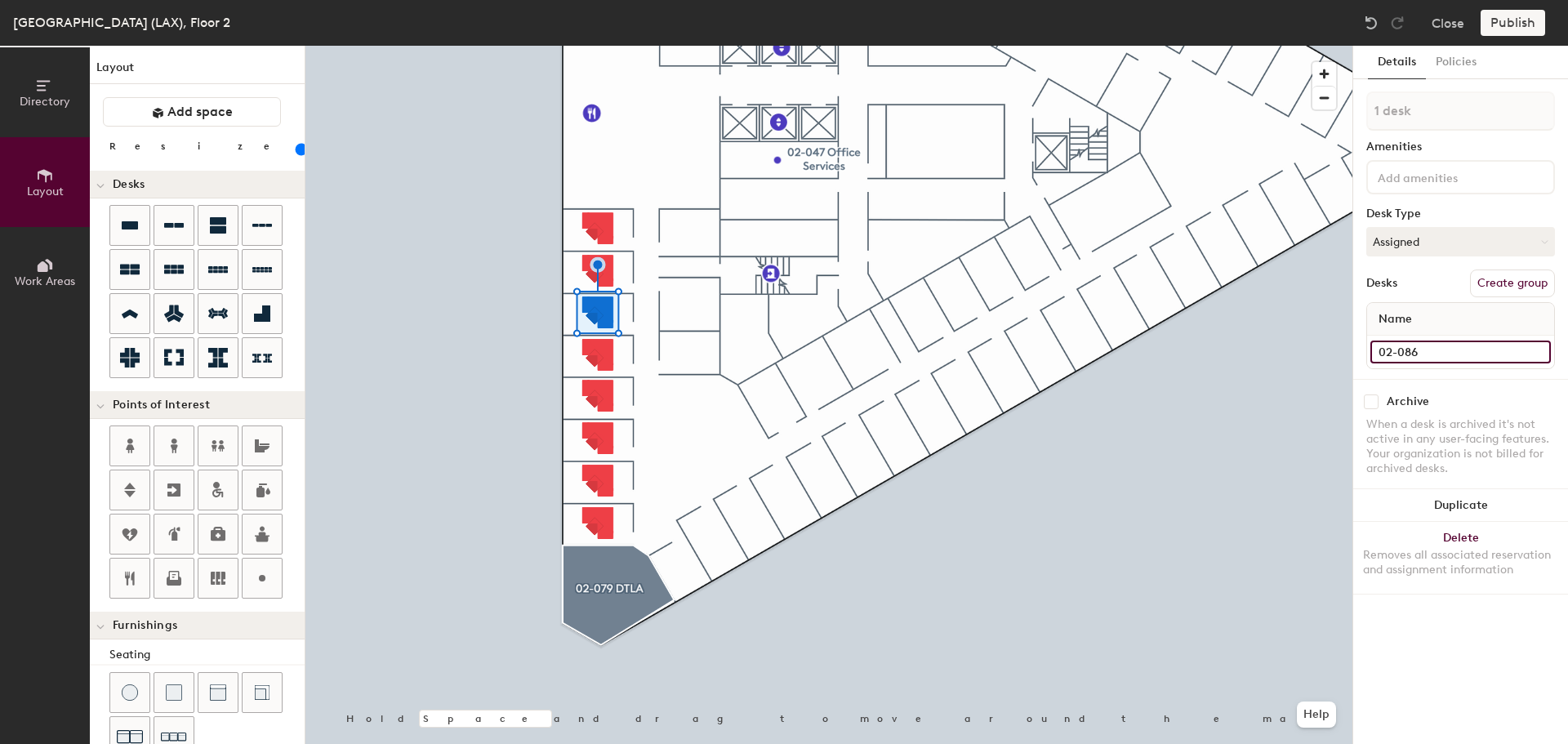
type input "02-086"
click at [608, 45] on div at bounding box center [829, 45] width 1047 height 0
click at [1474, 356] on input at bounding box center [1459, 352] width 180 height 23
type input "02-085"
click at [1436, 347] on input at bounding box center [1459, 352] width 180 height 23
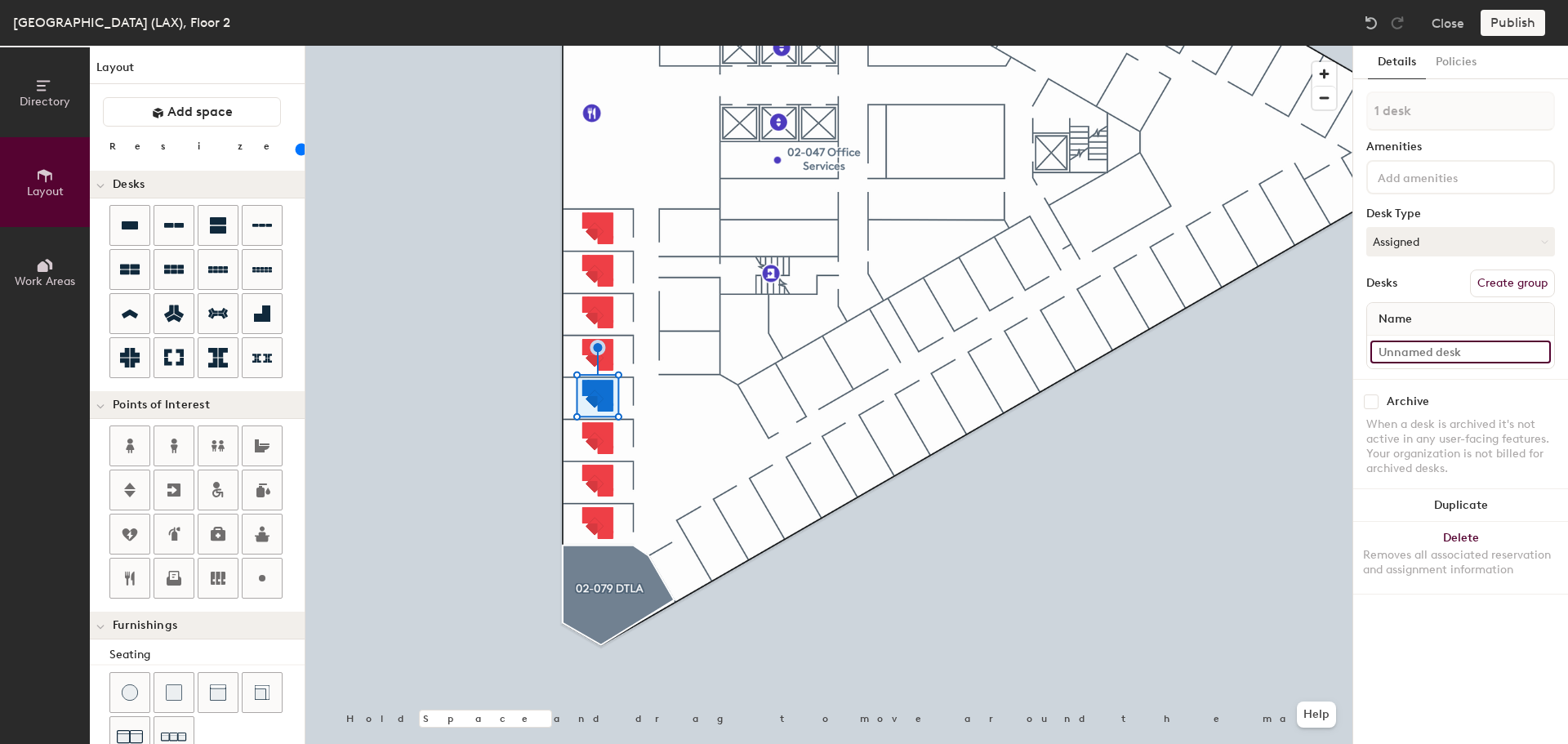
type input "2"
type input "02-084"
click at [1442, 350] on input at bounding box center [1459, 352] width 180 height 23
click at [1430, 345] on input "02-0" at bounding box center [1459, 352] width 180 height 23
click at [1425, 342] on input "02-0" at bounding box center [1459, 352] width 180 height 23
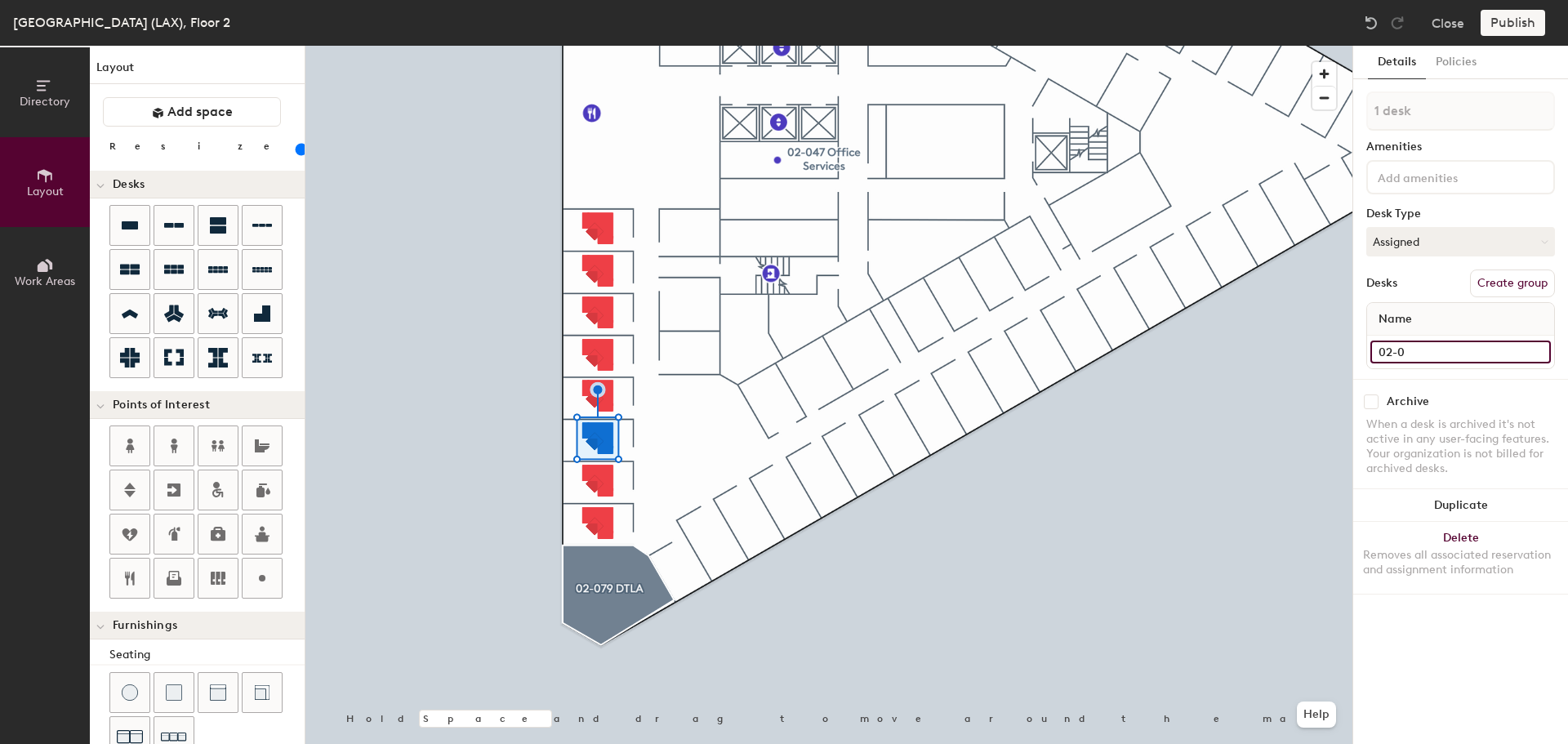
click at [1432, 357] on input "02-0" at bounding box center [1459, 352] width 180 height 23
click at [1454, 356] on input "02-0" at bounding box center [1459, 352] width 180 height 23
type input "02-082"
click at [1448, 355] on input at bounding box center [1459, 352] width 180 height 23
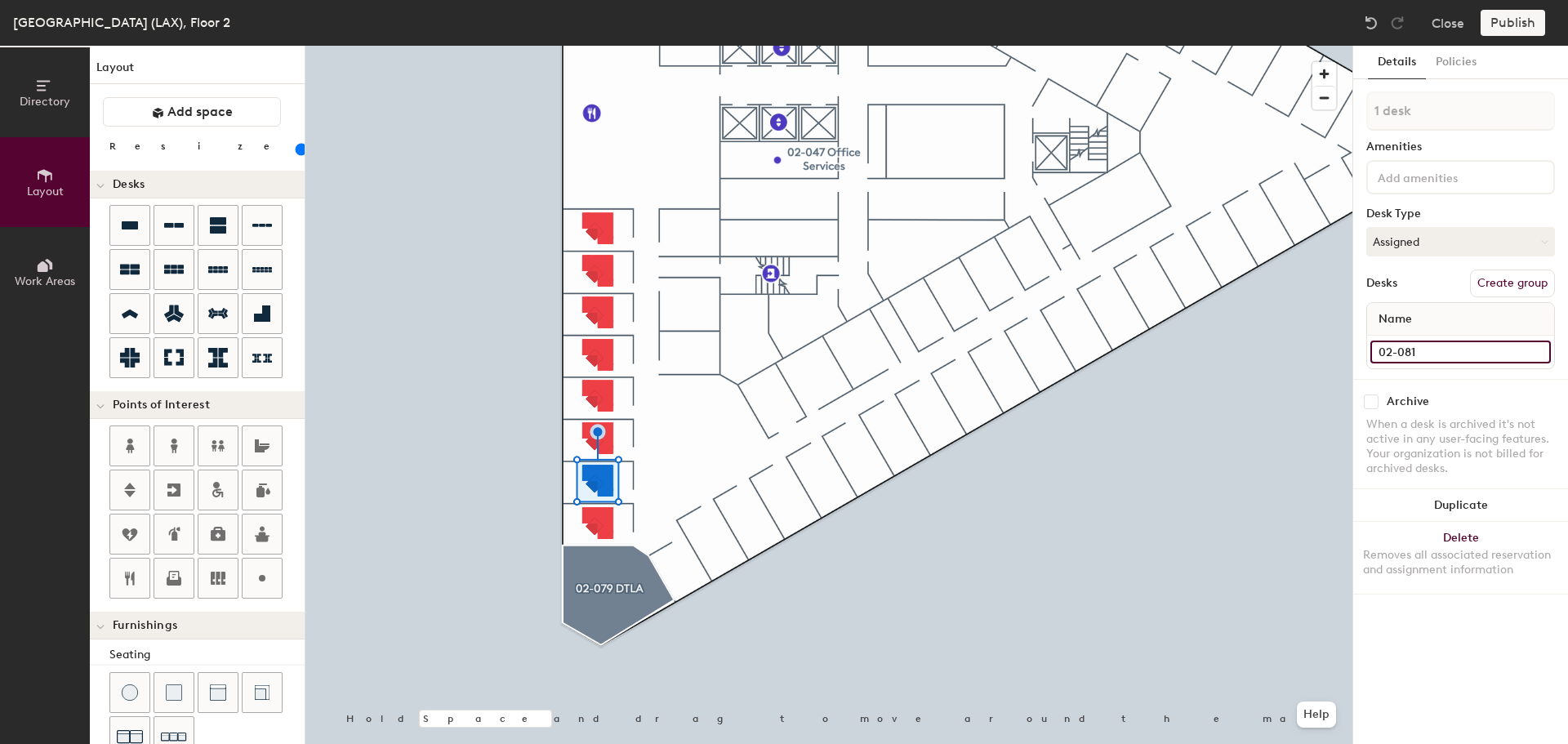
type input "02-081"
click at [1468, 351] on input at bounding box center [1459, 352] width 180 height 23
type input "02-080"
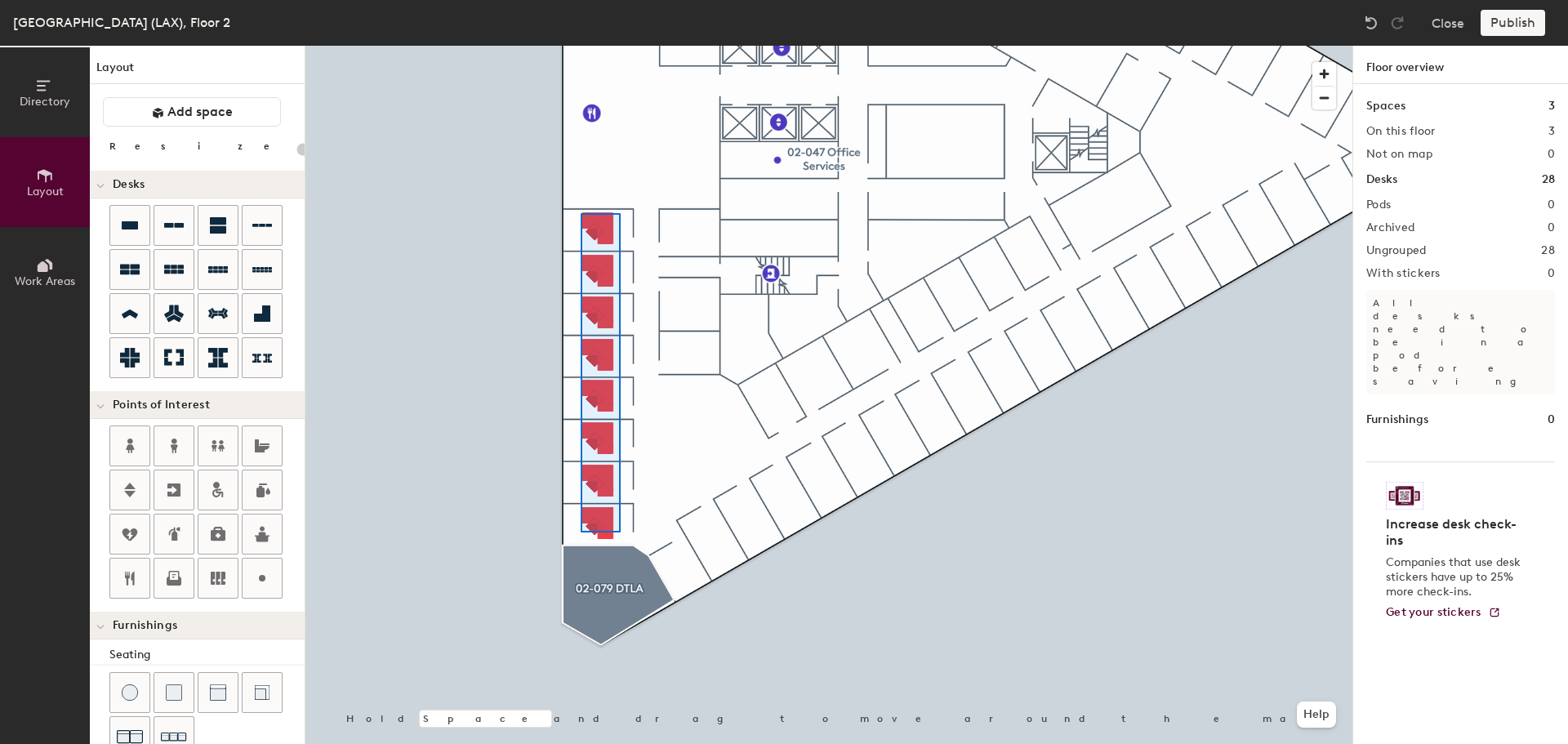
type input "100"
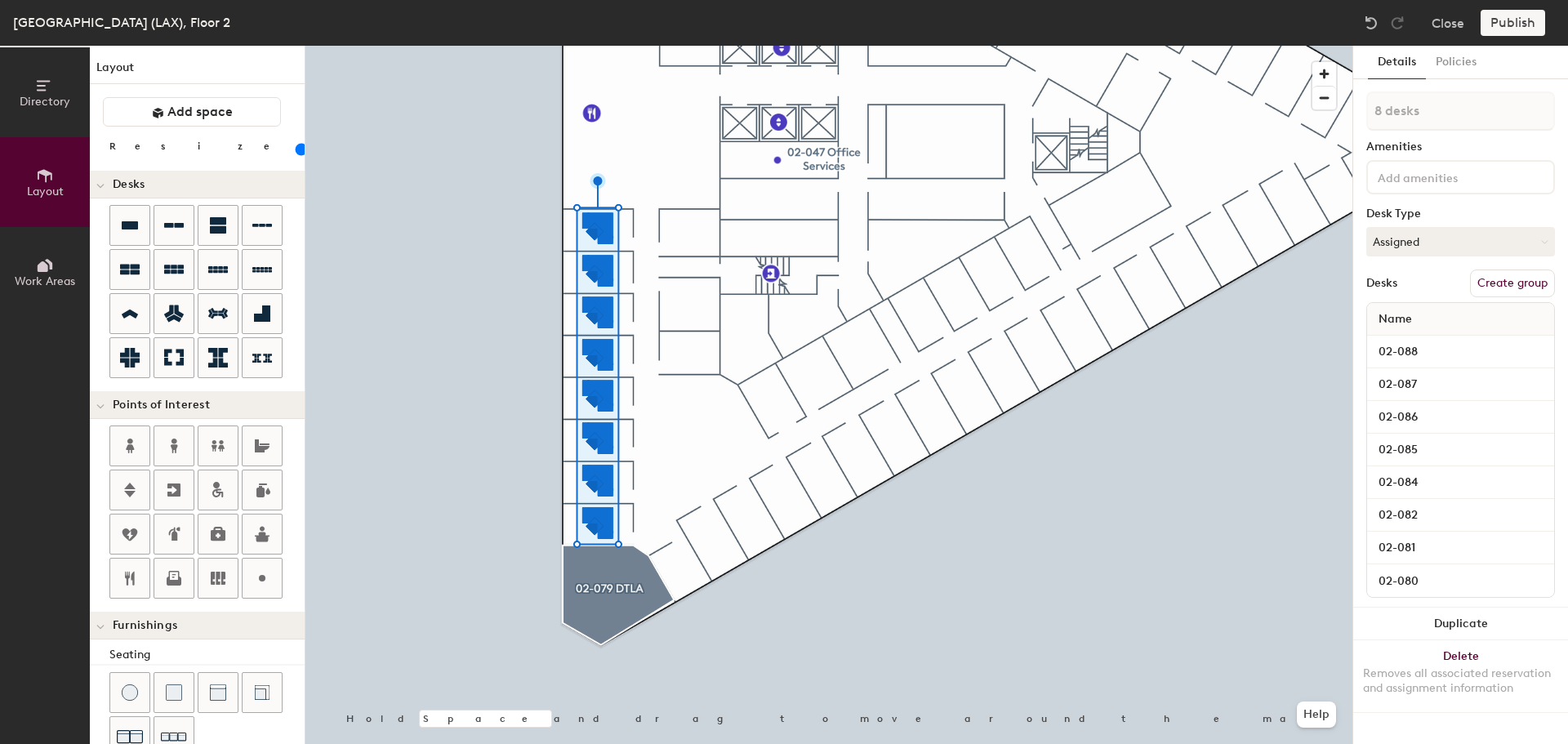
click at [1468, 620] on button "Duplicate" at bounding box center [1459, 624] width 214 height 33
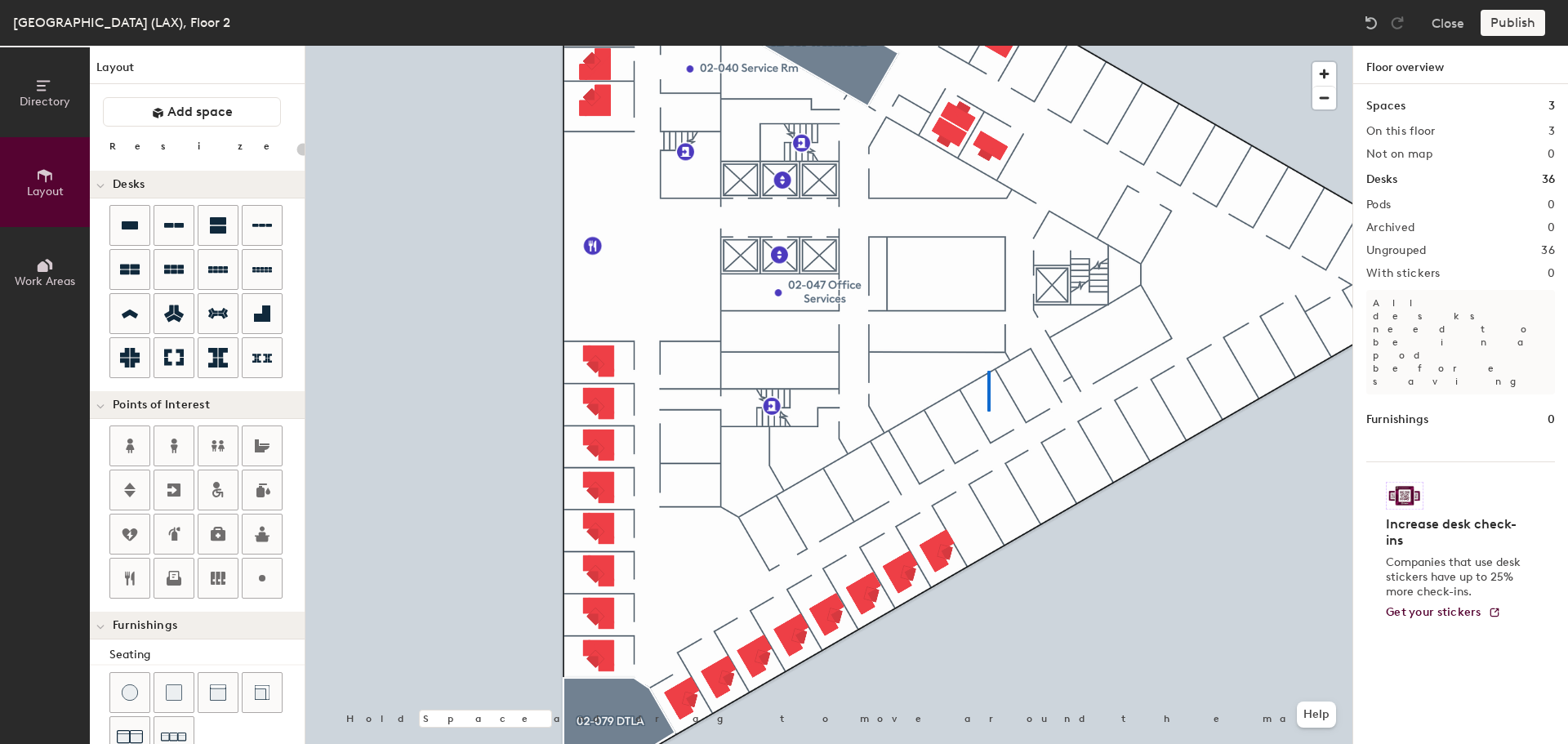
click at [987, 45] on div at bounding box center [829, 45] width 1047 height 0
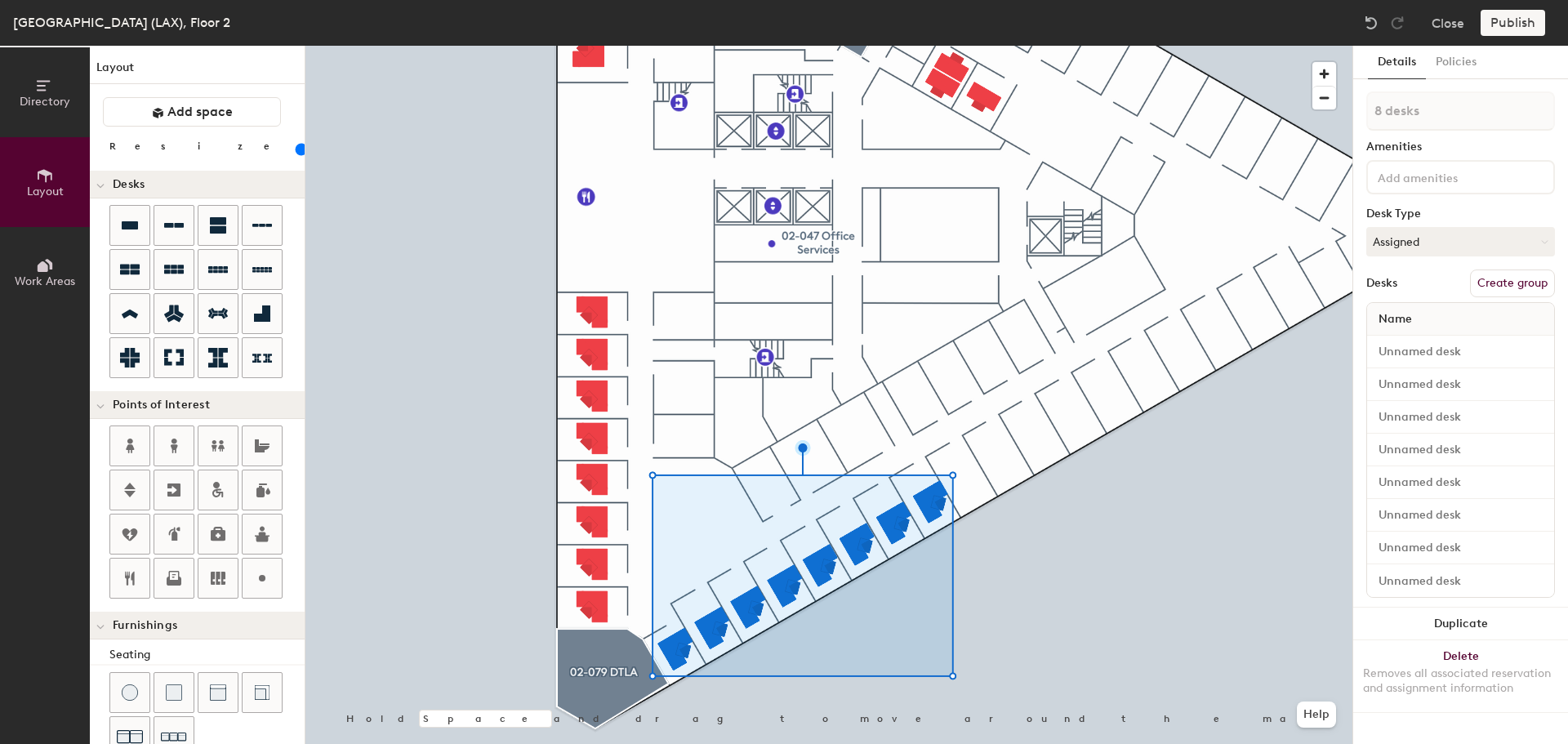
click at [1466, 651] on button "Delete Removes all associated reservation and assignment information" at bounding box center [1459, 676] width 214 height 72
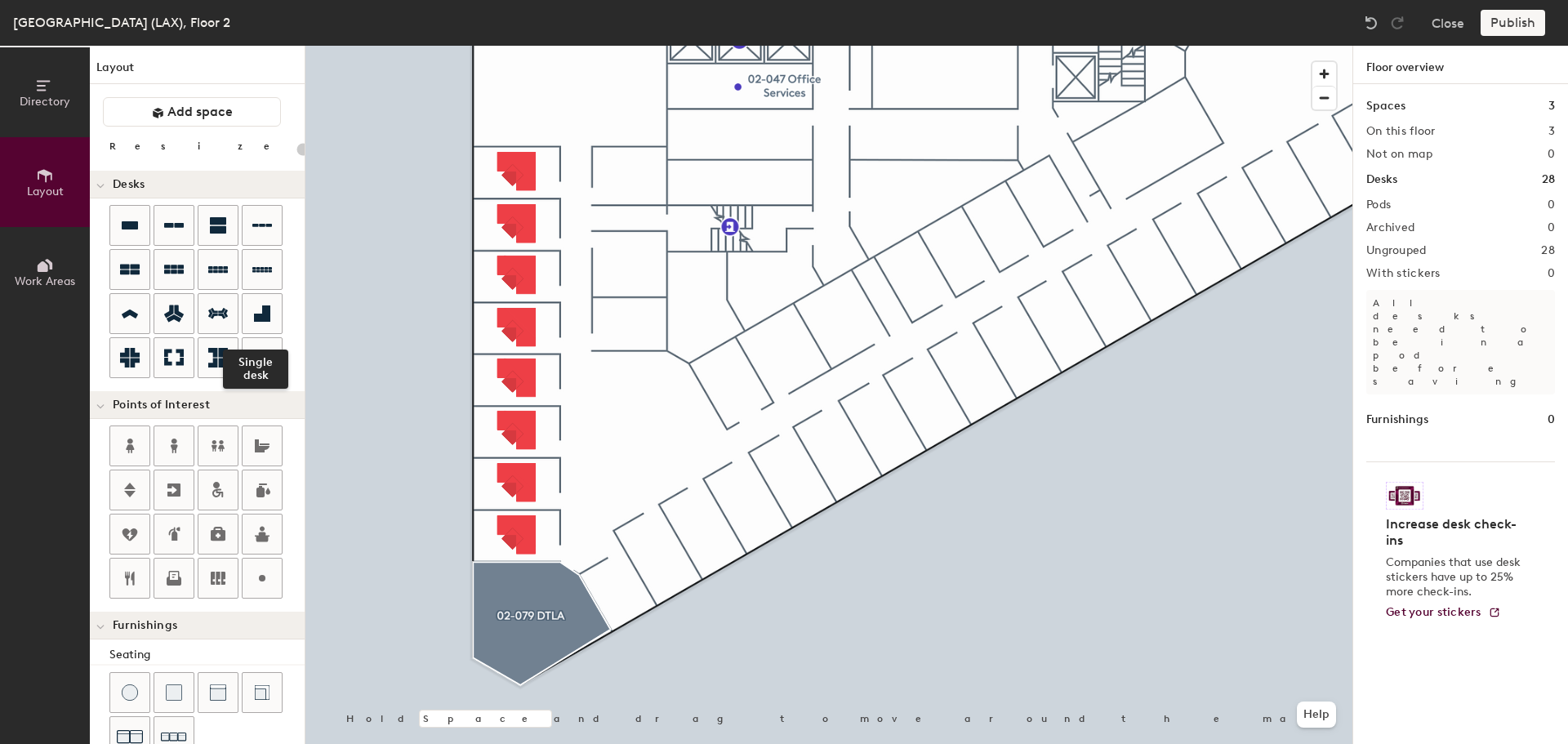
click at [257, 322] on icon at bounding box center [261, 313] width 16 height 16
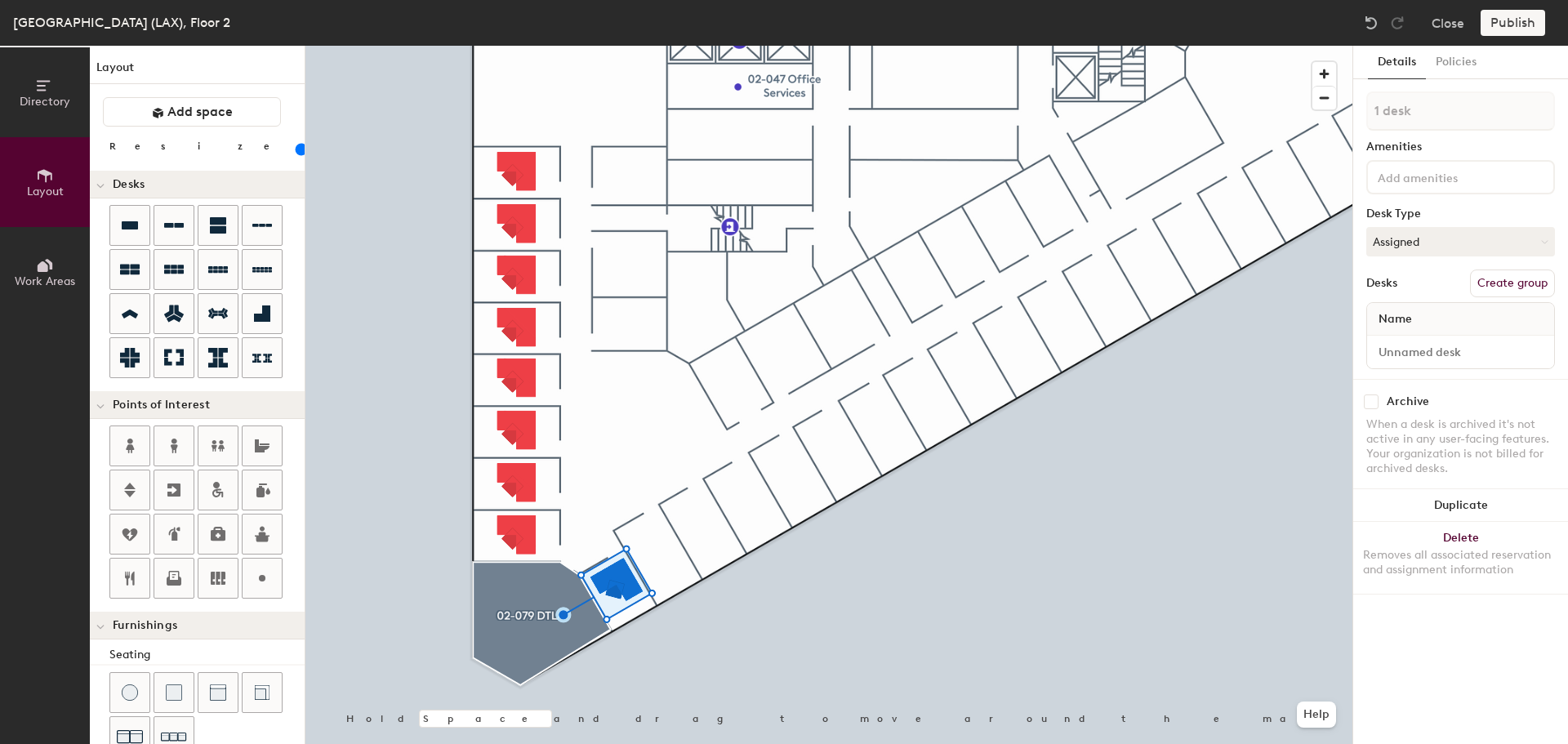
click at [1466, 499] on button "Duplicate" at bounding box center [1459, 505] width 214 height 33
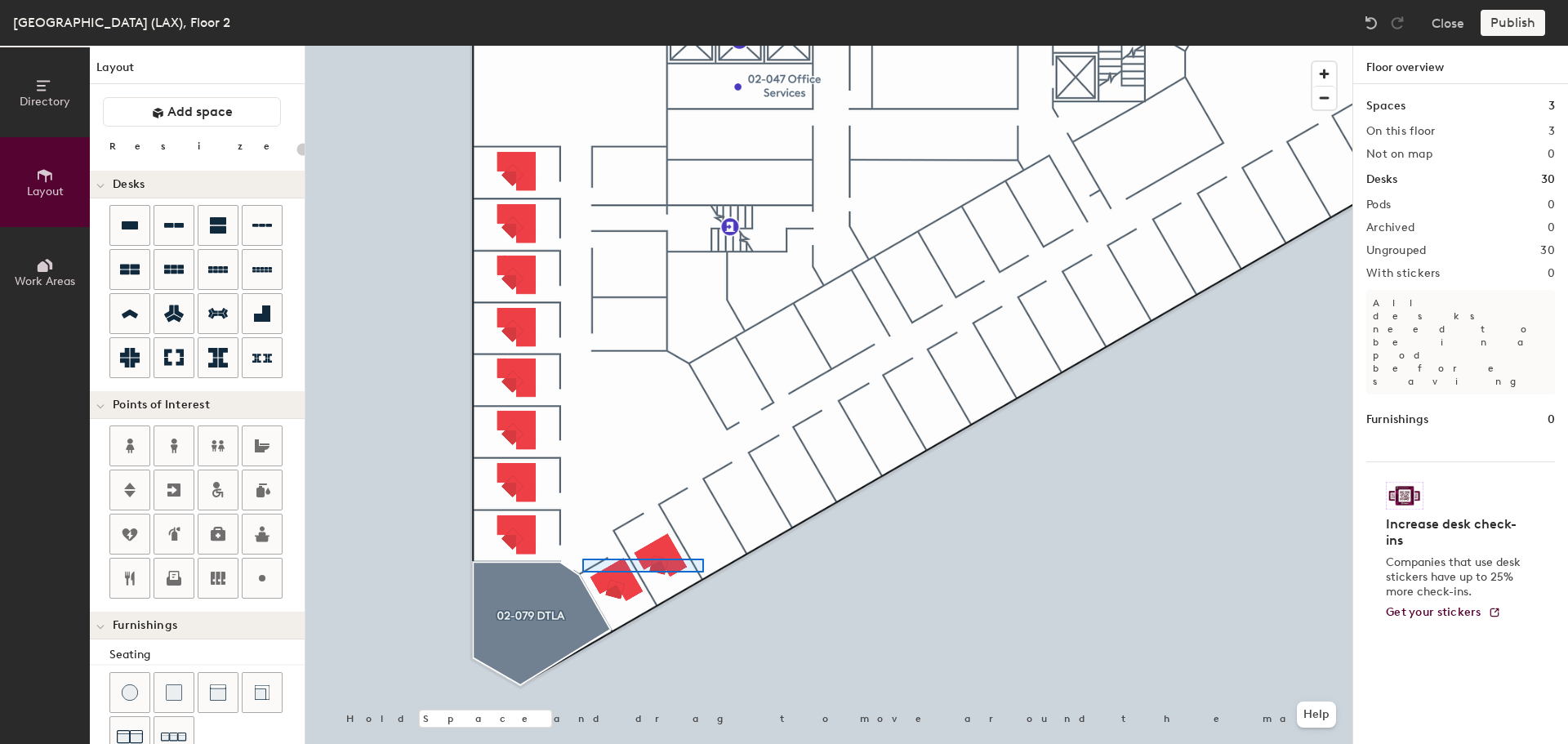
type input "100"
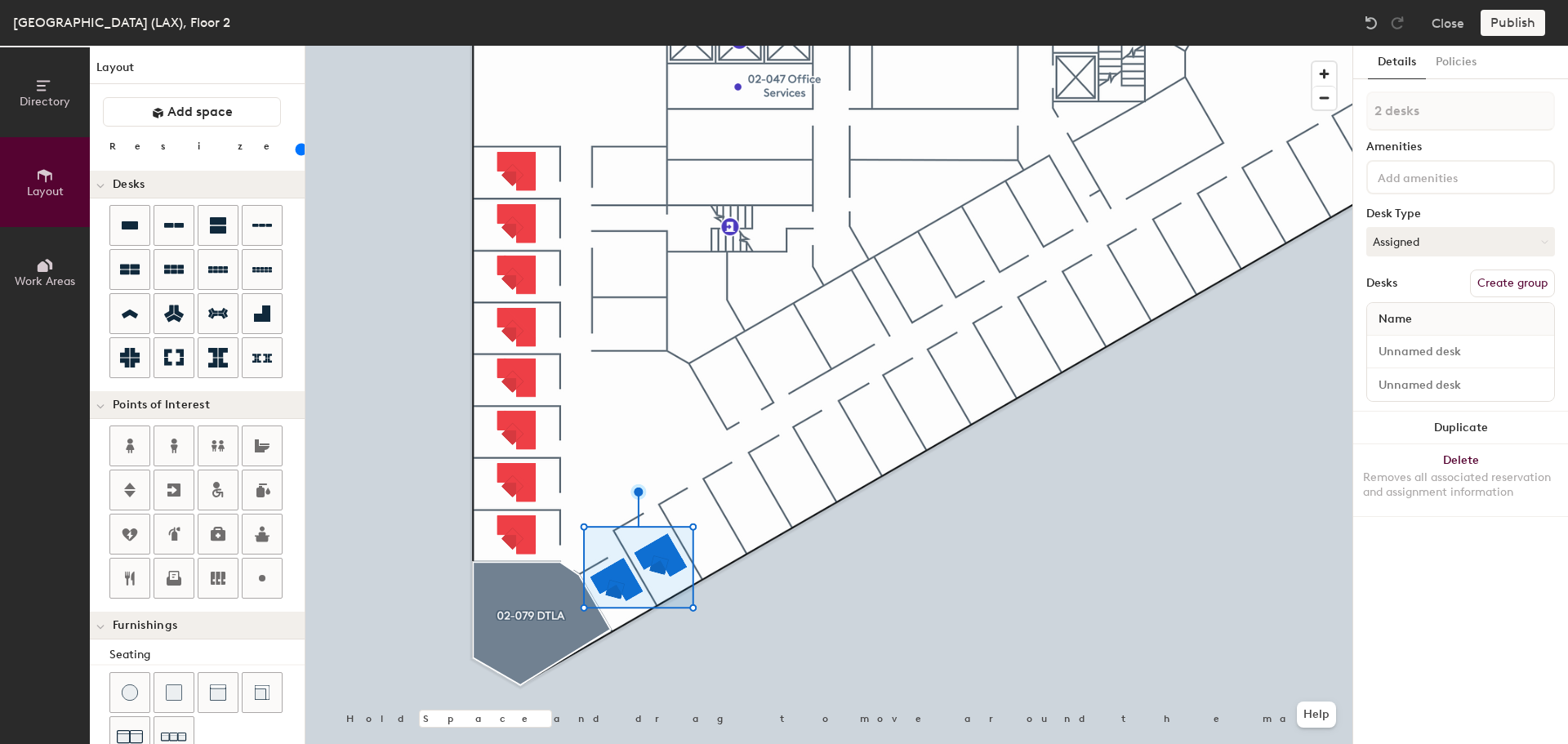
click at [1447, 420] on button "Duplicate" at bounding box center [1459, 428] width 214 height 33
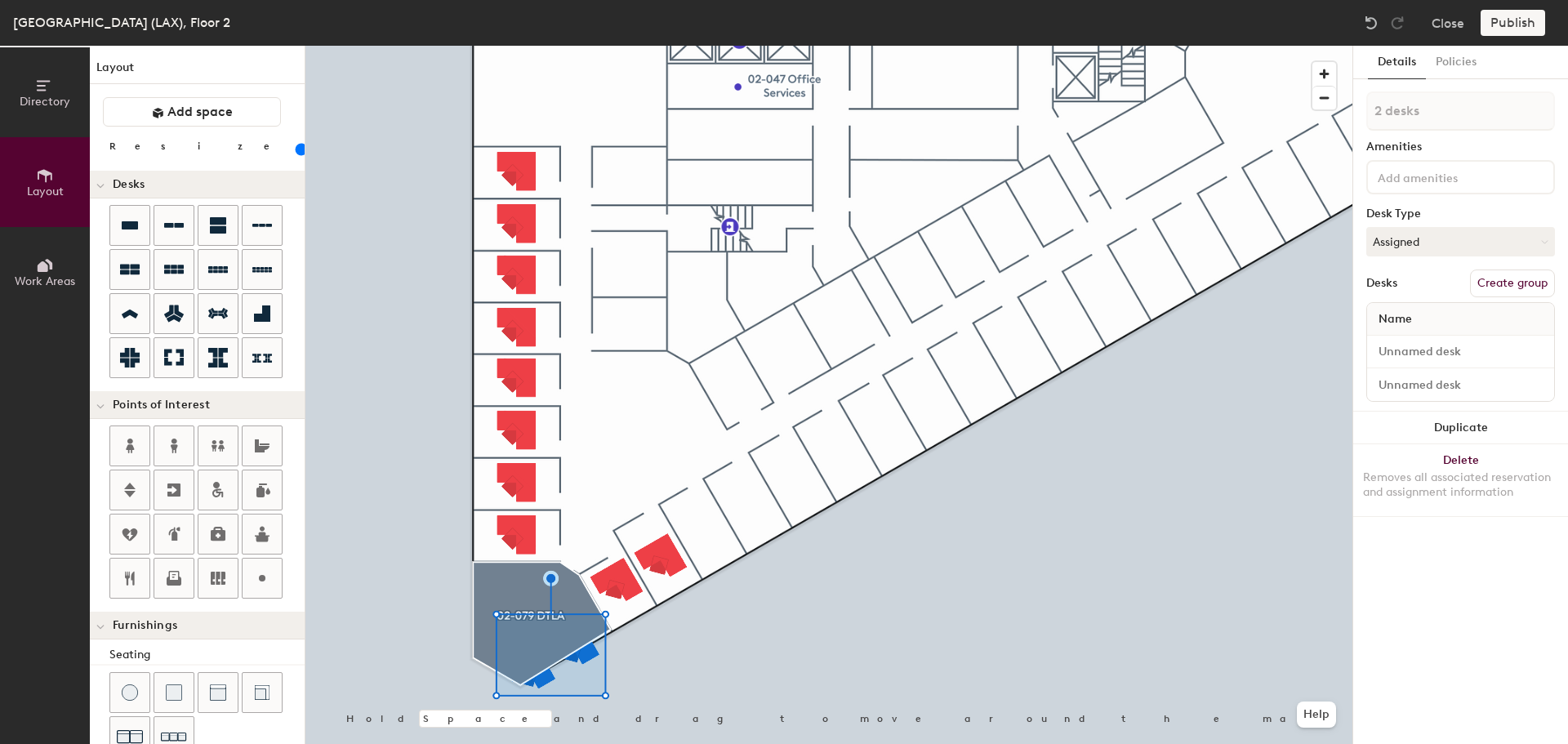
click at [1447, 420] on button "Duplicate" at bounding box center [1459, 428] width 214 height 33
type input "1 desk"
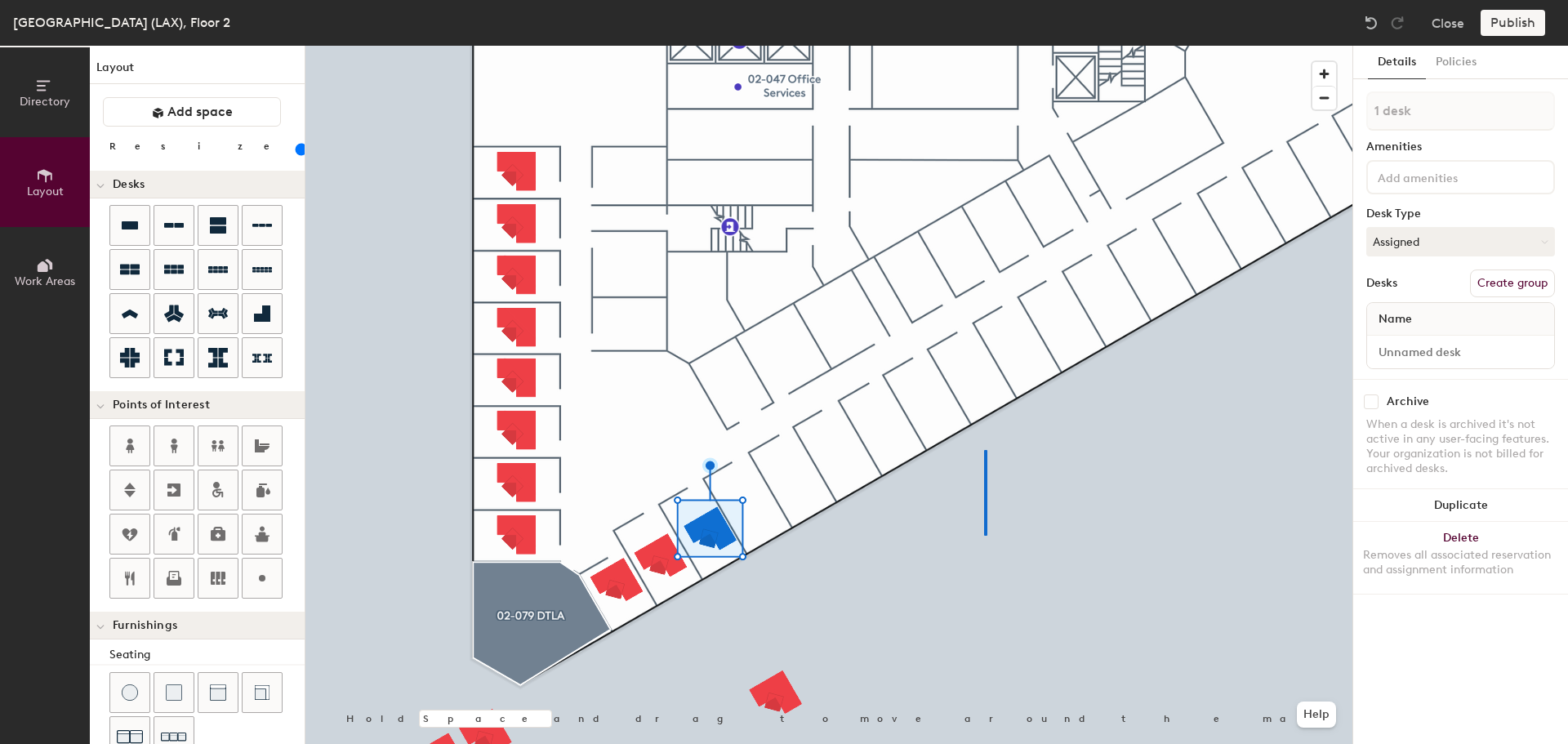
click at [984, 45] on div at bounding box center [829, 45] width 1047 height 0
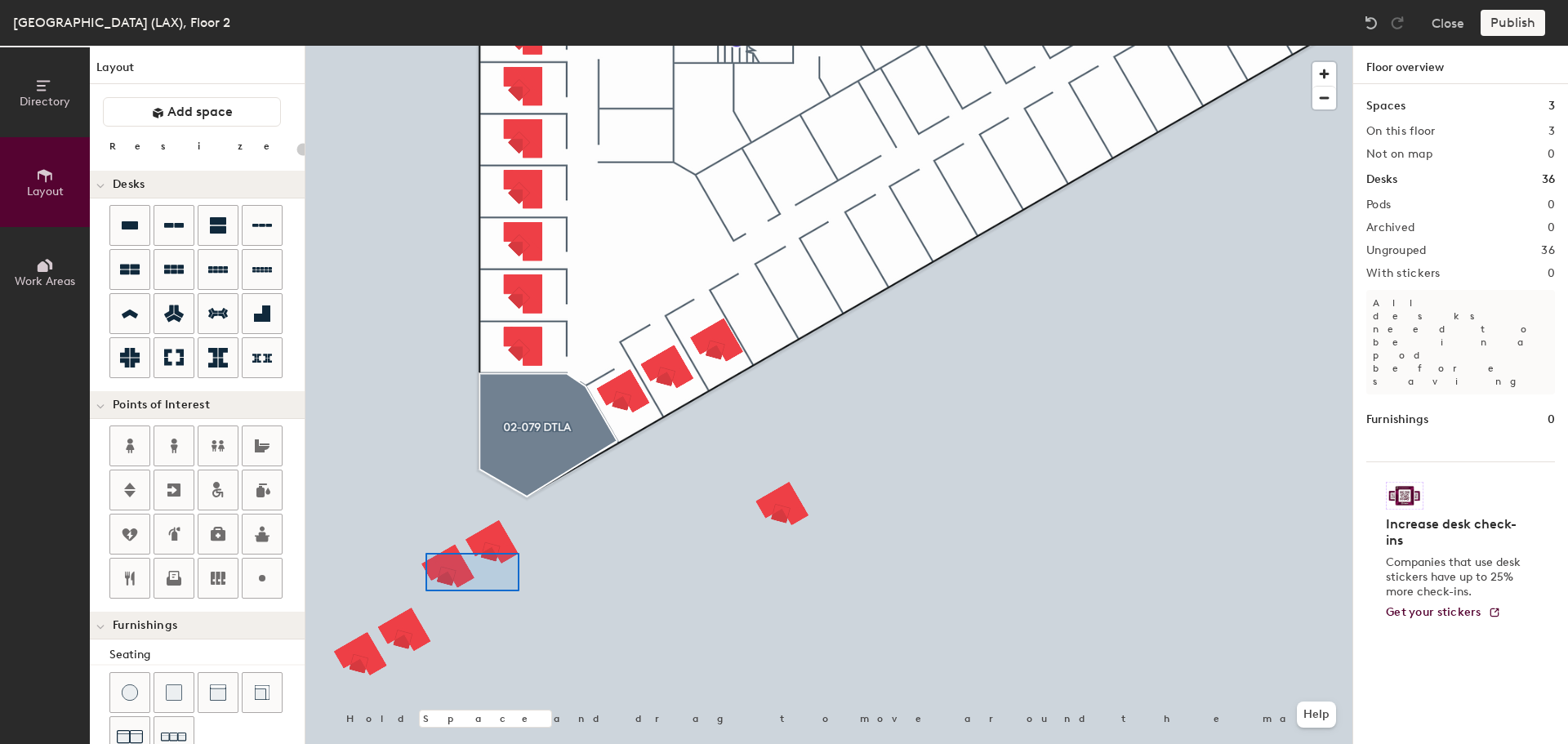
type input "100"
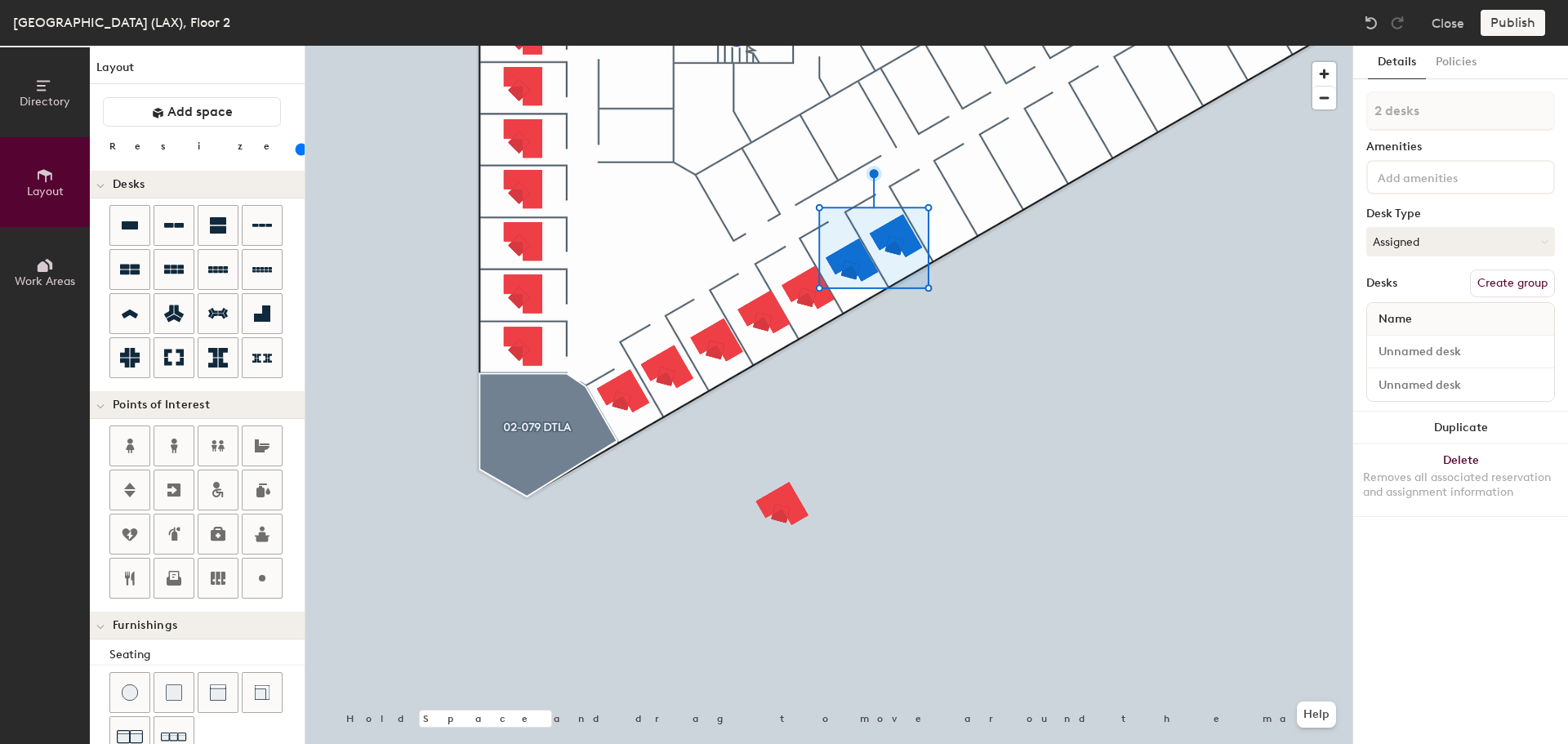
type input "1 desk"
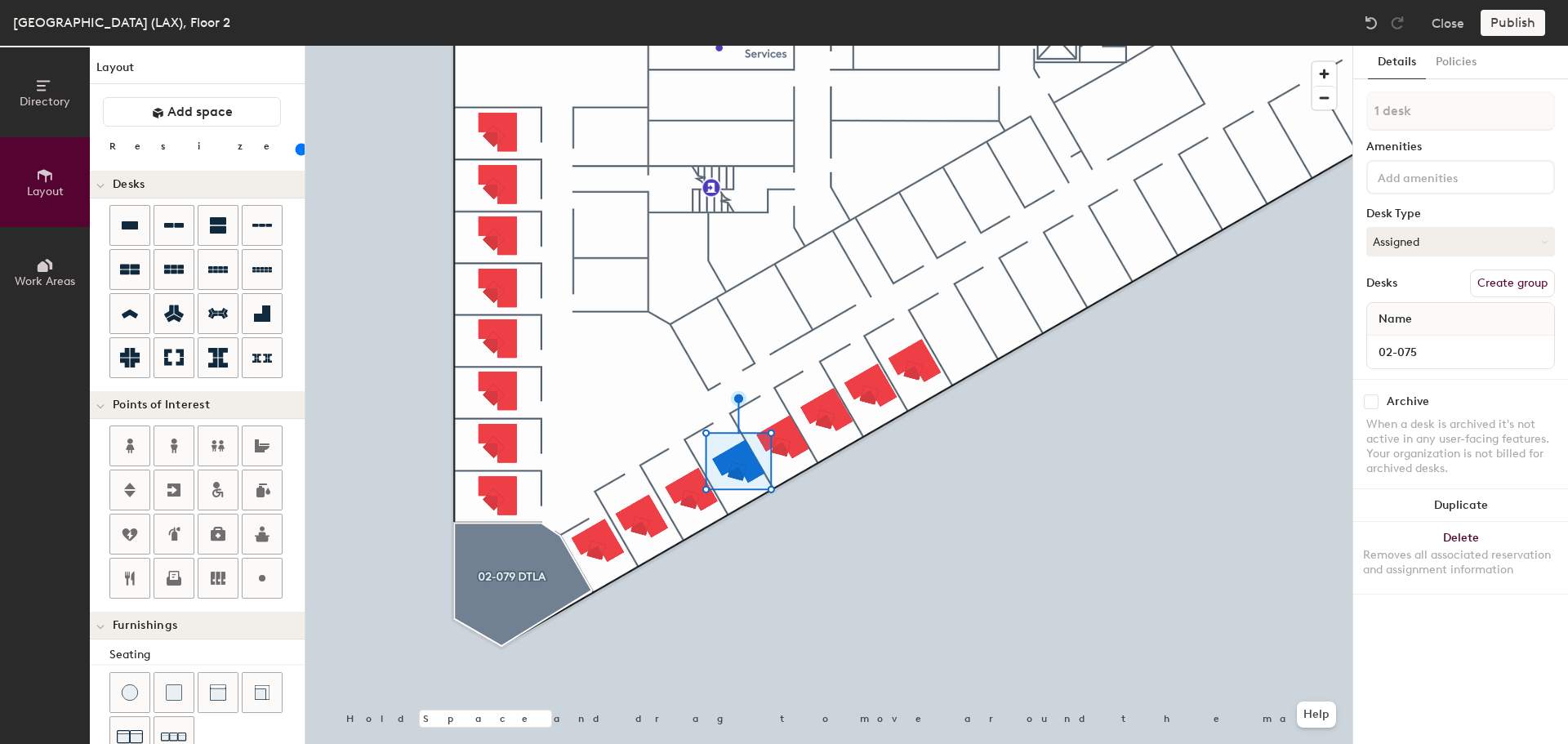
type input "02-075"
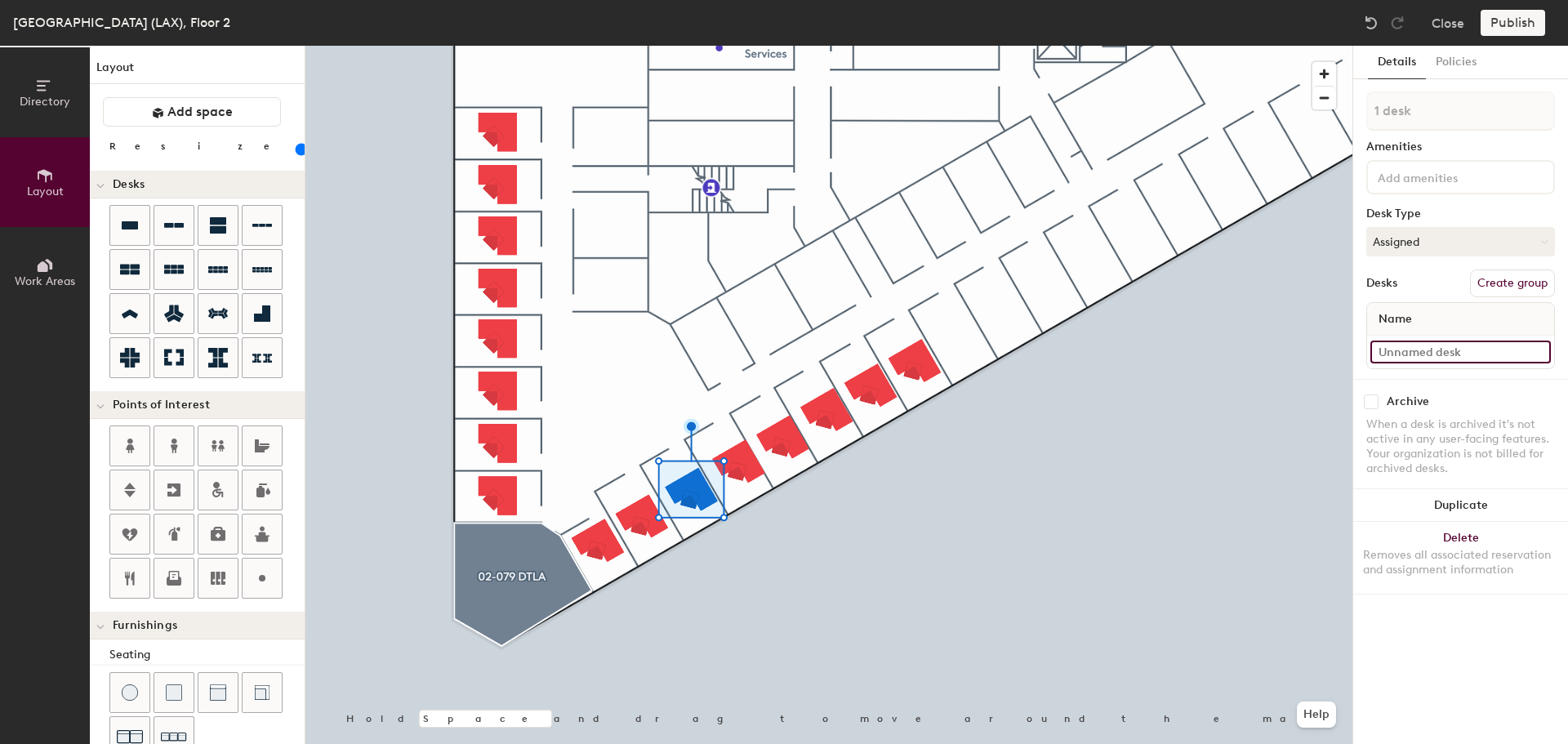
click at [1436, 353] on input at bounding box center [1459, 352] width 180 height 23
type input "02-076"
click at [649, 45] on div at bounding box center [829, 45] width 1047 height 0
click at [1448, 349] on input at bounding box center [1459, 352] width 180 height 23
type input "02-077"
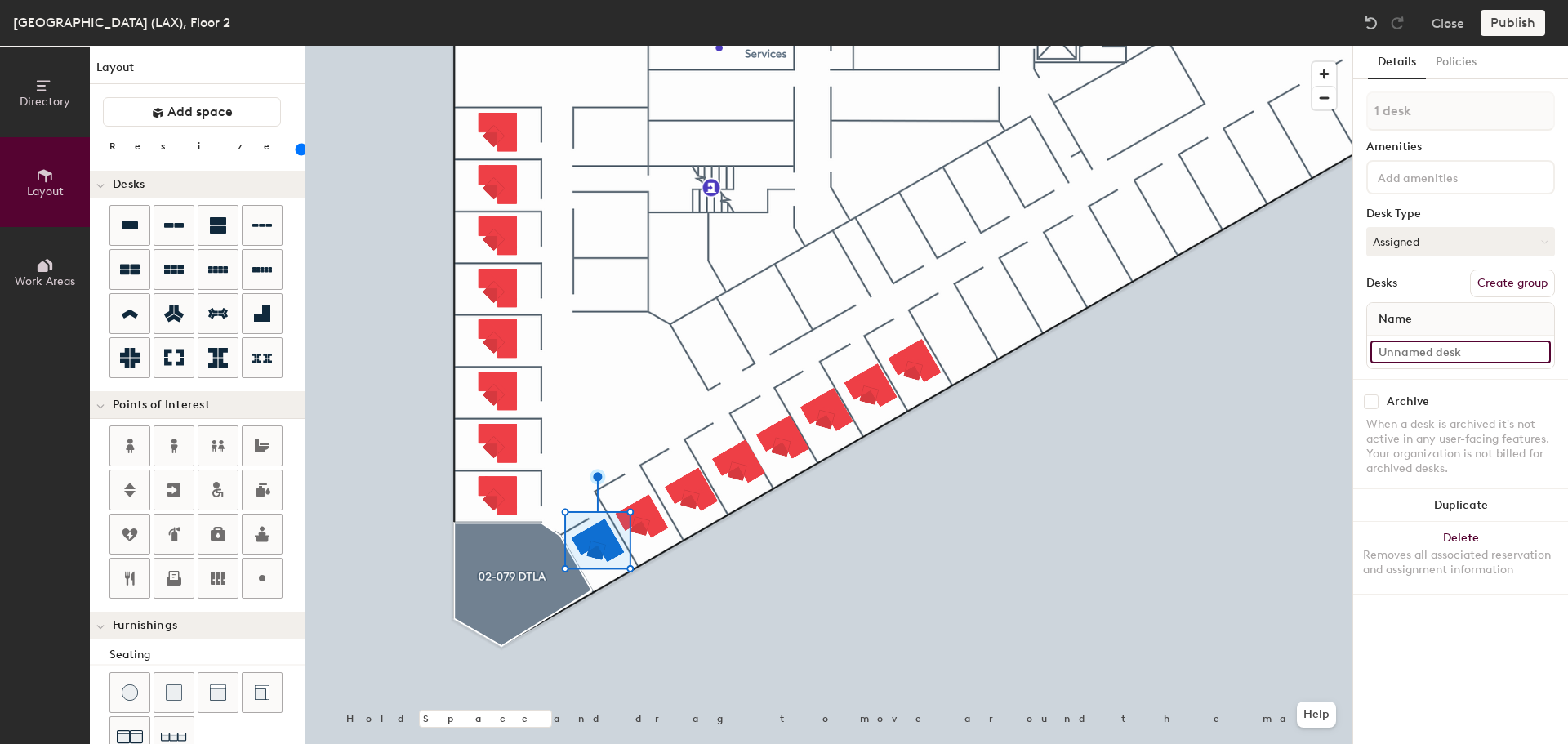
click at [1465, 357] on input at bounding box center [1459, 352] width 180 height 23
type input "02-078"
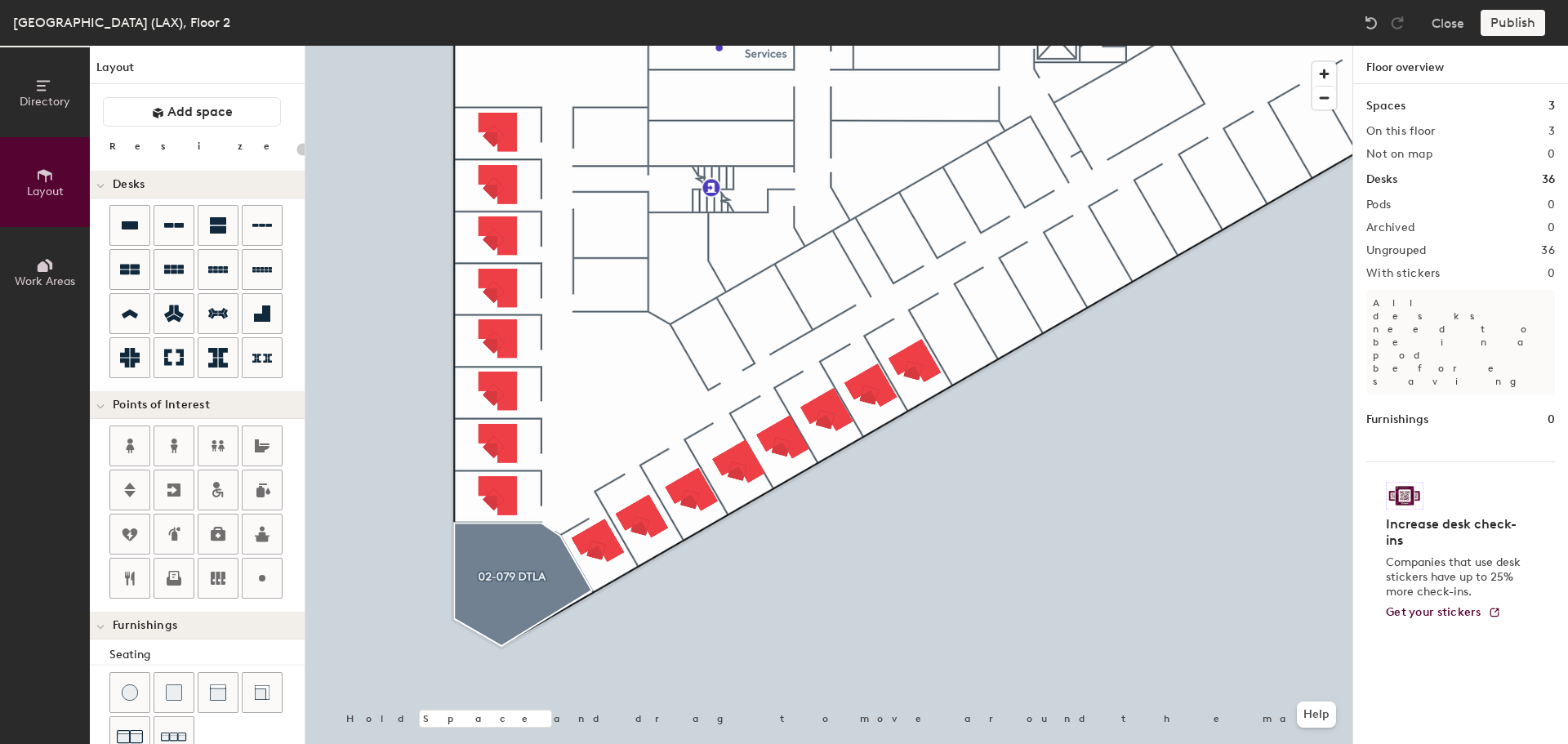
click at [652, 743] on html "Skip navigation Schedule Office People Analytics Visits Deliveries Services Man…" at bounding box center [784, 372] width 1568 height 744
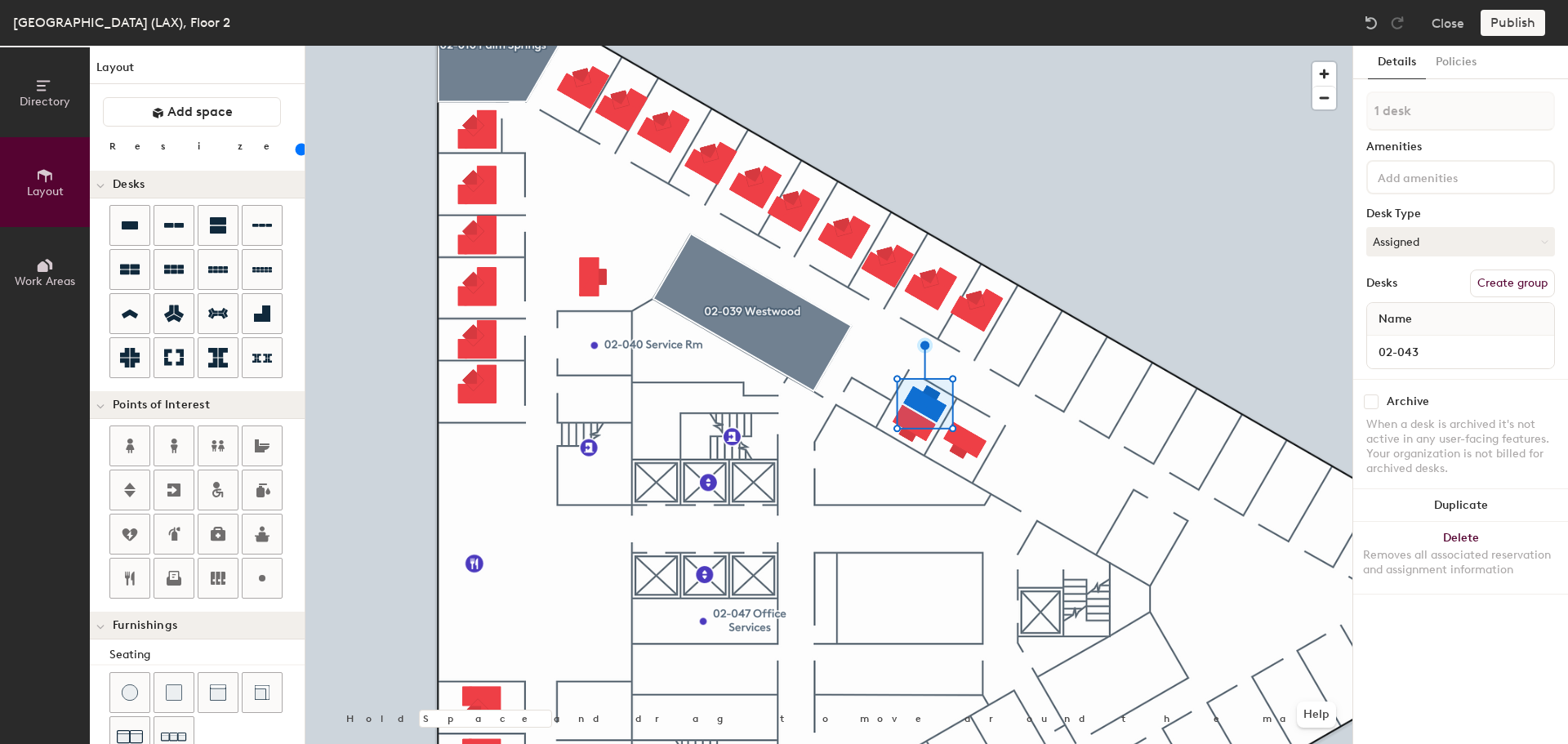
click at [631, 45] on div at bounding box center [829, 45] width 1047 height 0
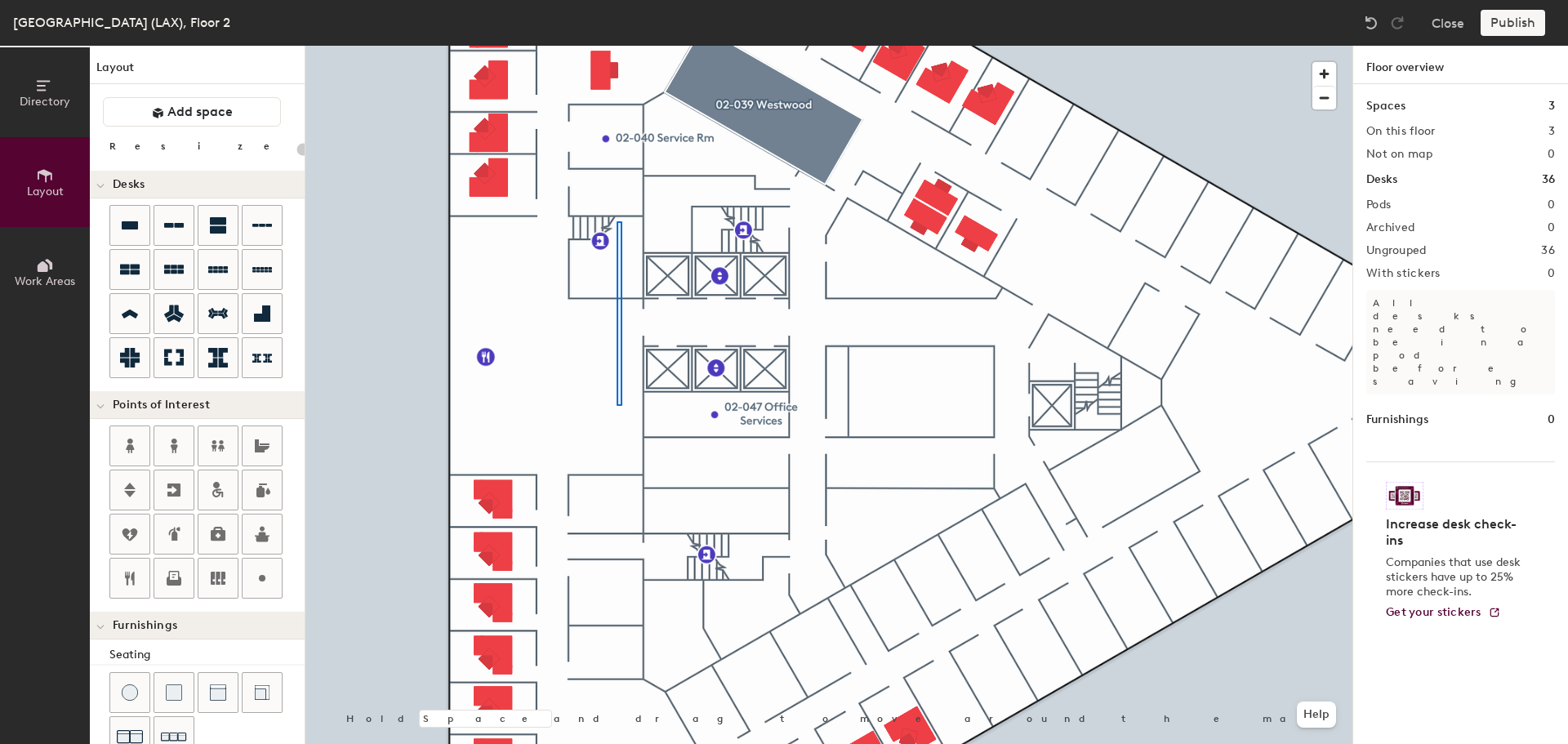
click at [616, 45] on div at bounding box center [829, 45] width 1047 height 0
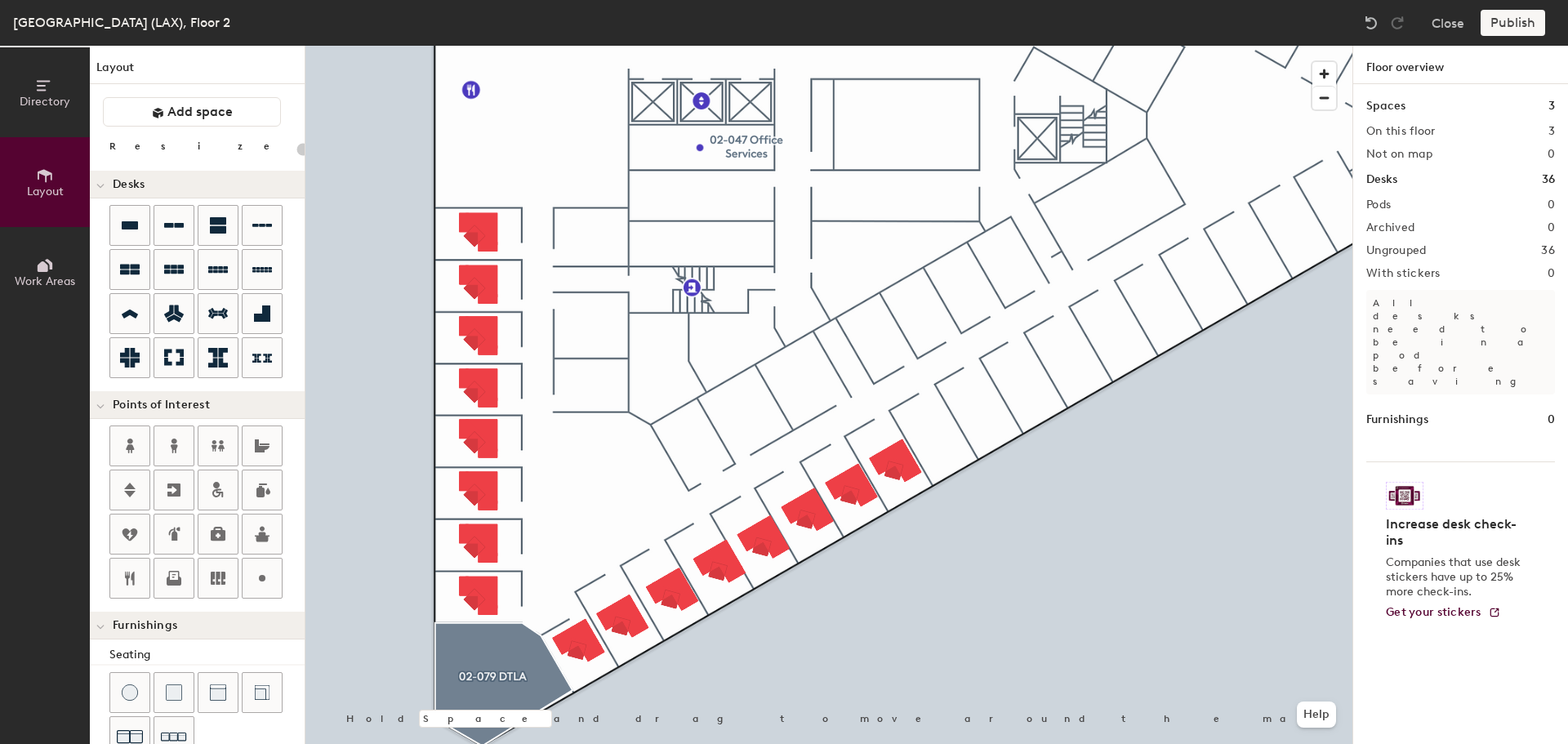
click at [134, 222] on icon at bounding box center [129, 225] width 16 height 8
type input "100"
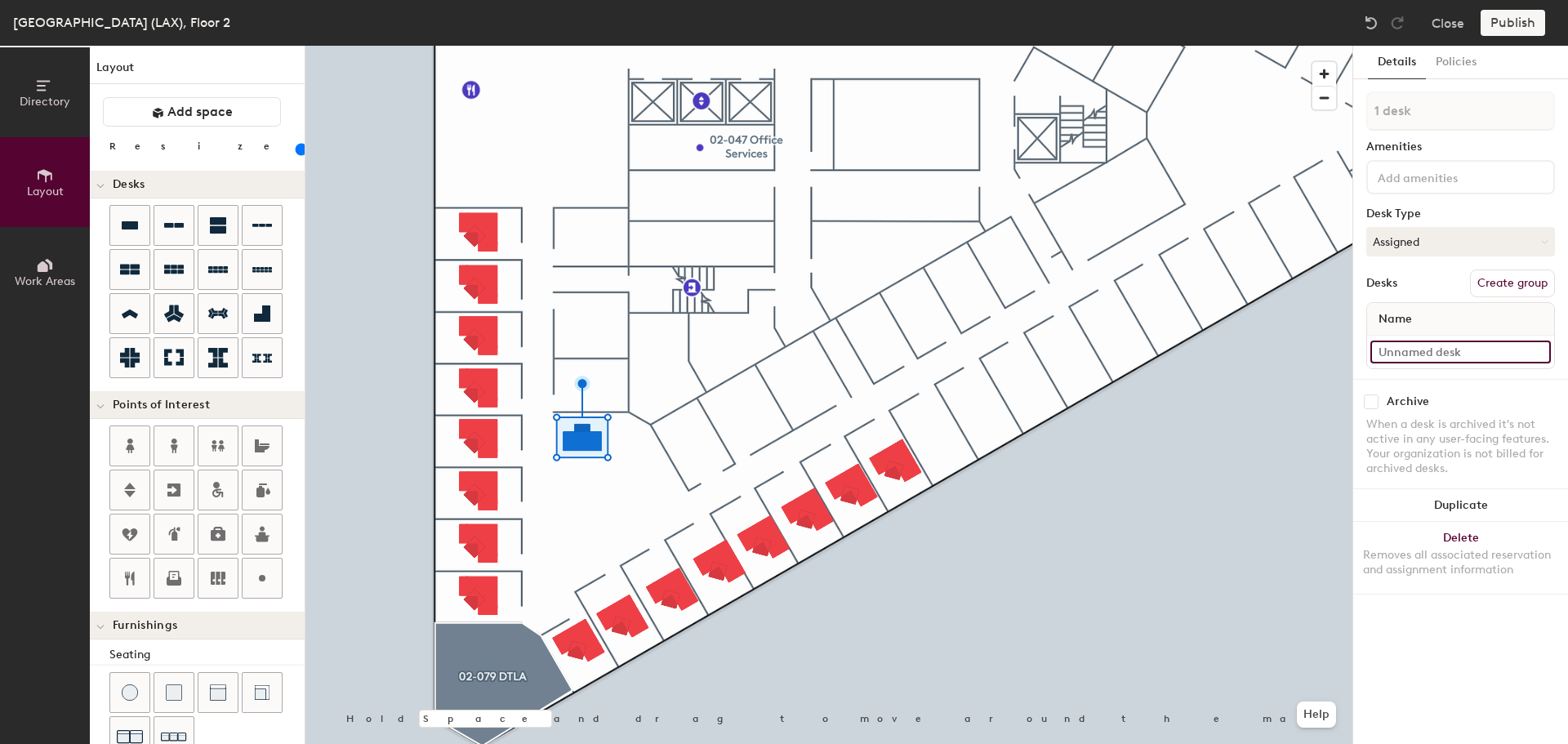
click at [1437, 357] on input at bounding box center [1459, 352] width 180 height 23
type input "02-083"
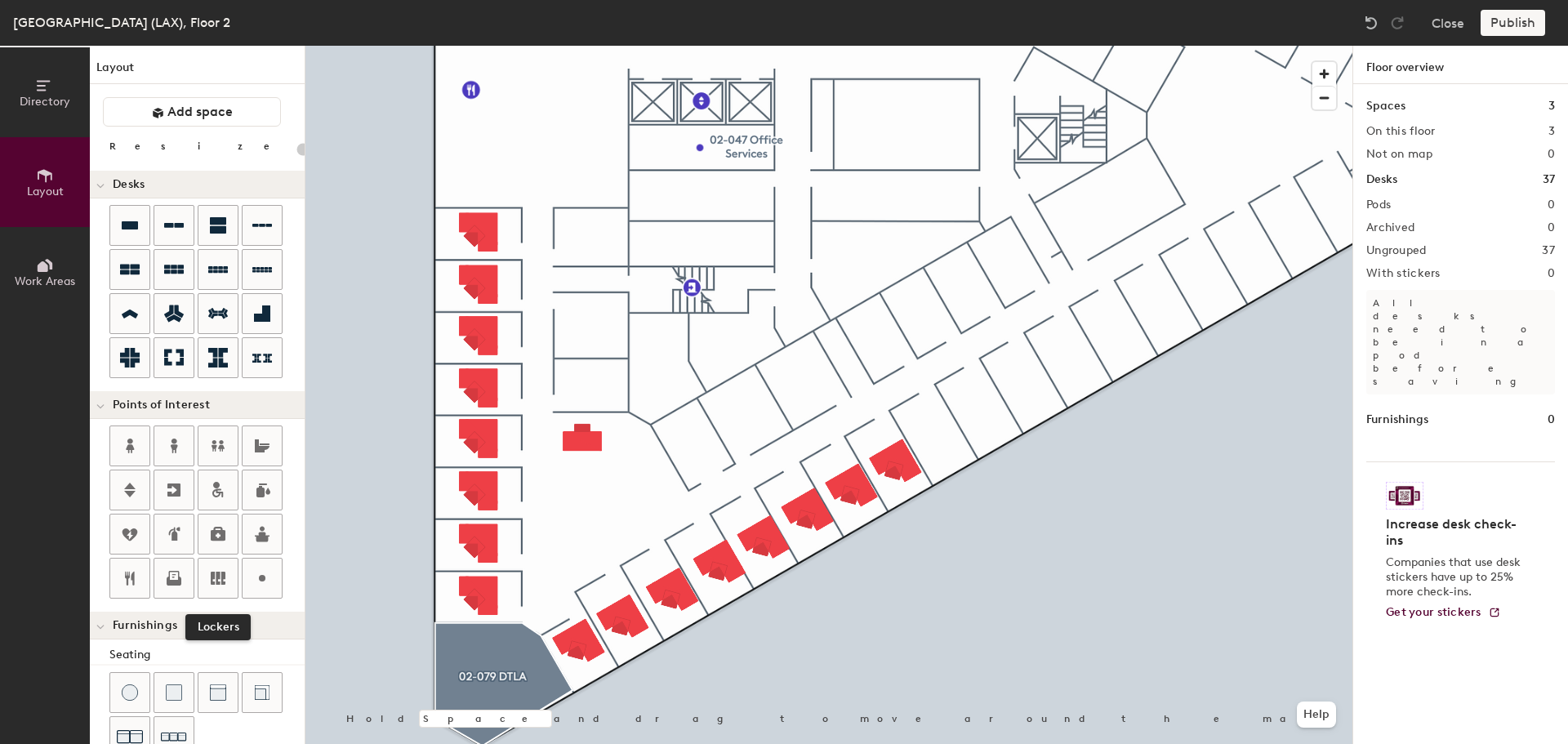
click at [218, 580] on icon at bounding box center [218, 578] width 15 height 13
type input "20"
type input "02-052 Case Rm"
click at [660, 420] on span "Done" at bounding box center [644, 416] width 48 height 27
click at [649, 414] on span "Delete" at bounding box center [648, 416] width 58 height 27
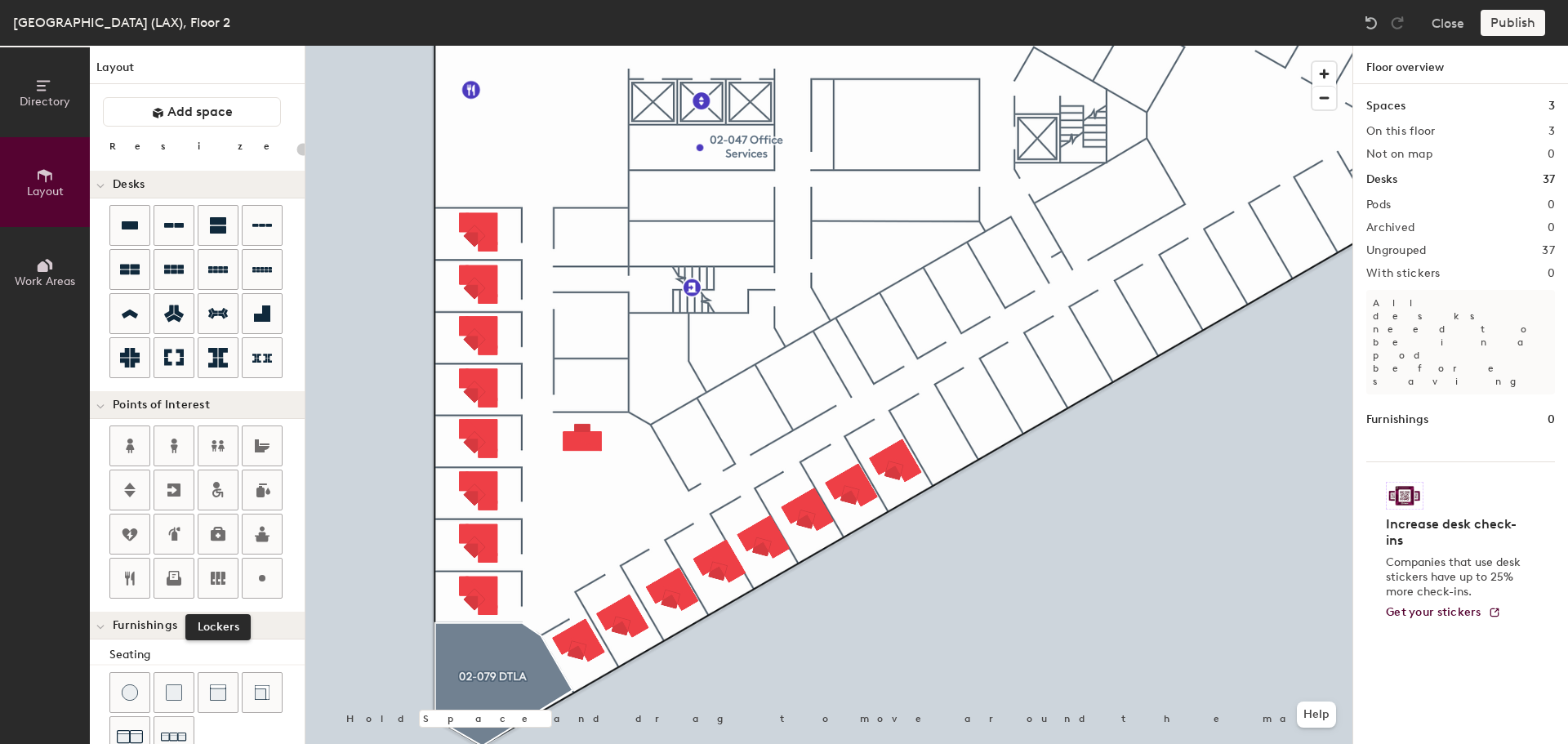
click at [218, 577] on icon at bounding box center [218, 578] width 15 height 13
type input "20"
type input "02-053 Case Rm"
click at [211, 575] on icon at bounding box center [218, 578] width 15 height 13
type input "20"
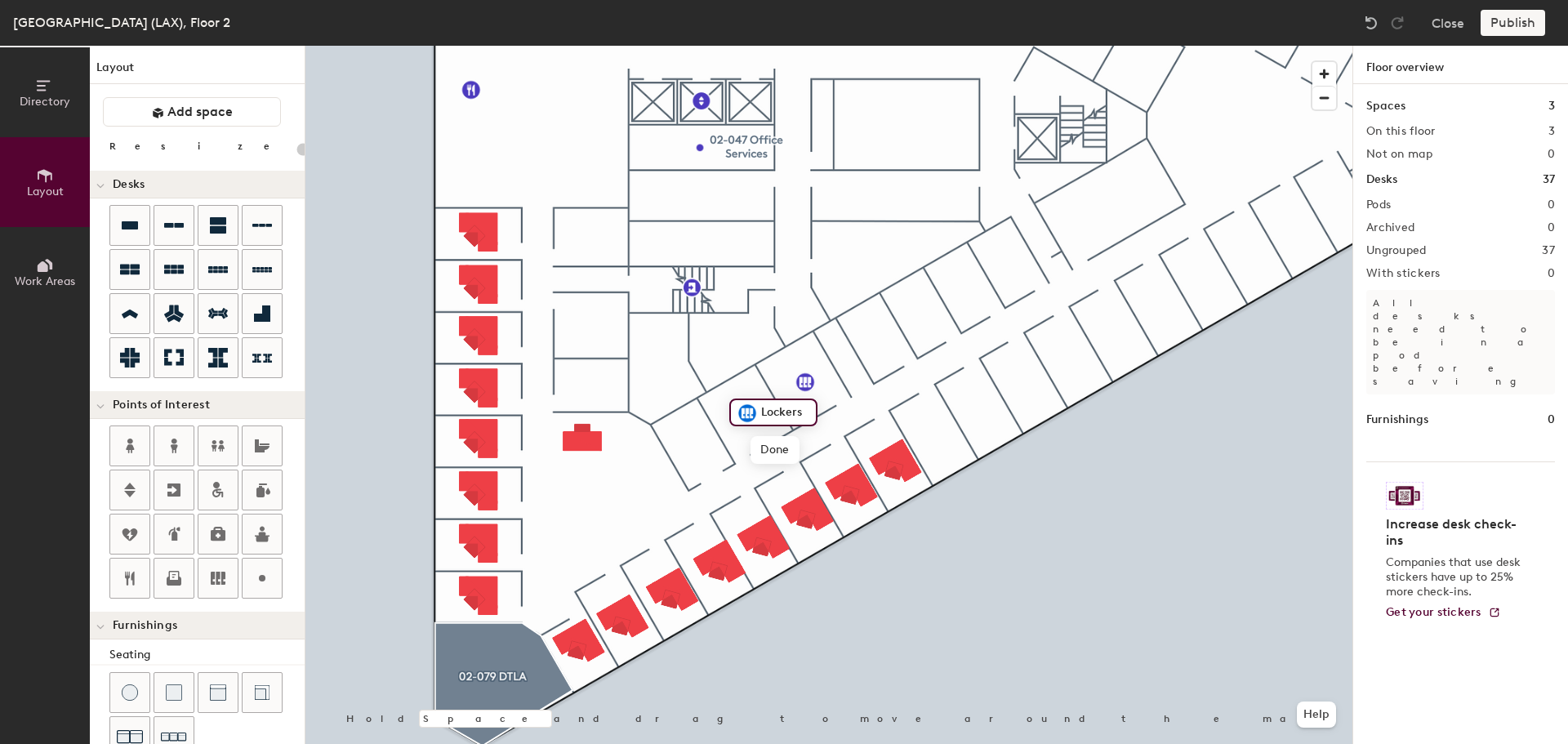
type input "0"
type input "20"
type input "02-052 Case Rm"
click at [252, 578] on icon at bounding box center [261, 578] width 20 height 20
type input "20"
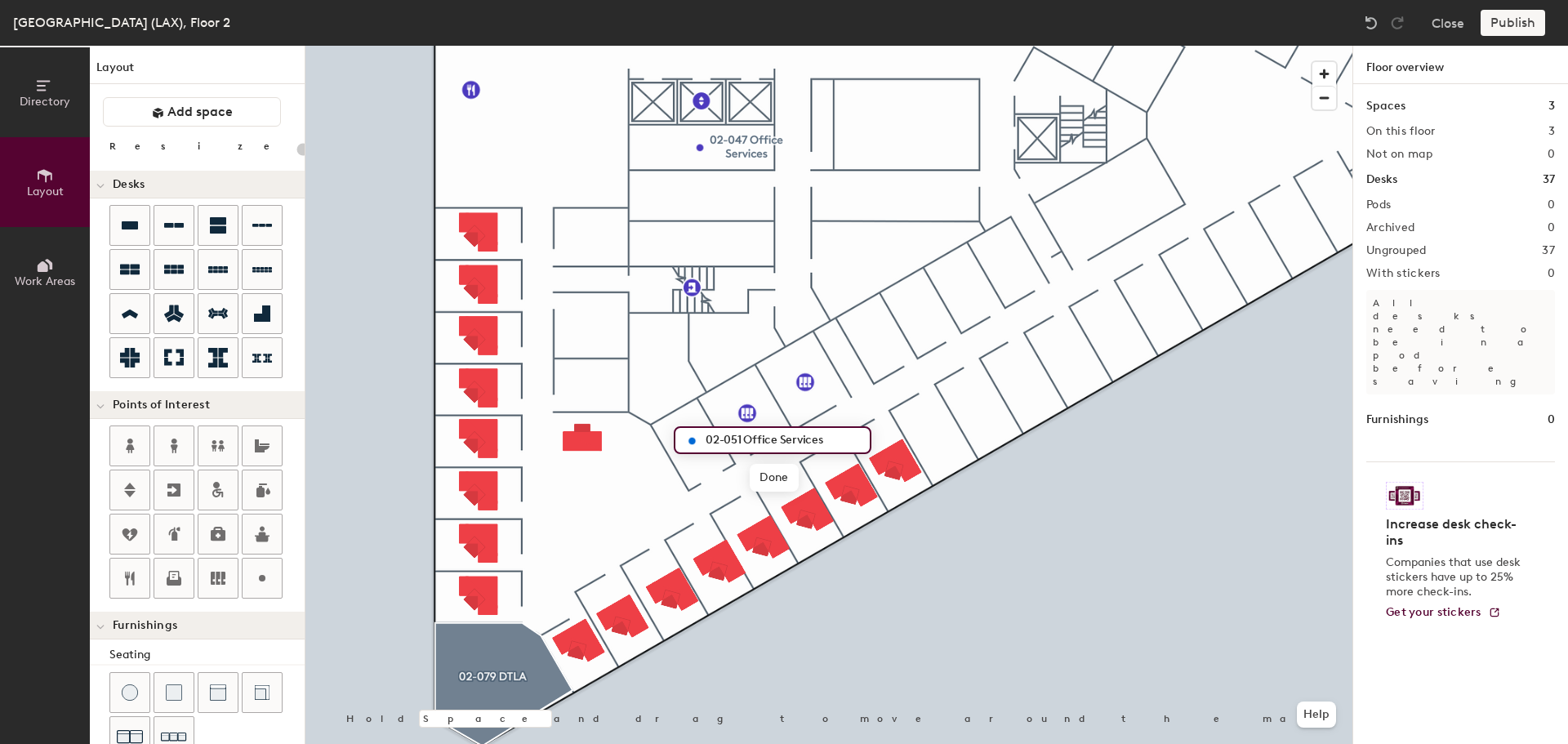
type input "02-051 Office Services"
click at [261, 573] on icon at bounding box center [261, 578] width 20 height 20
click at [248, 572] on div at bounding box center [262, 579] width 40 height 40
click at [175, 445] on icon at bounding box center [174, 446] width 20 height 20
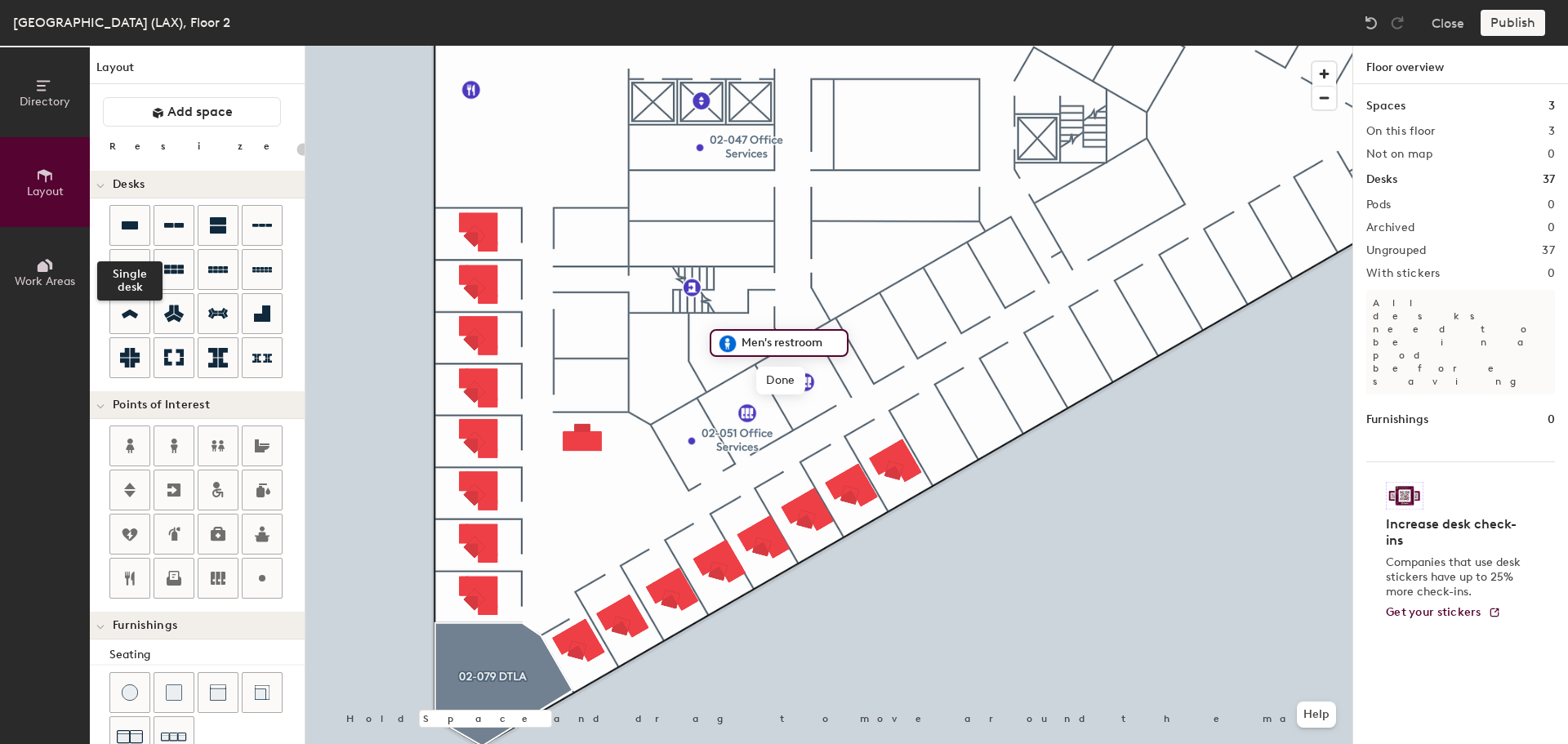
click at [124, 227] on icon at bounding box center [129, 225] width 16 height 8
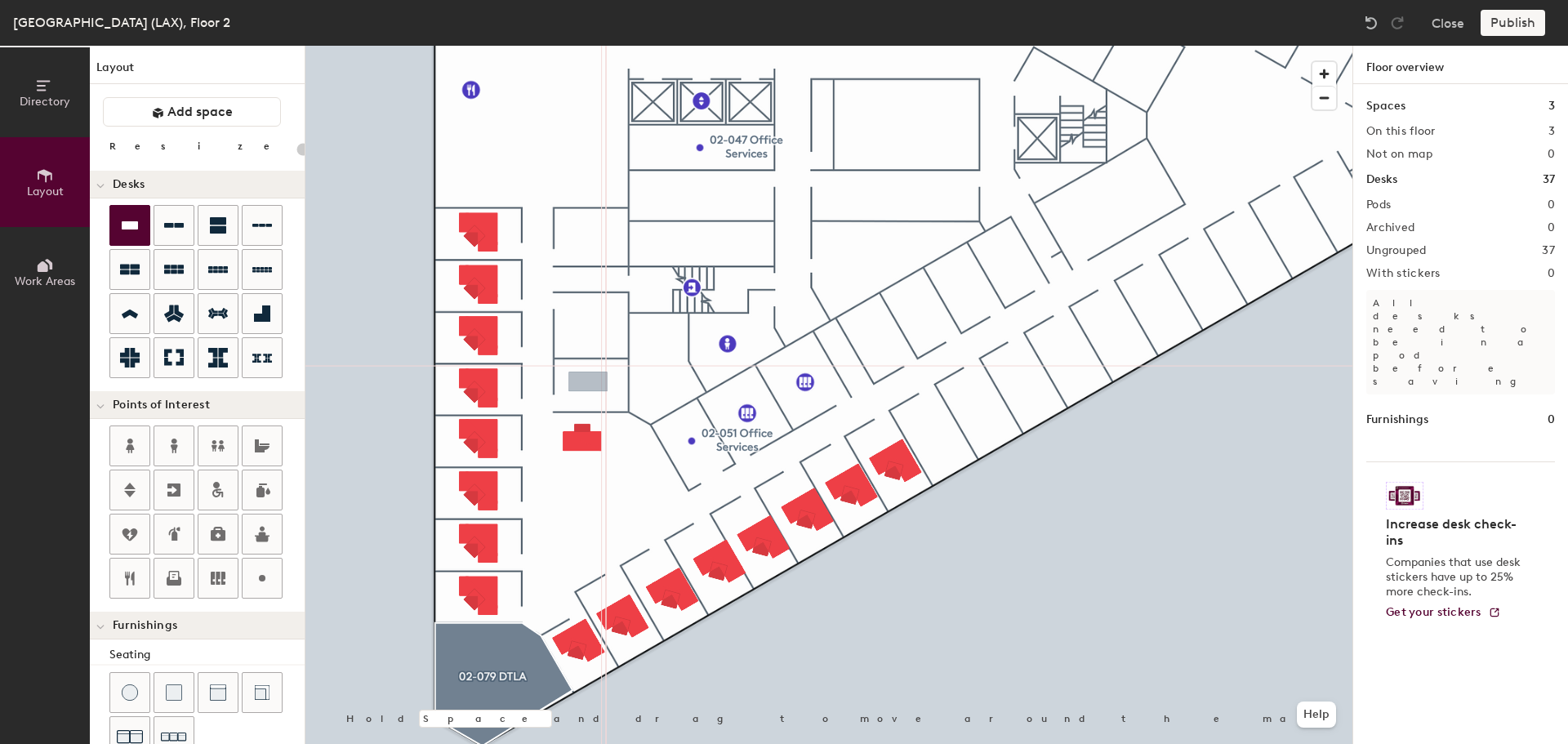
type input "100"
type input "02-049 Case Rm"
click at [130, 224] on icon at bounding box center [129, 225] width 16 height 8
type input "100"
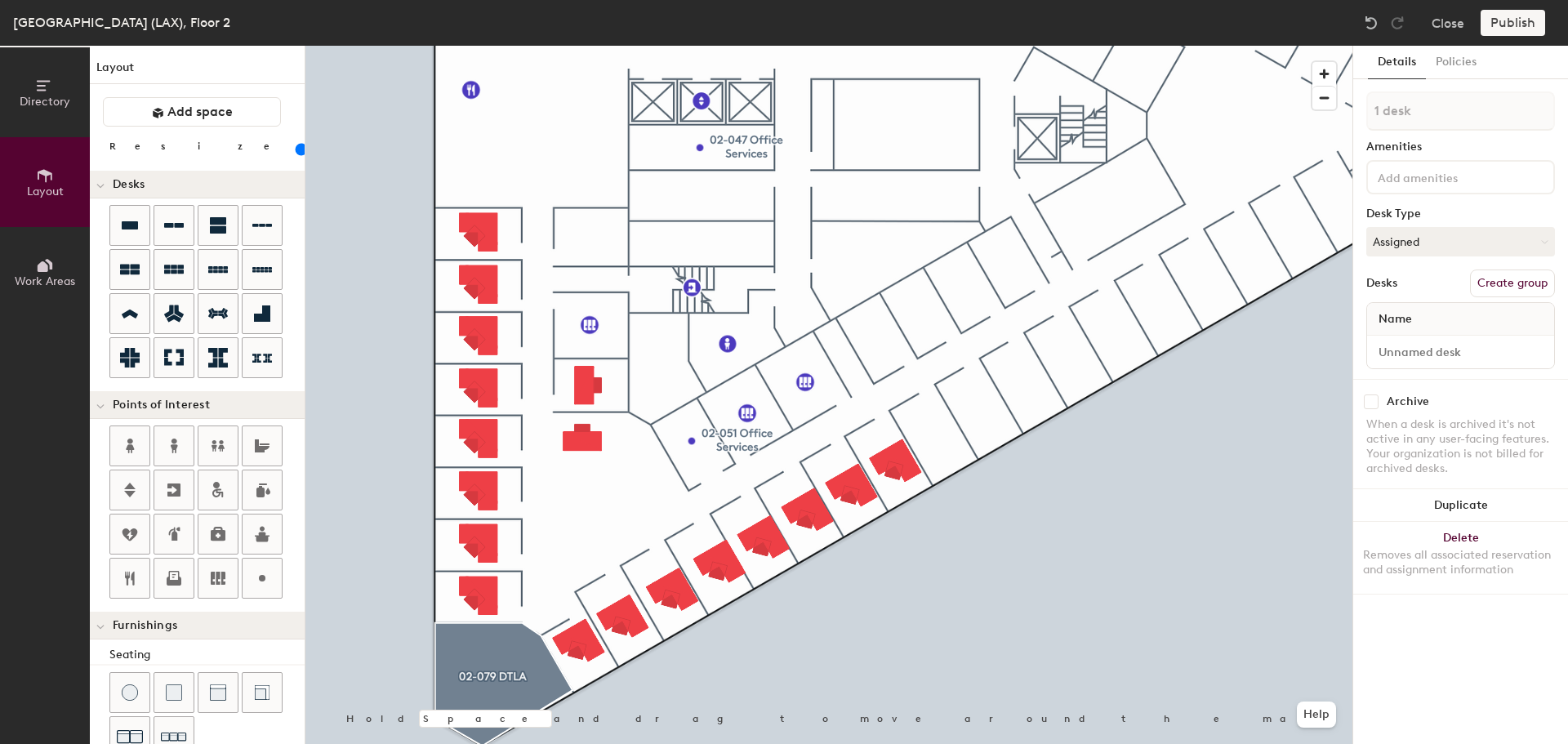
click at [601, 45] on div at bounding box center [829, 45] width 1047 height 0
click at [1478, 360] on input at bounding box center [1459, 352] width 180 height 23
type input "02-048"
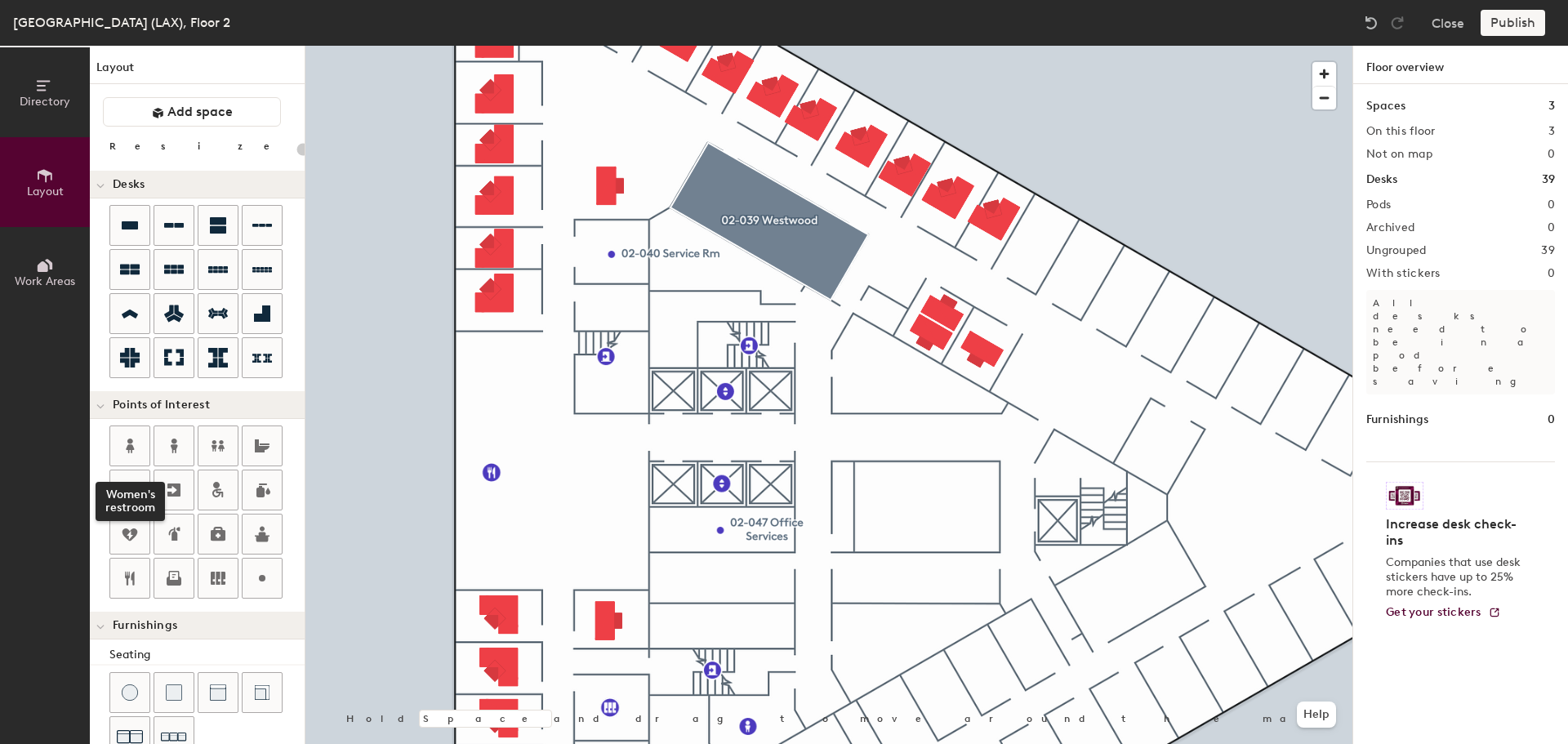
click at [125, 441] on icon at bounding box center [129, 446] width 20 height 20
click at [713, 349] on span "Done" at bounding box center [732, 348] width 48 height 27
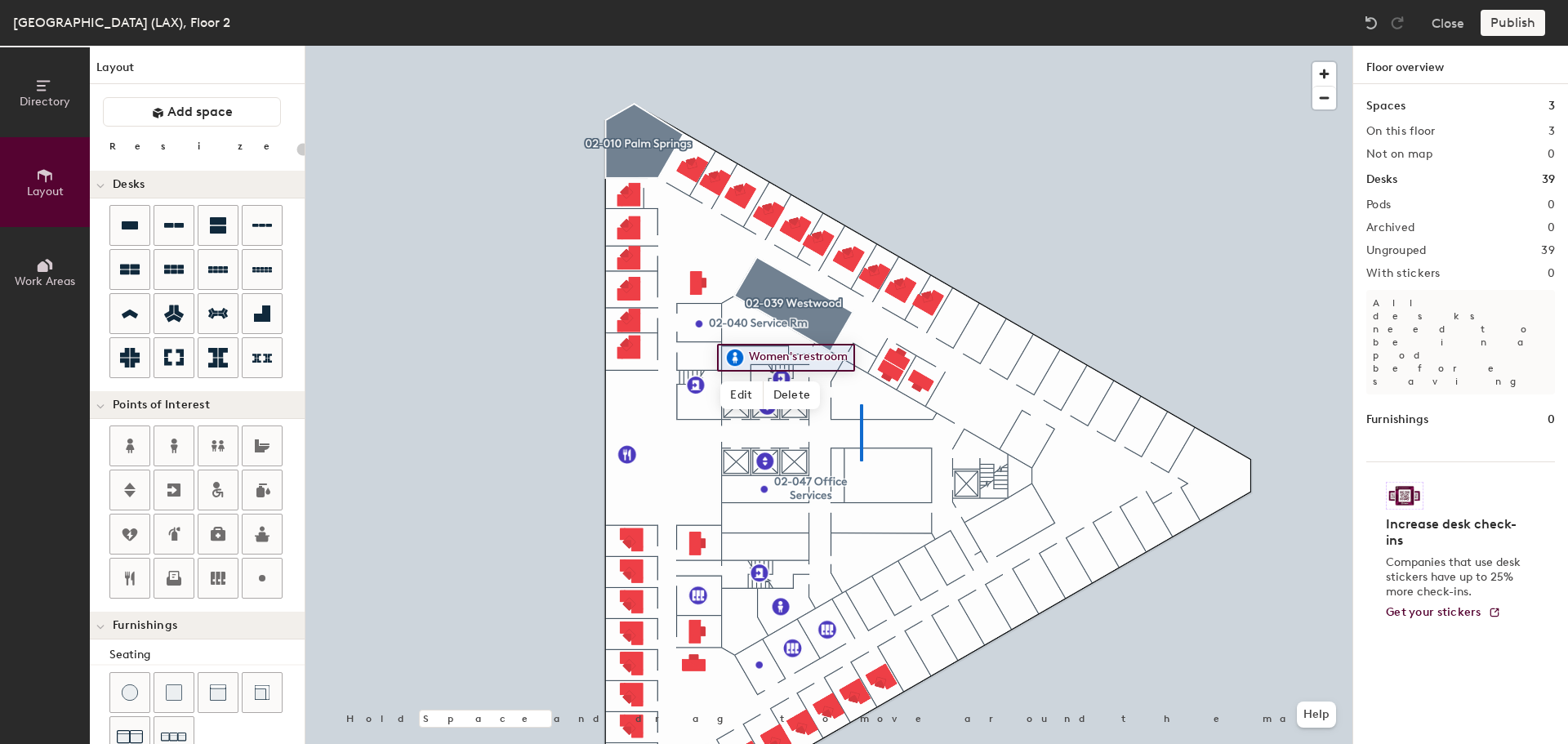
click at [860, 45] on div at bounding box center [829, 45] width 1047 height 0
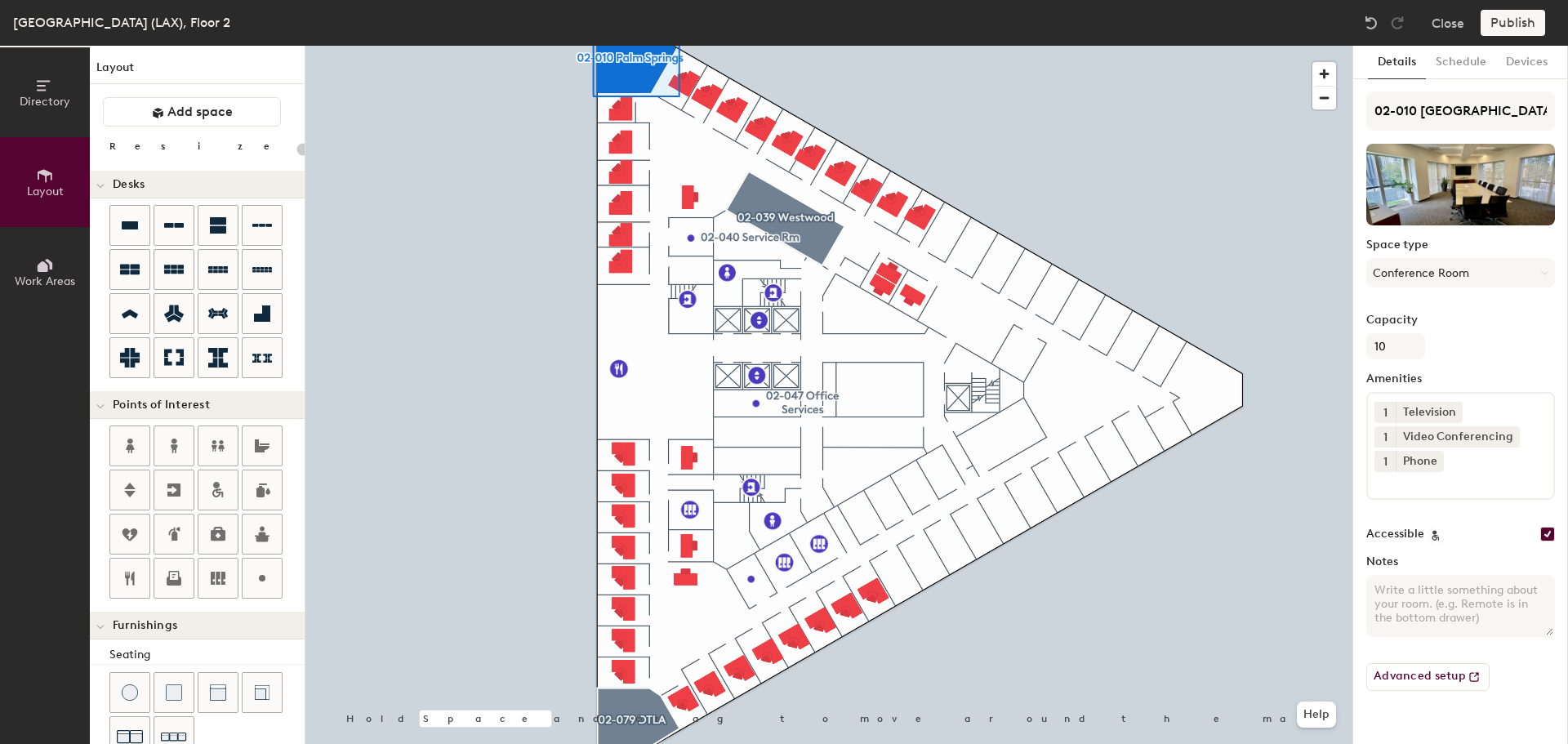
click at [1055, 45] on div at bounding box center [829, 45] width 1047 height 0
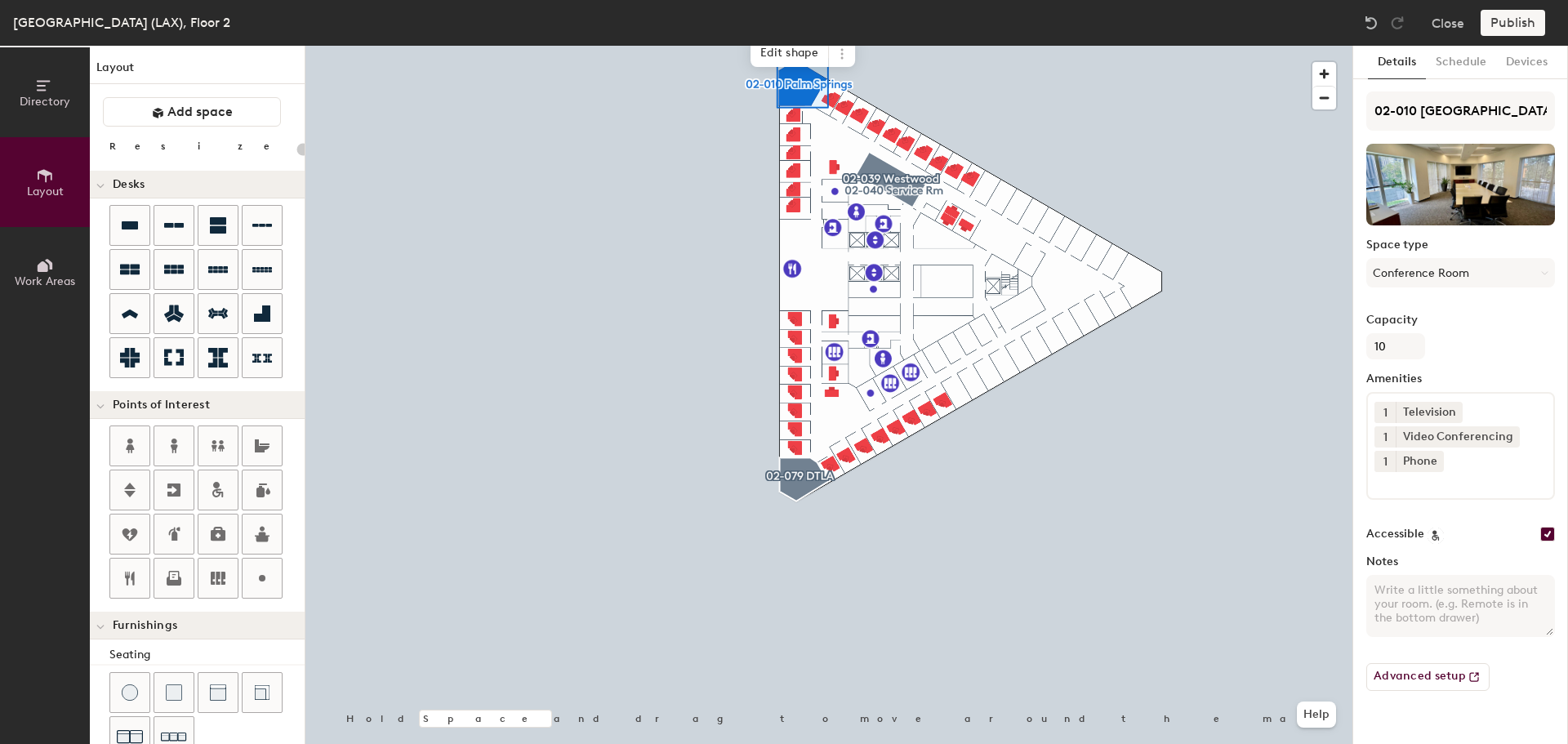
click at [848, 58] on icon at bounding box center [842, 54] width 13 height 13
click at [872, 87] on span "Remove from map" at bounding box center [901, 91] width 145 height 27
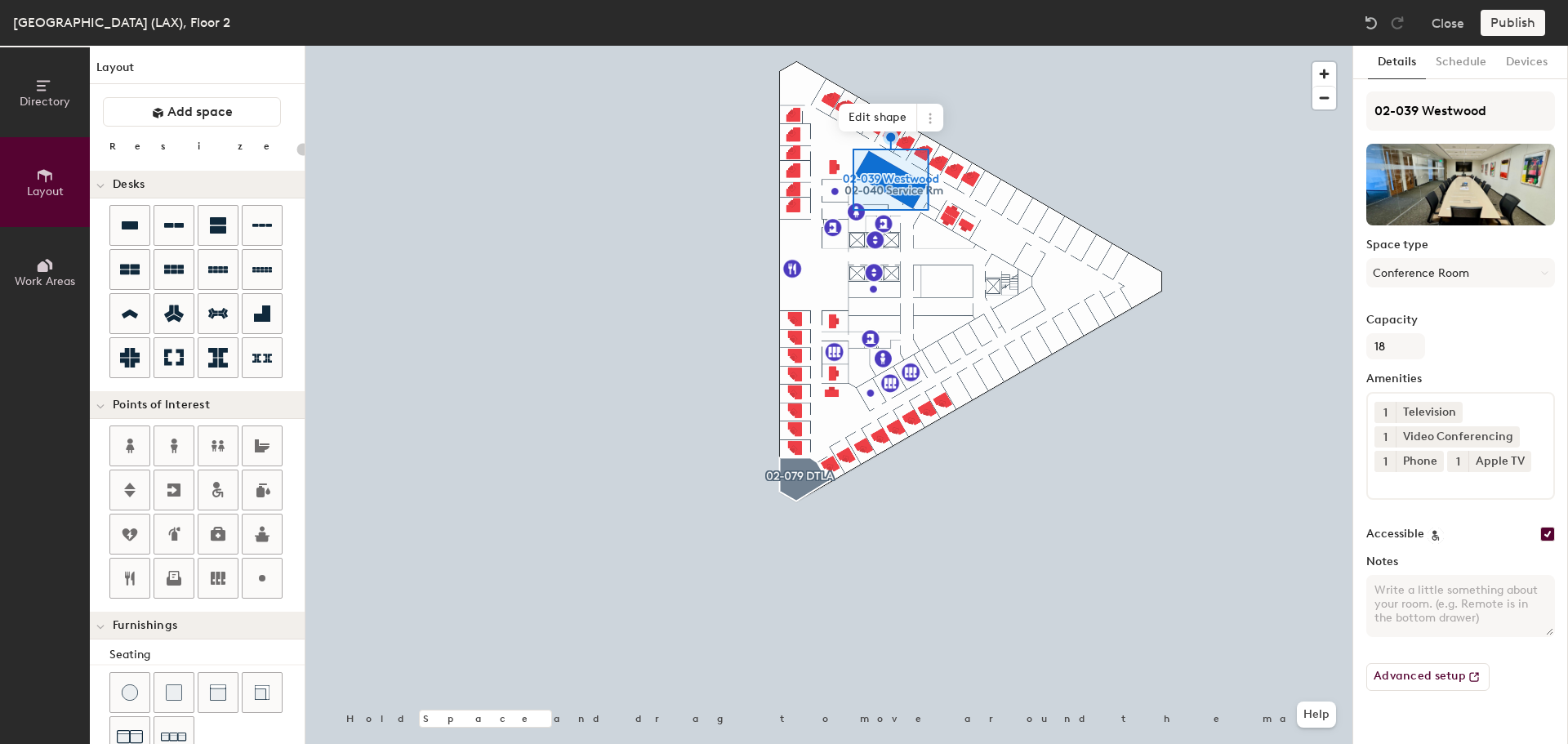
click at [938, 117] on span at bounding box center [930, 117] width 26 height 27
click at [958, 154] on span "Remove from map" at bounding box center [989, 156] width 145 height 27
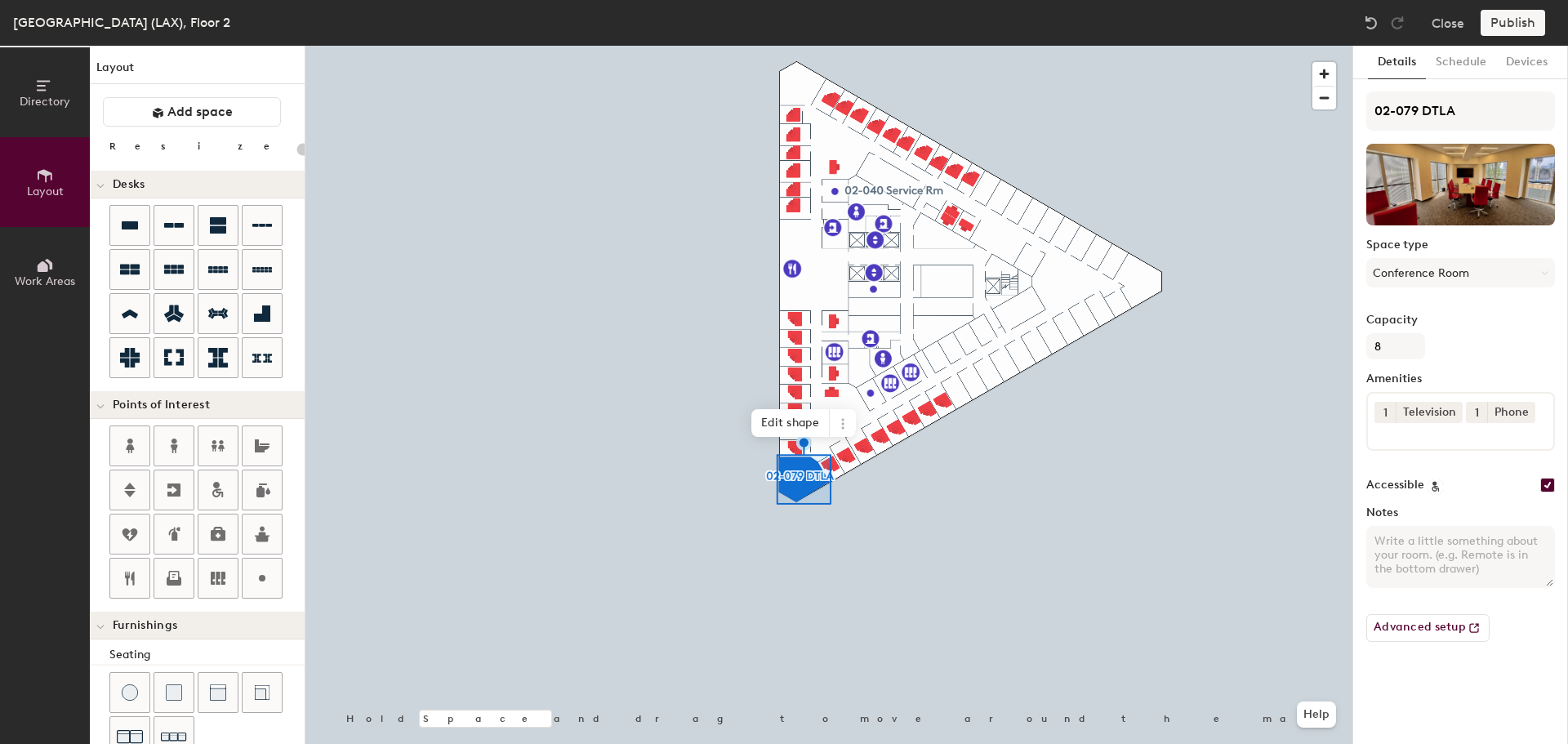
click at [837, 424] on icon at bounding box center [843, 424] width 13 height 13
click at [886, 458] on span "Remove from map" at bounding box center [902, 461] width 145 height 27
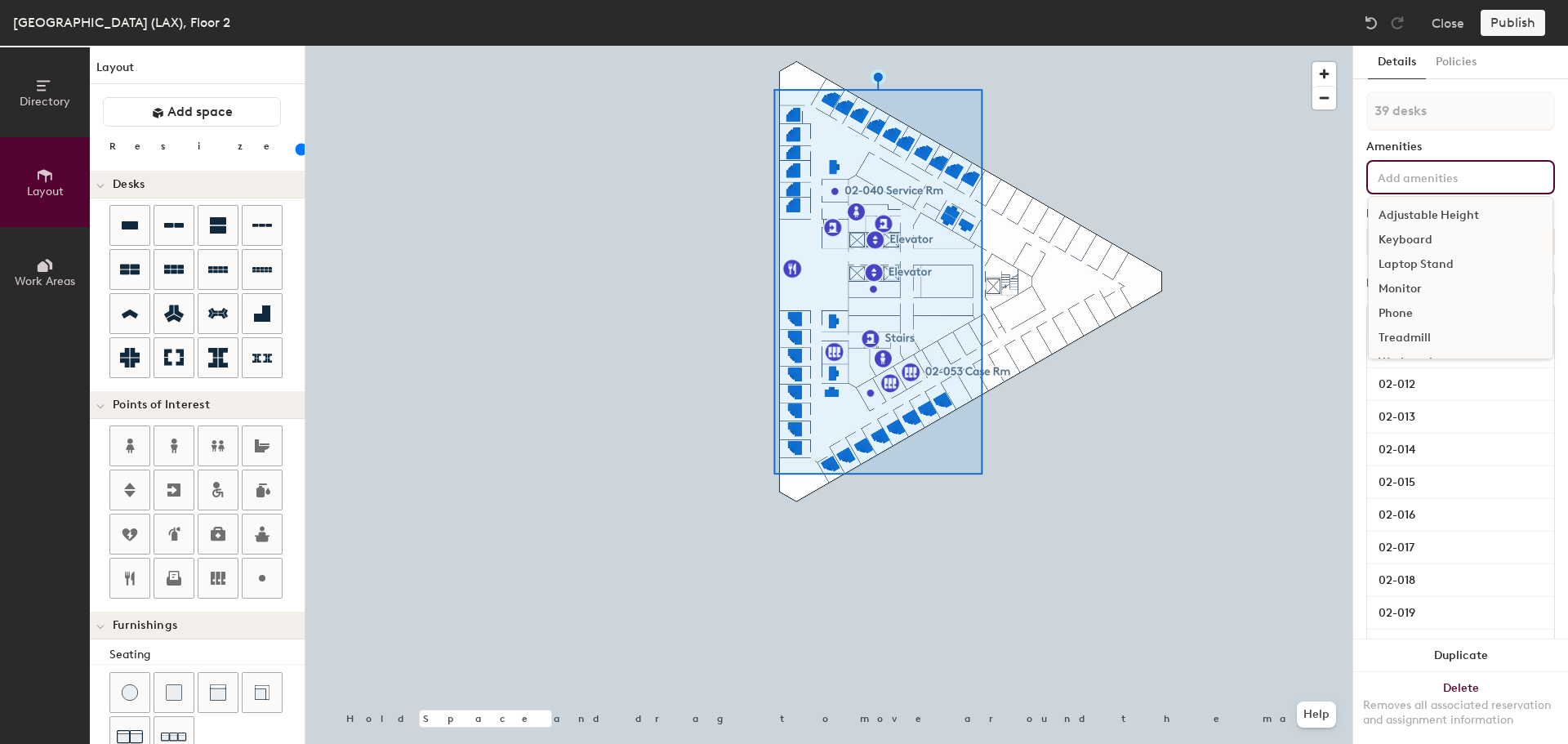
click at [1453, 178] on input at bounding box center [1448, 176] width 147 height 20
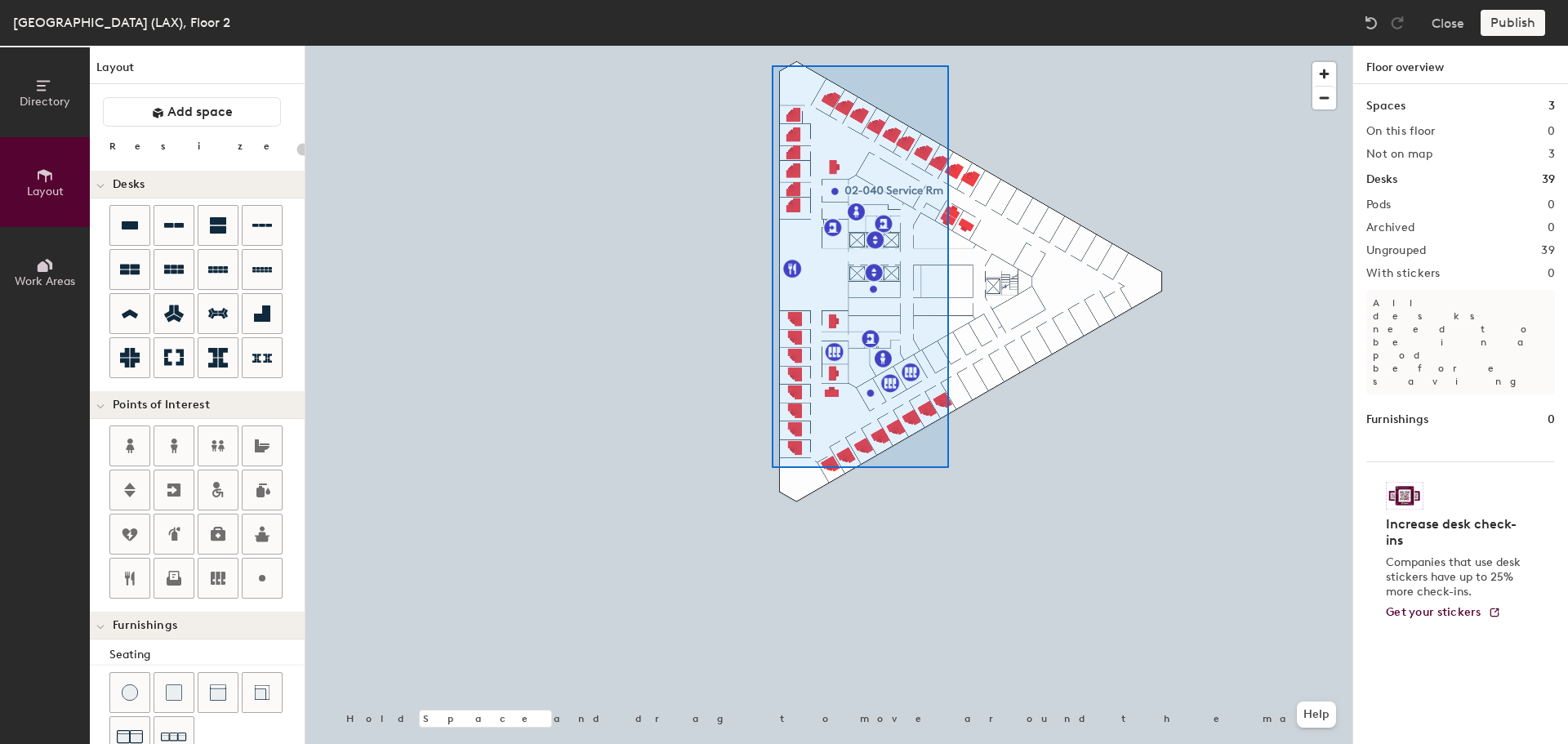
type input "100"
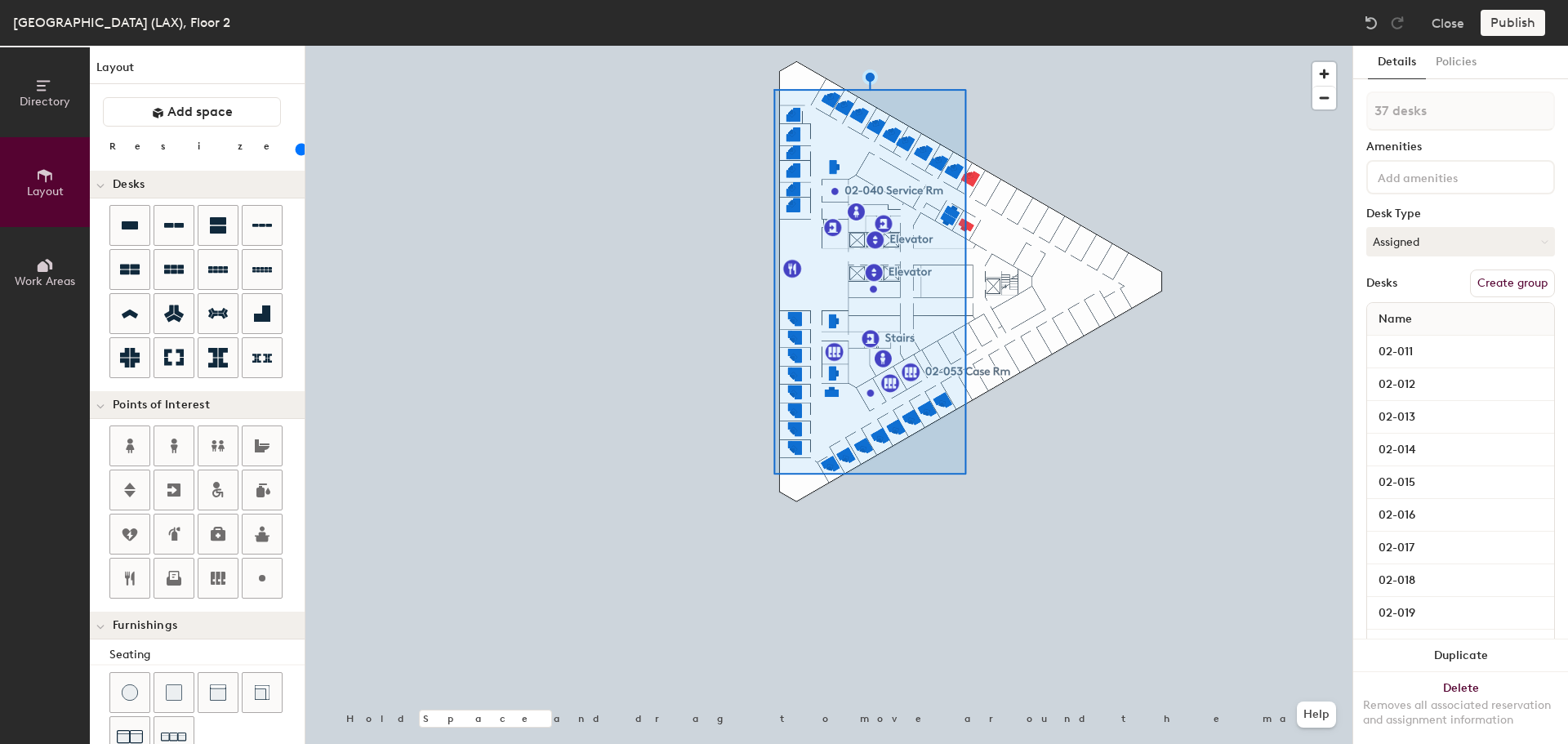
click at [1483, 279] on button "Create group" at bounding box center [1512, 282] width 85 height 27
drag, startPoint x: 1415, startPoint y: 112, endPoint x: 1362, endPoint y: 107, distance: 53.2
click at [1370, 112] on input "Pod 1" at bounding box center [1460, 111] width 189 height 40
type input "Offices"
click at [1516, 282] on button "Group all" at bounding box center [1523, 282] width 63 height 27
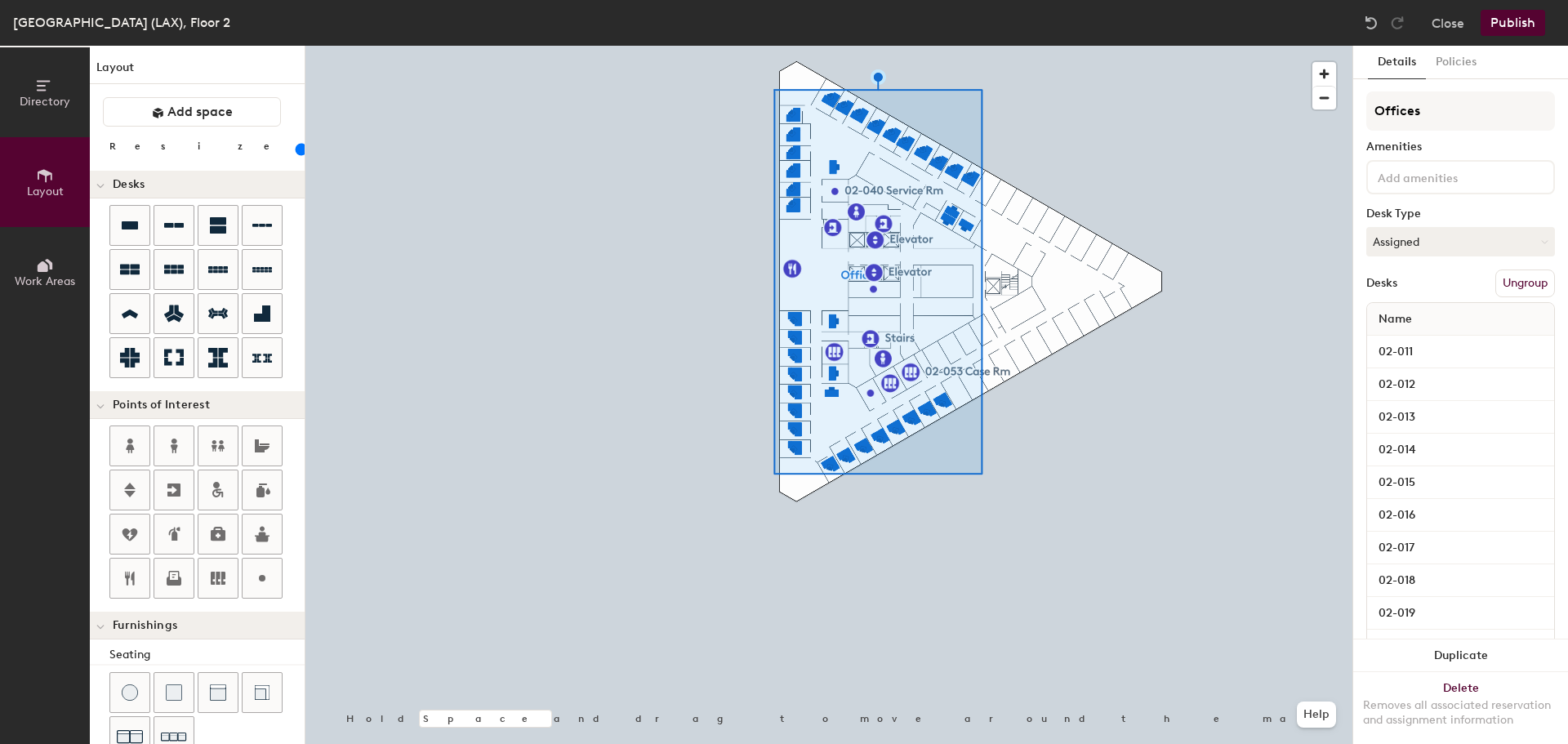
click at [1523, 25] on button "Publish" at bounding box center [1512, 23] width 64 height 26
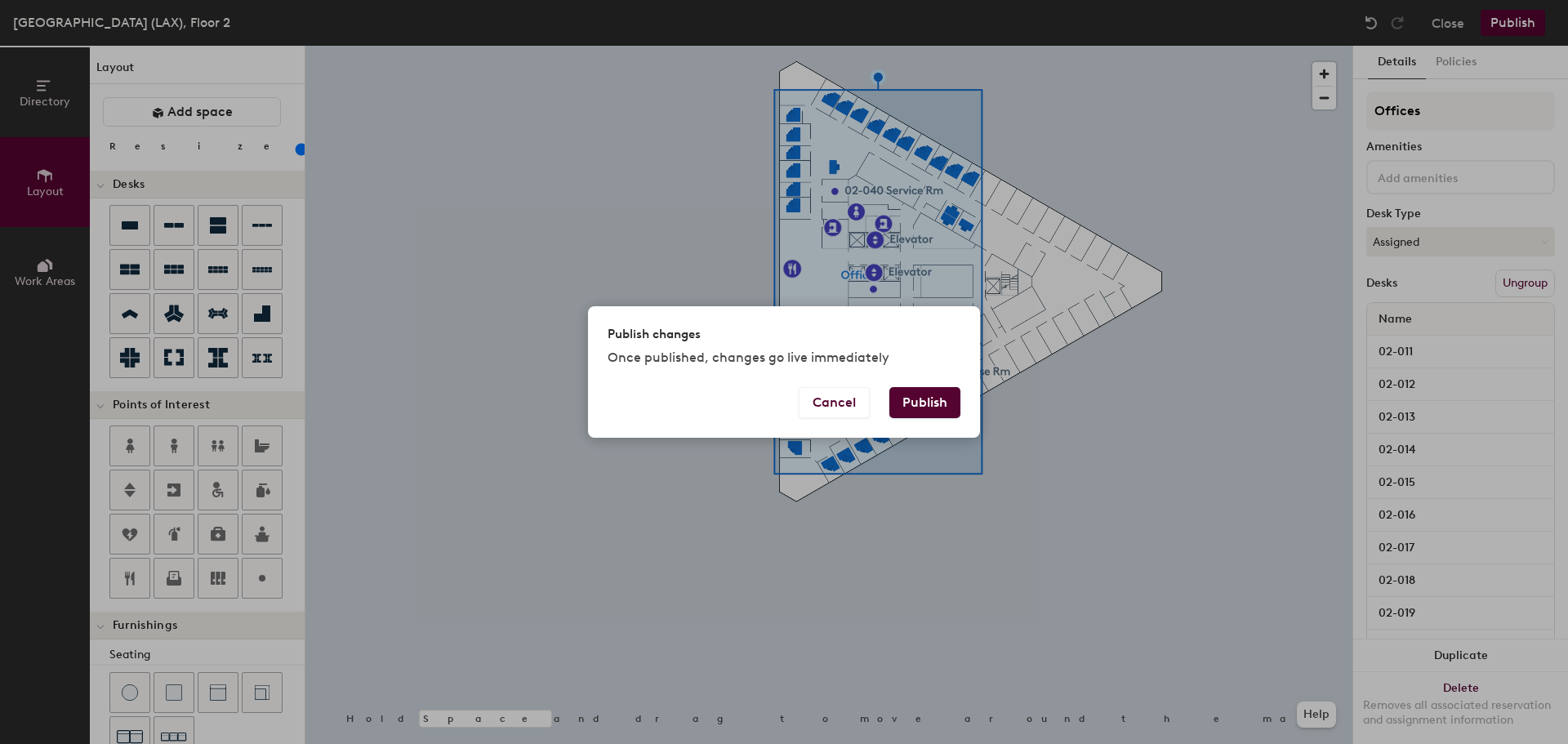
click at [918, 399] on button "Publish" at bounding box center [924, 402] width 71 height 31
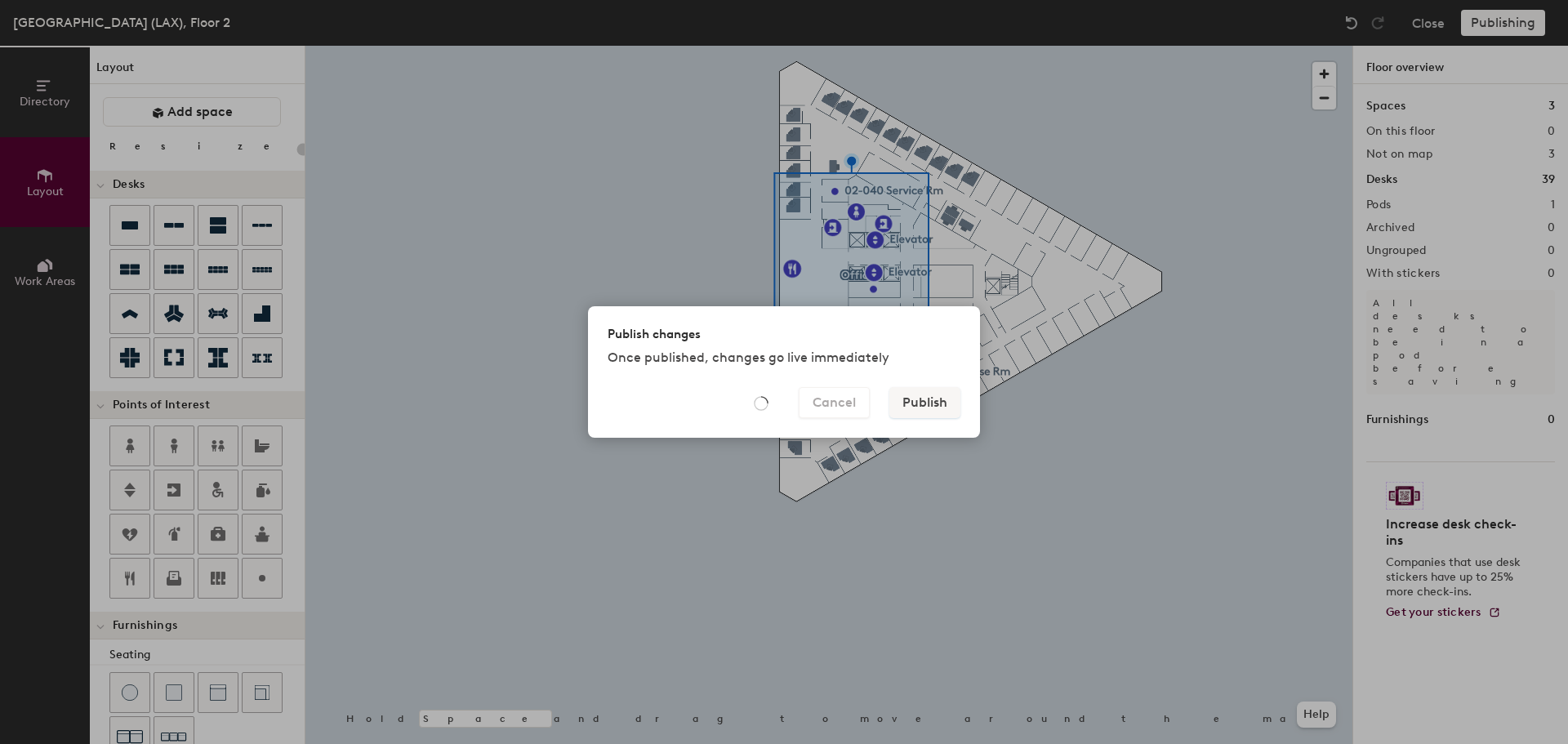
type input "20"
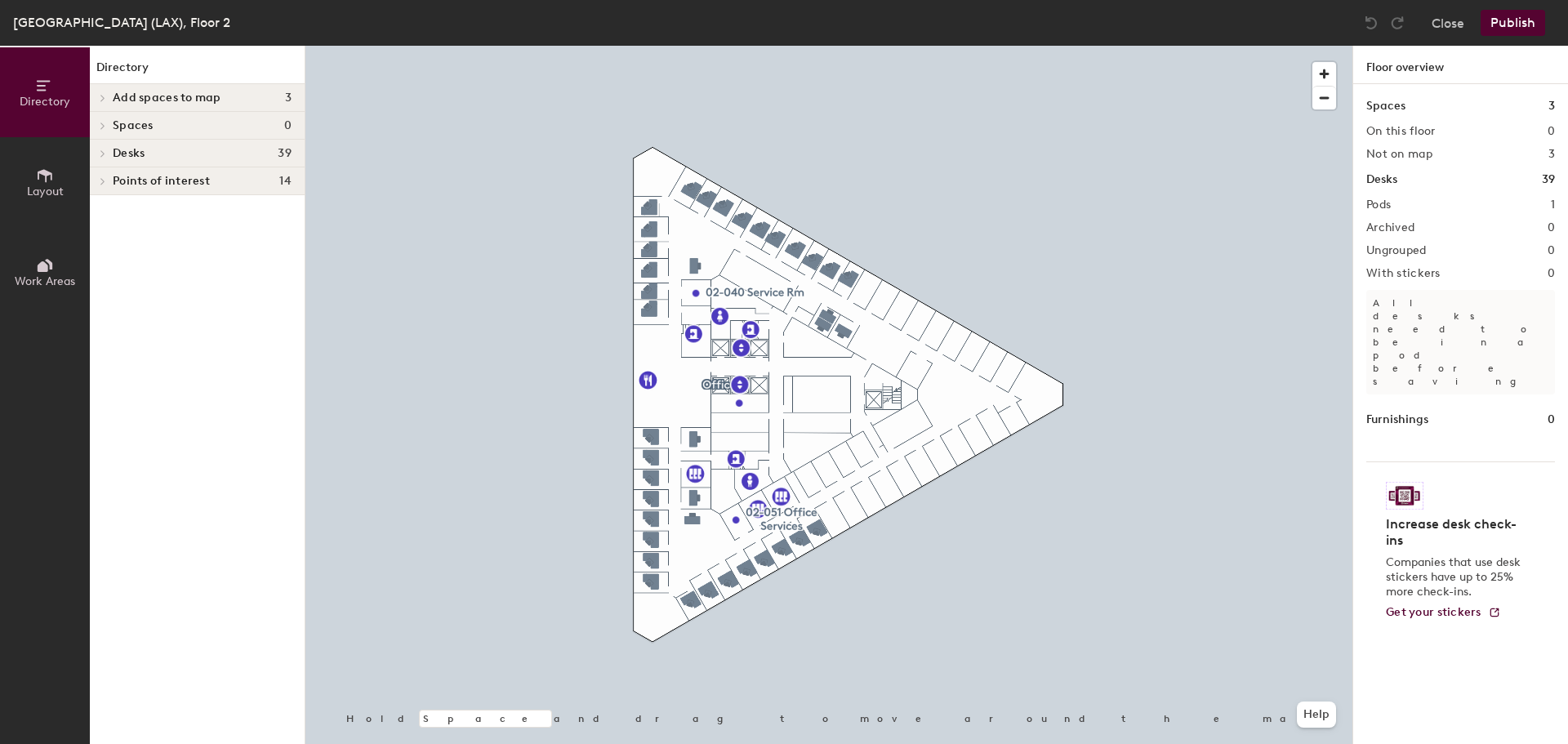
click at [112, 90] on div "Add spaces to map 3" at bounding box center [196, 97] width 214 height 27
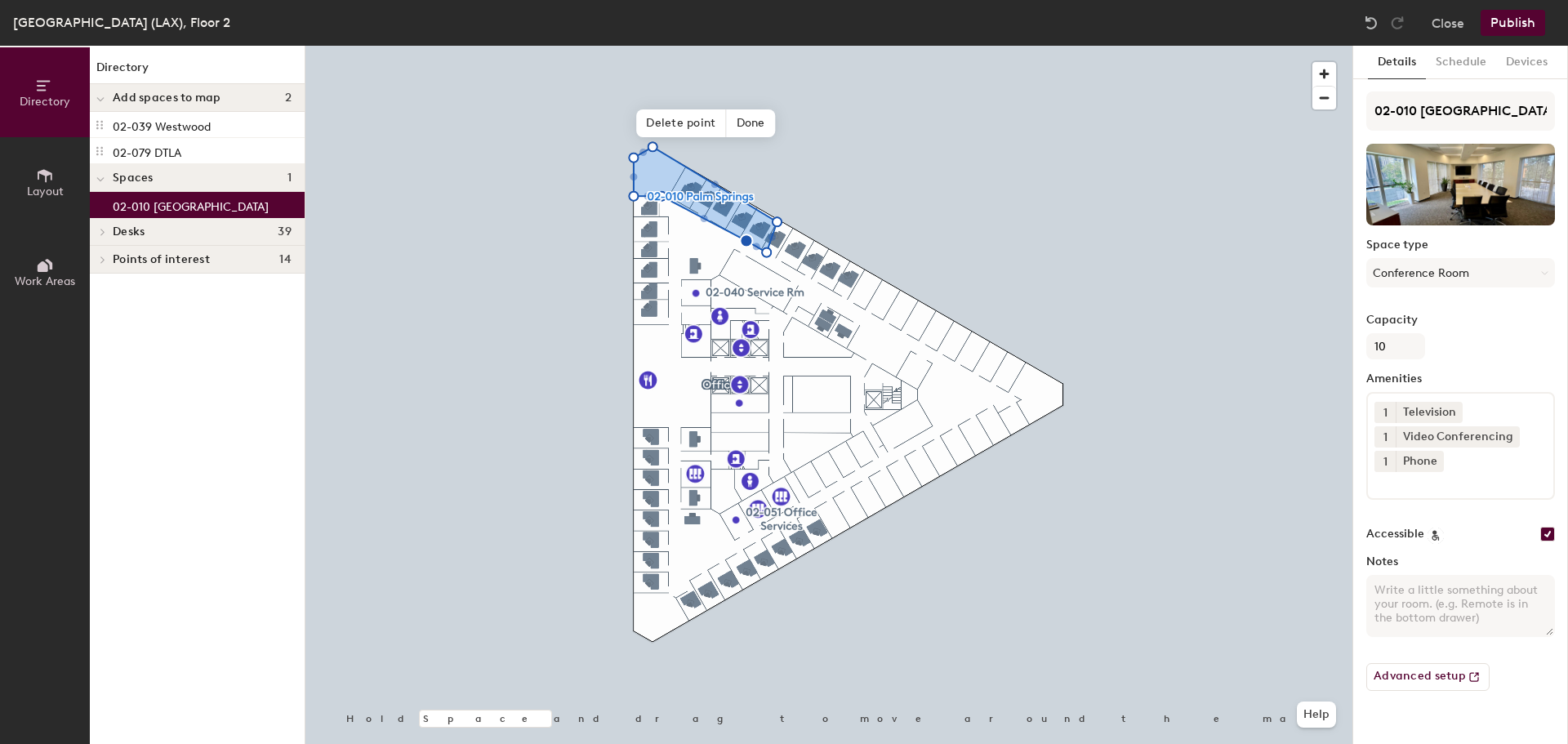
click at [684, 124] on span "Delete point" at bounding box center [681, 123] width 90 height 27
click at [686, 112] on span "Done" at bounding box center [692, 123] width 48 height 27
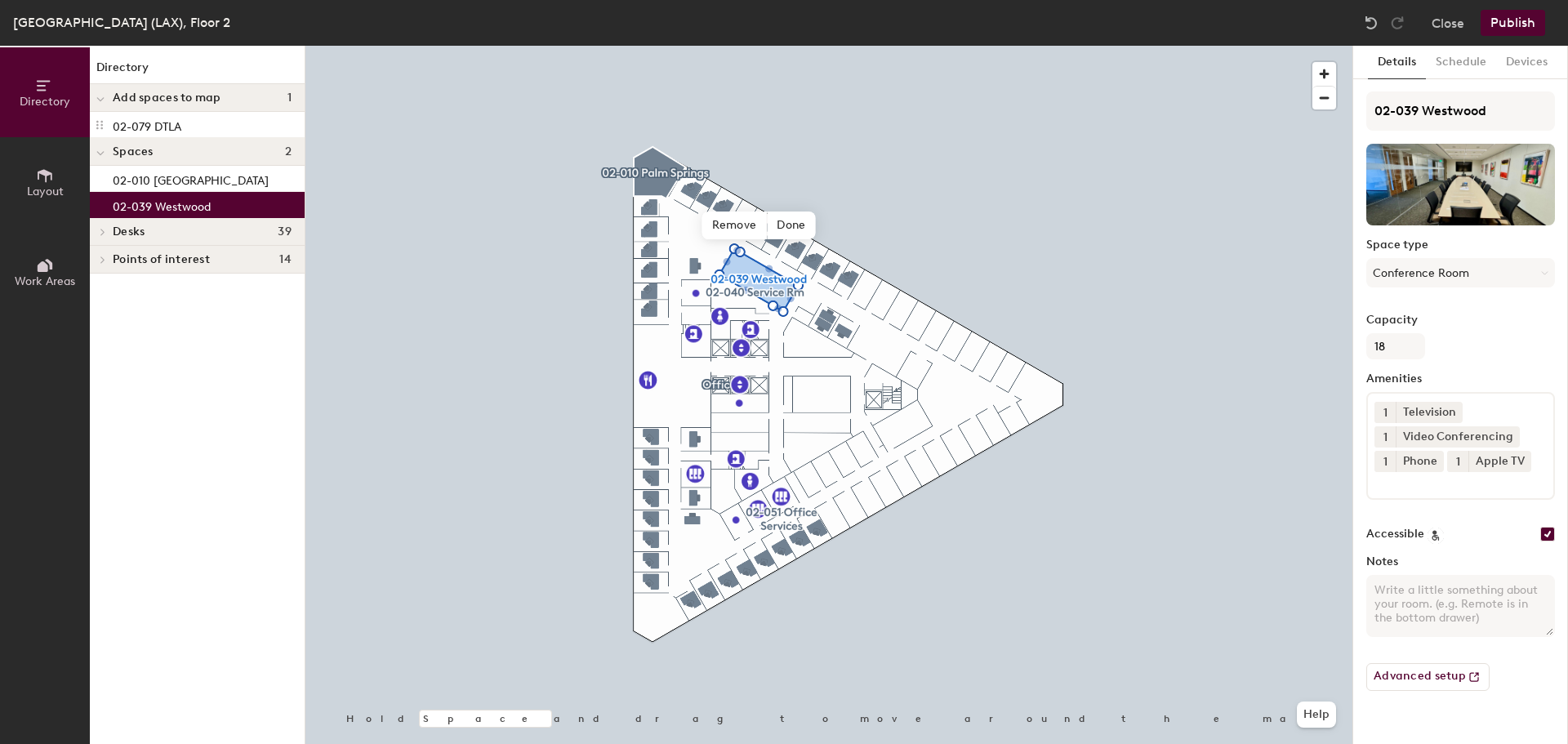
click at [790, 216] on span "Done" at bounding box center [790, 225] width 48 height 27
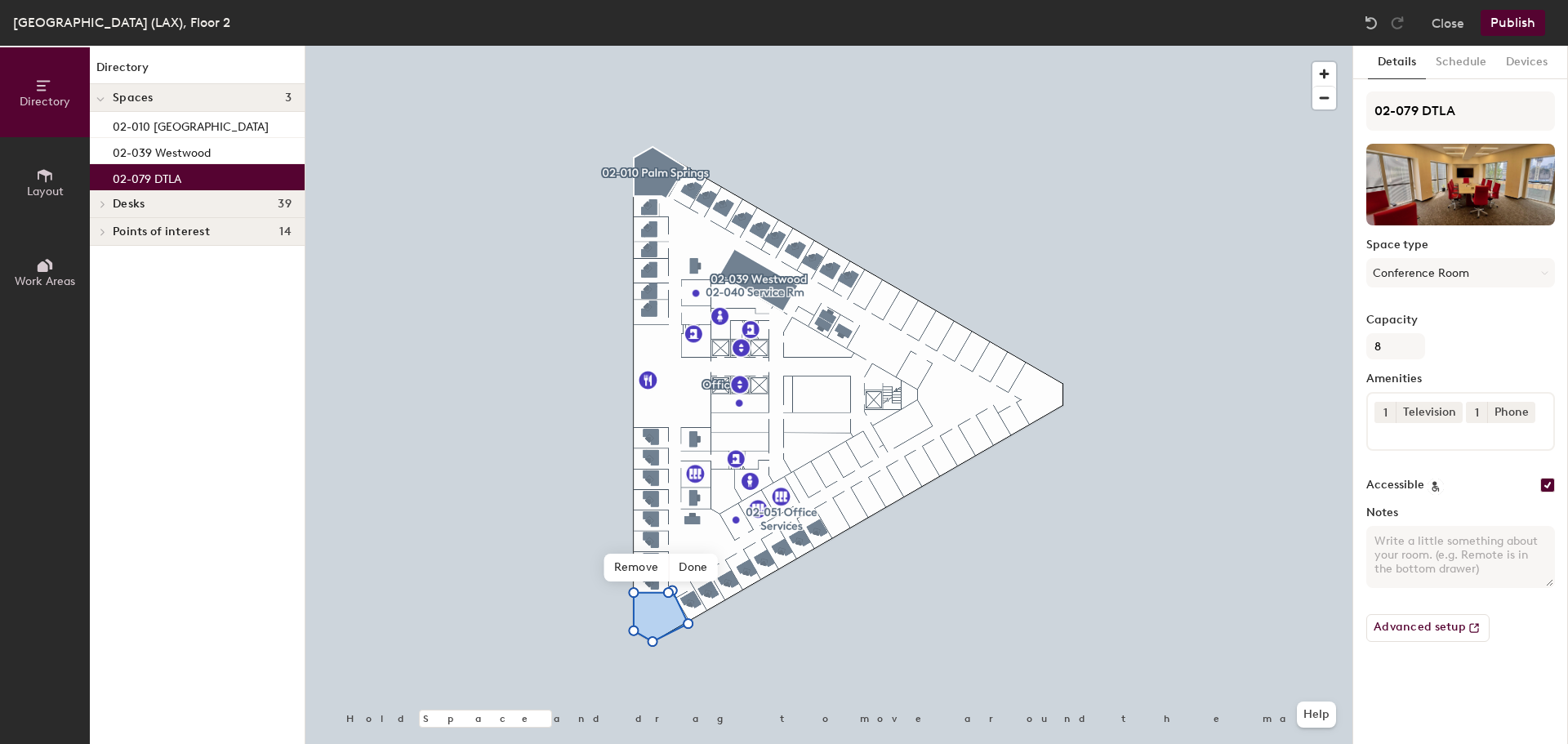
click at [688, 566] on span "Done" at bounding box center [692, 566] width 48 height 27
click at [837, 45] on div at bounding box center [829, 45] width 1047 height 0
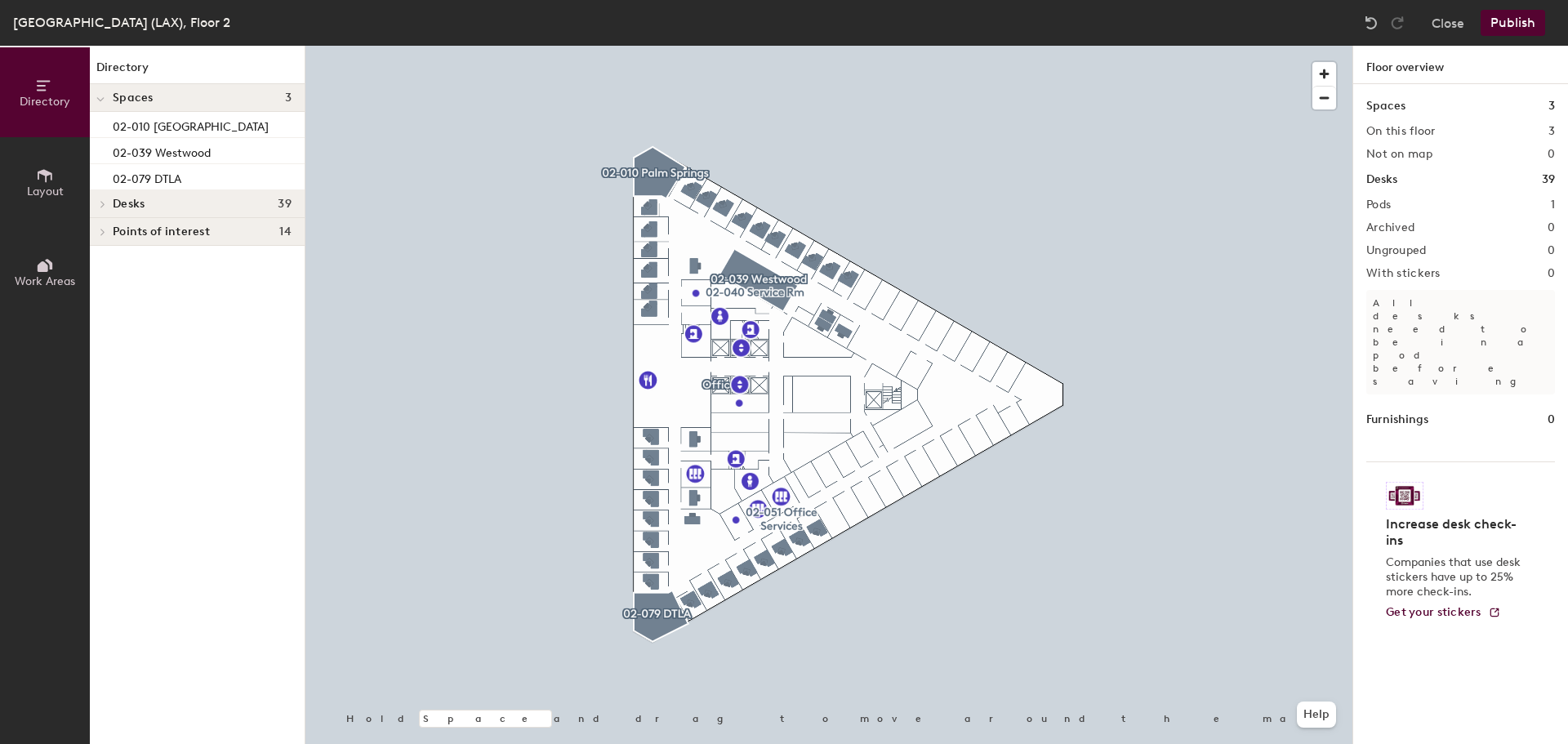
click at [1523, 14] on button "Publish" at bounding box center [1512, 23] width 64 height 26
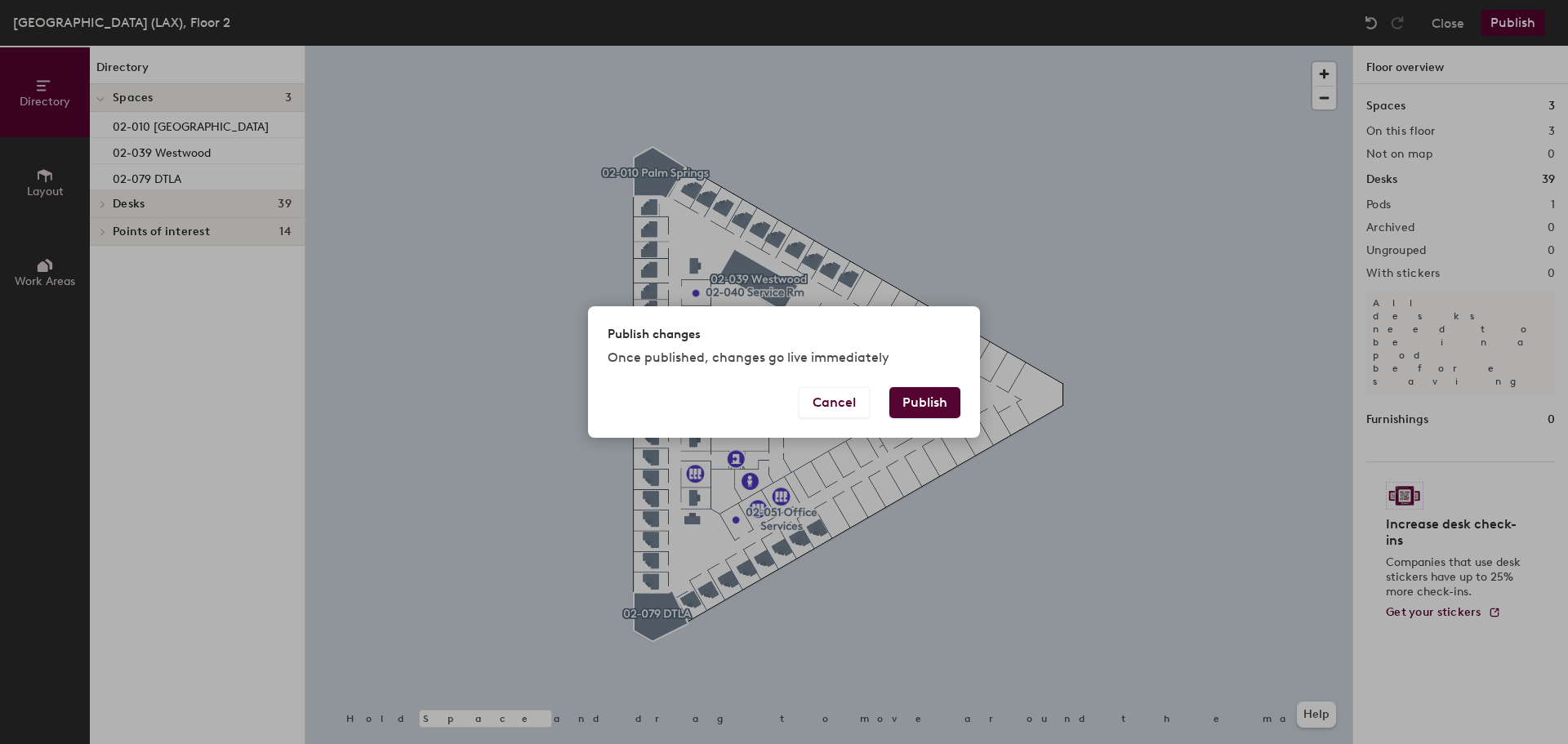
click at [930, 397] on button "Publish" at bounding box center [924, 402] width 71 height 31
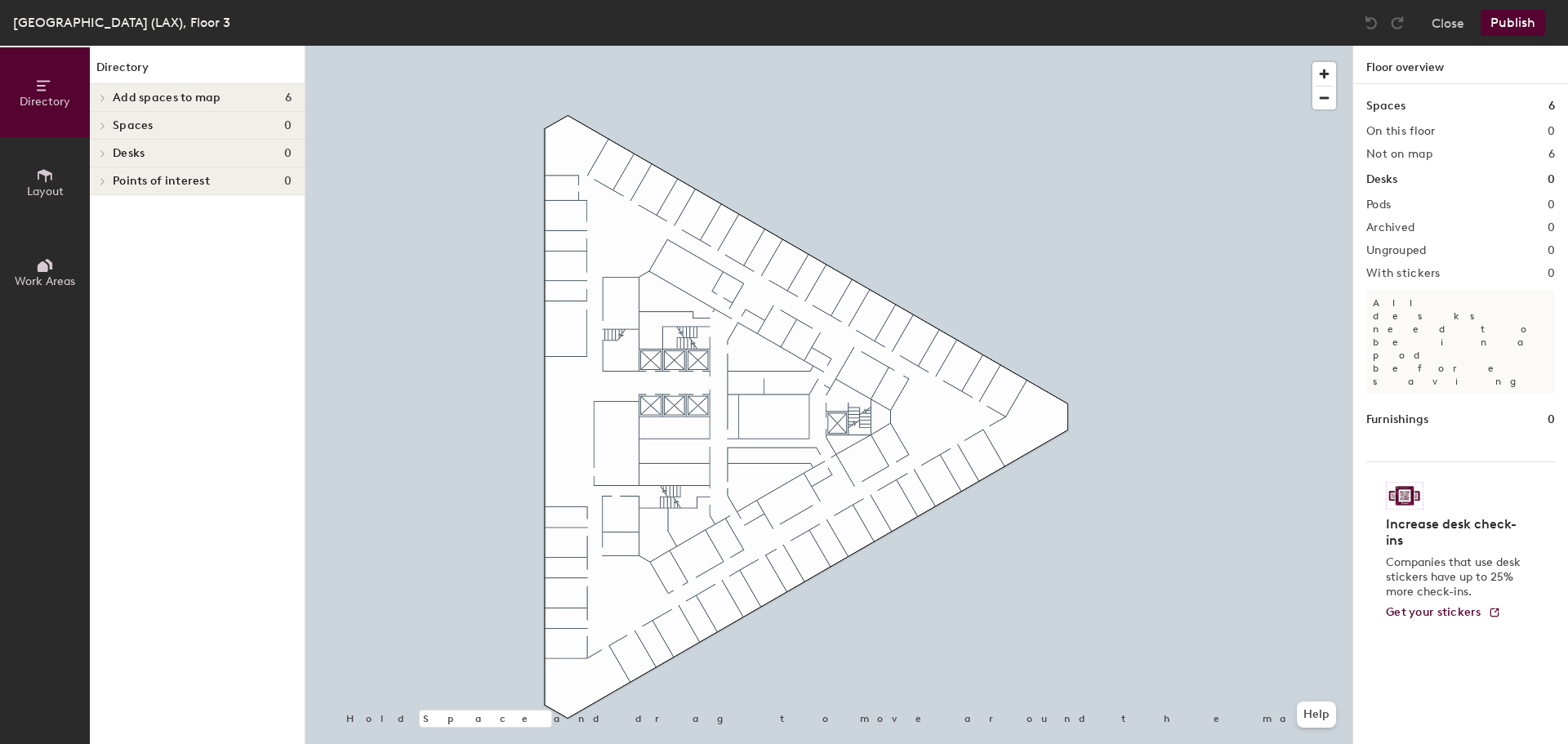
click at [44, 209] on button "Layout" at bounding box center [44, 181] width 90 height 90
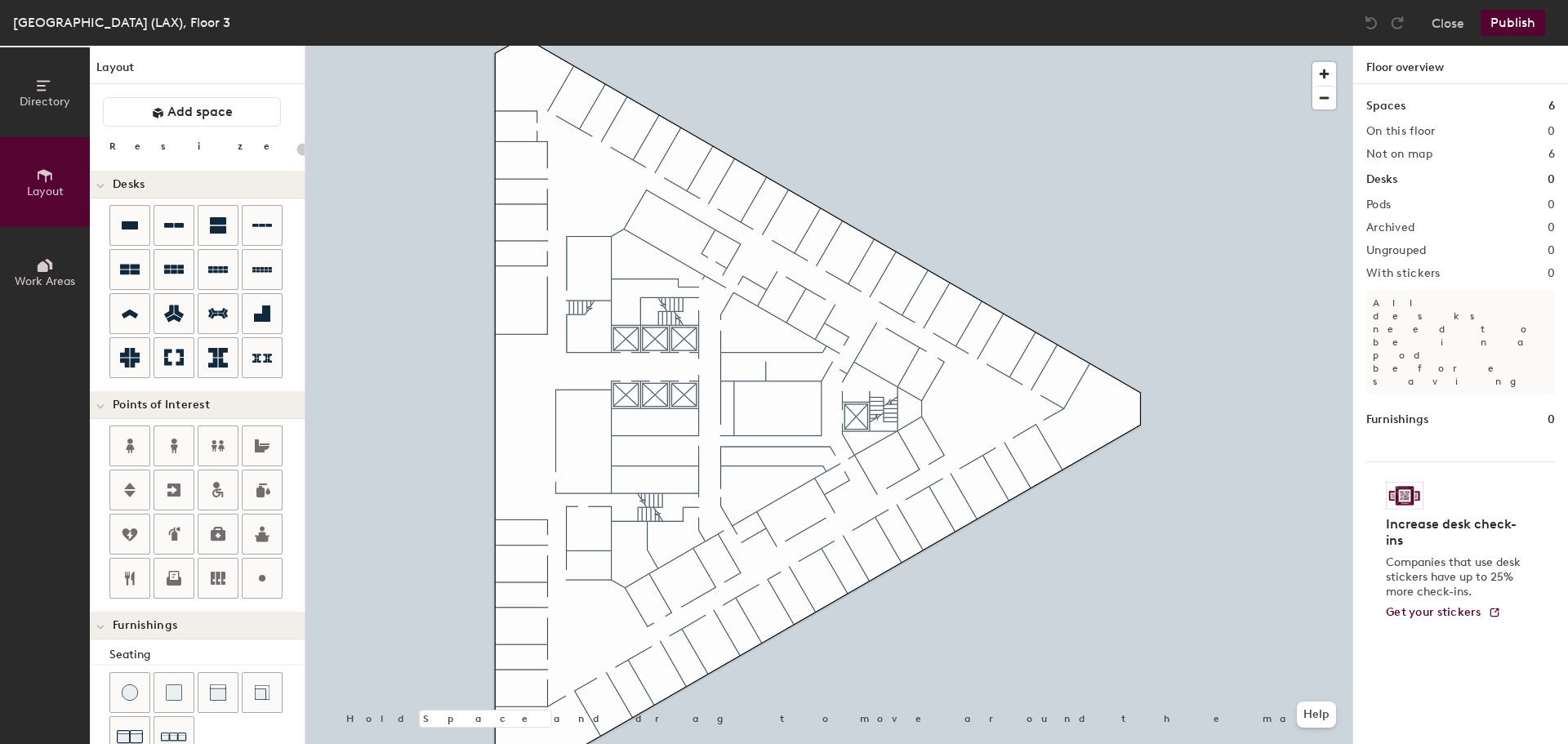
click at [58, 85] on button "Directory" at bounding box center [44, 92] width 90 height 90
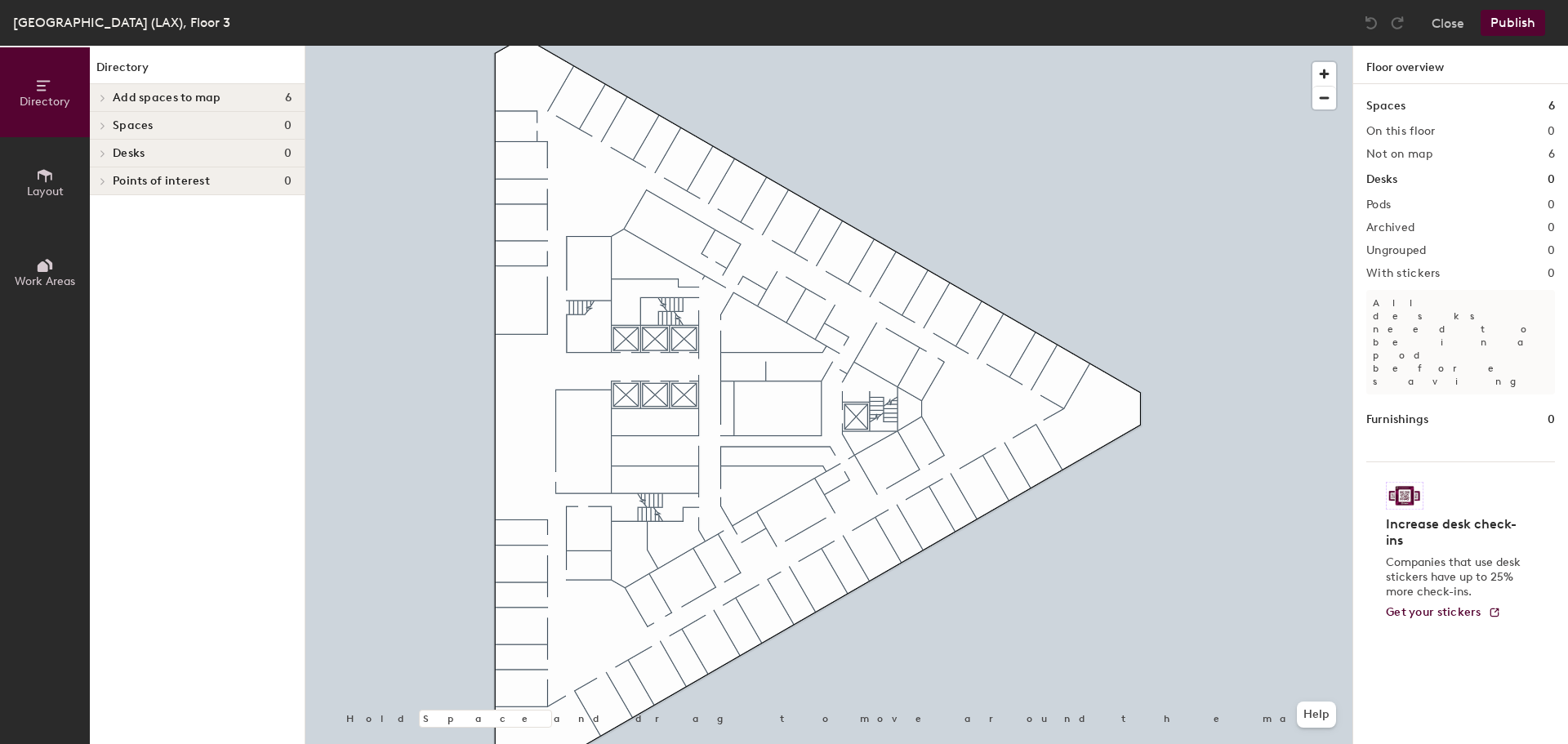
click at [110, 93] on div at bounding box center [102, 97] width 18 height 8
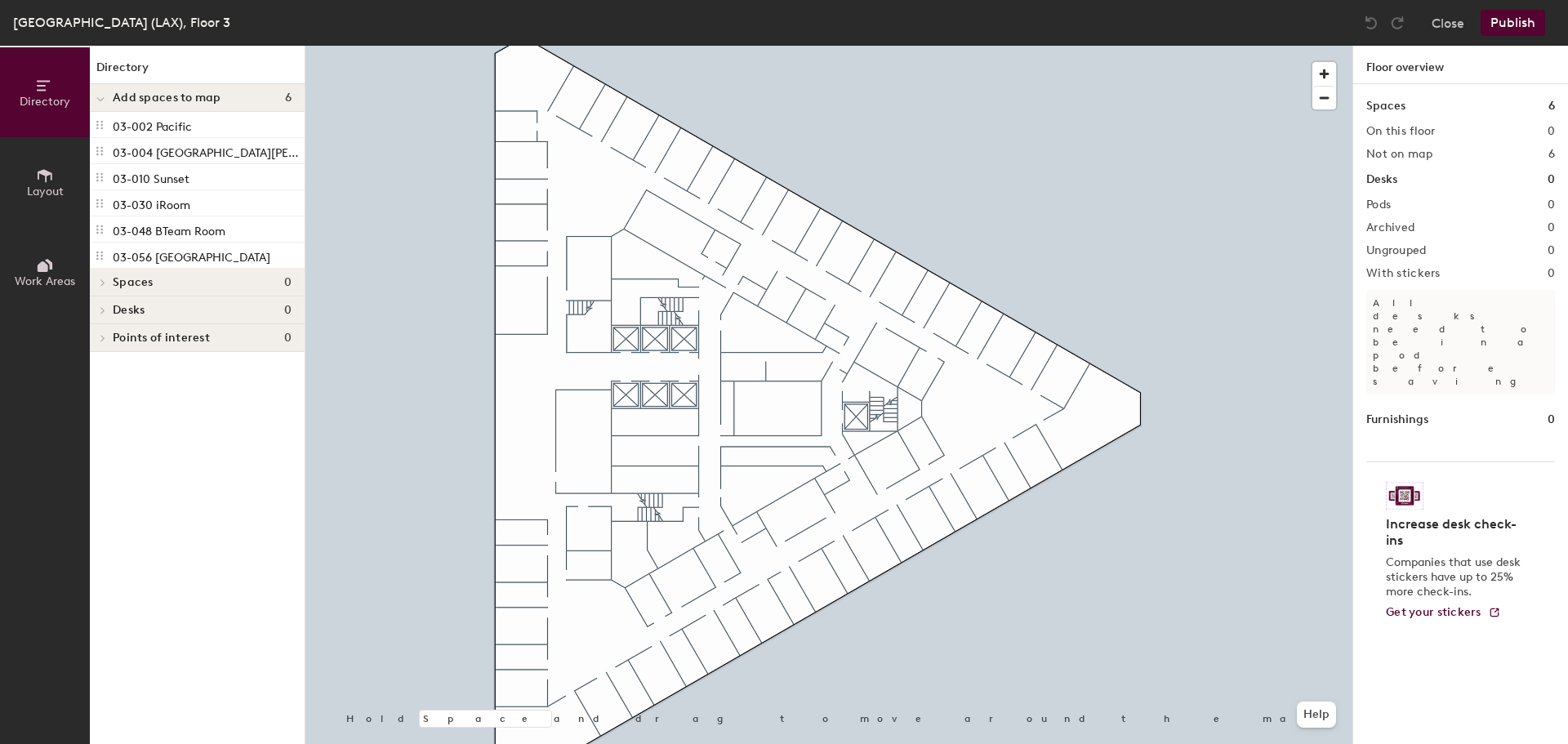
click at [55, 184] on span "Layout" at bounding box center [45, 191] width 37 height 14
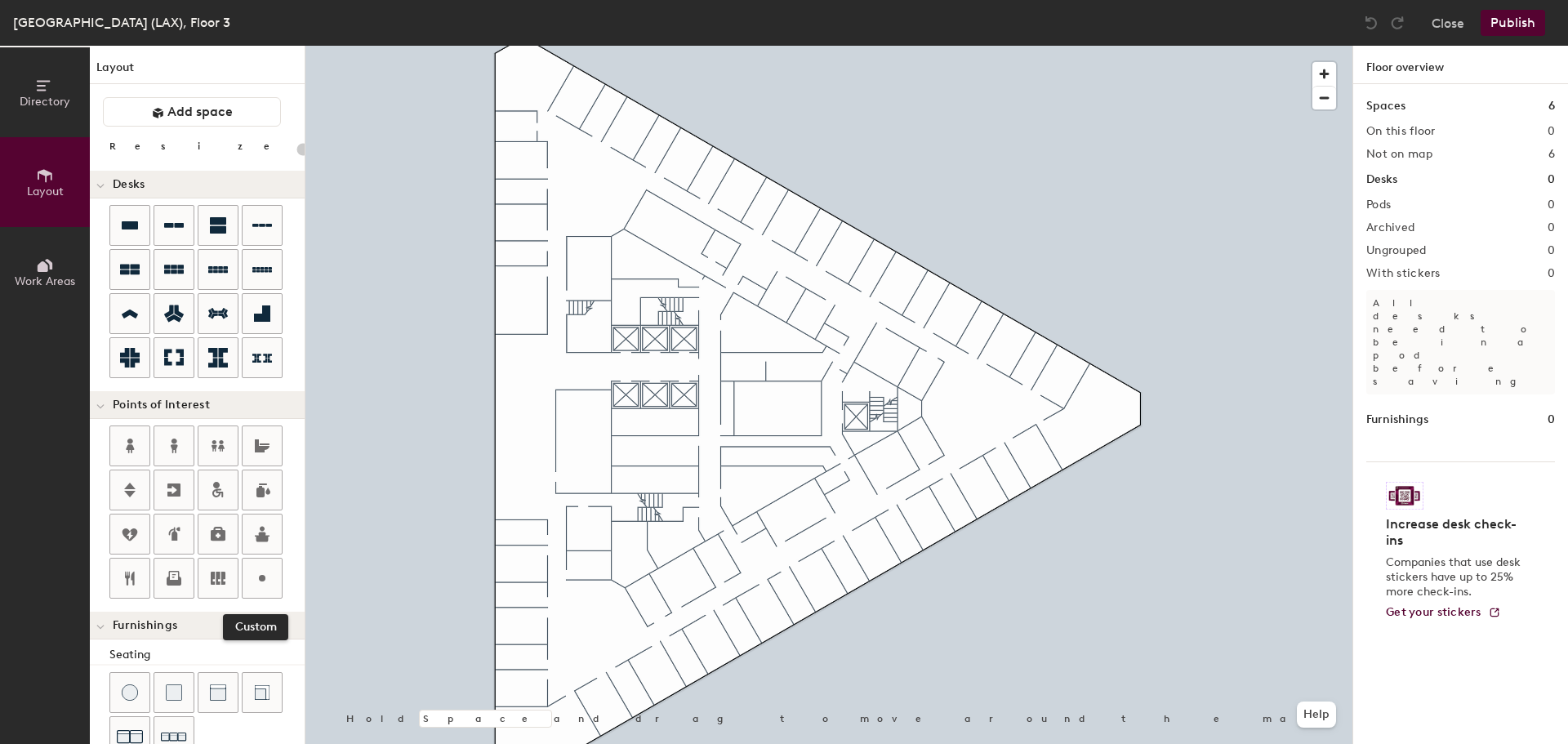
click at [259, 576] on icon at bounding box center [261, 578] width 20 height 20
type input "20"
type input "03-001 Common Area"
click at [575, 401] on span "Done" at bounding box center [576, 406] width 48 height 27
drag, startPoint x: 127, startPoint y: 487, endPoint x: 219, endPoint y: 469, distance: 93.7
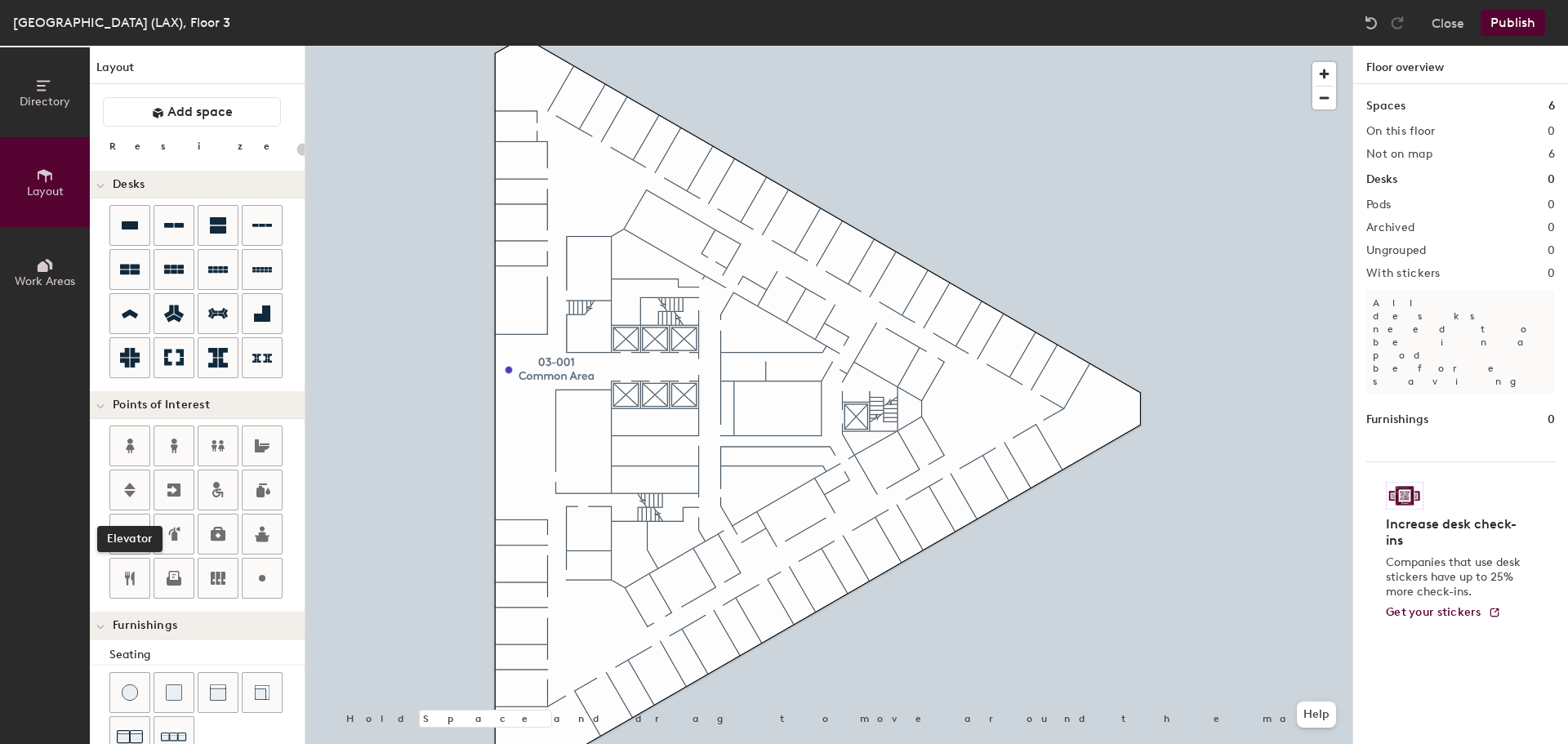
click at [167, 477] on div "Elevator" at bounding box center [207, 514] width 195 height 177
click at [655, 395] on div "Directory Layout Work Areas Layout Add space Resize Desks Points of Interest Fu…" at bounding box center [784, 395] width 1568 height 699
click at [654, 339] on div "Directory Layout Work Areas Layout Add space Resize Desks Points of Interest Fu…" at bounding box center [784, 395] width 1568 height 699
click at [687, 376] on span "Done" at bounding box center [684, 375] width 48 height 27
click at [258, 536] on icon at bounding box center [262, 534] width 15 height 15
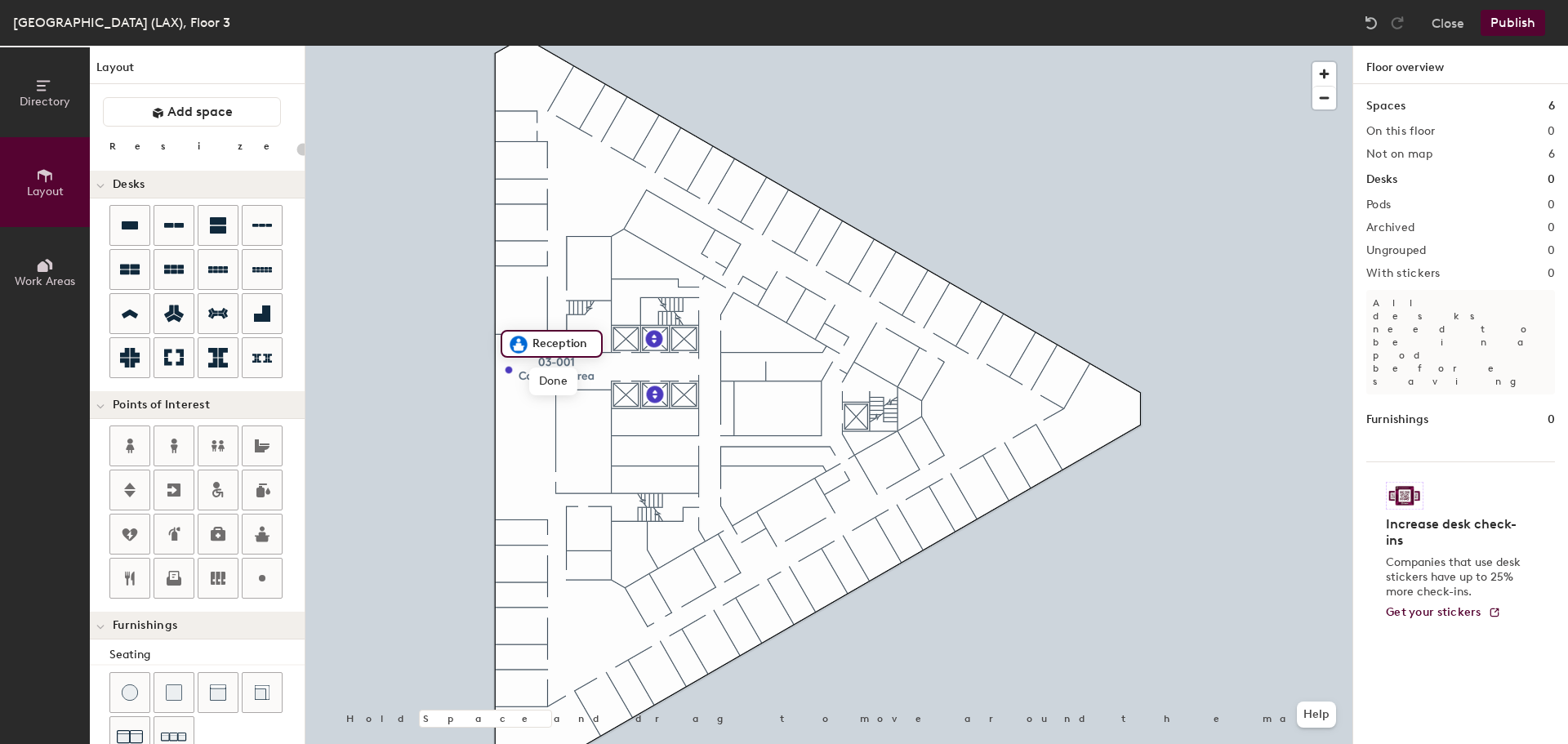
type input "20"
type input "03-001"
click at [534, 45] on div at bounding box center [829, 45] width 1047 height 0
click at [563, 410] on span "Delete" at bounding box center [565, 406] width 58 height 27
type input "20"
